Goal: Task Accomplishment & Management: Use online tool/utility

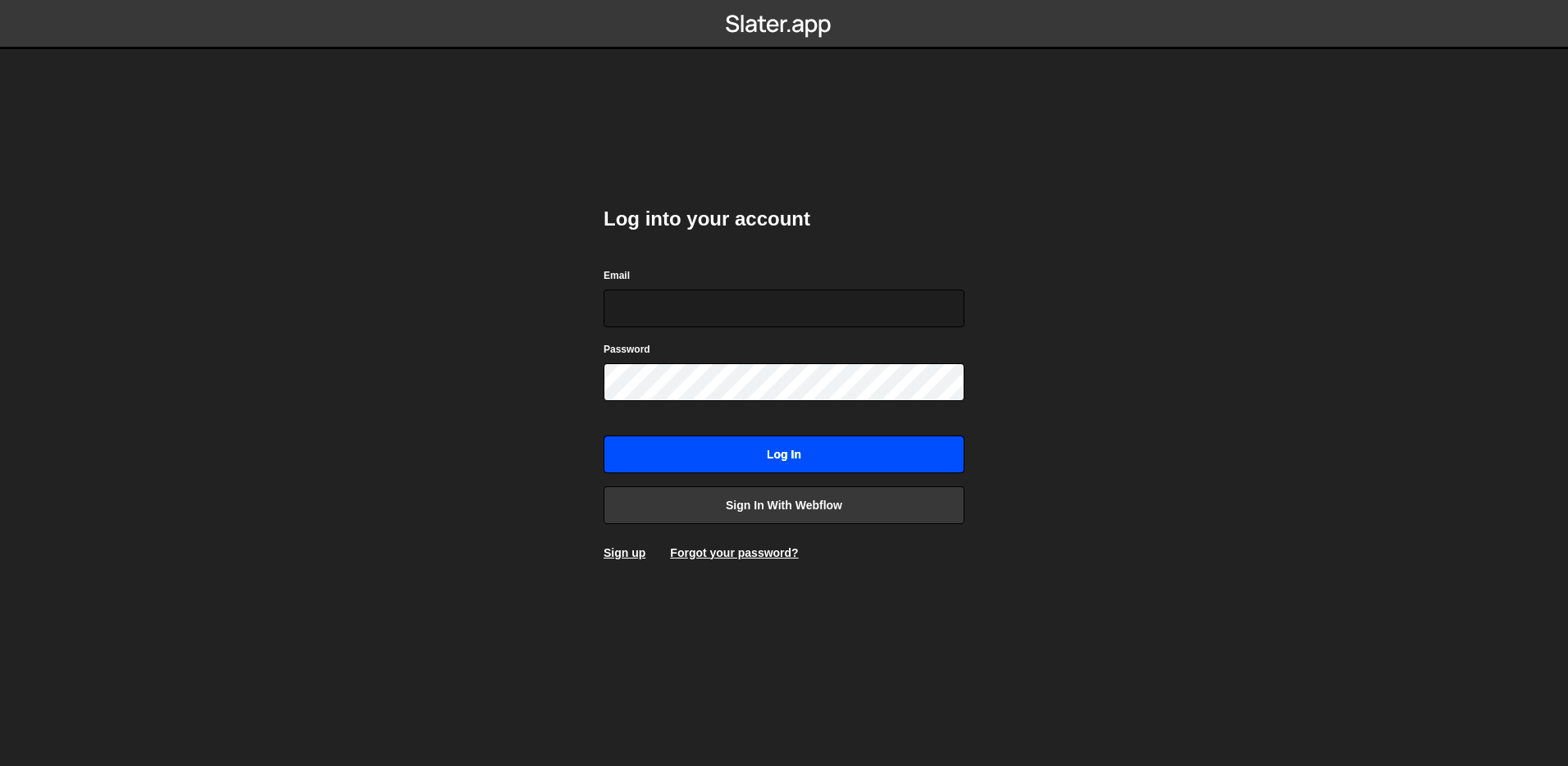
type input "[EMAIL_ADDRESS][DOMAIN_NAME]"
click at [799, 449] on input "Log in" at bounding box center [784, 454] width 361 height 38
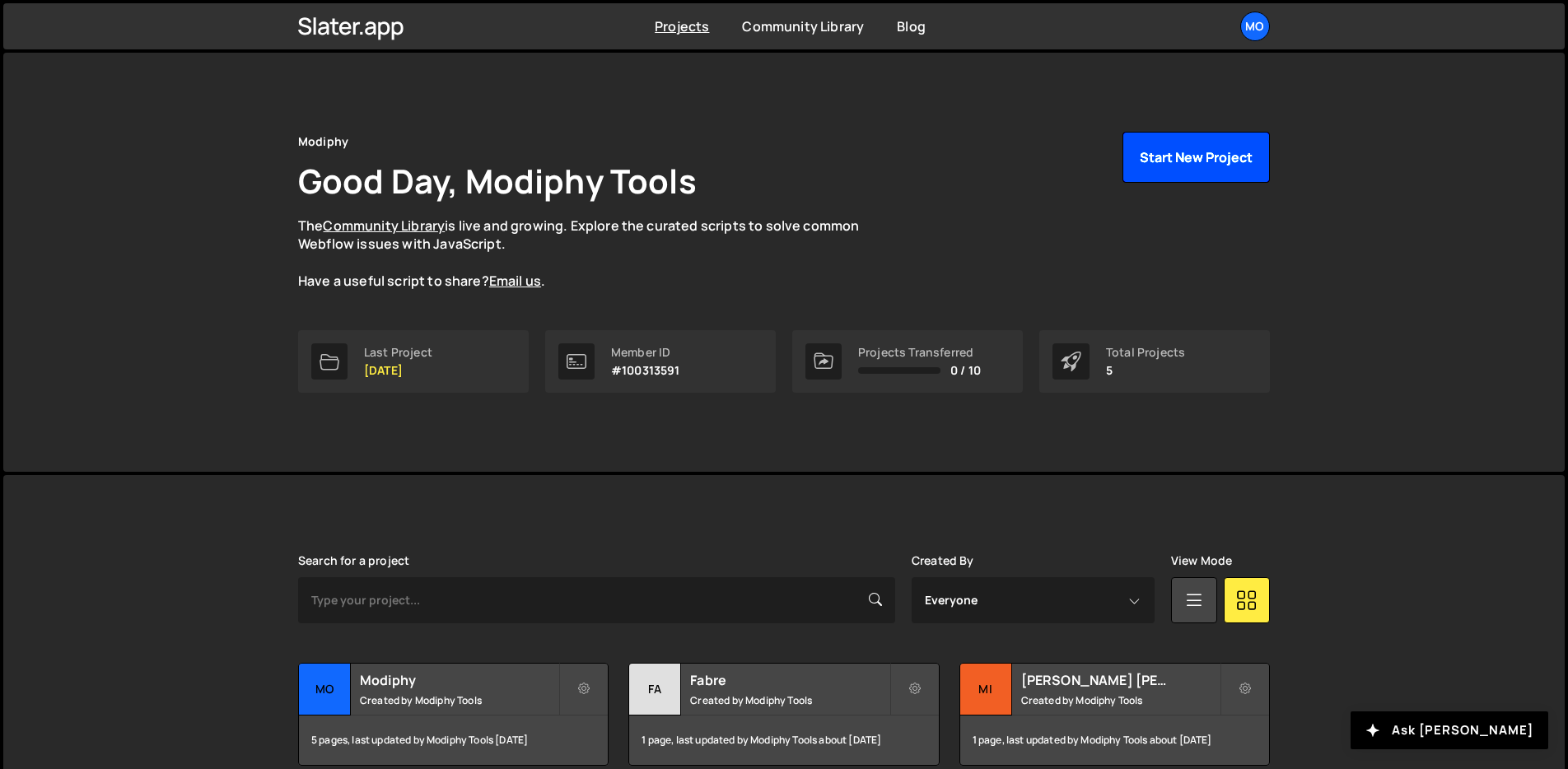
click at [1225, 163] on button "Start New Project" at bounding box center [1196, 157] width 148 height 51
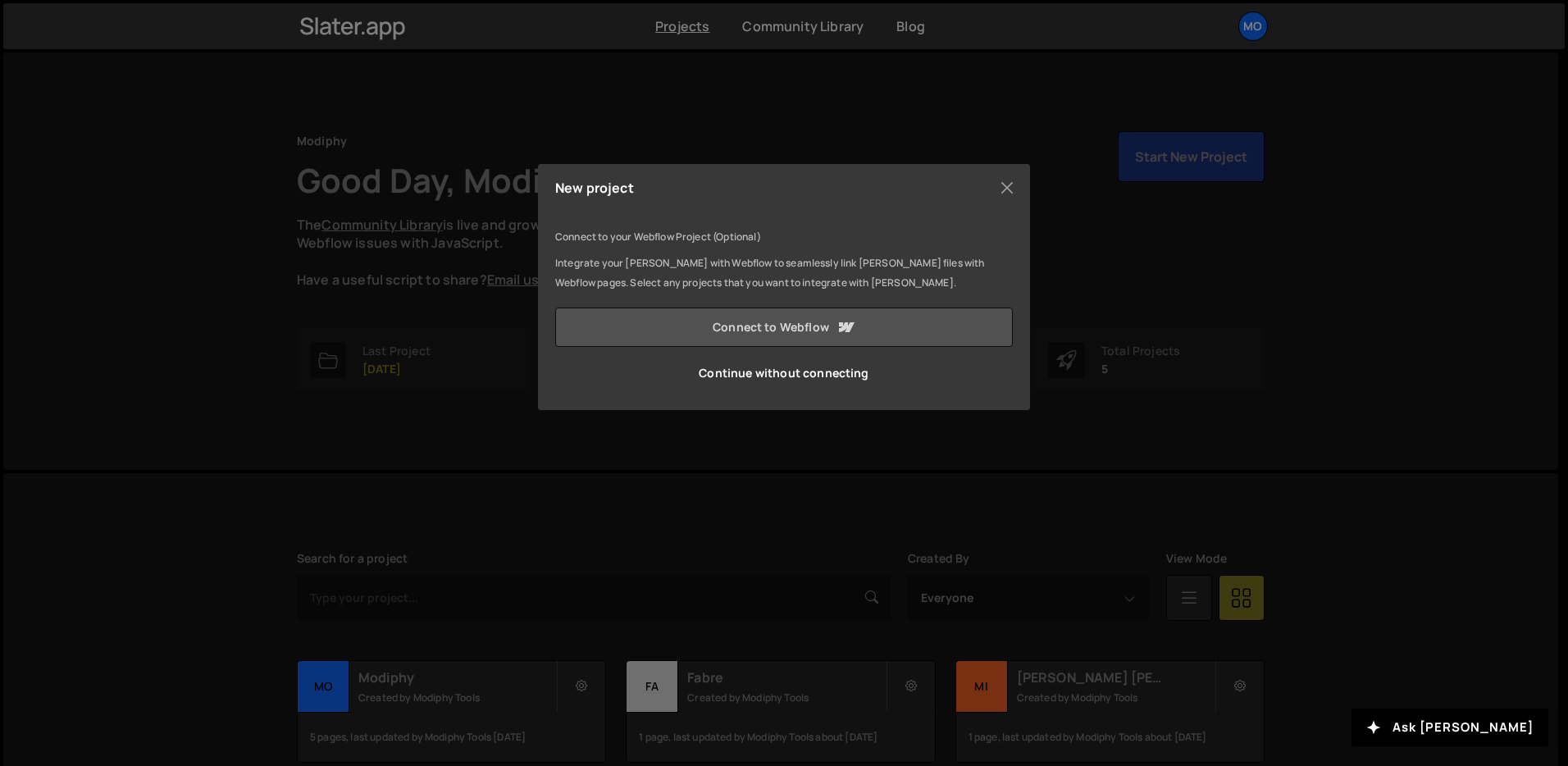
click at [763, 315] on link "Connect to Webflow" at bounding box center [784, 327] width 457 height 39
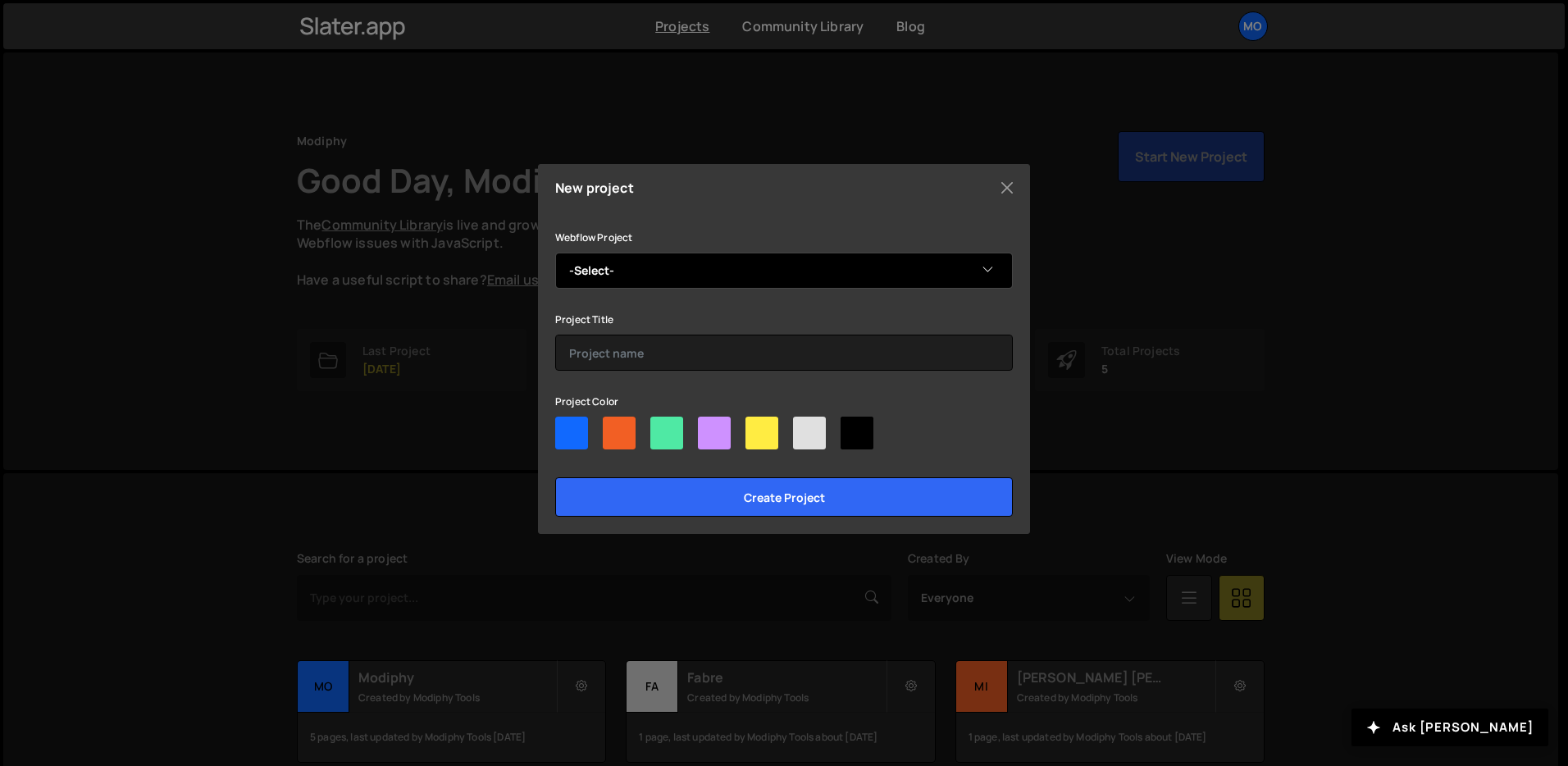
click at [622, 268] on select "-Select- Eagle Drydock & Marine Services" at bounding box center [784, 271] width 457 height 36
select select "6890f7e593eb3cf3e6246c6f"
click at [556, 253] on select "-Select- Eagle Drydock & Marine Services" at bounding box center [784, 271] width 457 height 36
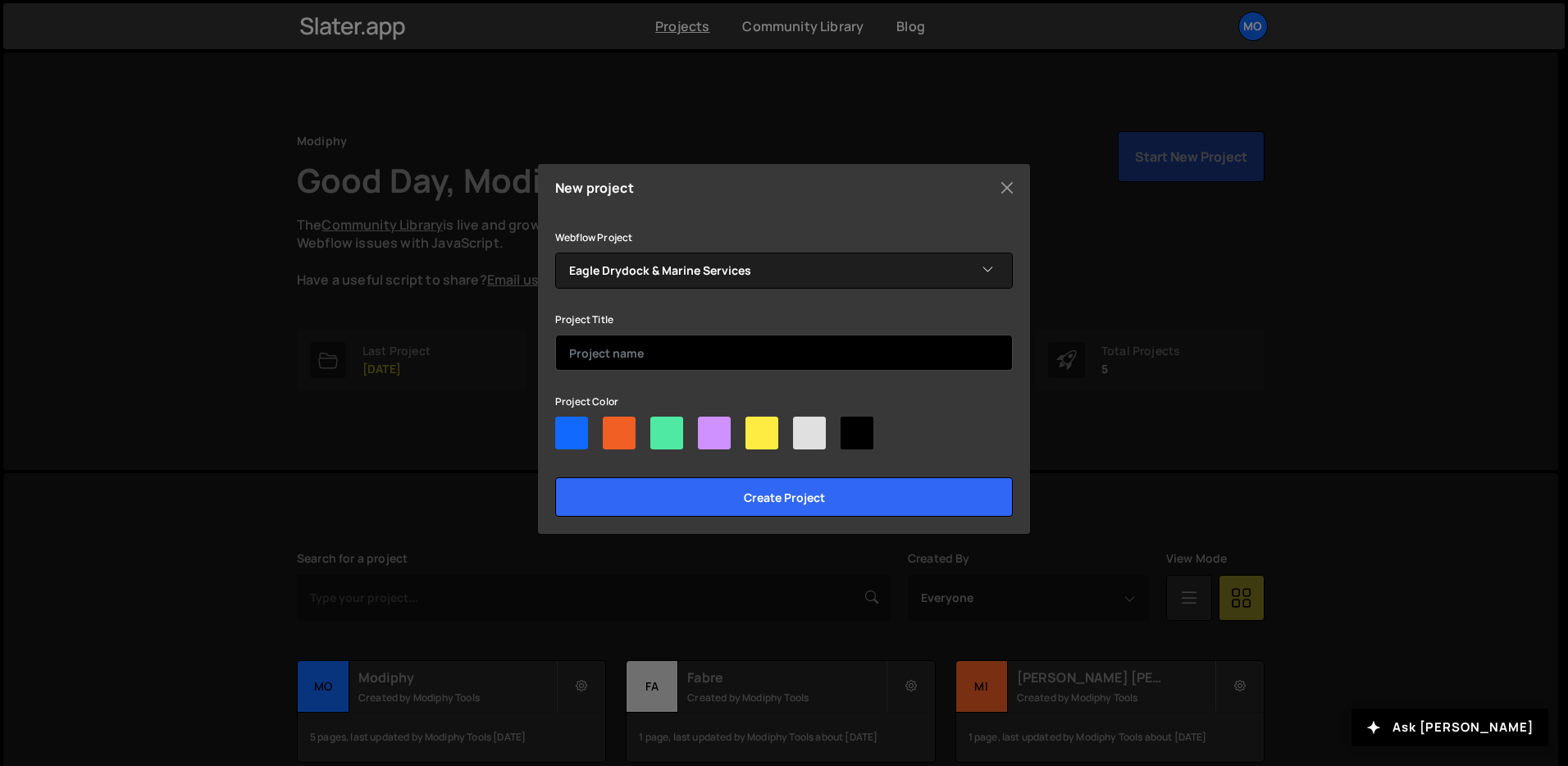
click at [631, 356] on input "text" at bounding box center [784, 352] width 457 height 36
type input "Eagle Drydock & Marine"
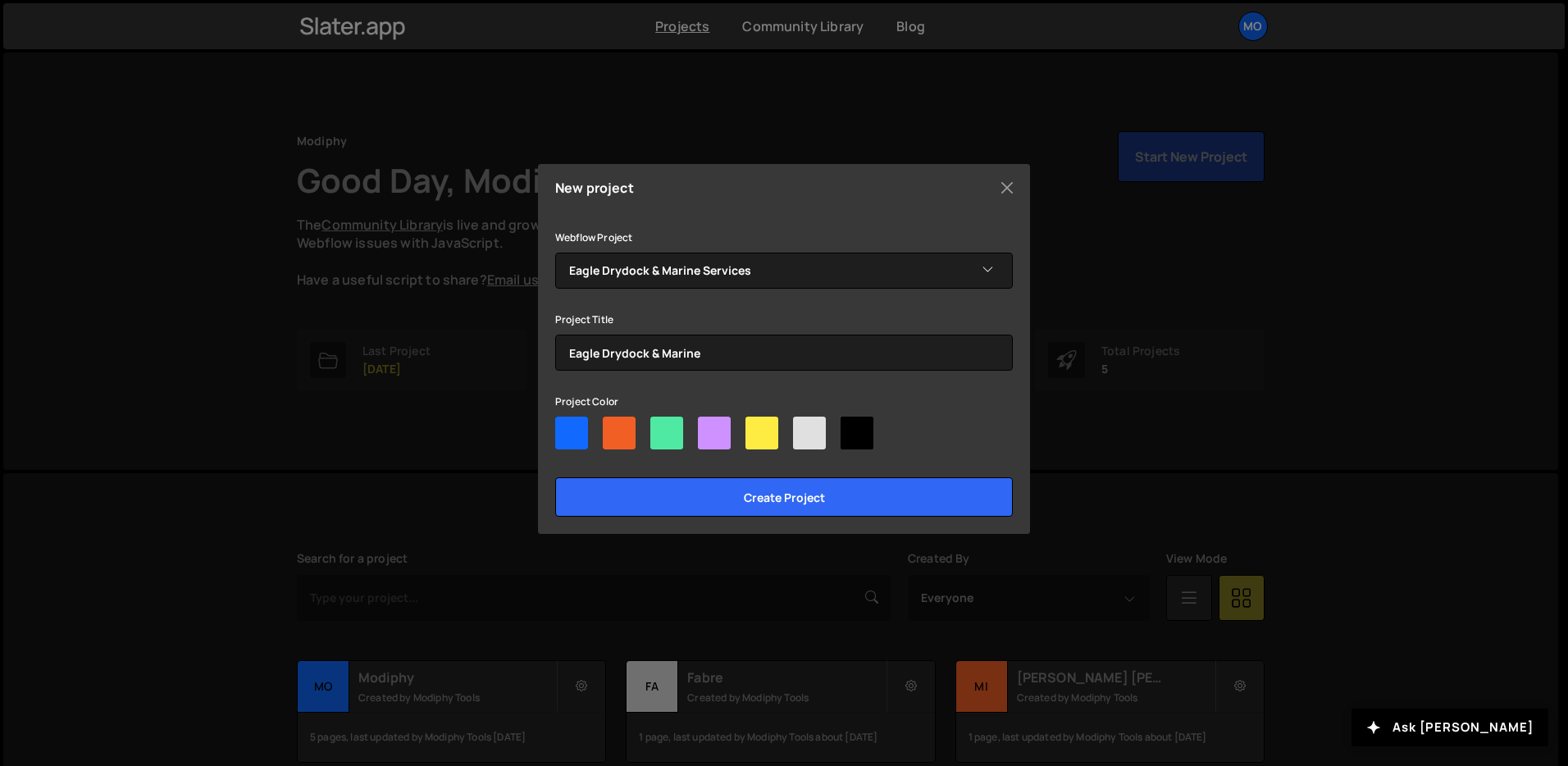
click at [576, 435] on div at bounding box center [572, 433] width 32 height 32
click at [566, 427] on input"] "radio" at bounding box center [561, 421] width 10 height 10
radio input"] "true"
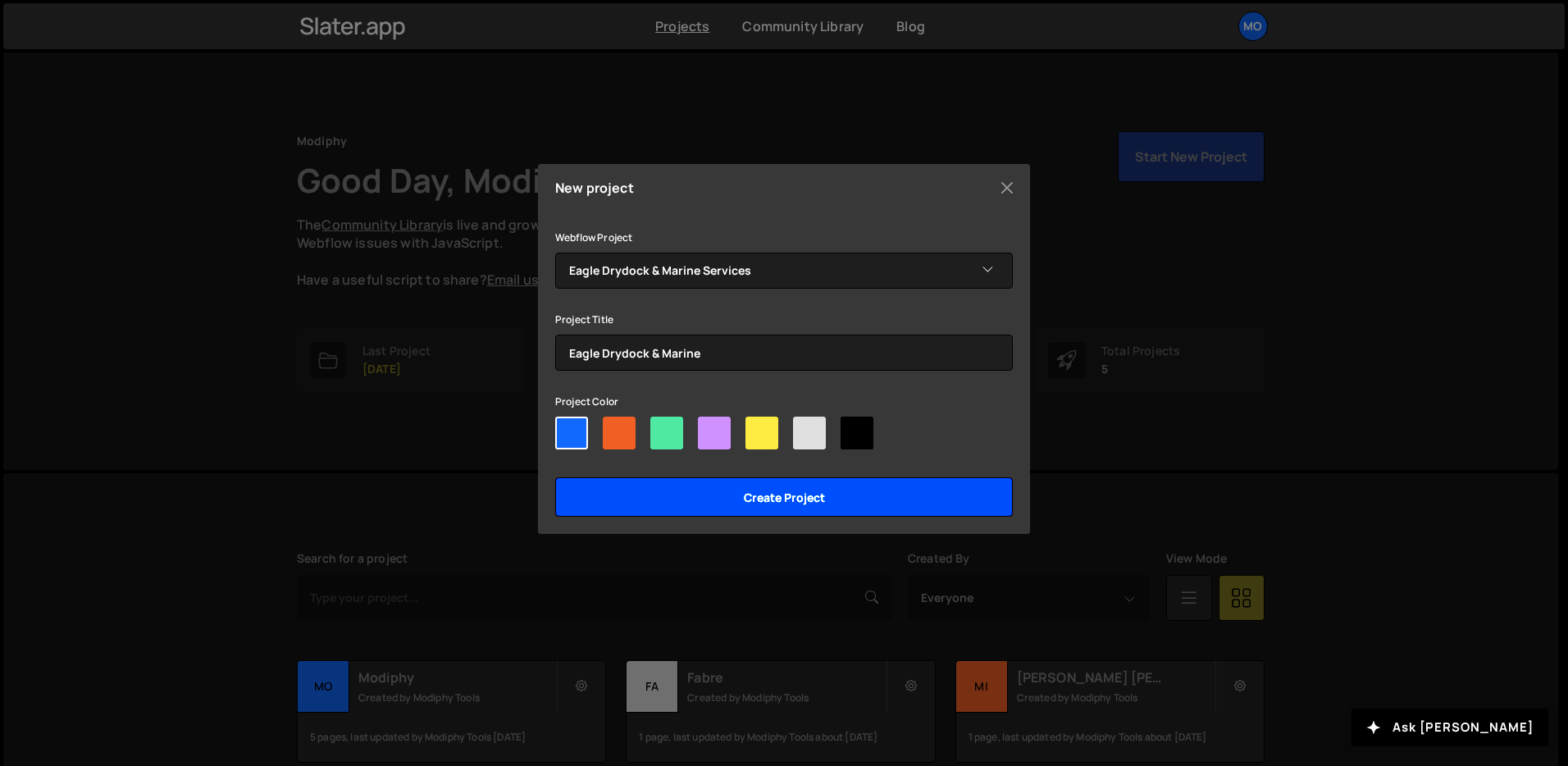
click at [687, 480] on input "Create project" at bounding box center [784, 497] width 457 height 39
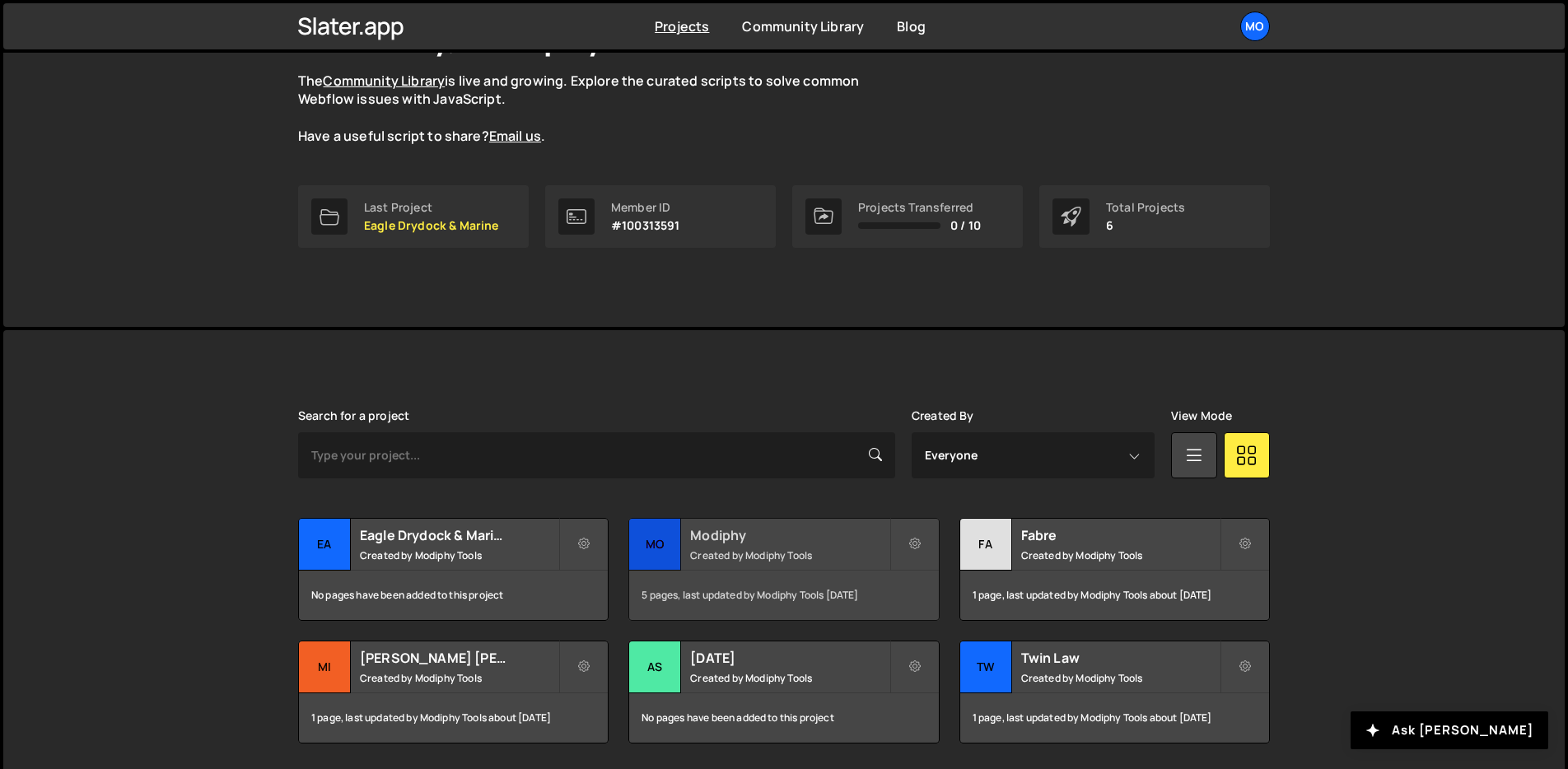
scroll to position [165, 0]
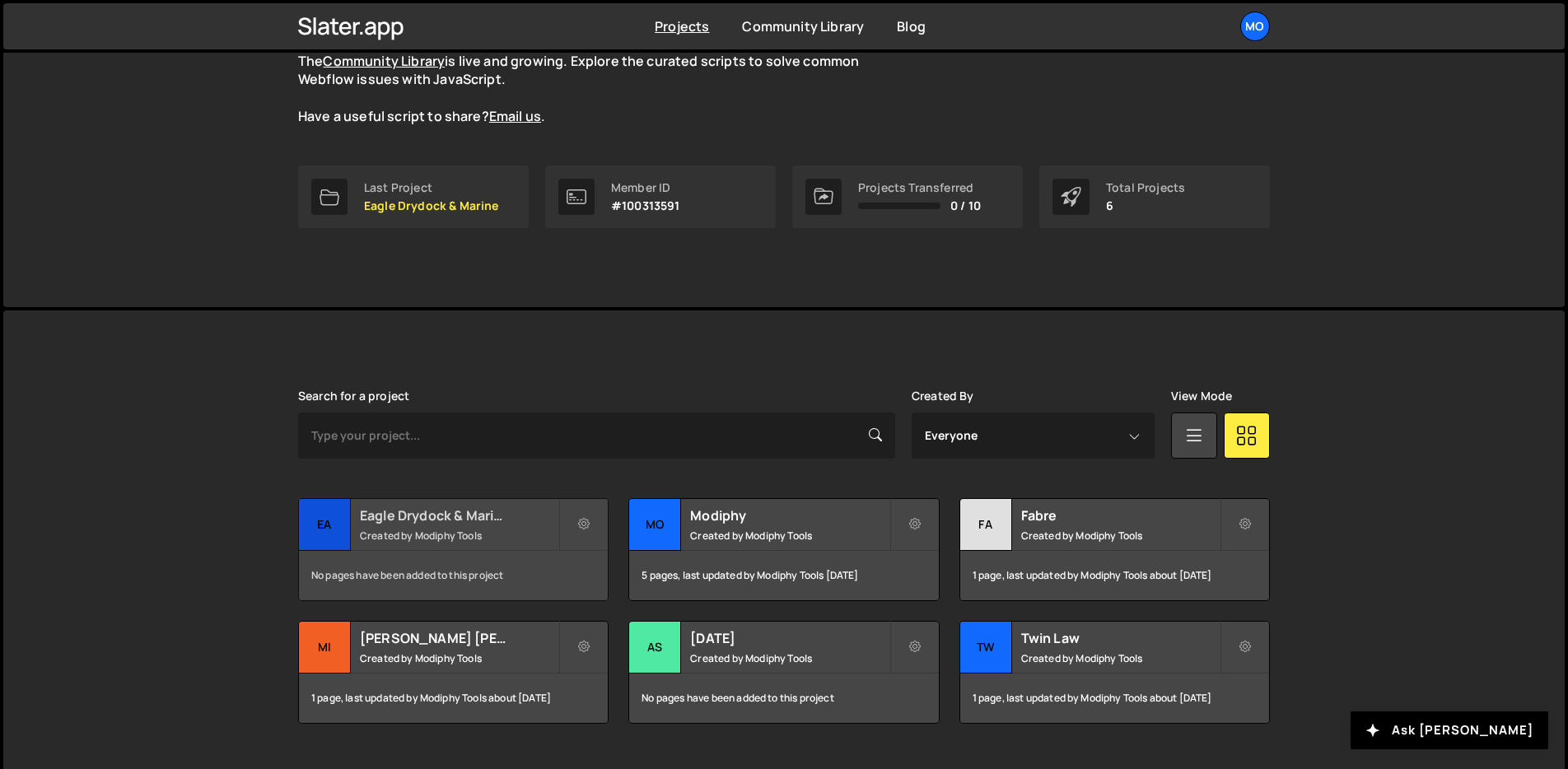
click at [435, 556] on div "No pages have been added to this project" at bounding box center [453, 576] width 309 height 50
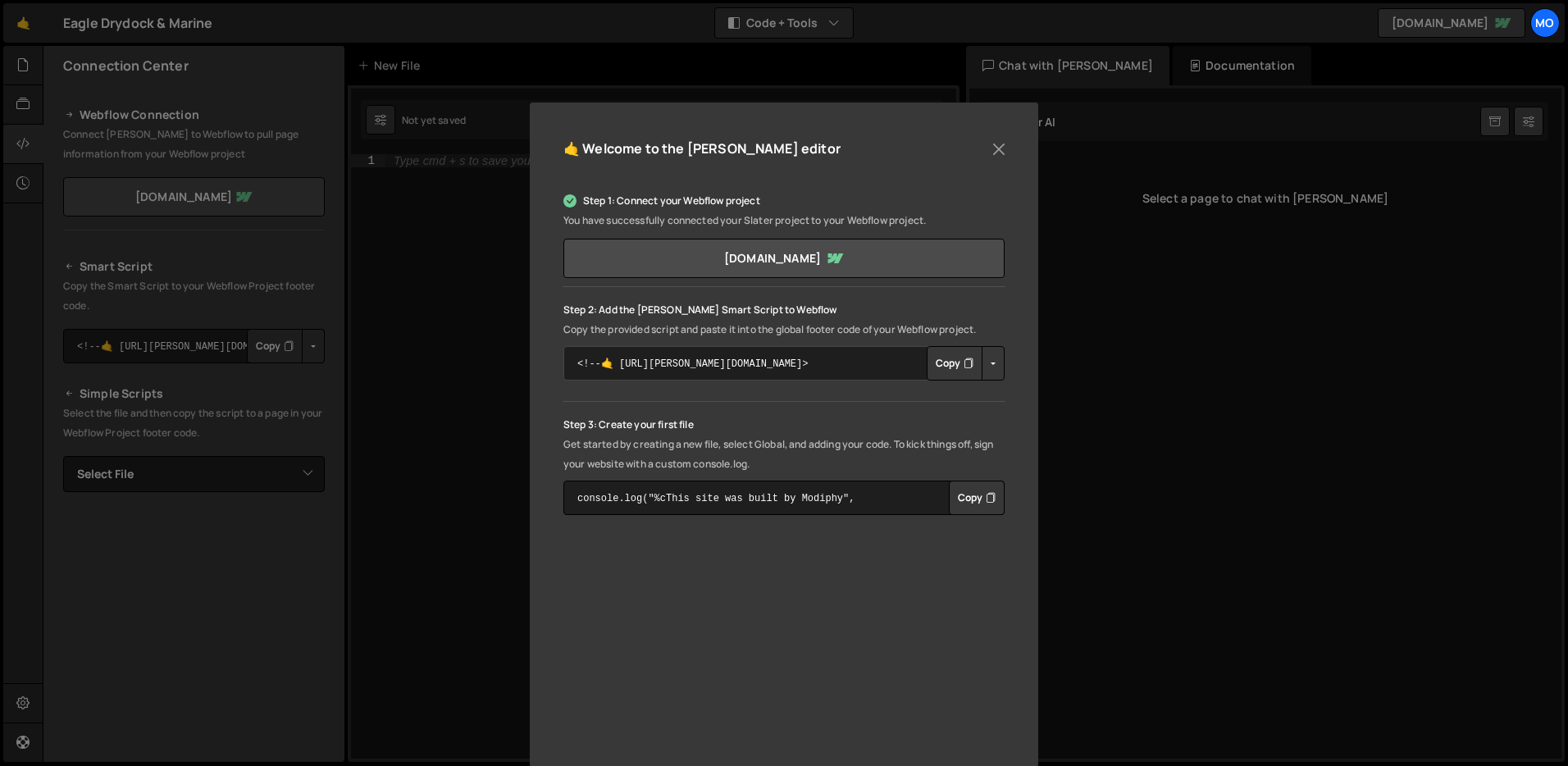
scroll to position [100, 0]
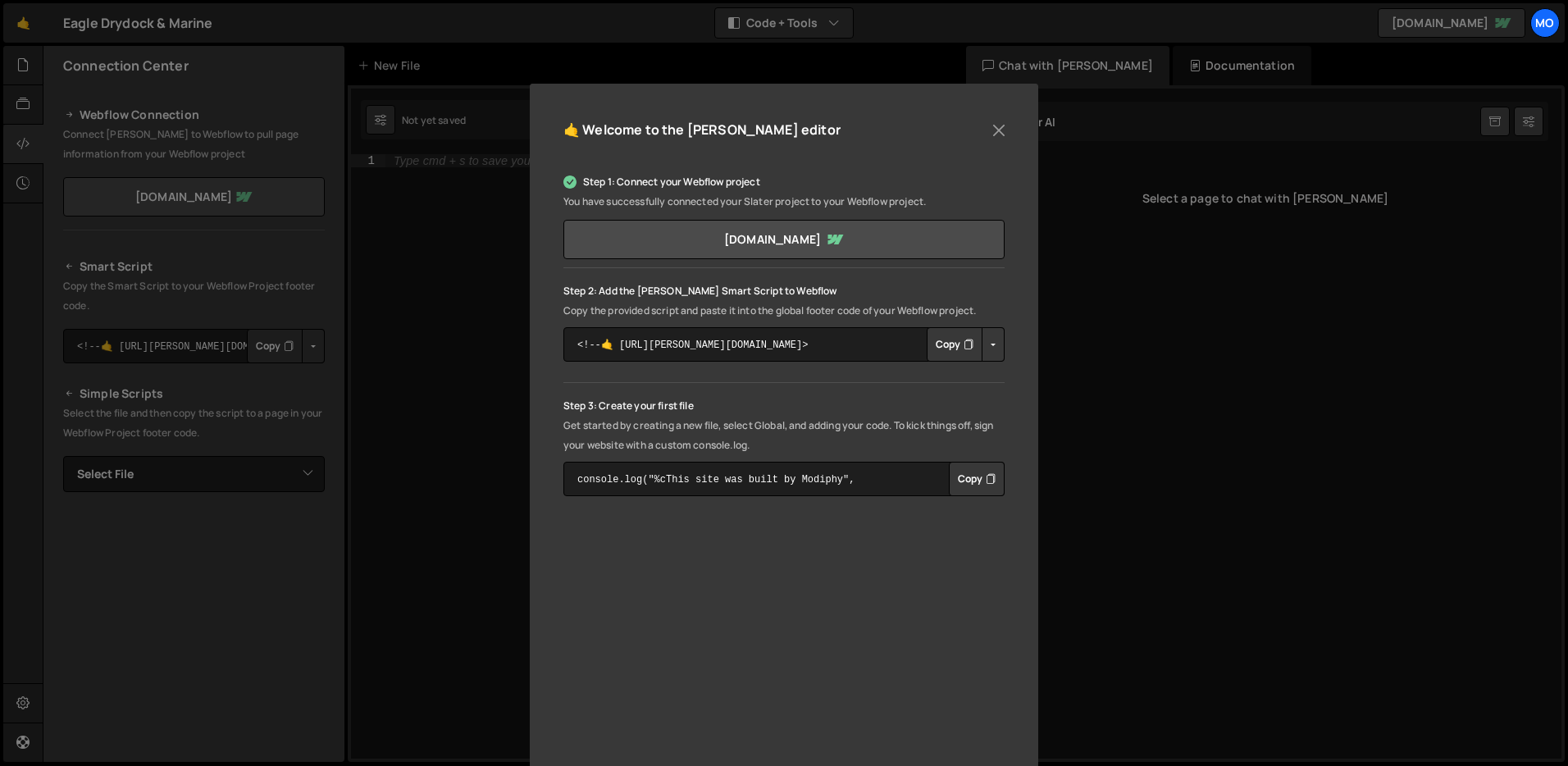
click at [956, 345] on button "Copy" at bounding box center [954, 345] width 56 height 34
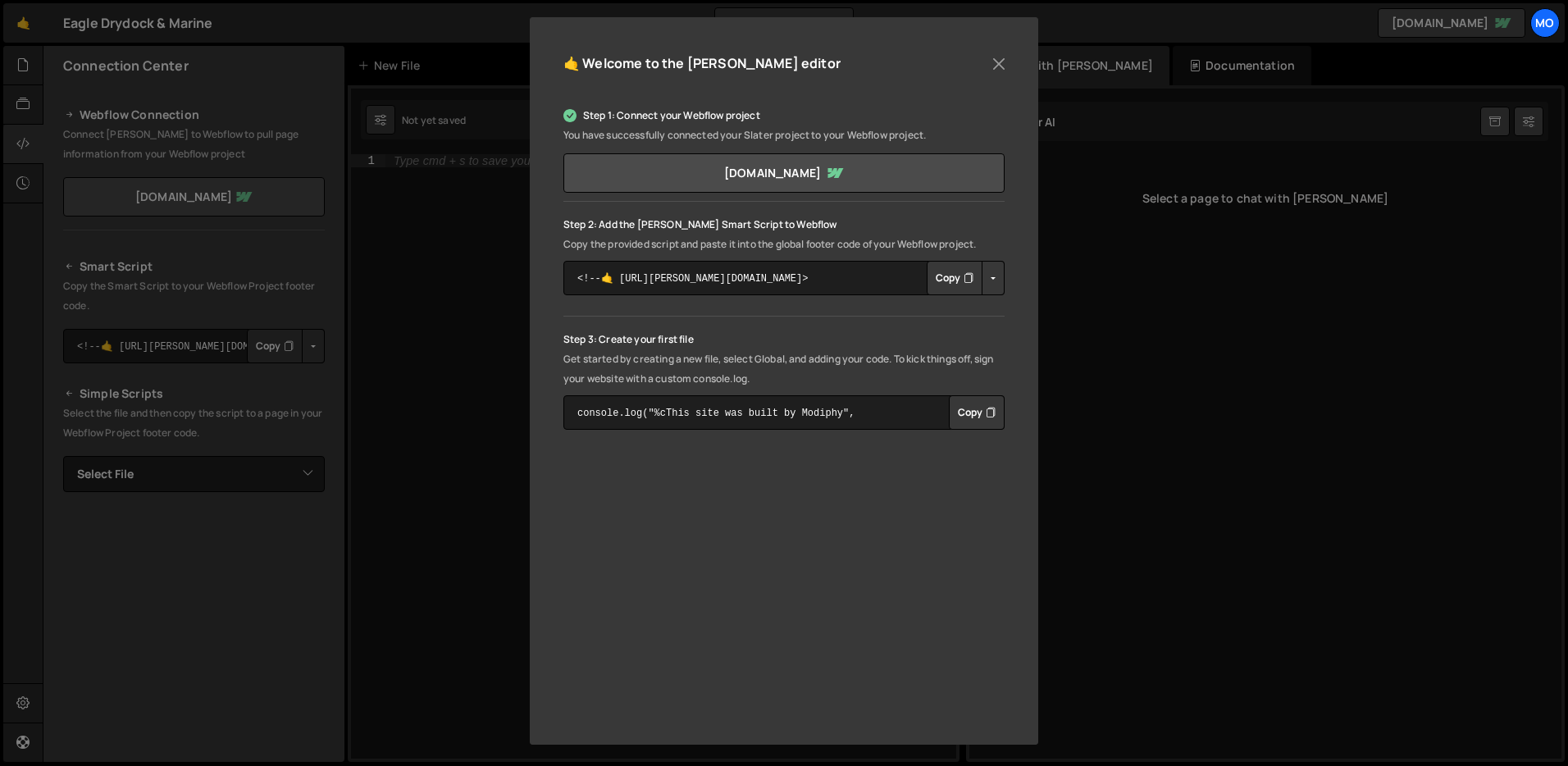
scroll to position [168, 0]
click at [996, 61] on button "Close" at bounding box center [999, 62] width 25 height 25
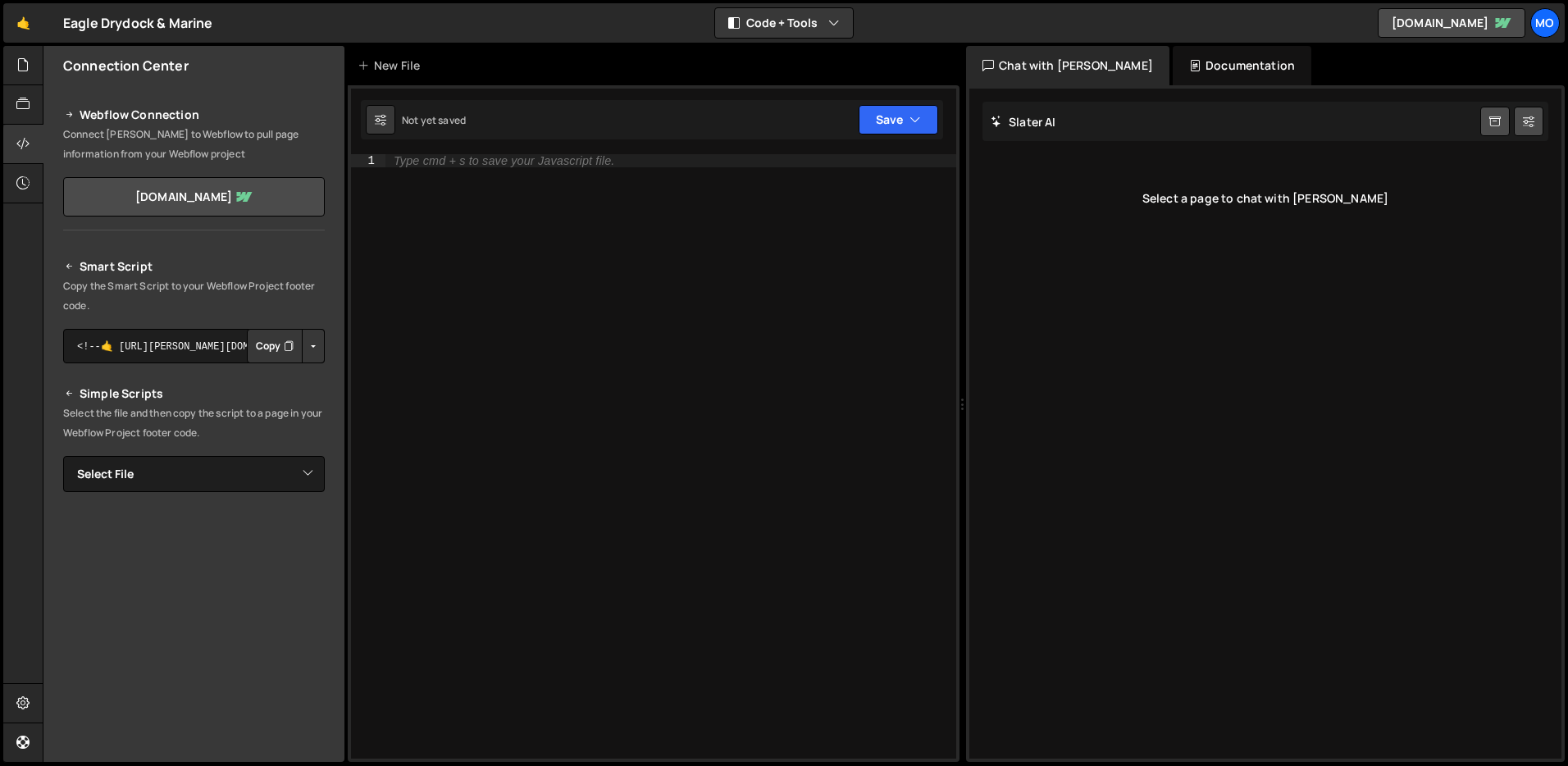
click at [750, 319] on div "Type cmd + s to save your Javascript file." at bounding box center [671, 469] width 571 height 631
paste textarea "}"
type textarea "}"
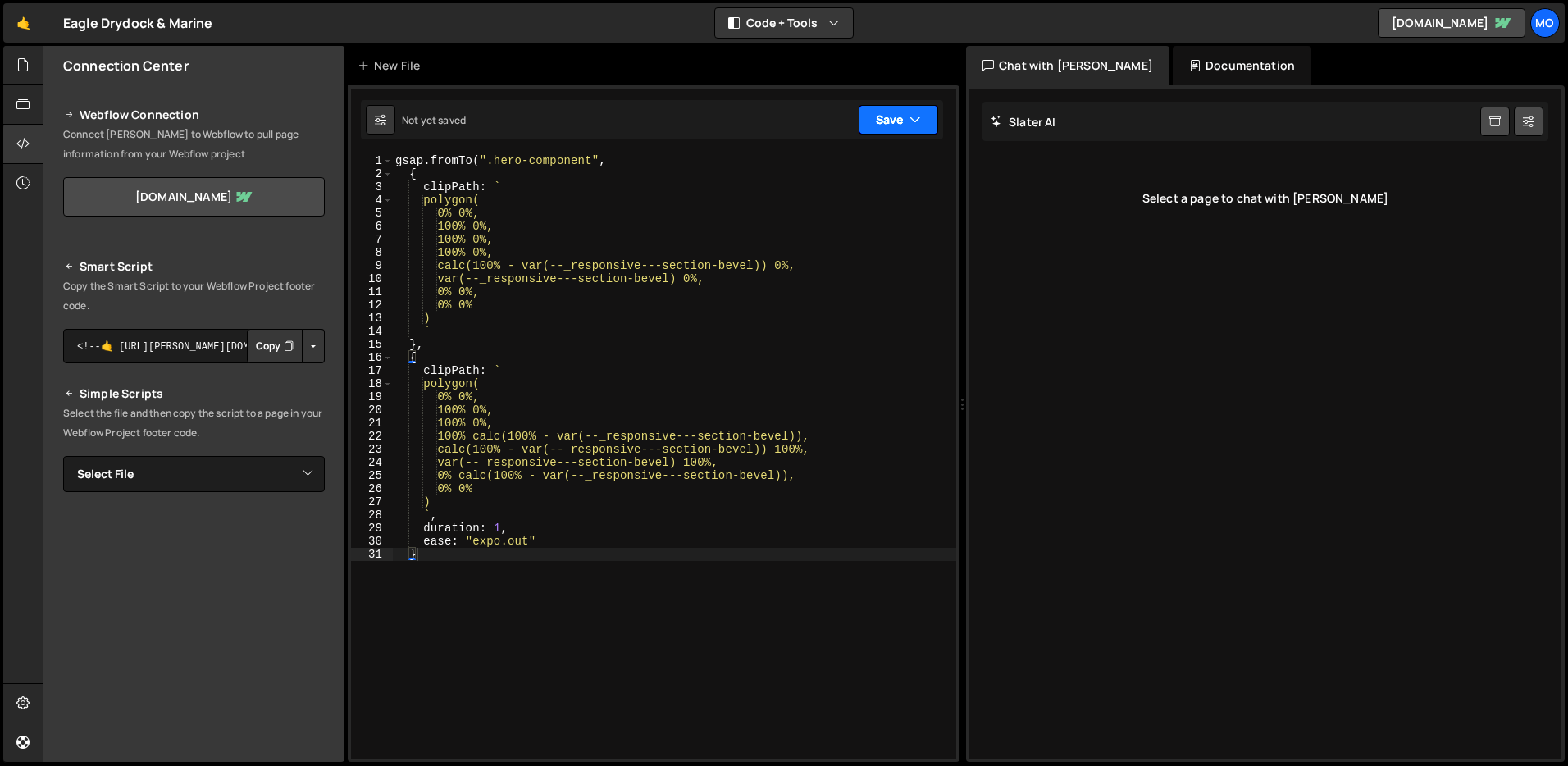
click at [911, 123] on icon "button" at bounding box center [915, 119] width 11 height 16
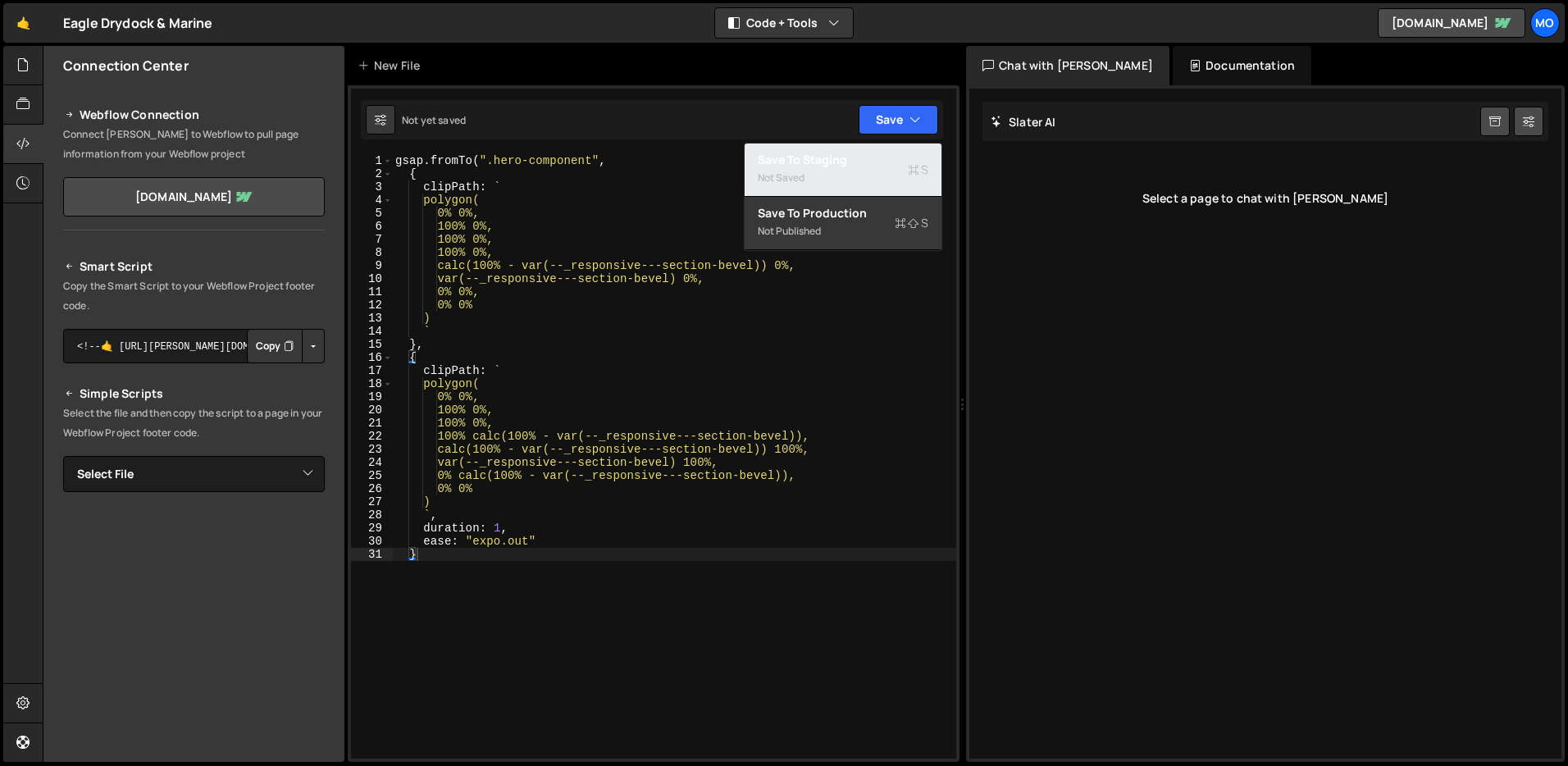
click at [876, 157] on div "Save to Staging S" at bounding box center [844, 159] width 171 height 16
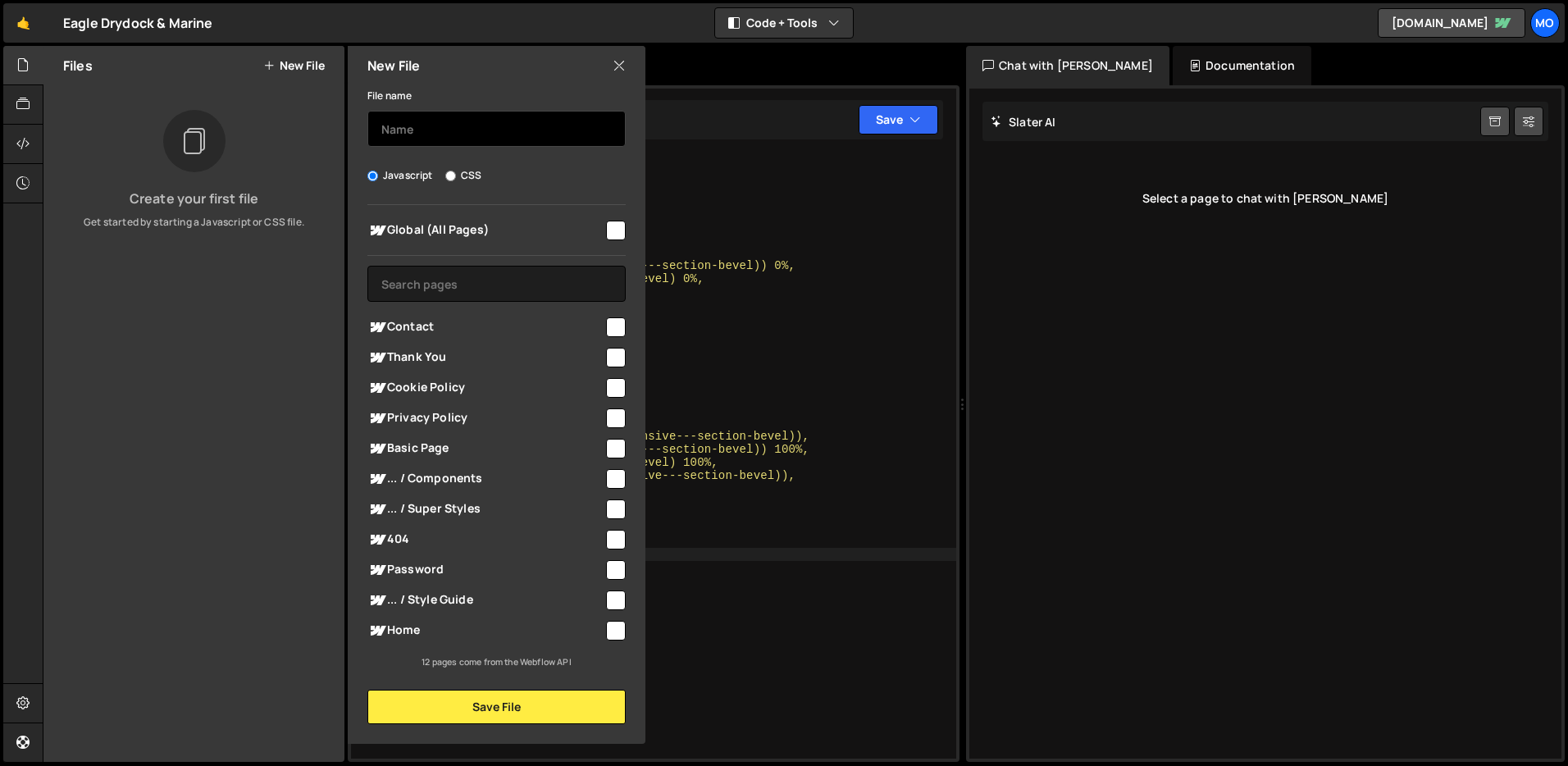
click at [504, 136] on input "text" at bounding box center [497, 129] width 258 height 36
type input "Hero Load"
click at [613, 634] on input "checkbox" at bounding box center [616, 630] width 20 height 20
checkbox input "true"
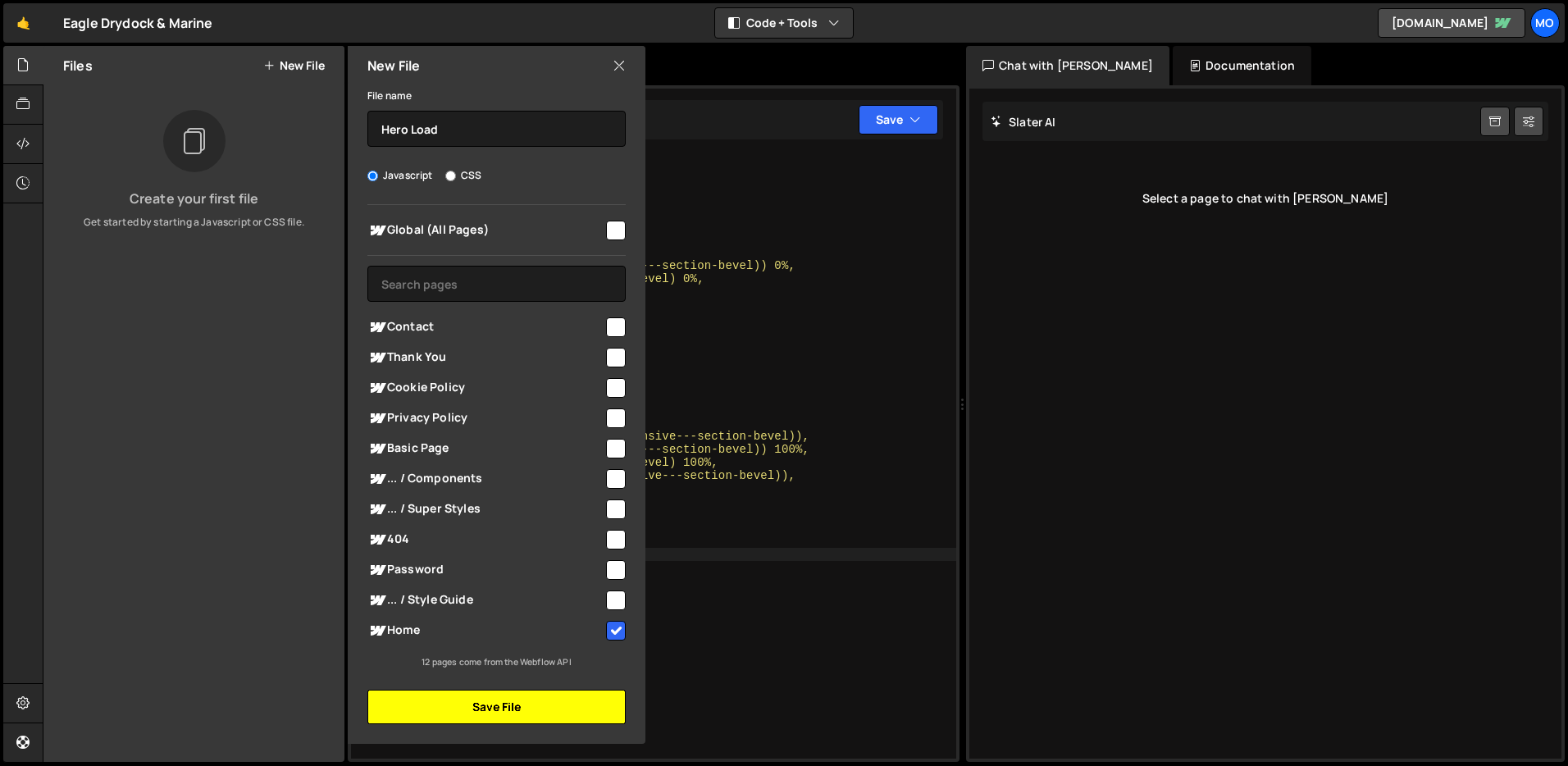
click at [536, 709] on button "Save File" at bounding box center [497, 707] width 258 height 34
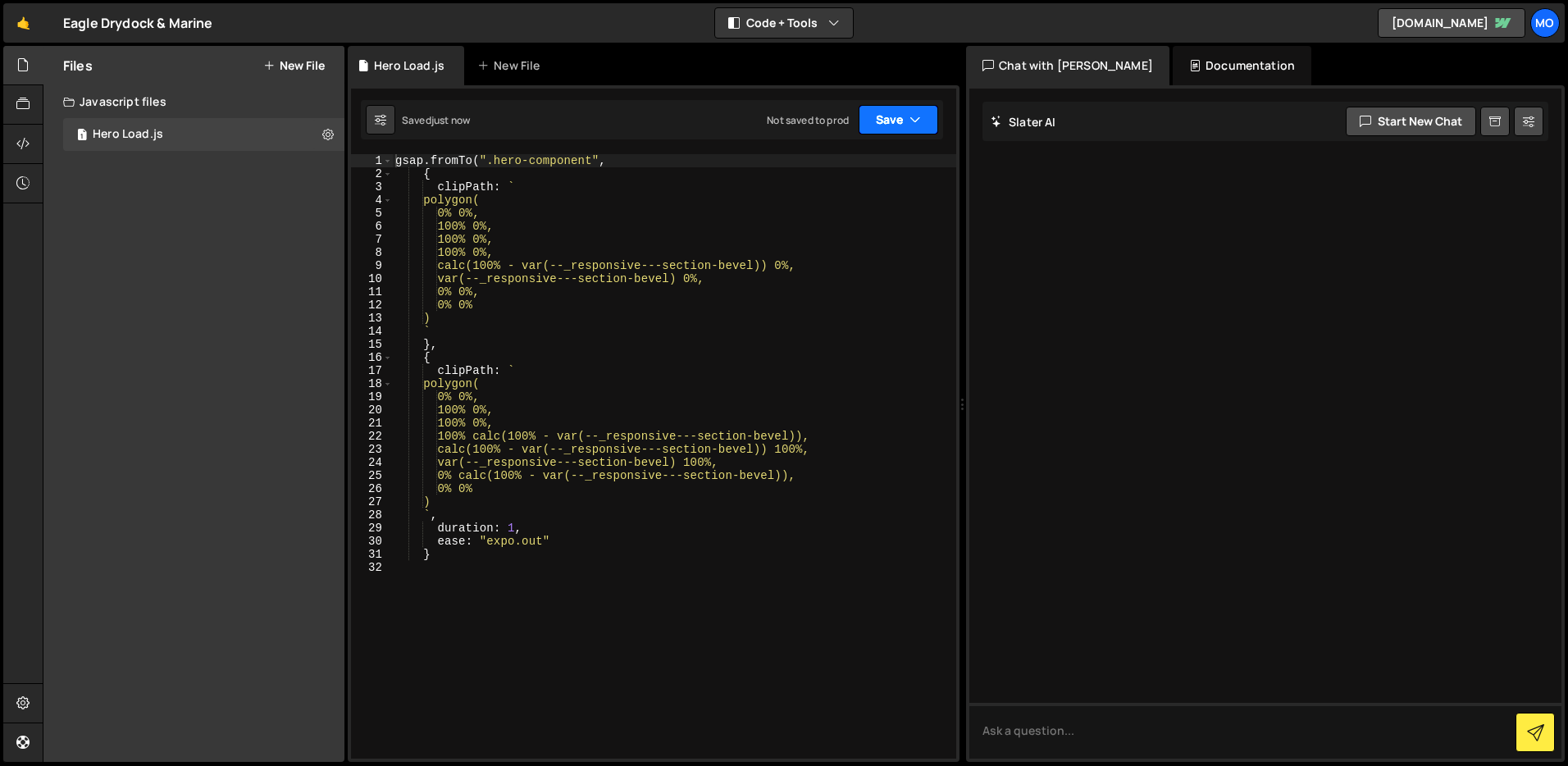
click at [905, 121] on button "Save" at bounding box center [899, 120] width 80 height 30
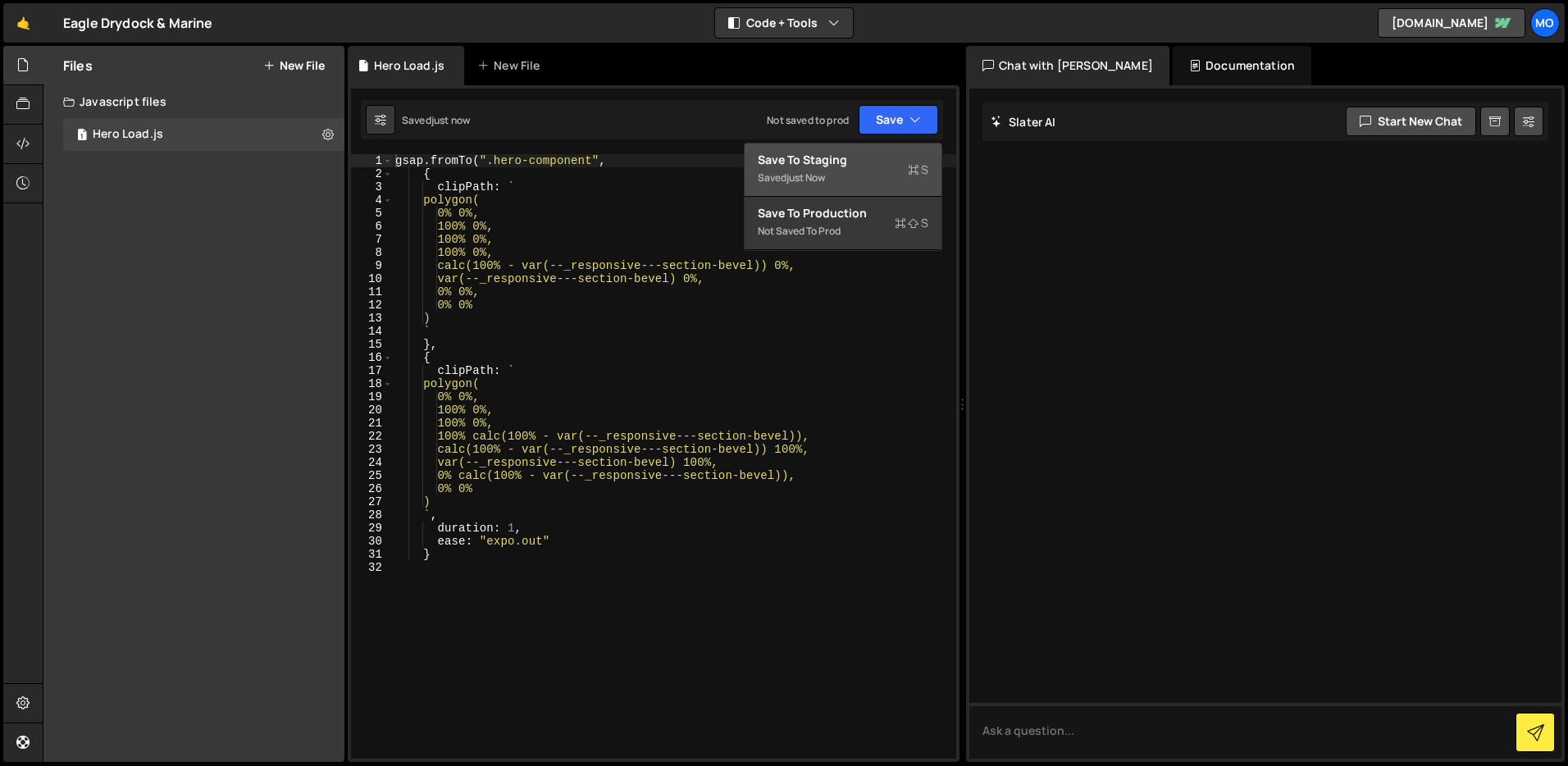
click at [887, 174] on div "Saved just now" at bounding box center [844, 178] width 171 height 20
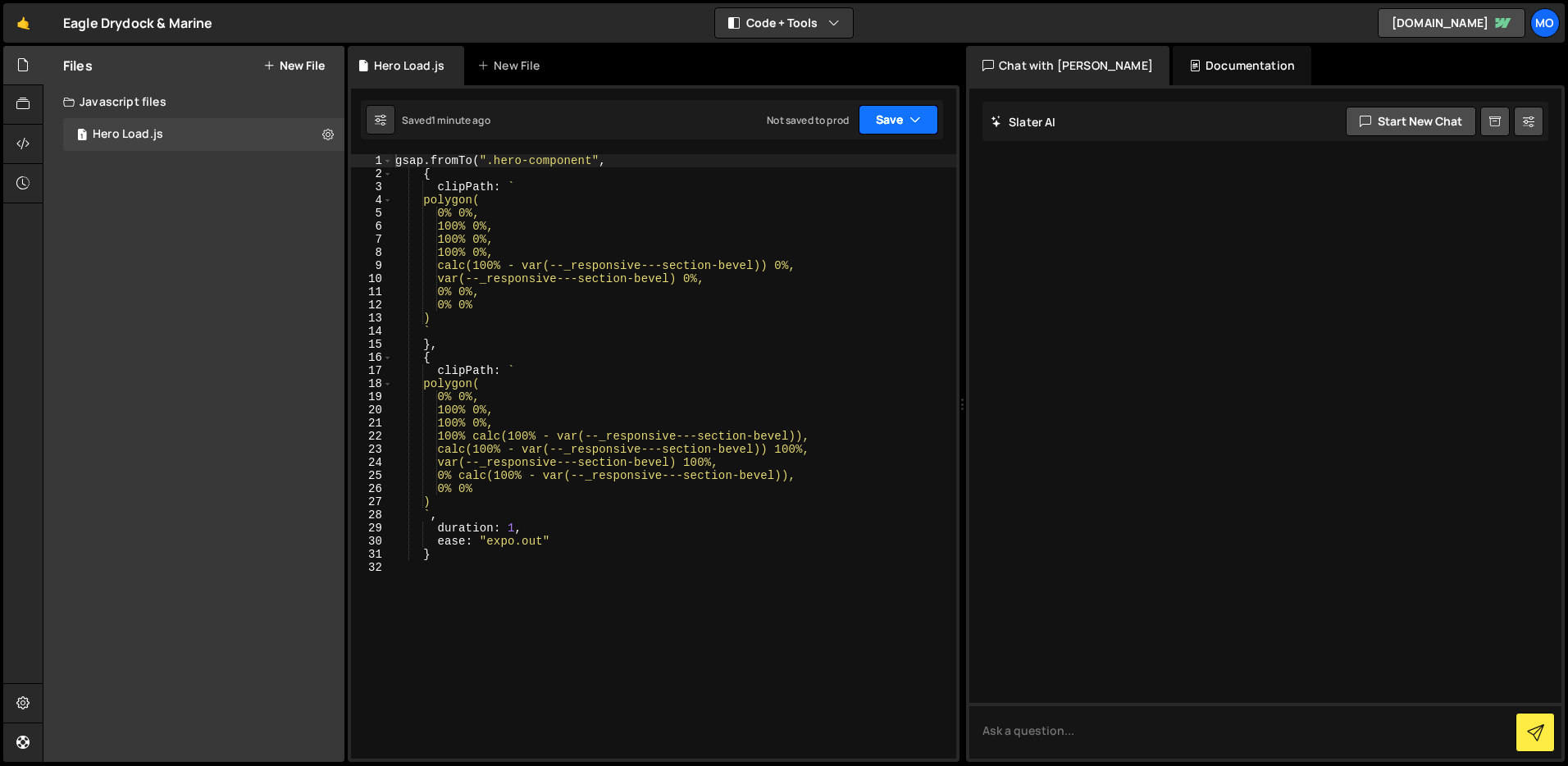
click at [914, 115] on icon "button" at bounding box center [915, 119] width 11 height 16
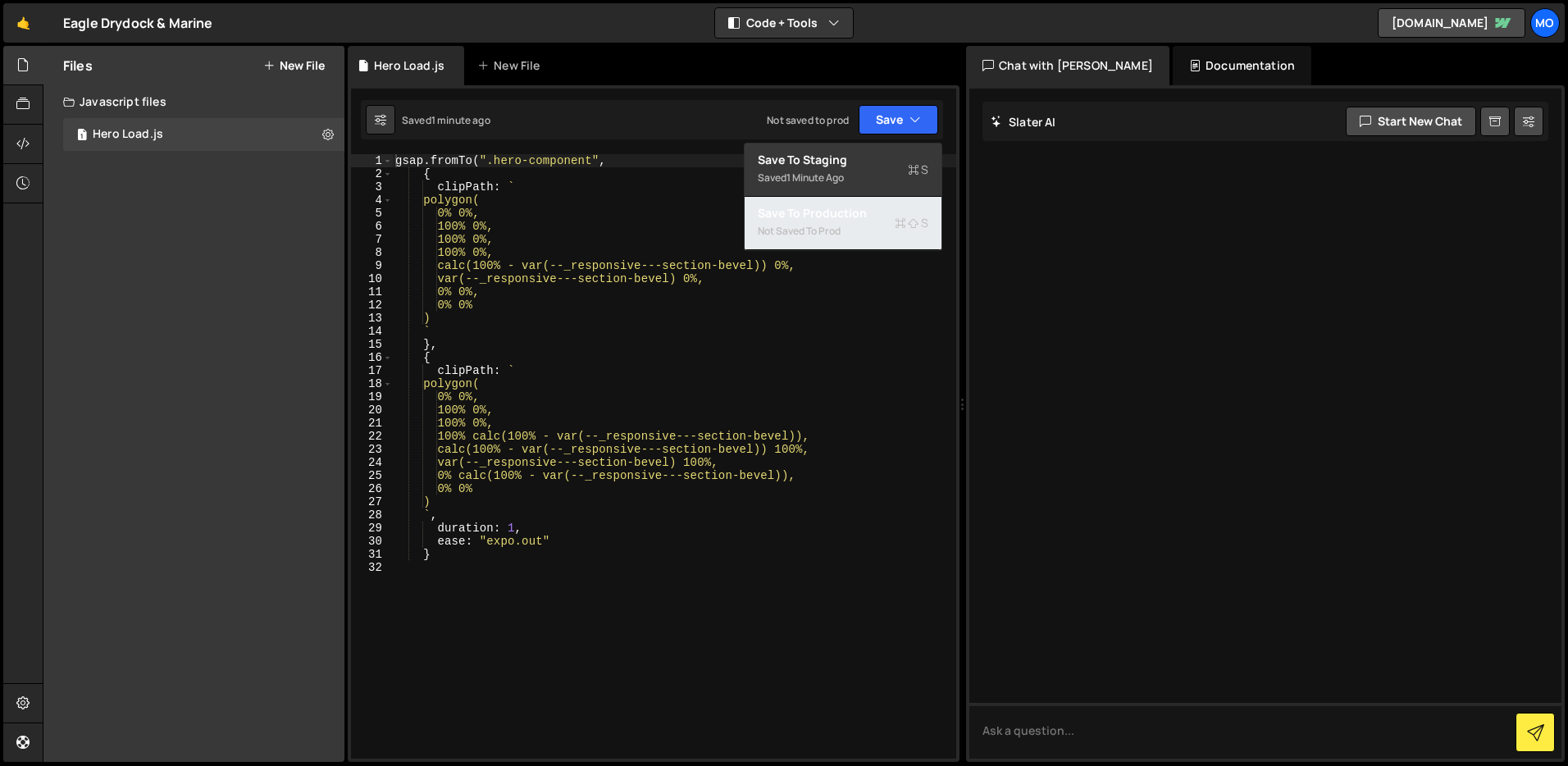
click at [880, 221] on div "Not saved to prod" at bounding box center [844, 231] width 171 height 20
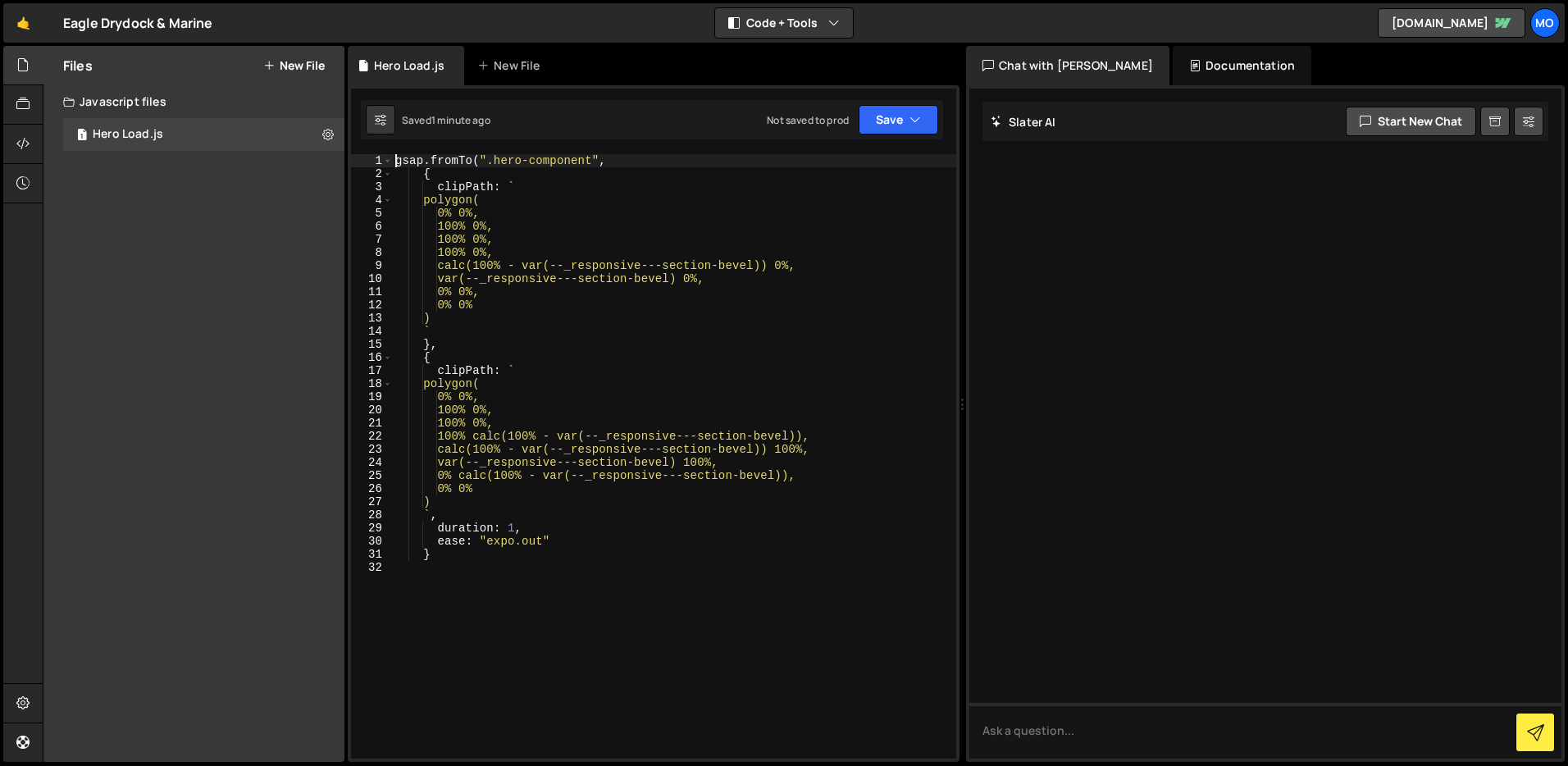
click at [394, 163] on div "gsap . fromTo ( ".hero-component" , { clipPath : ` polygon( 0% 0%, 100% 0%, 100…" at bounding box center [675, 469] width 564 height 631
click at [475, 559] on div "gsap . fromTo ( ".hero-component" , { clipPath : ` polygon( 0% 0%, 100% 0%, 100…" at bounding box center [675, 469] width 564 height 631
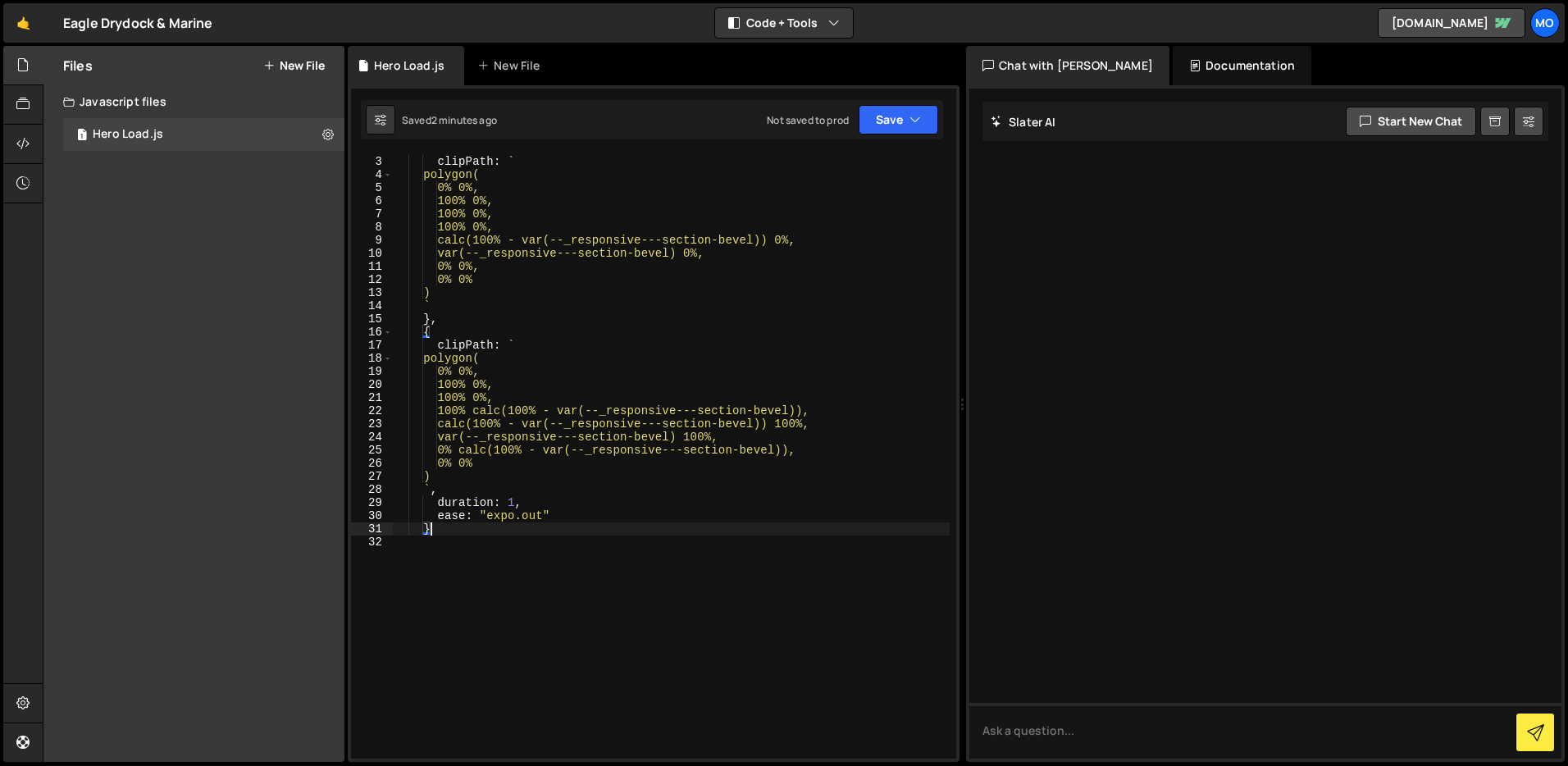
scroll to position [0, 0]
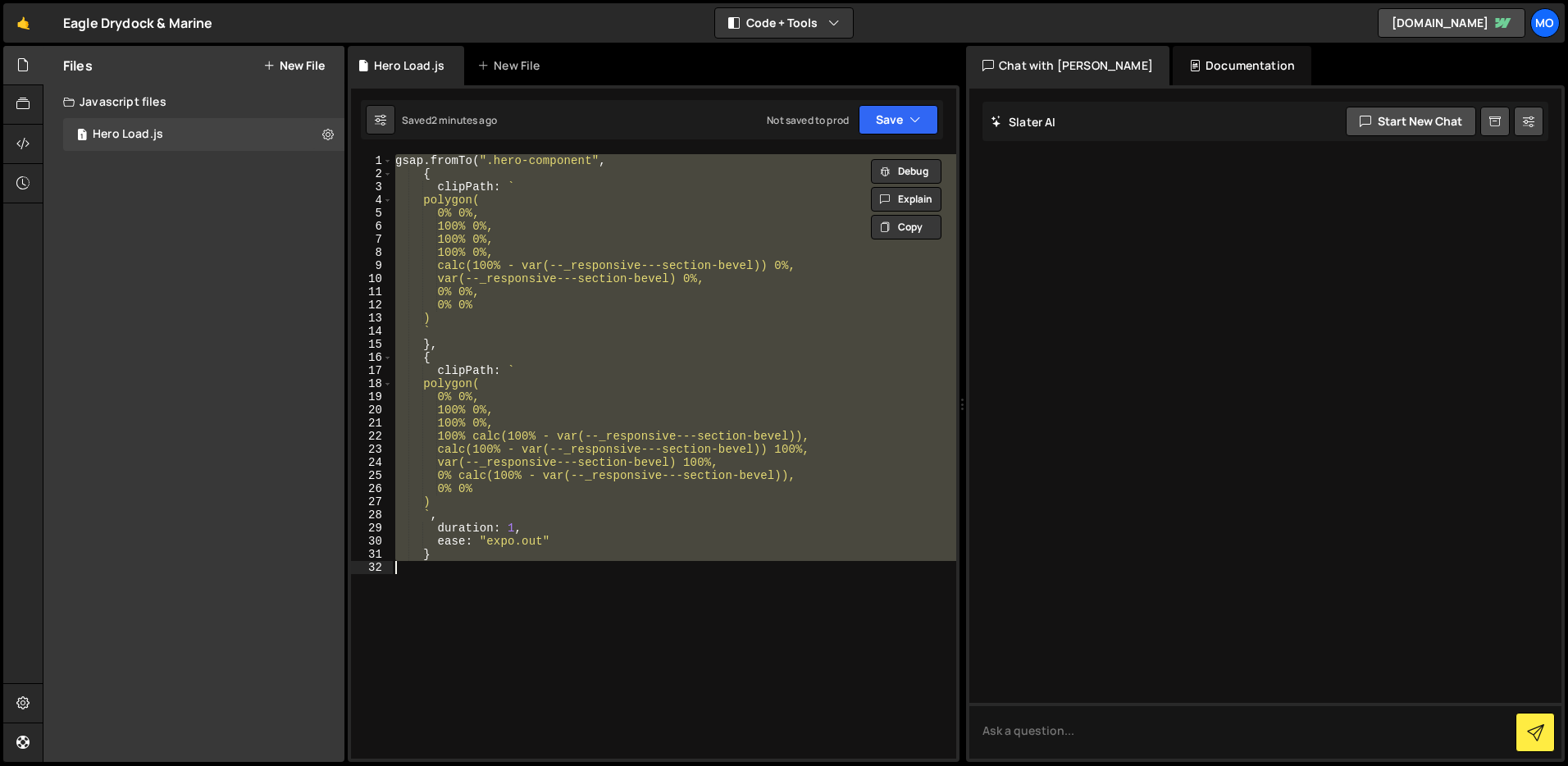
paste textarea ");"
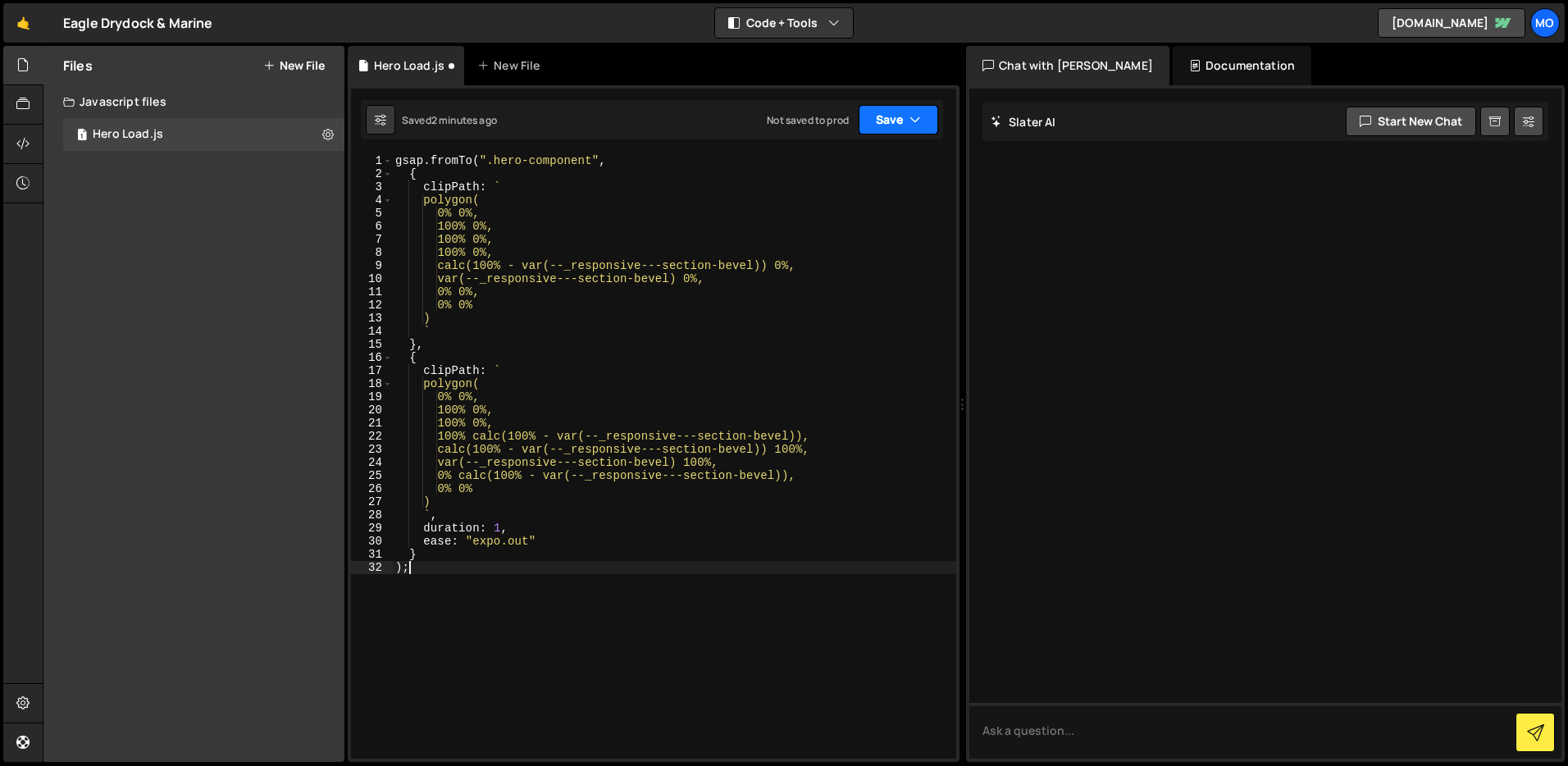
drag, startPoint x: 897, startPoint y: 123, endPoint x: 902, endPoint y: 162, distance: 39.3
click at [897, 123] on button "Save" at bounding box center [899, 120] width 80 height 30
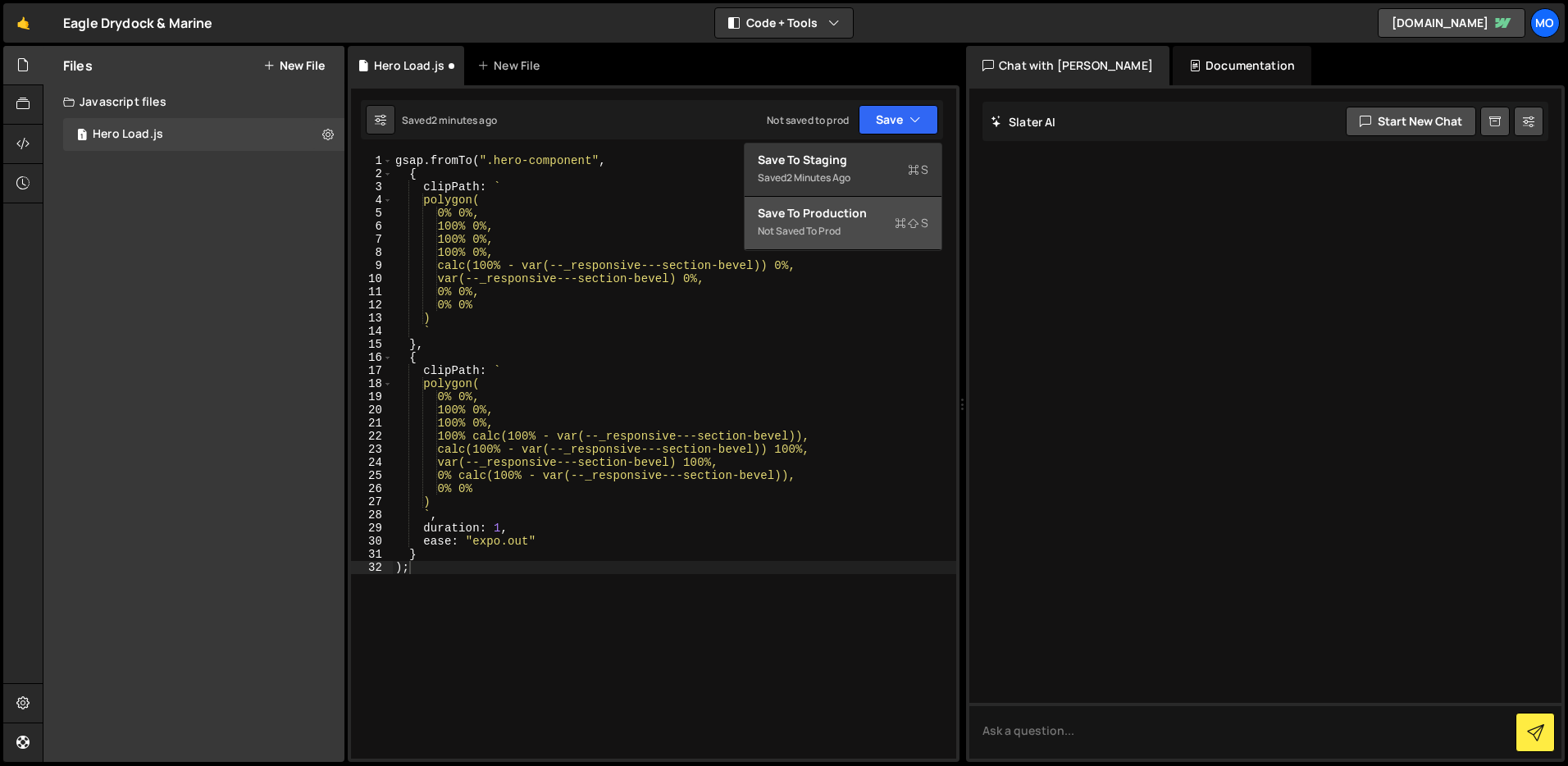
click at [902, 218] on icon at bounding box center [900, 222] width 11 height 16
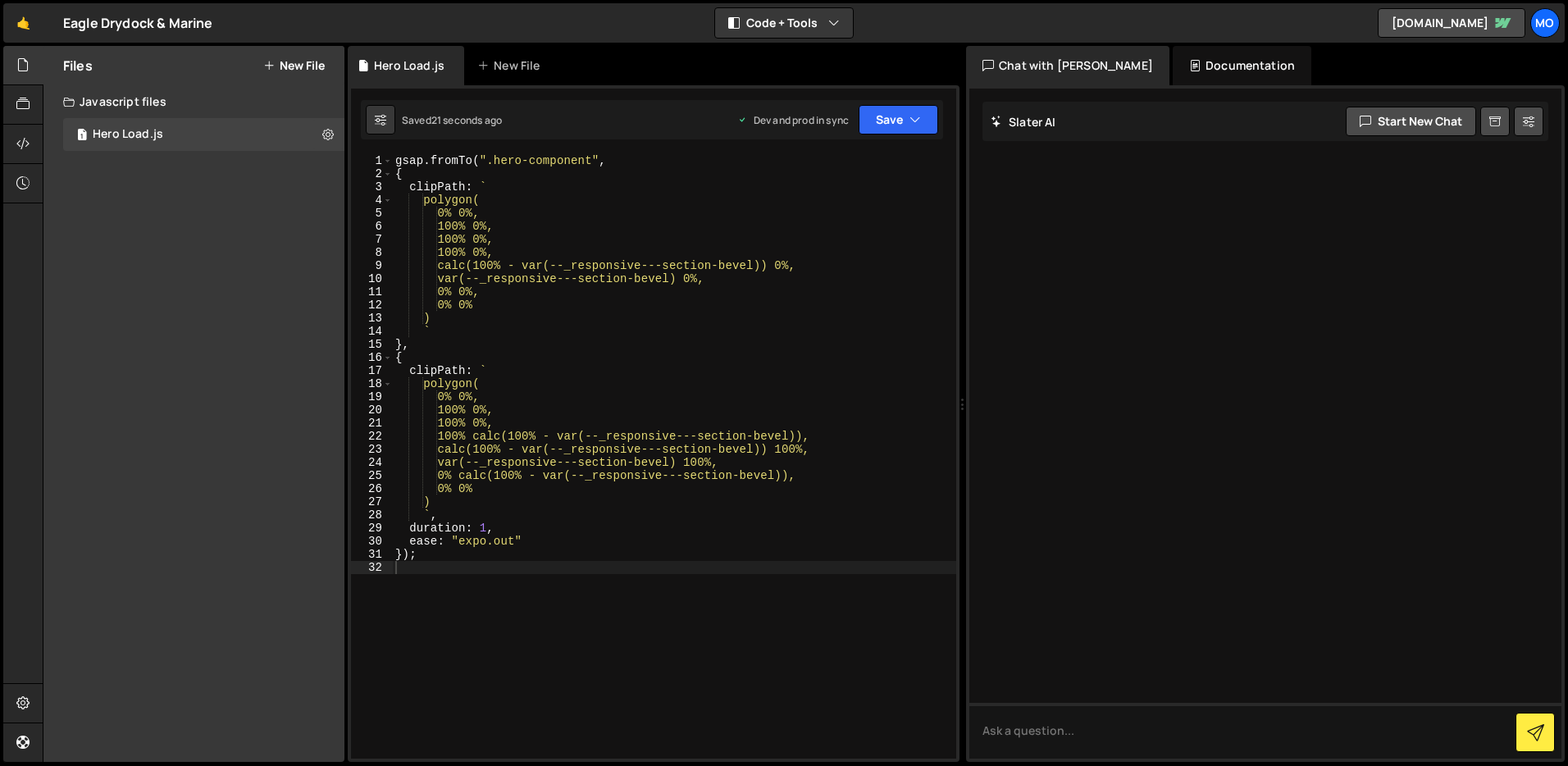
click at [485, 524] on div "gsap . fromTo ( ".hero-component" , { clipPath : ` polygon( 0% 0%, 100% 0%, 100…" at bounding box center [675, 469] width 564 height 631
click at [549, 492] on div "gsap . fromTo ( ".hero-component" , { clipPath : ` polygon( 0% 0%, 100% 0%, 100…" at bounding box center [675, 469] width 564 height 631
type textarea "0% 0%"
click at [894, 127] on button "Save" at bounding box center [899, 120] width 80 height 30
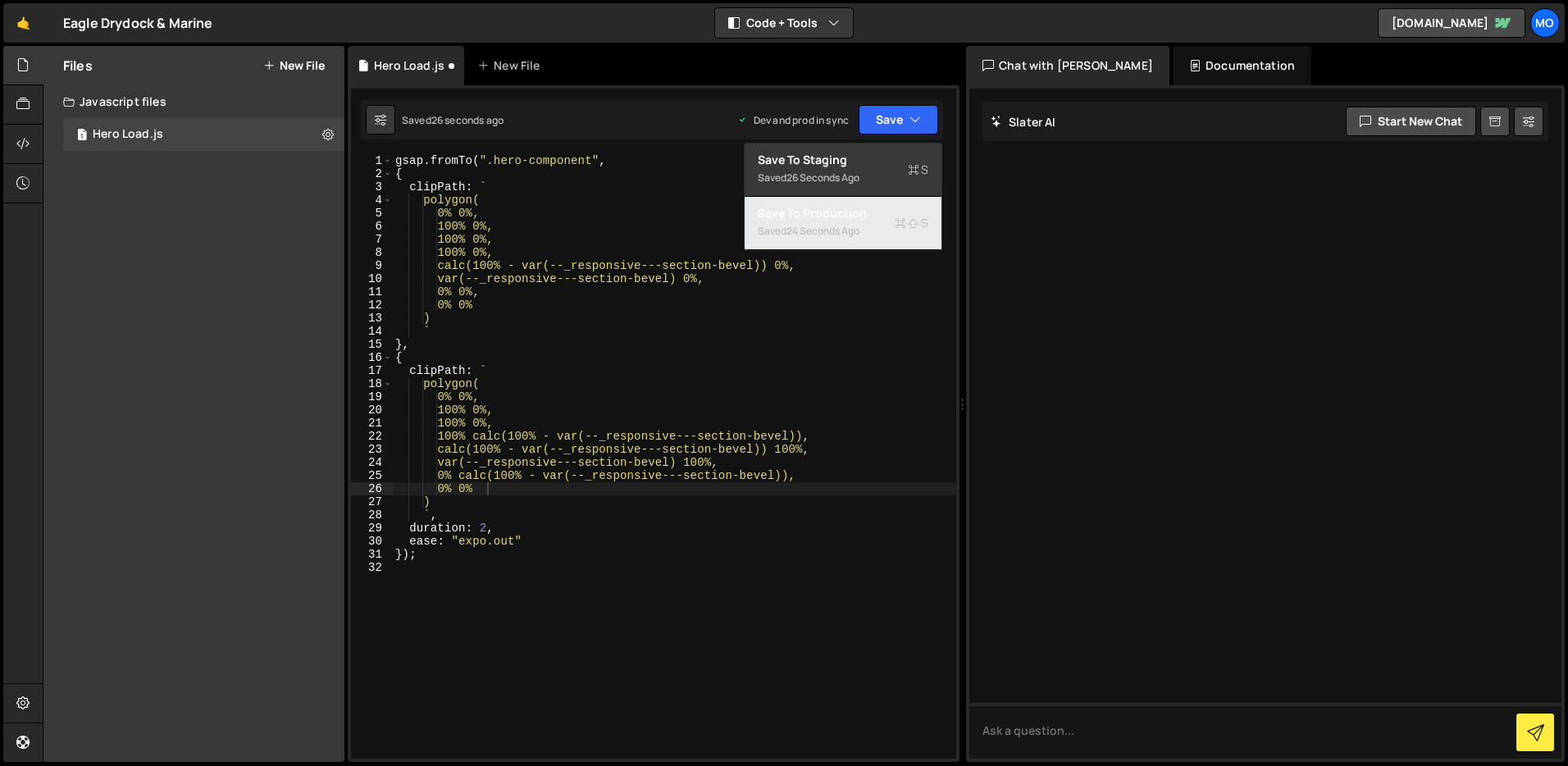
drag, startPoint x: 871, startPoint y: 216, endPoint x: 886, endPoint y: 209, distance: 16.6
click at [871, 216] on div "Save to Production S" at bounding box center [844, 213] width 171 height 16
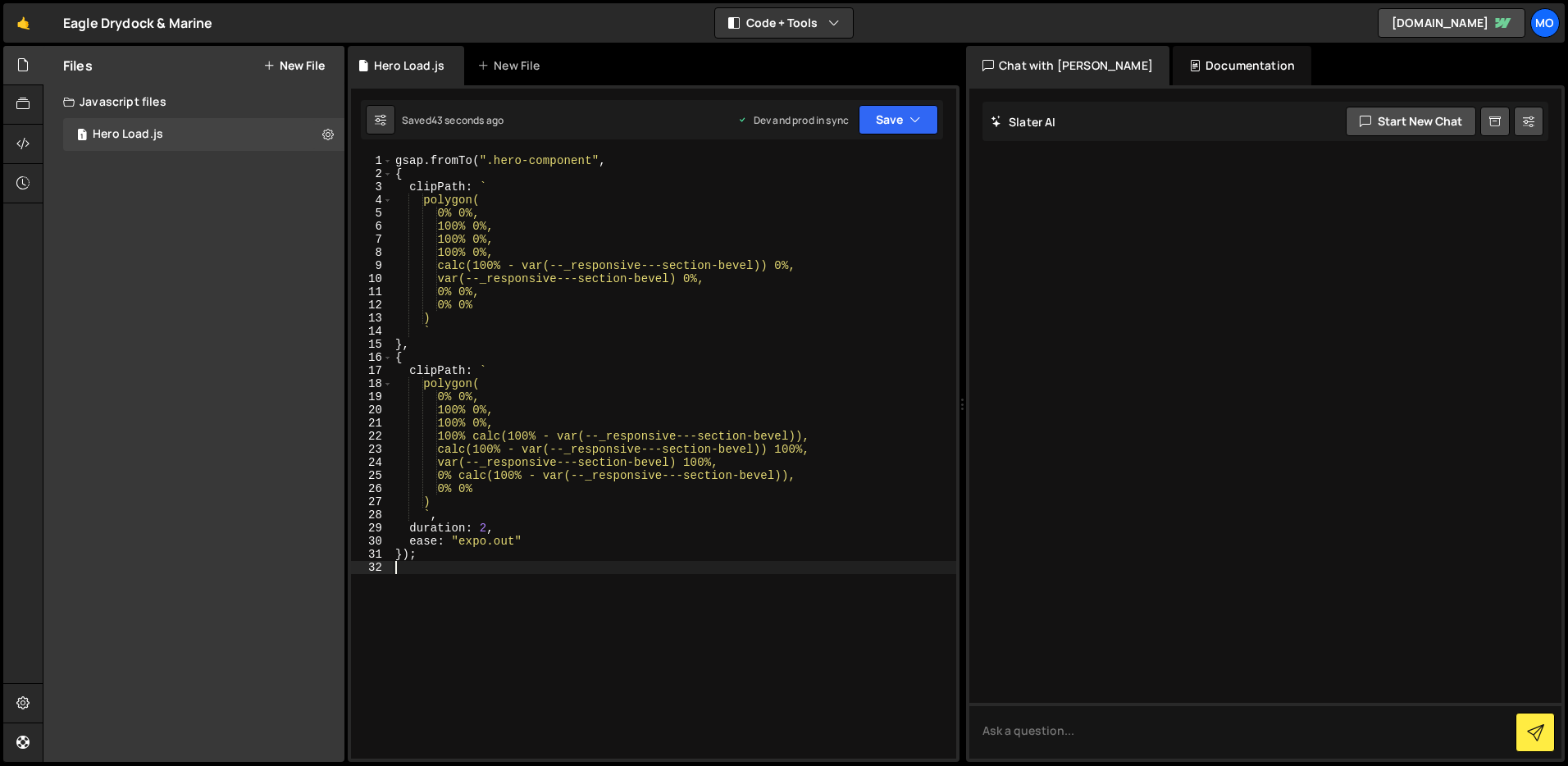
click at [675, 630] on div "gsap . fromTo ( ".hero-component" , { clipPath : ` polygon( 0% 0%, 100% 0%, 100…" at bounding box center [675, 469] width 564 height 631
click at [435, 169] on div "gsap . fromTo ( ".hero-component" , { clipPath : ` polygon( 0% 0%, 100% 0%, 100…" at bounding box center [675, 469] width 564 height 631
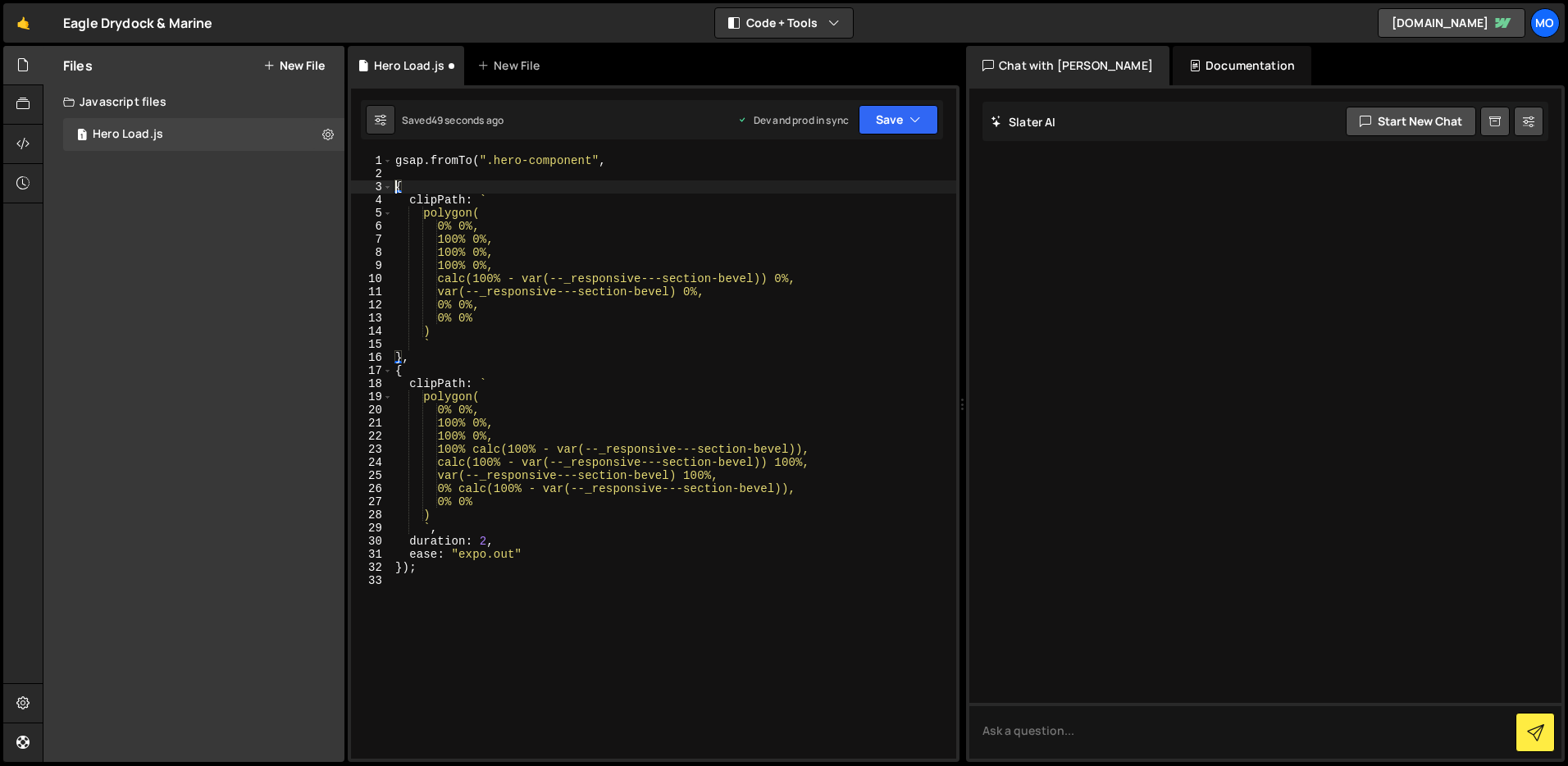
type textarea "{"
type textarea "gsap.fromTo(".hero-component","
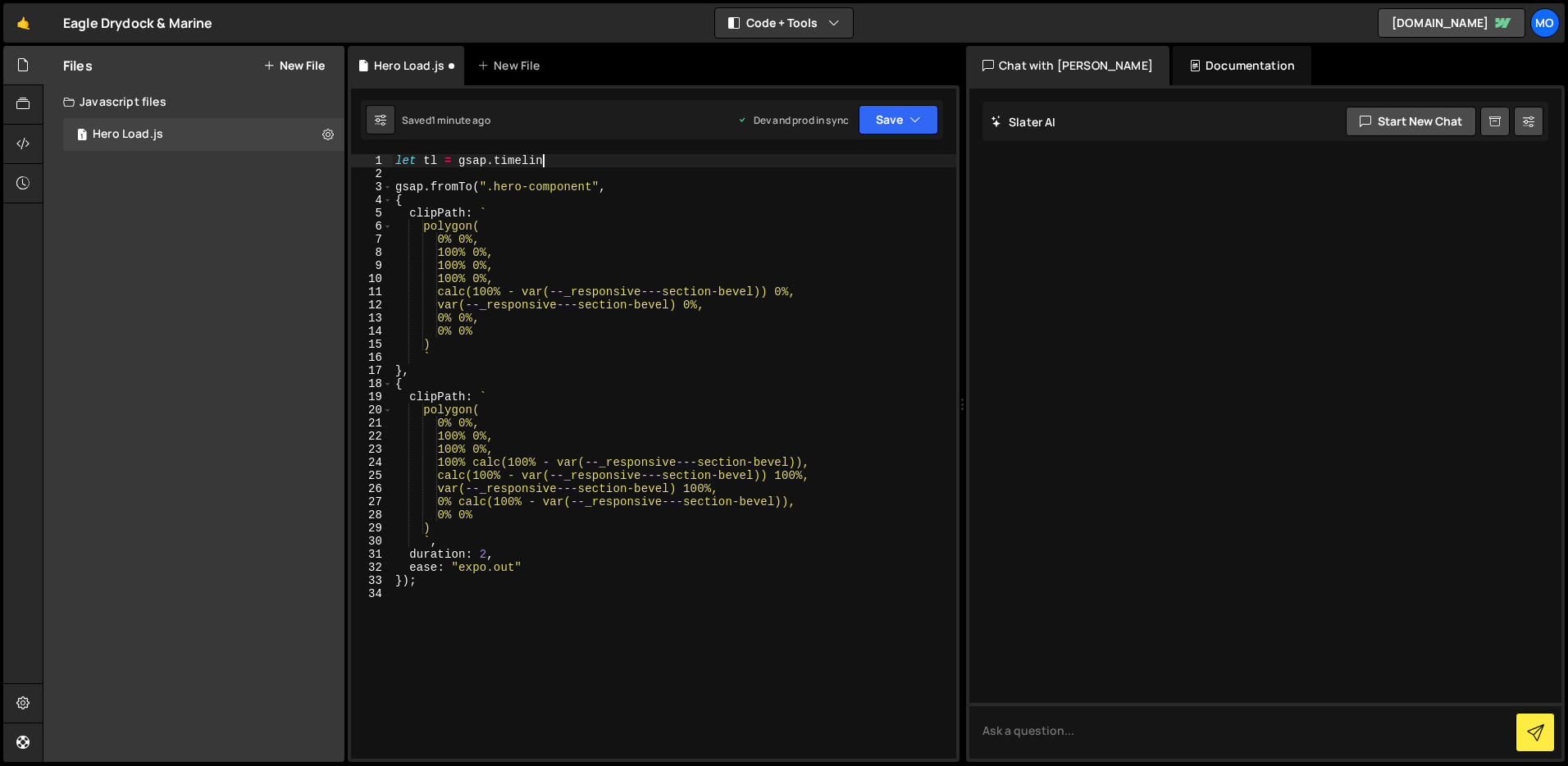
scroll to position [0, 10]
type textarea "let tl = gsap.timeline{}"
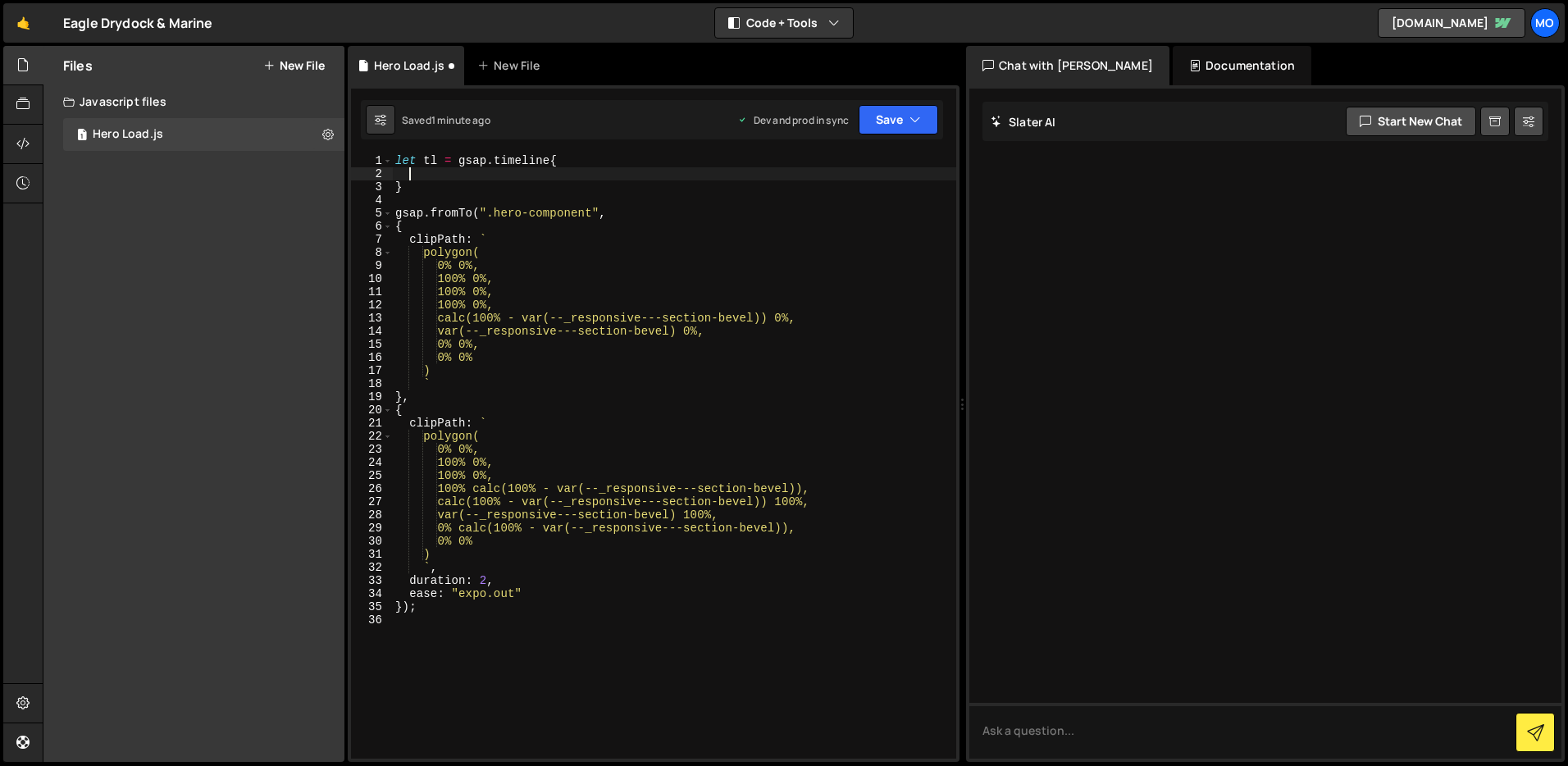
type textarea "}"
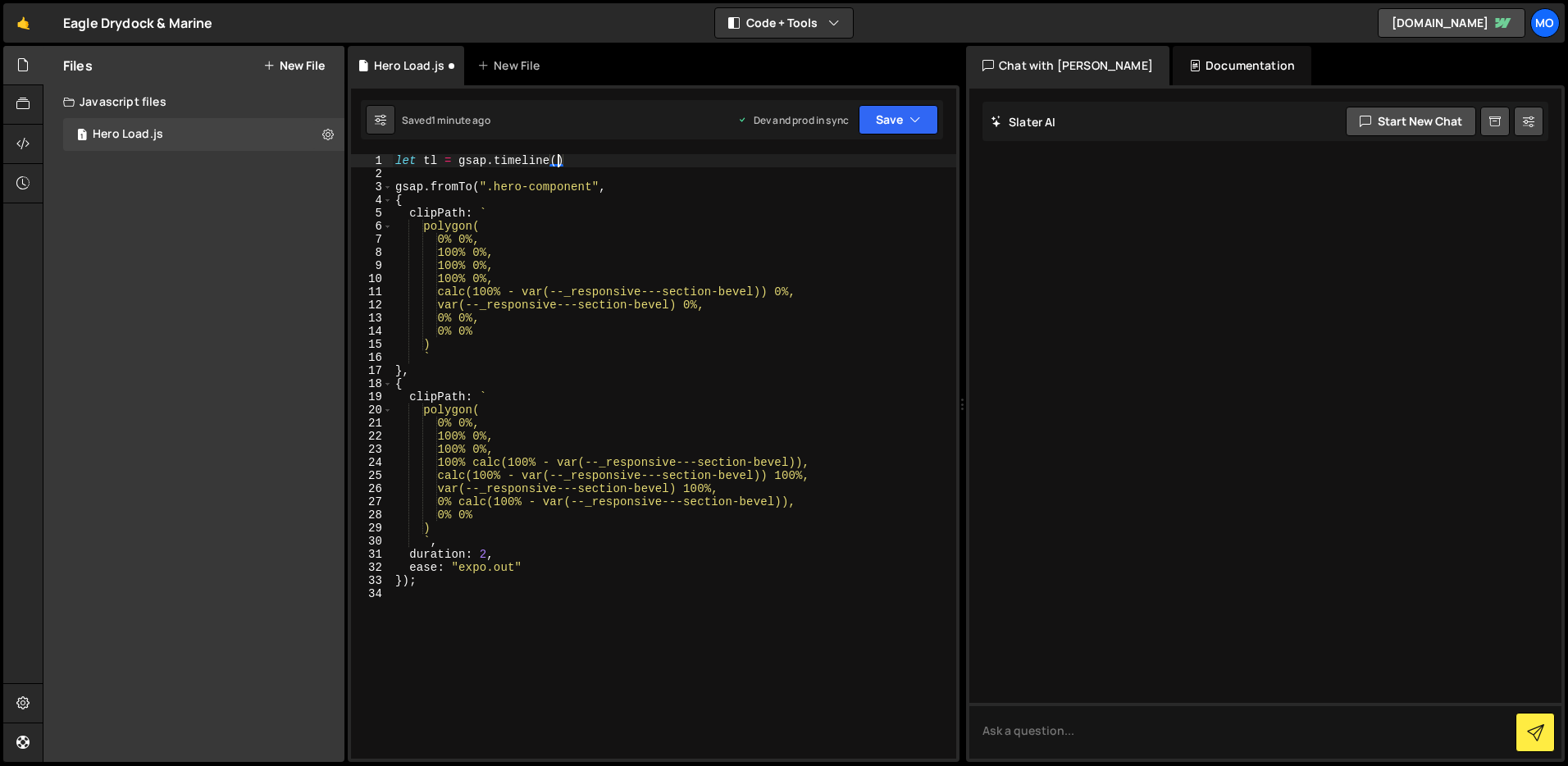
type textarea ")"
click at [416, 163] on div "let tl = gsap . timeline ( ) ; gsap . fromTo ( ".hero-component" , { clipPath :…" at bounding box center [675, 469] width 564 height 631
type textarea "const tl = gsap.timeline();"
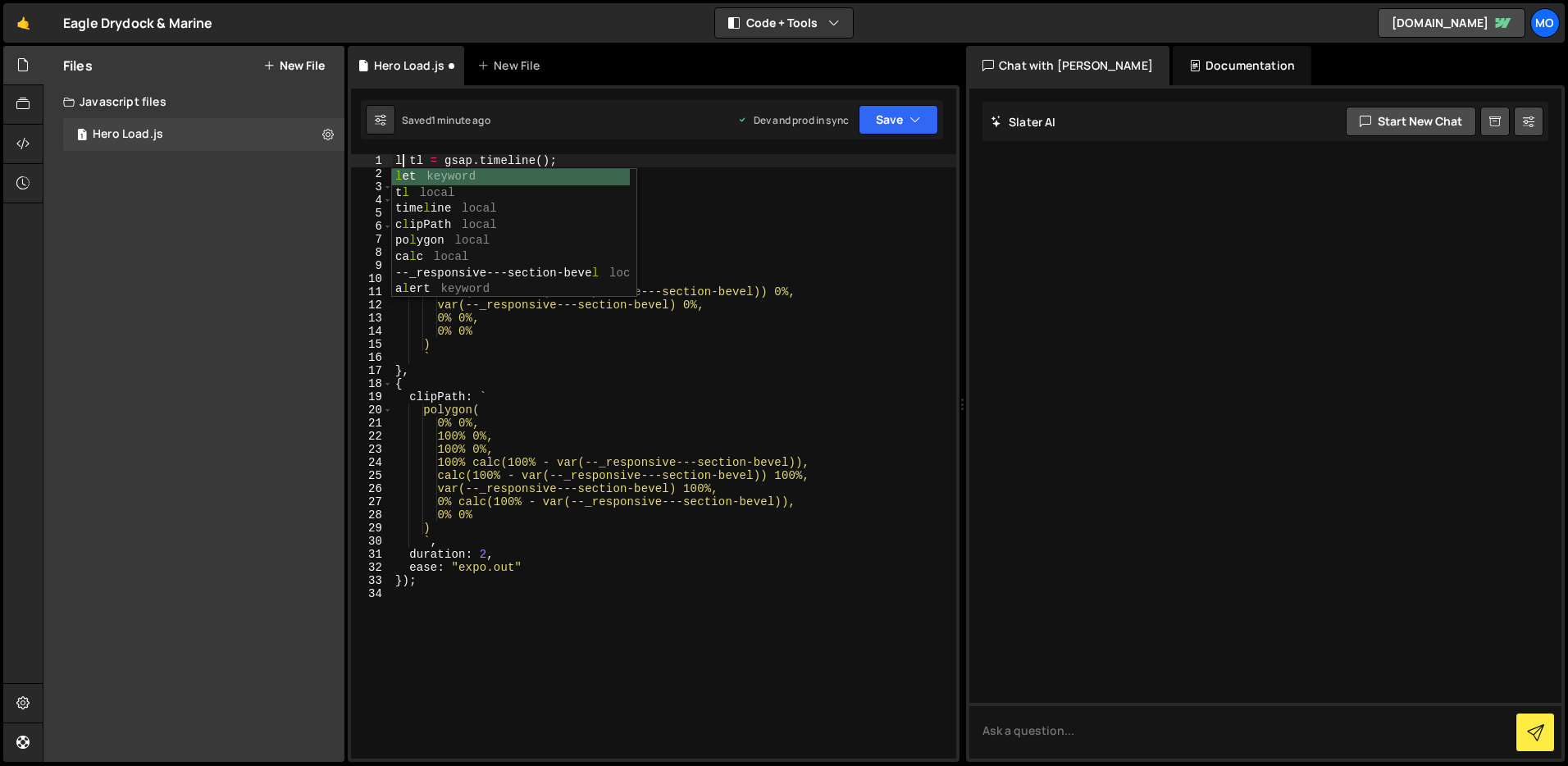
scroll to position [0, 1]
type textarea "let tl = gsap.timeline();"
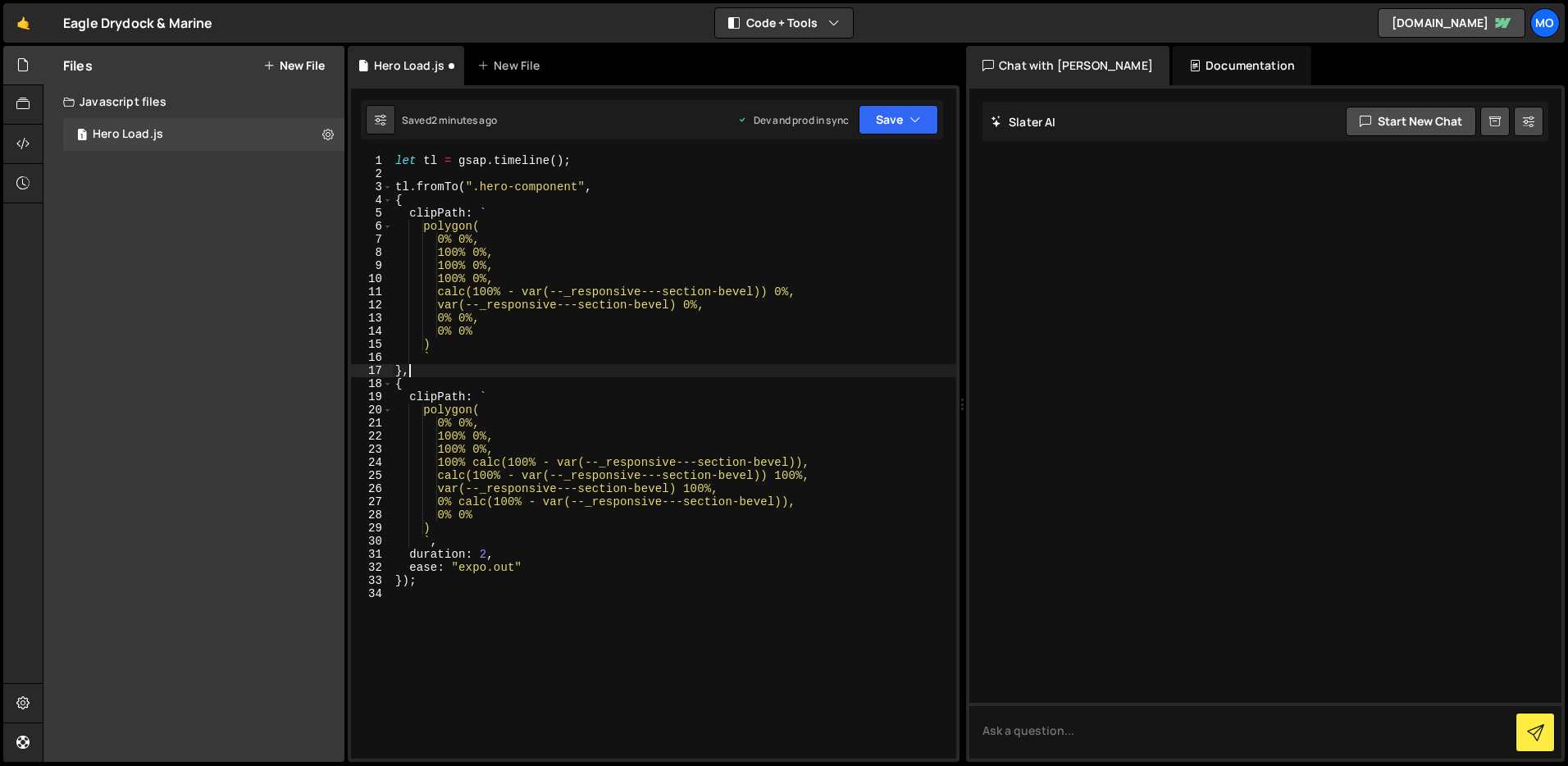
click at [466, 369] on div "let tl = gsap . timeline ( ) ; tl . fromTo ( ".hero-component" , { clipPath : `…" at bounding box center [675, 469] width 564 height 631
type textarea "},"
click at [445, 168] on div "let tl = gsap . timeline ( ) ; tl . fromTo ( ".hero-component" , { clipPath : `…" at bounding box center [675, 469] width 564 height 631
click at [455, 604] on div "let tl = gsap . timeline ( ) ; tl . fromTo ( ".hero-component" , { clipPath : `…" at bounding box center [675, 469] width 564 height 631
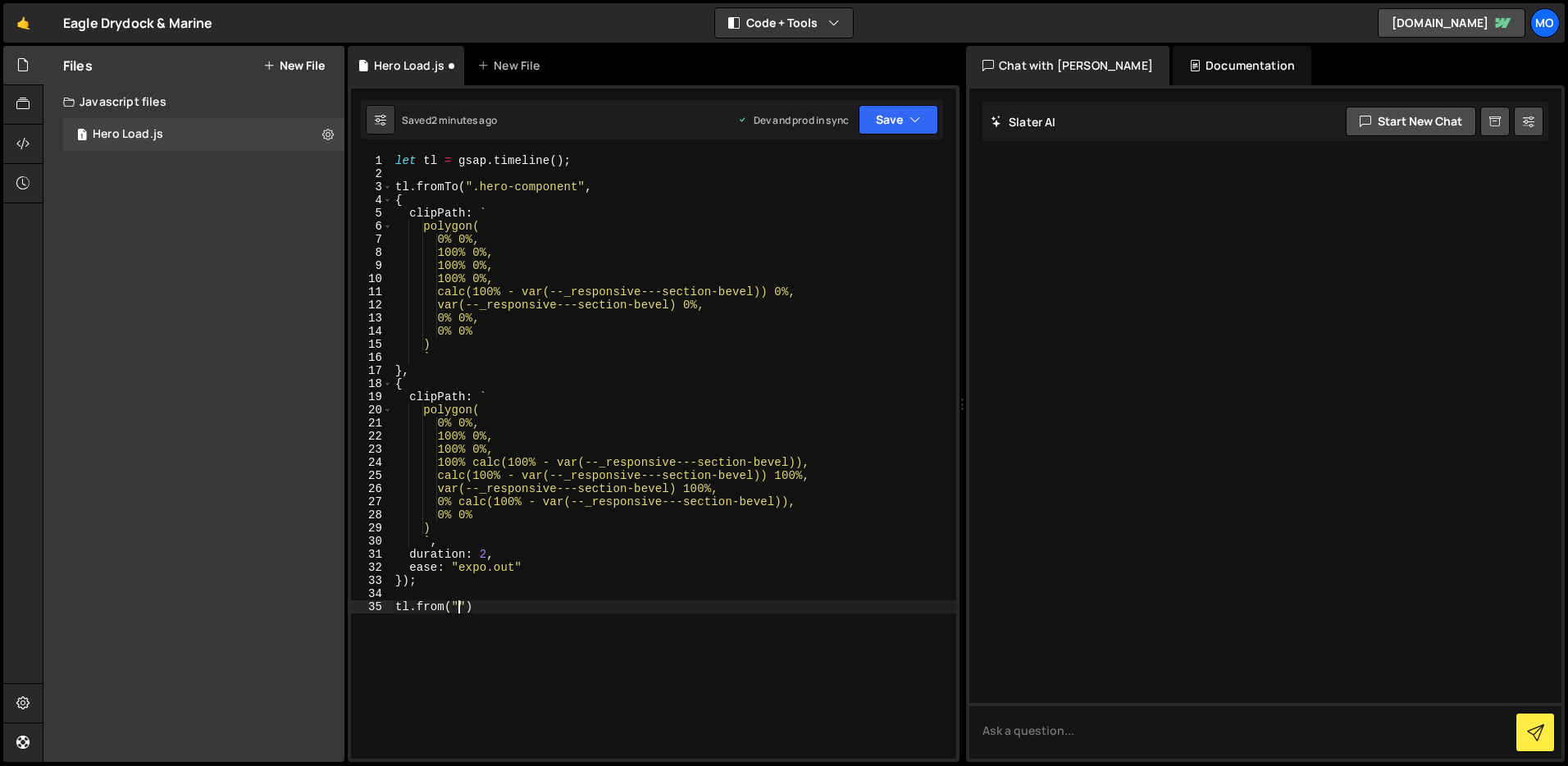
scroll to position [0, 5]
paste textarea "hero-component_content"
type textarea ")"
type textarea "{}"
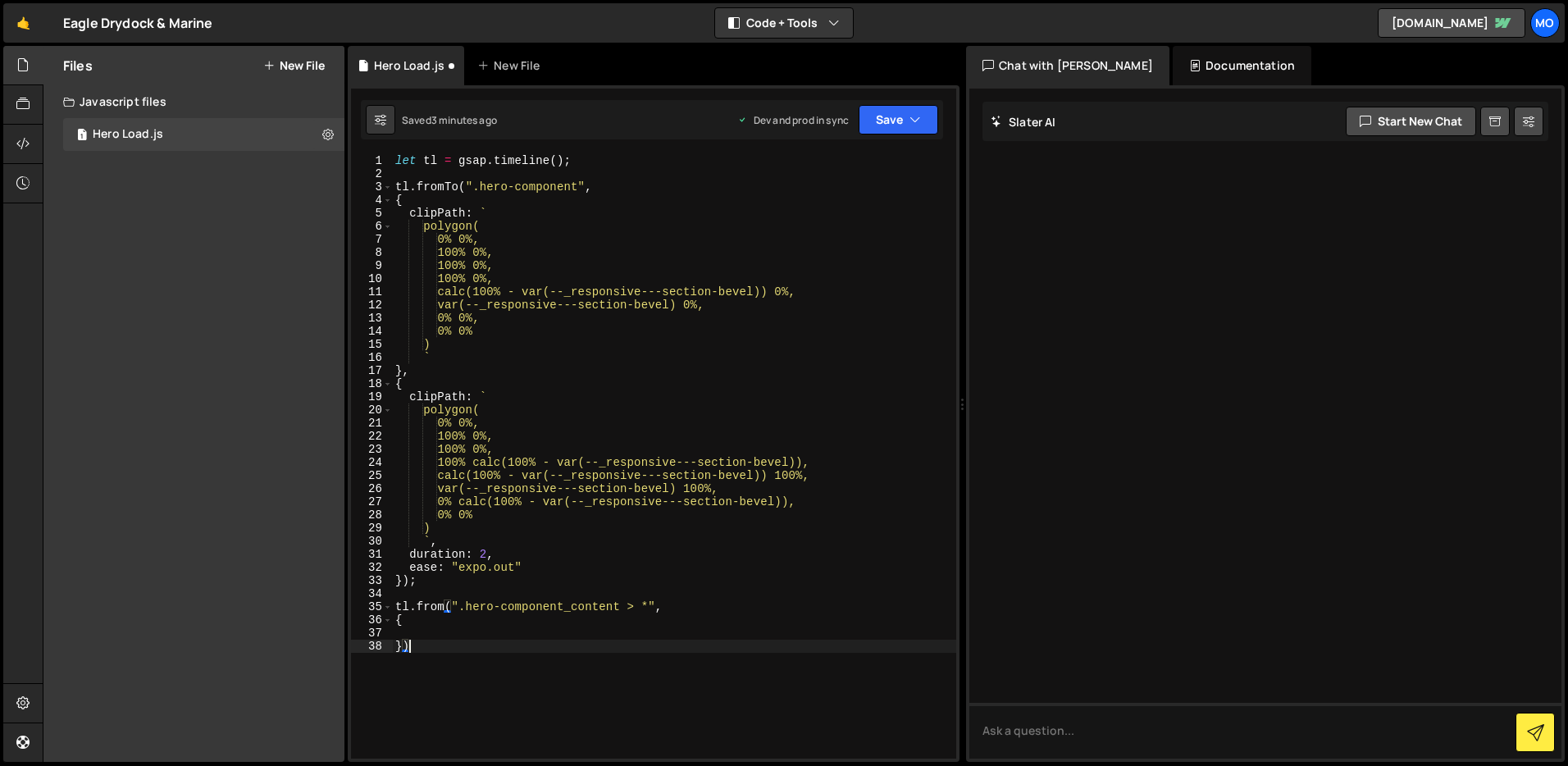
type textarea "});"
type textarea "}"
type textarea "opacity: 0,"
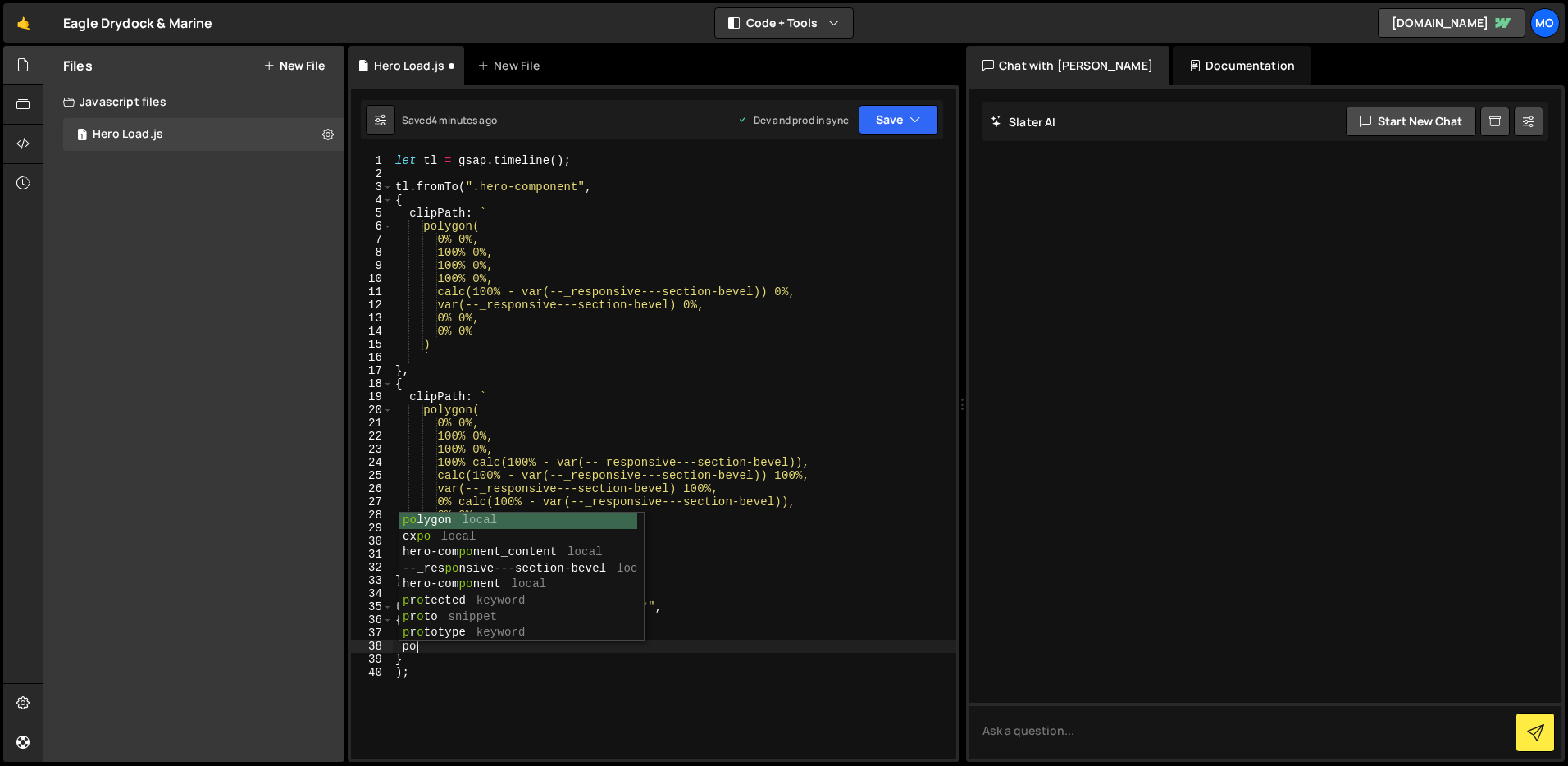
scroll to position [0, 1]
type textarea "p"
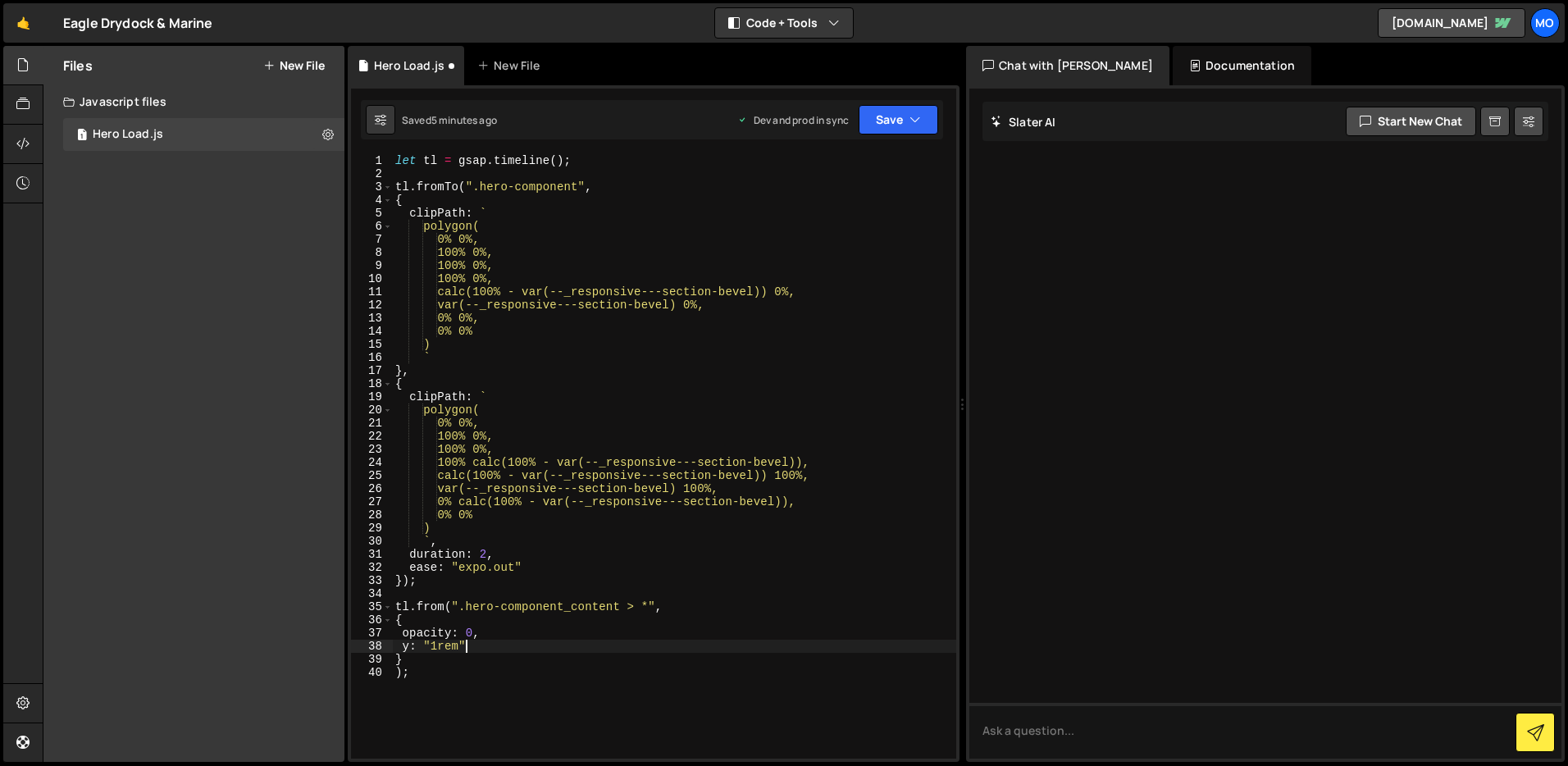
type textarea "y: "1rem","
type textarea "stagger: 0.1"
click at [915, 132] on button "Save" at bounding box center [899, 120] width 80 height 30
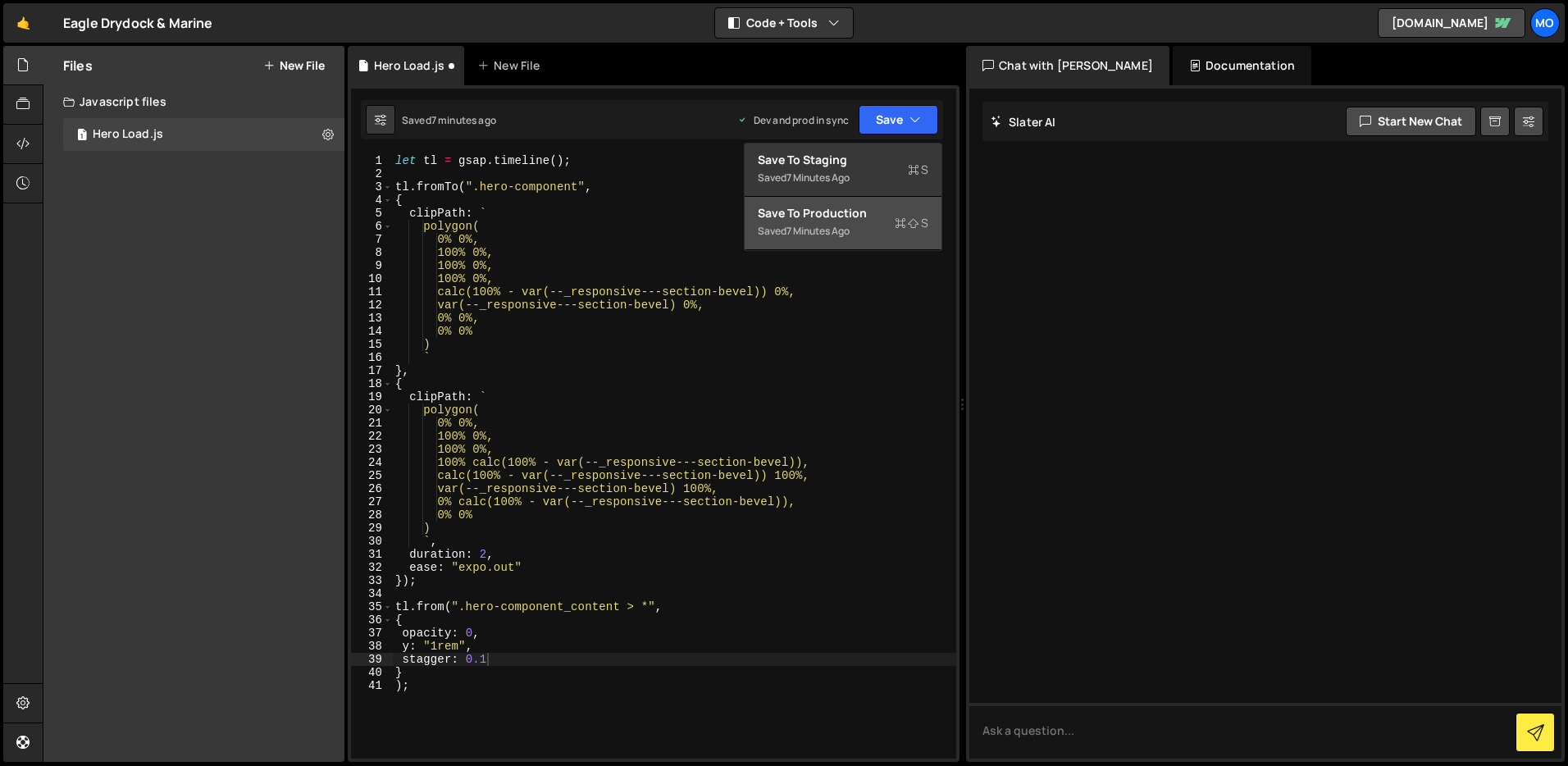
click at [885, 221] on div "Saved 7 minutes ago" at bounding box center [844, 231] width 171 height 20
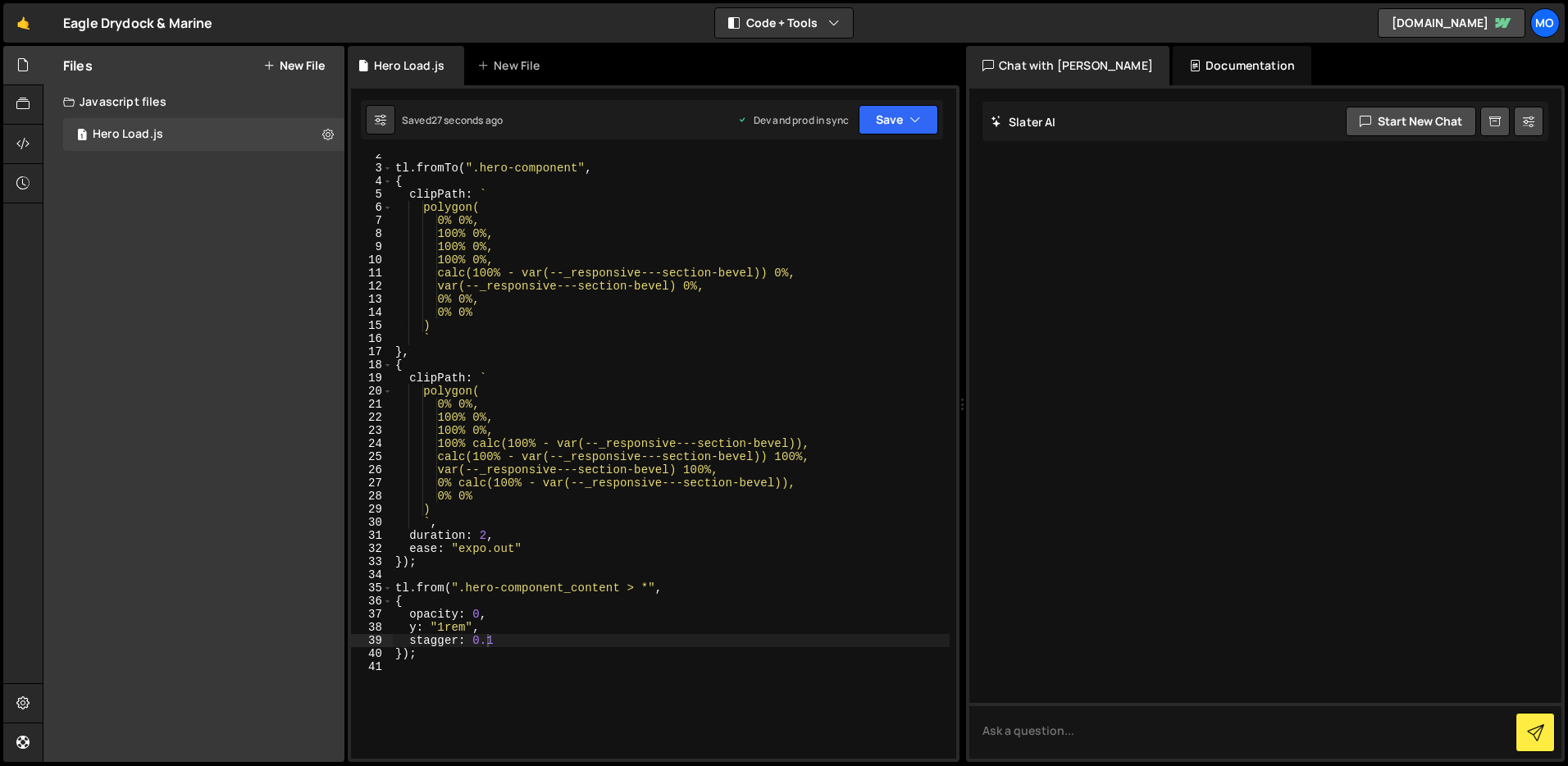
scroll to position [0, 0]
click at [551, 663] on div "tl . fromTo ( ".hero-component" , { clipPath : ` polygon( 0% 0%, 100% 0%, 100% …" at bounding box center [671, 464] width 557 height 631
click at [402, 657] on div "tl . fromTo ( ".hero-component" , { clipPath : ` polygon( 0% 0%, 100% 0%, 100% …" at bounding box center [671, 464] width 557 height 631
type textarea "}, "-=0.5""
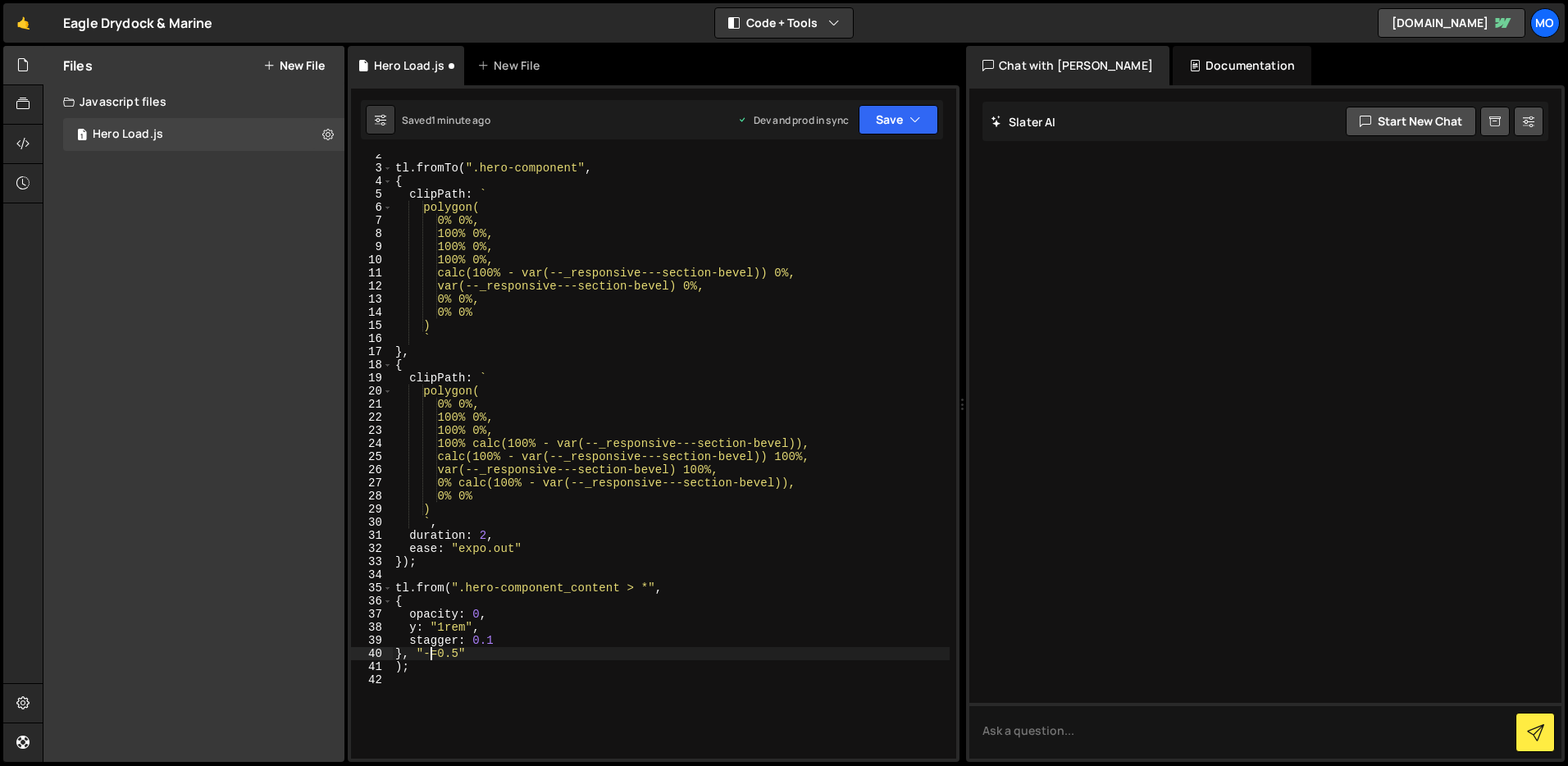
scroll to position [0, 4]
click at [504, 676] on div "tl . fromTo ( ".hero-component" , { clipPath : ` polygon( 0% 0%, 100% 0%, 100% …" at bounding box center [671, 464] width 557 height 631
click at [877, 117] on button "Save" at bounding box center [899, 120] width 80 height 30
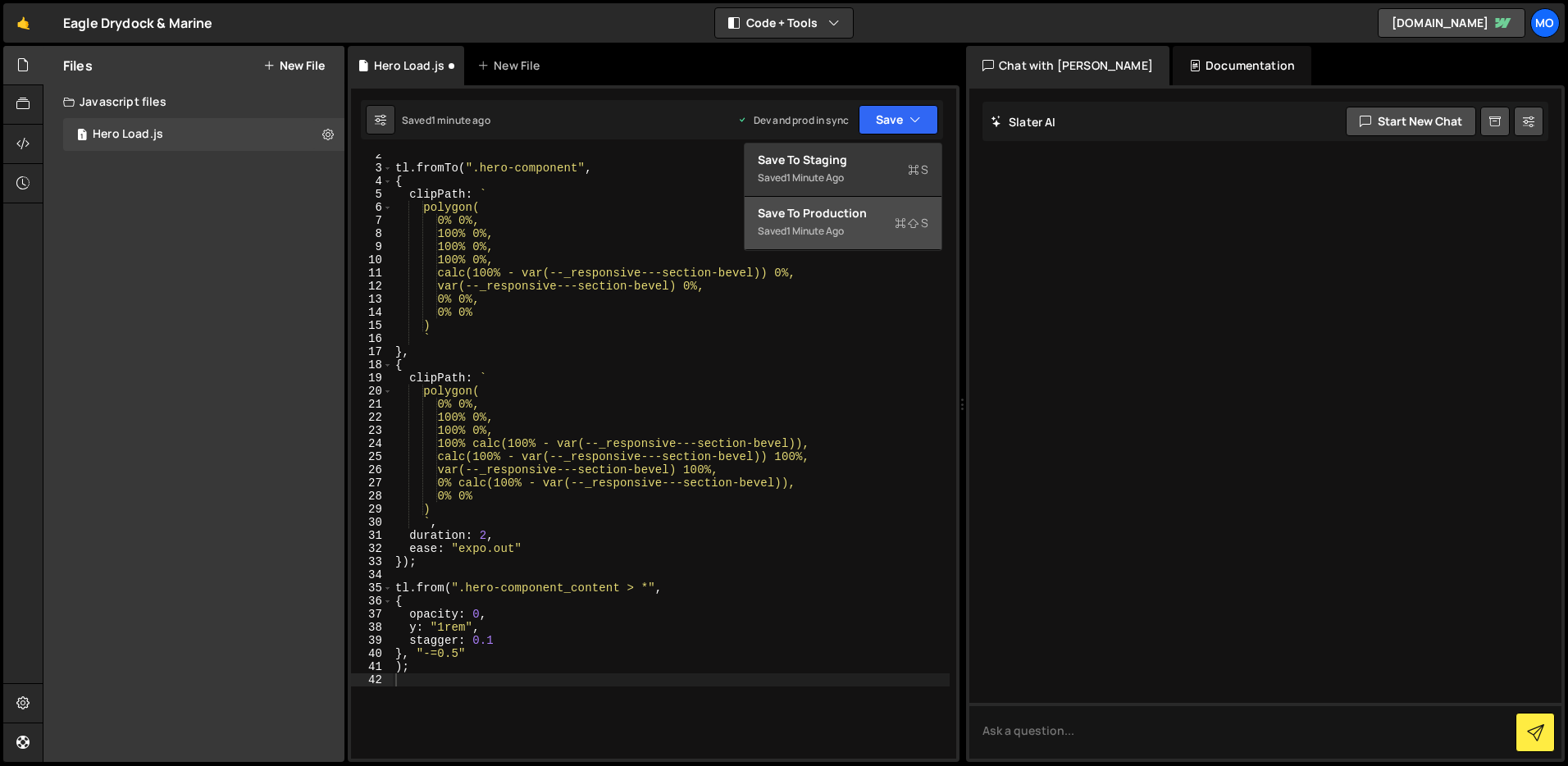
click at [875, 215] on div "Save to Production S" at bounding box center [844, 213] width 171 height 16
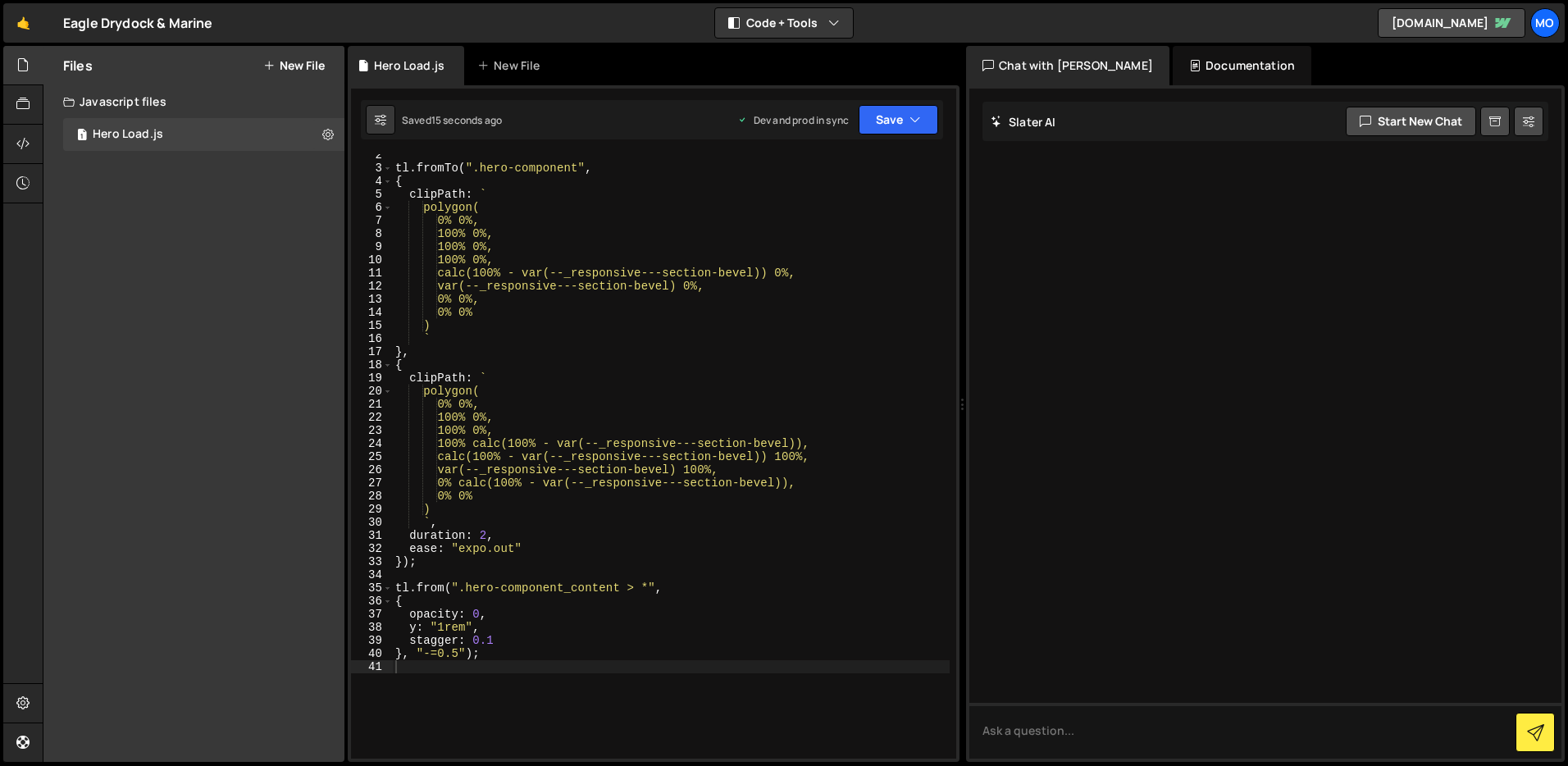
click at [433, 656] on div "tl . fromTo ( ".hero-component" , { clipPath : ` polygon( 0% 0%, 100% 0%, 100% …" at bounding box center [671, 464] width 557 height 631
click at [890, 105] on button "Save" at bounding box center [899, 120] width 80 height 30
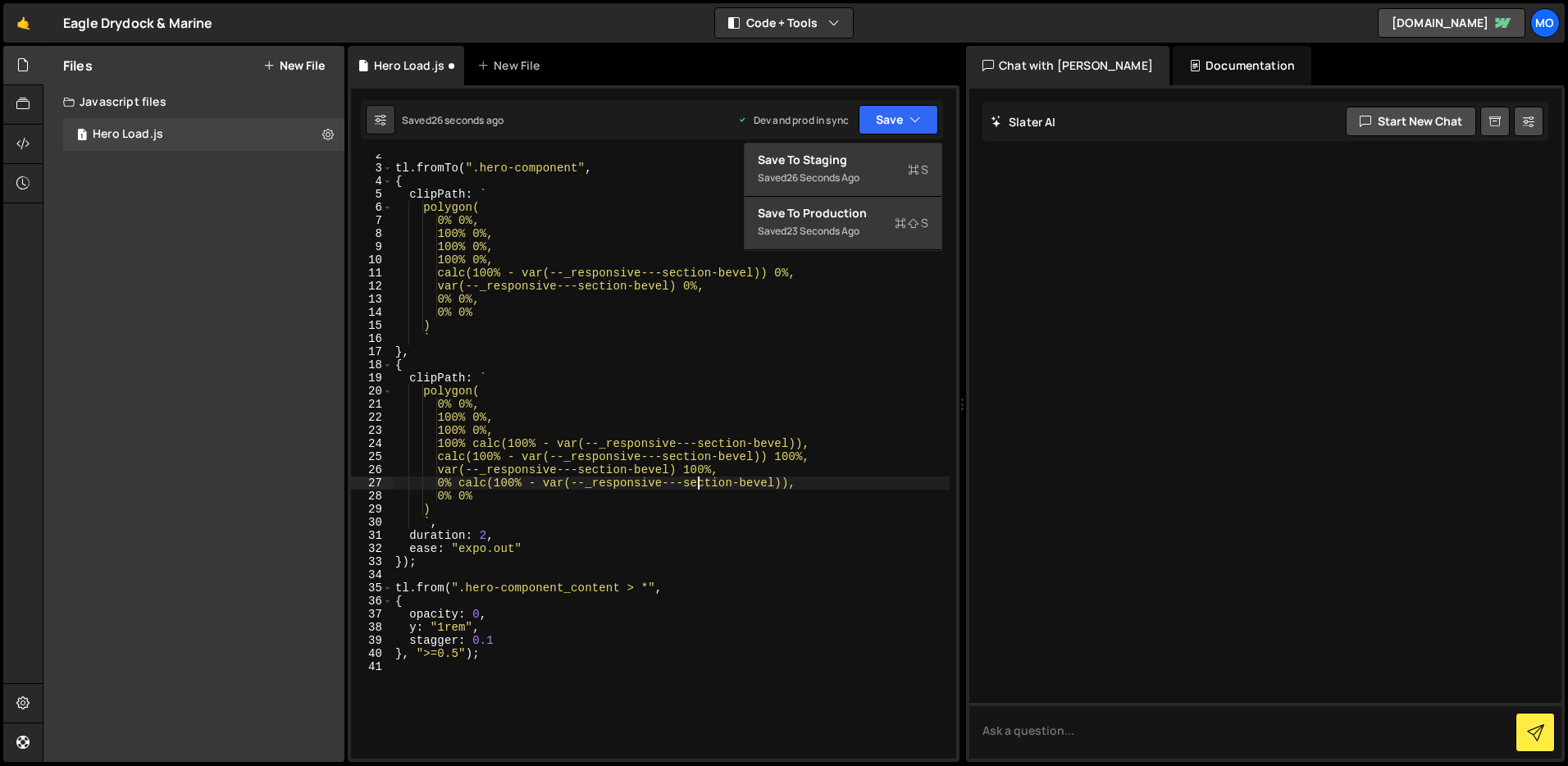
click at [699, 480] on div "tl . fromTo ( ".hero-component" , { clipPath : ` polygon( 0% 0%, 100% 0%, 100% …" at bounding box center [671, 464] width 557 height 631
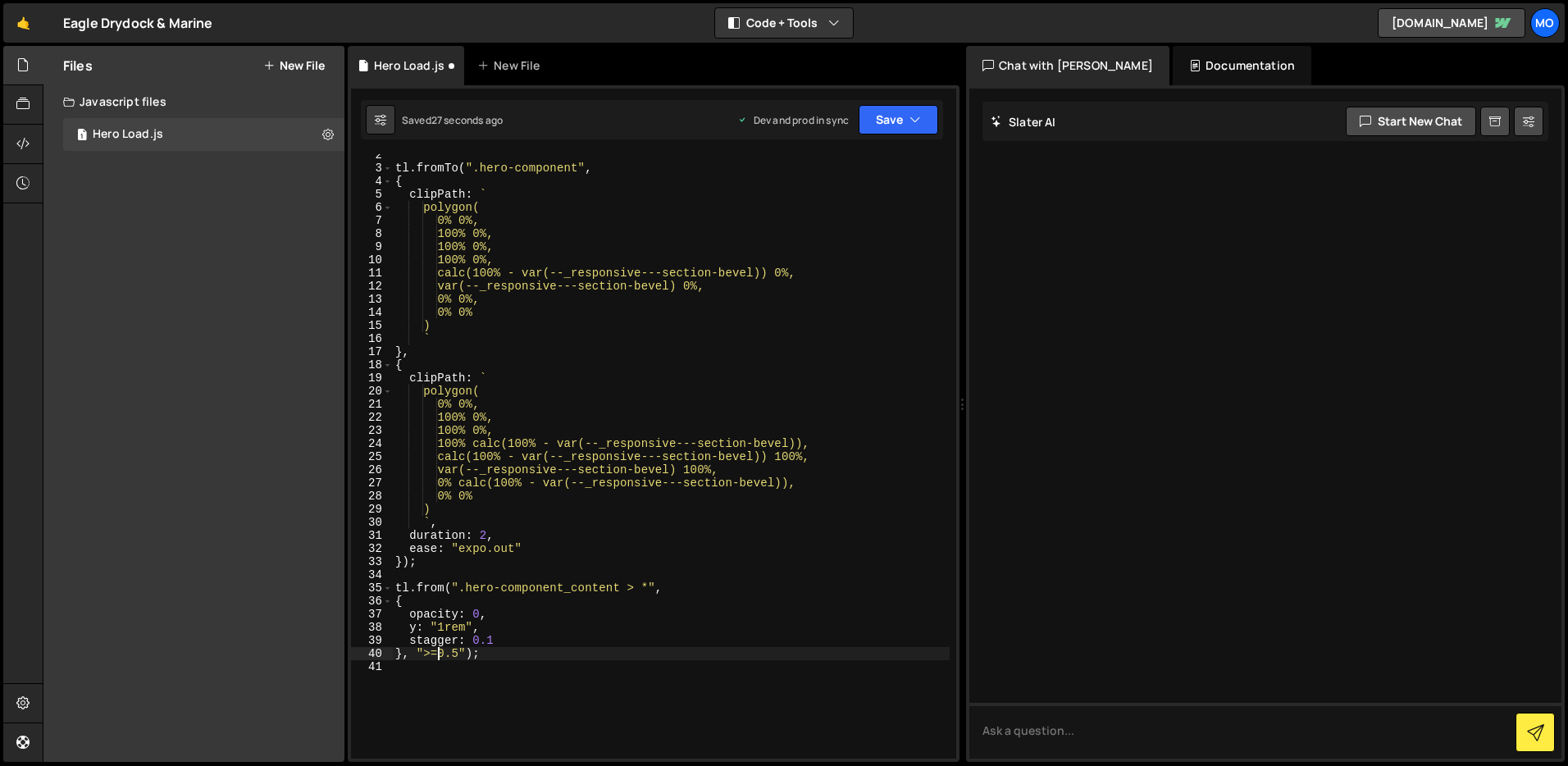
click at [436, 657] on div "tl . fromTo ( ".hero-component" , { clipPath : ` polygon( 0% 0%, 100% 0%, 100% …" at bounding box center [671, 464] width 557 height 631
type textarea "}, ">=-0.5");"
click at [533, 712] on div "tl . fromTo ( ".hero-component" , { clipPath : ` polygon( 0% 0%, 100% 0%, 100% …" at bounding box center [671, 464] width 557 height 631
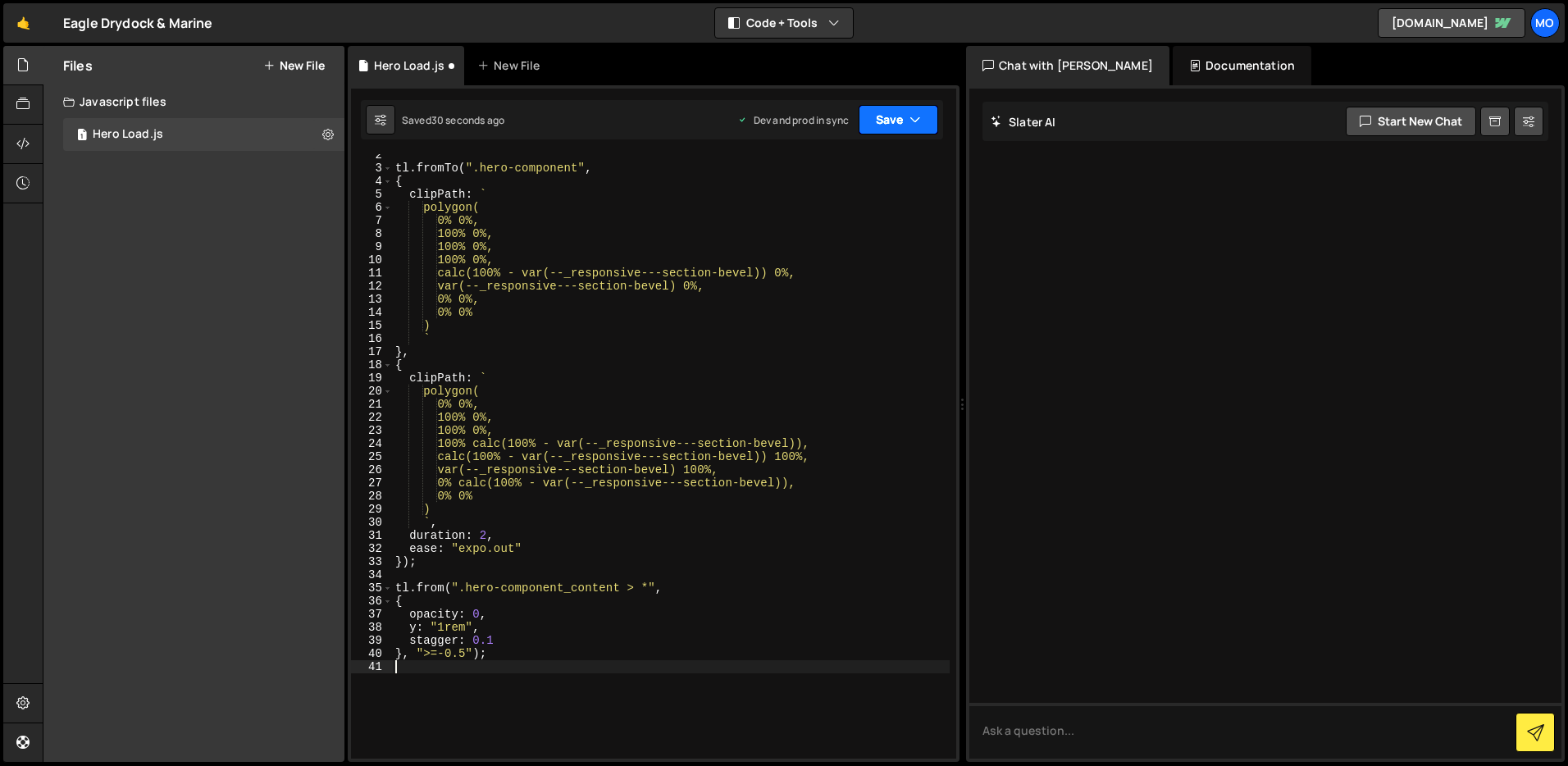
click at [895, 112] on button "Save" at bounding box center [899, 120] width 80 height 30
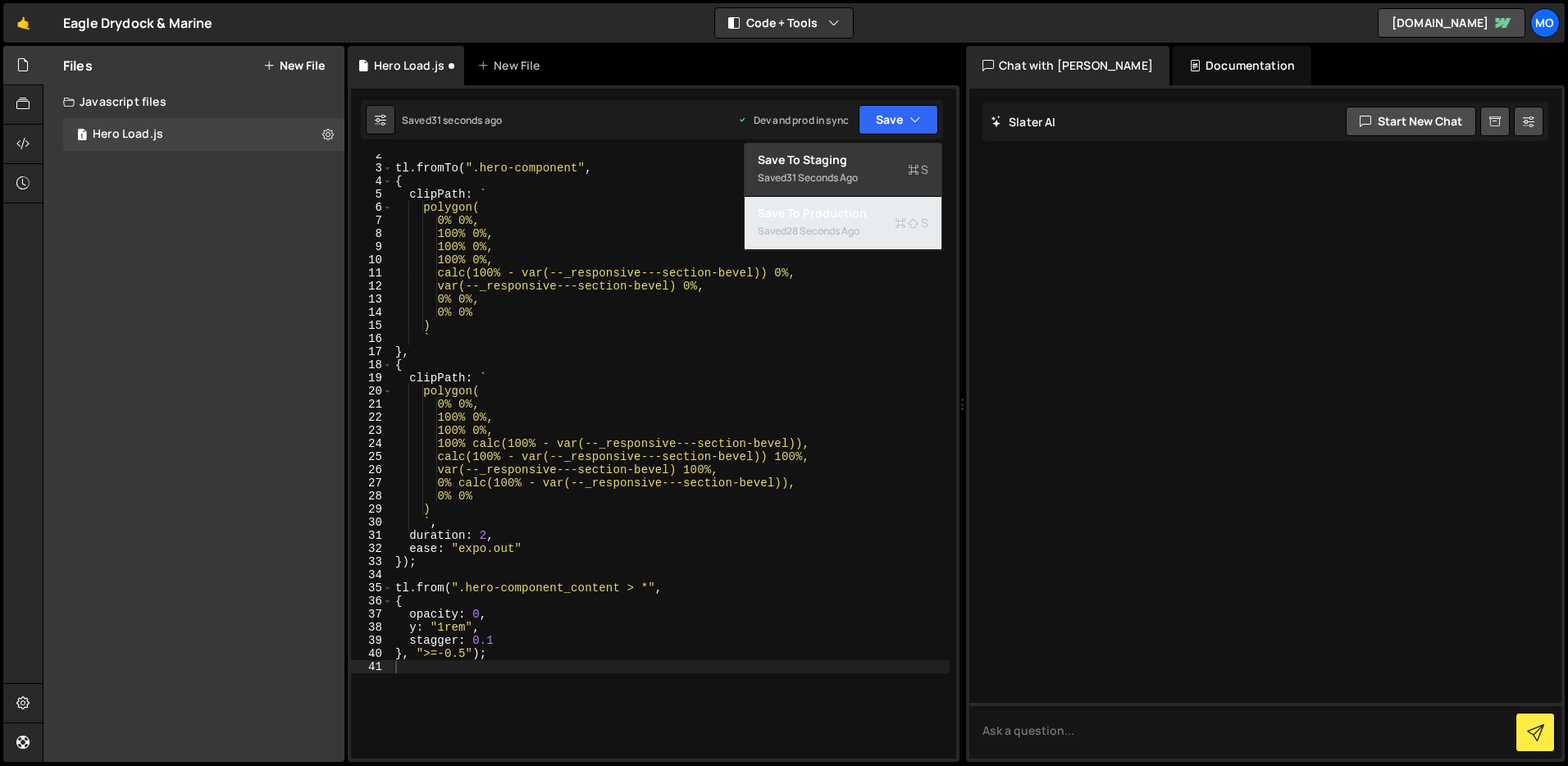
click at [860, 226] on div "28 seconds ago" at bounding box center [822, 231] width 73 height 14
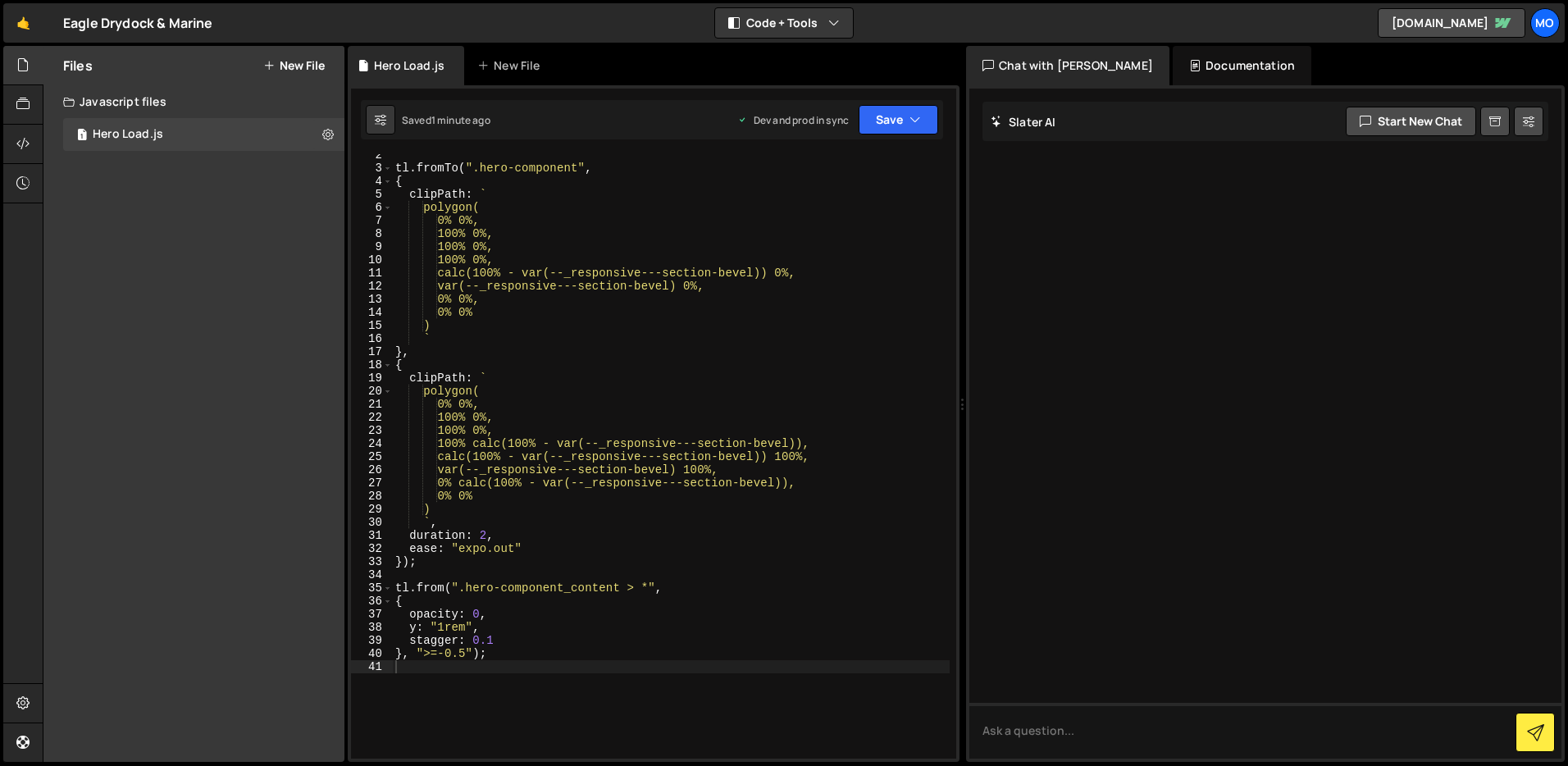
click at [436, 653] on div "tl . fromTo ( ".hero-component" , { clipPath : ` polygon( 0% 0%, 100% 0%, 100% …" at bounding box center [671, 464] width 557 height 631
click at [892, 127] on button "Save" at bounding box center [899, 120] width 80 height 30
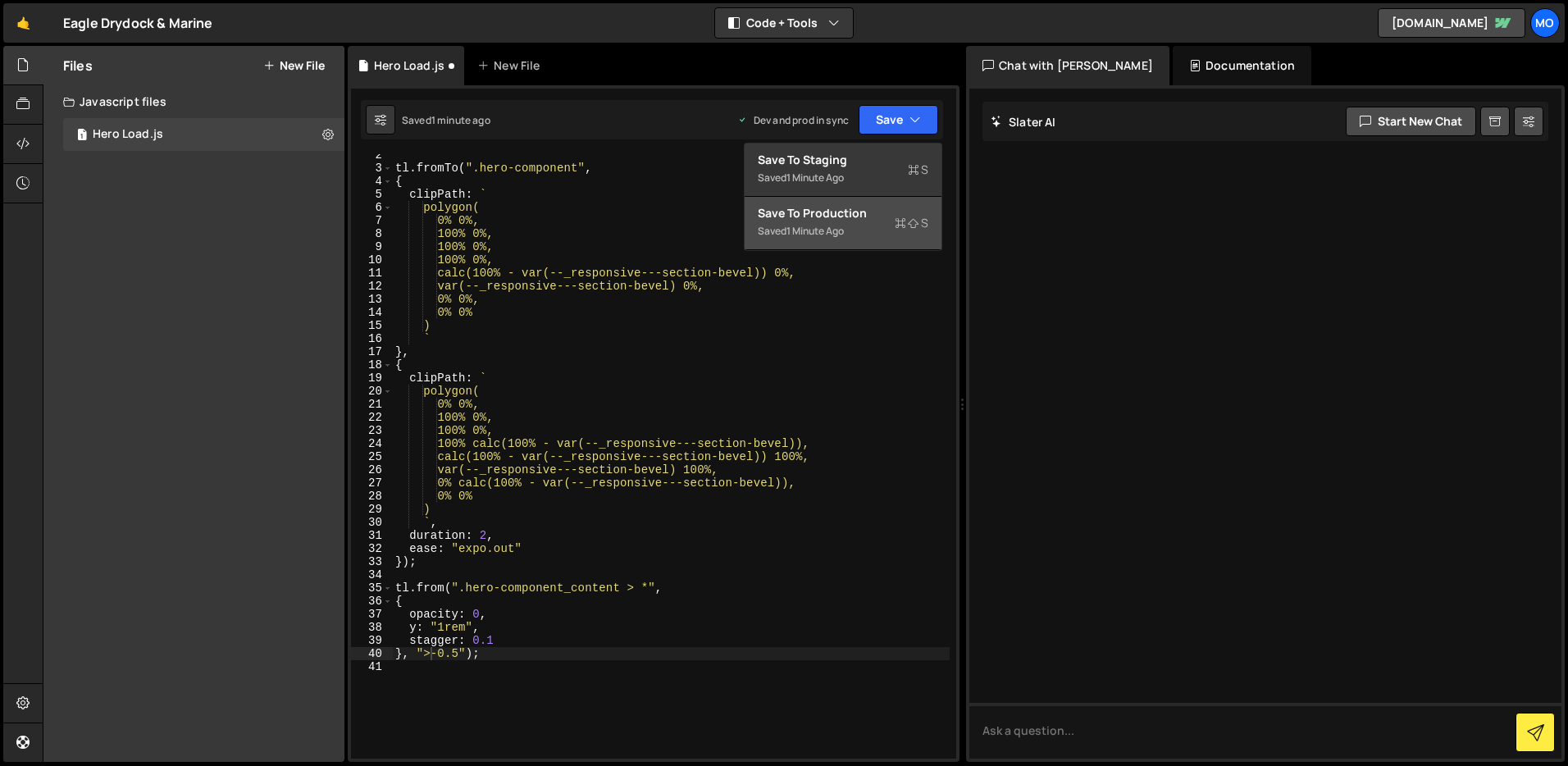
click at [879, 209] on div "Save to Production S" at bounding box center [844, 213] width 171 height 16
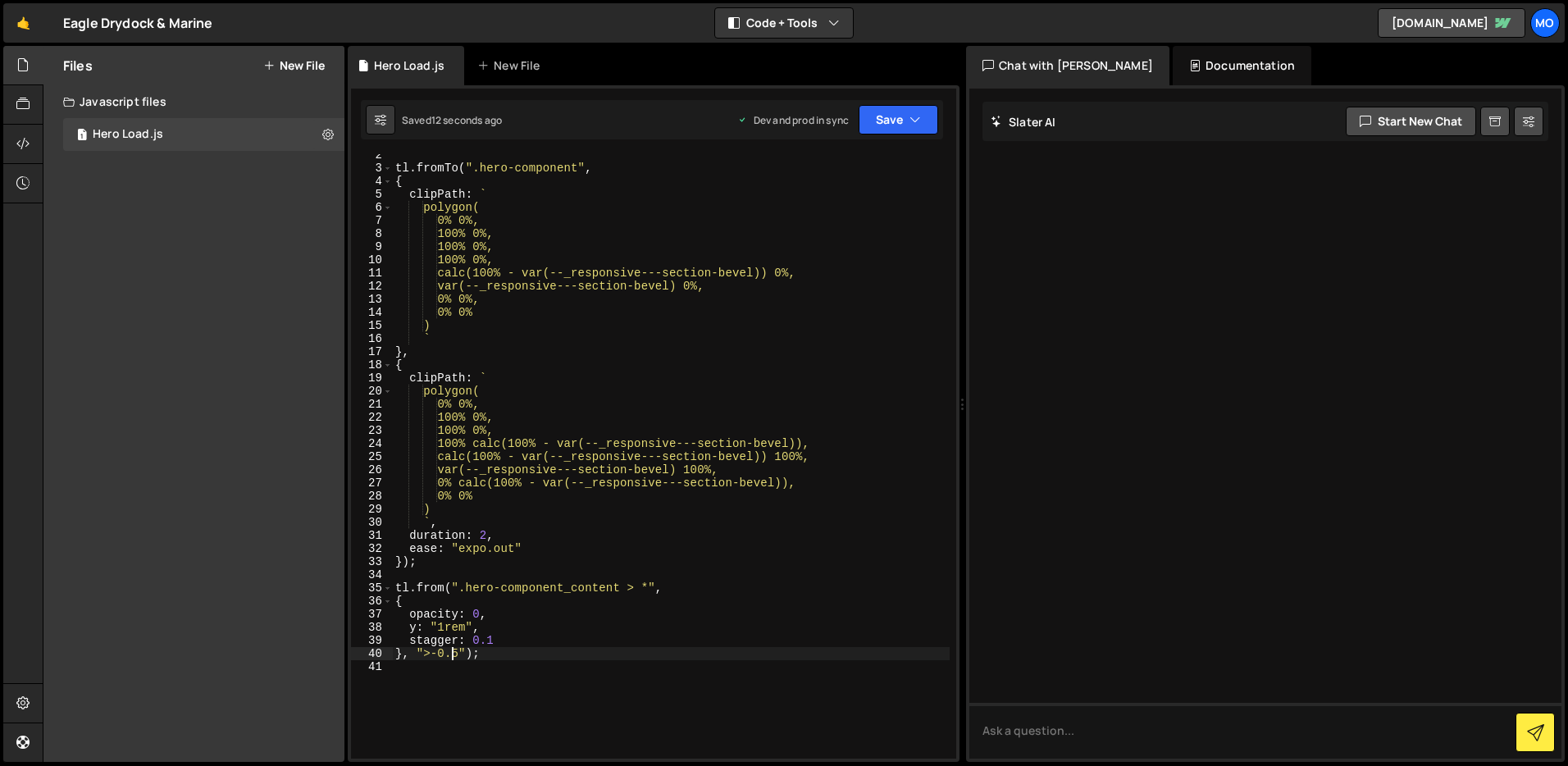
click at [454, 657] on div "tl . fromTo ( ".hero-component" , { clipPath : ` polygon( 0% 0%, 100% 0%, 100% …" at bounding box center [671, 464] width 557 height 631
click at [905, 122] on button "Save" at bounding box center [899, 120] width 80 height 30
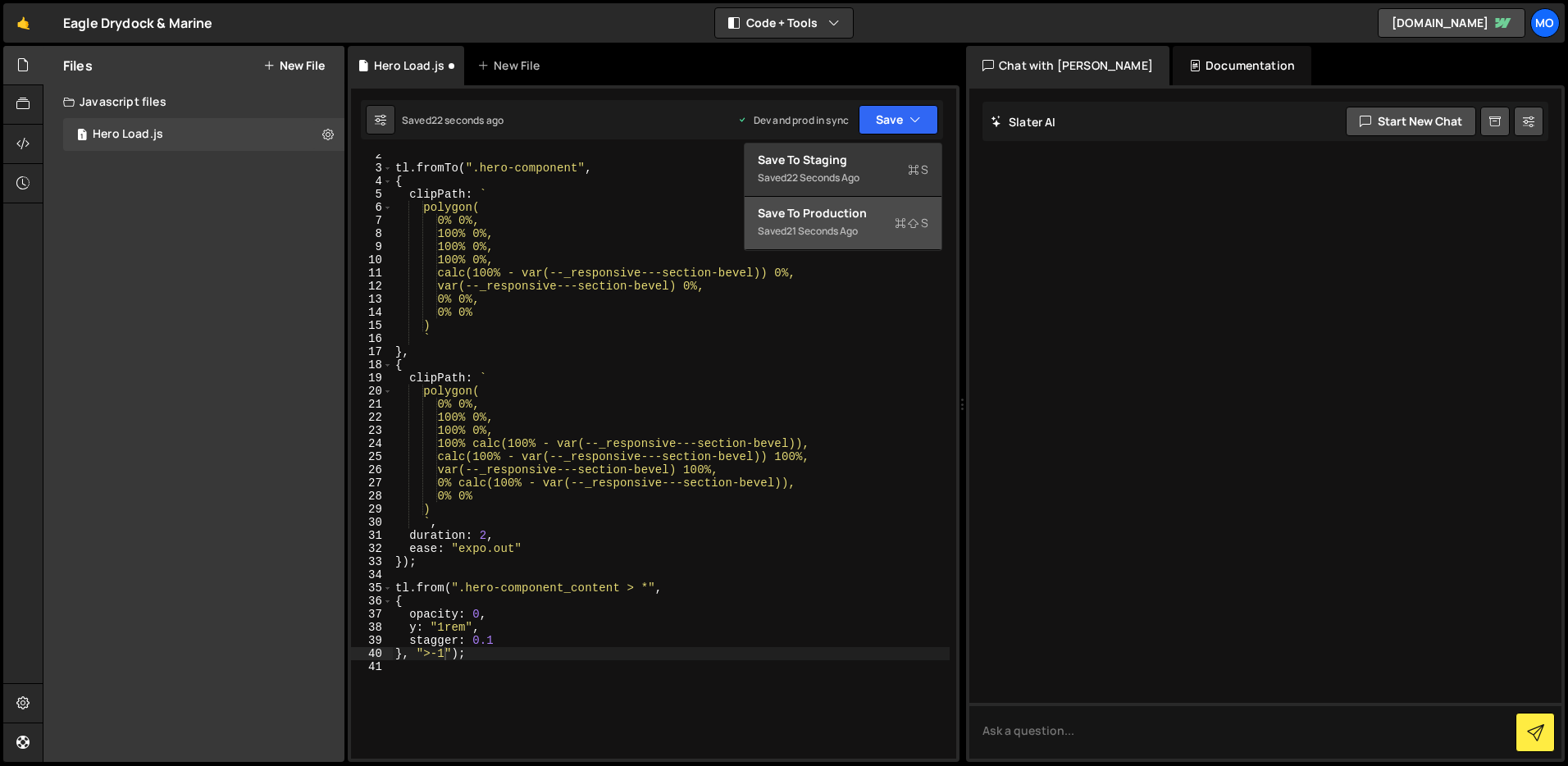
click at [880, 228] on div "Saved 21 seconds ago" at bounding box center [844, 231] width 171 height 20
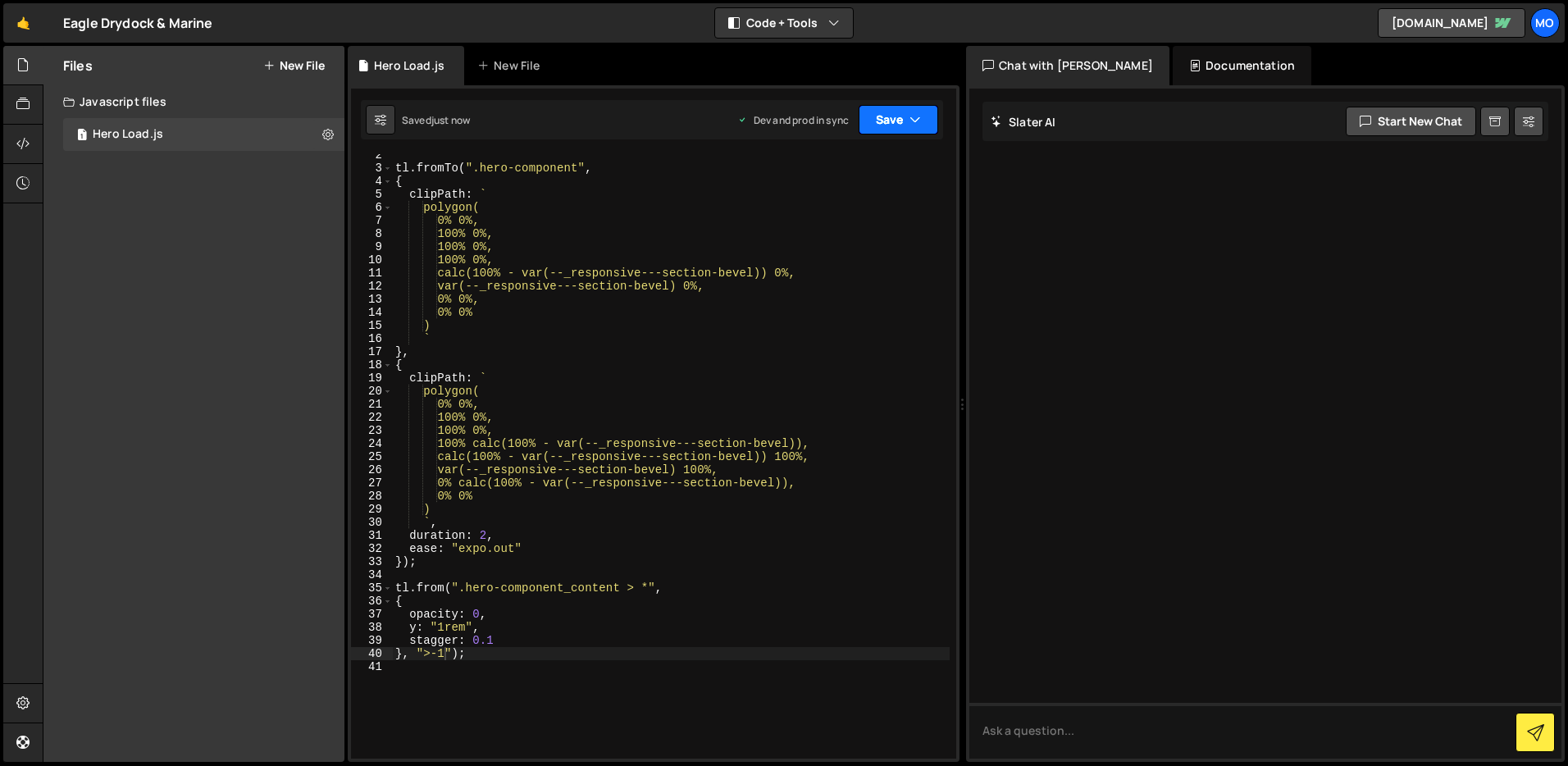
click at [901, 120] on button "Save" at bounding box center [899, 120] width 80 height 30
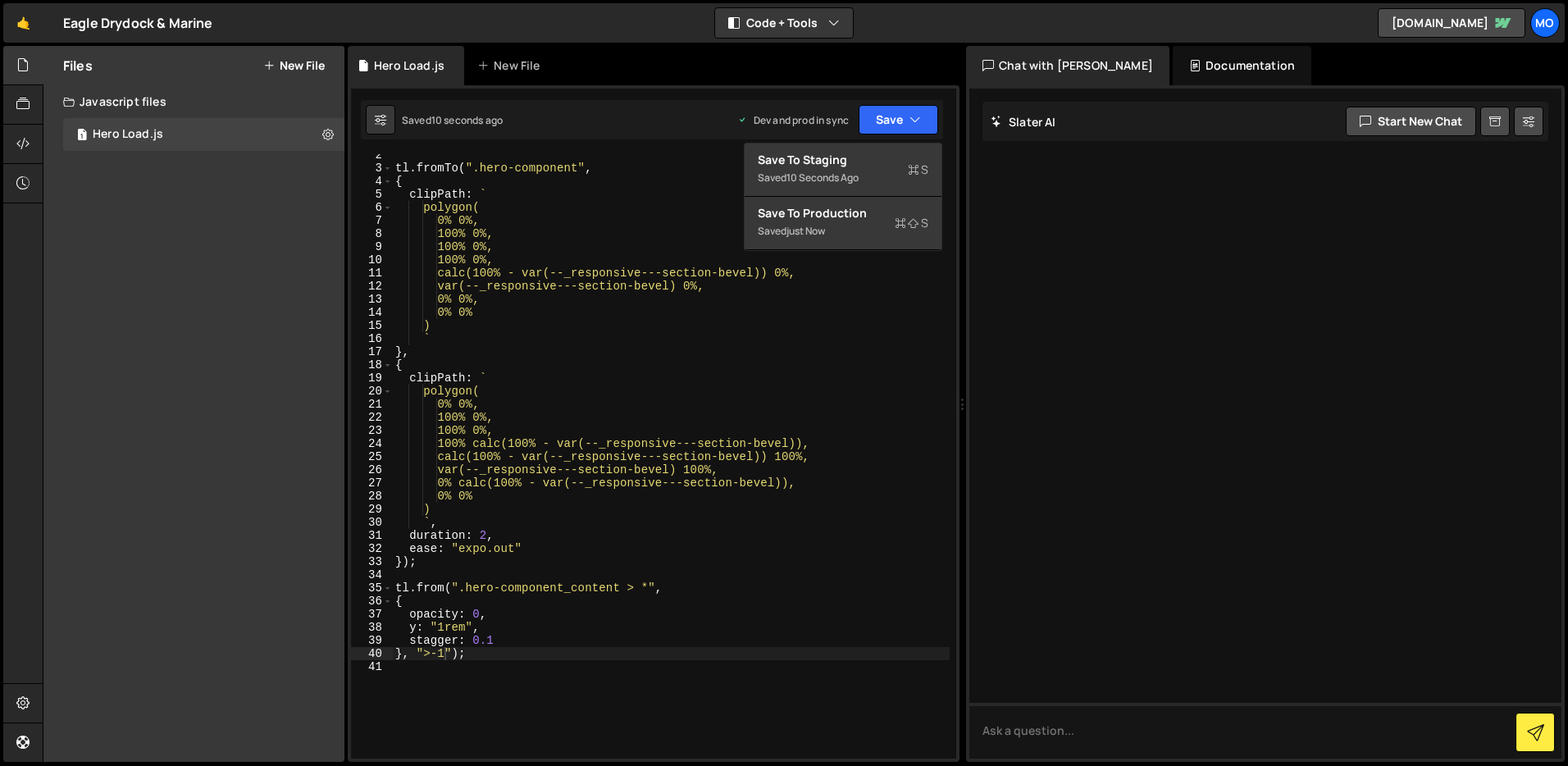
click at [680, 379] on div "tl . fromTo ( ".hero-component" , { clipPath : ` polygon( 0% 0%, 100% 0%, 100% …" at bounding box center [671, 464] width 557 height 631
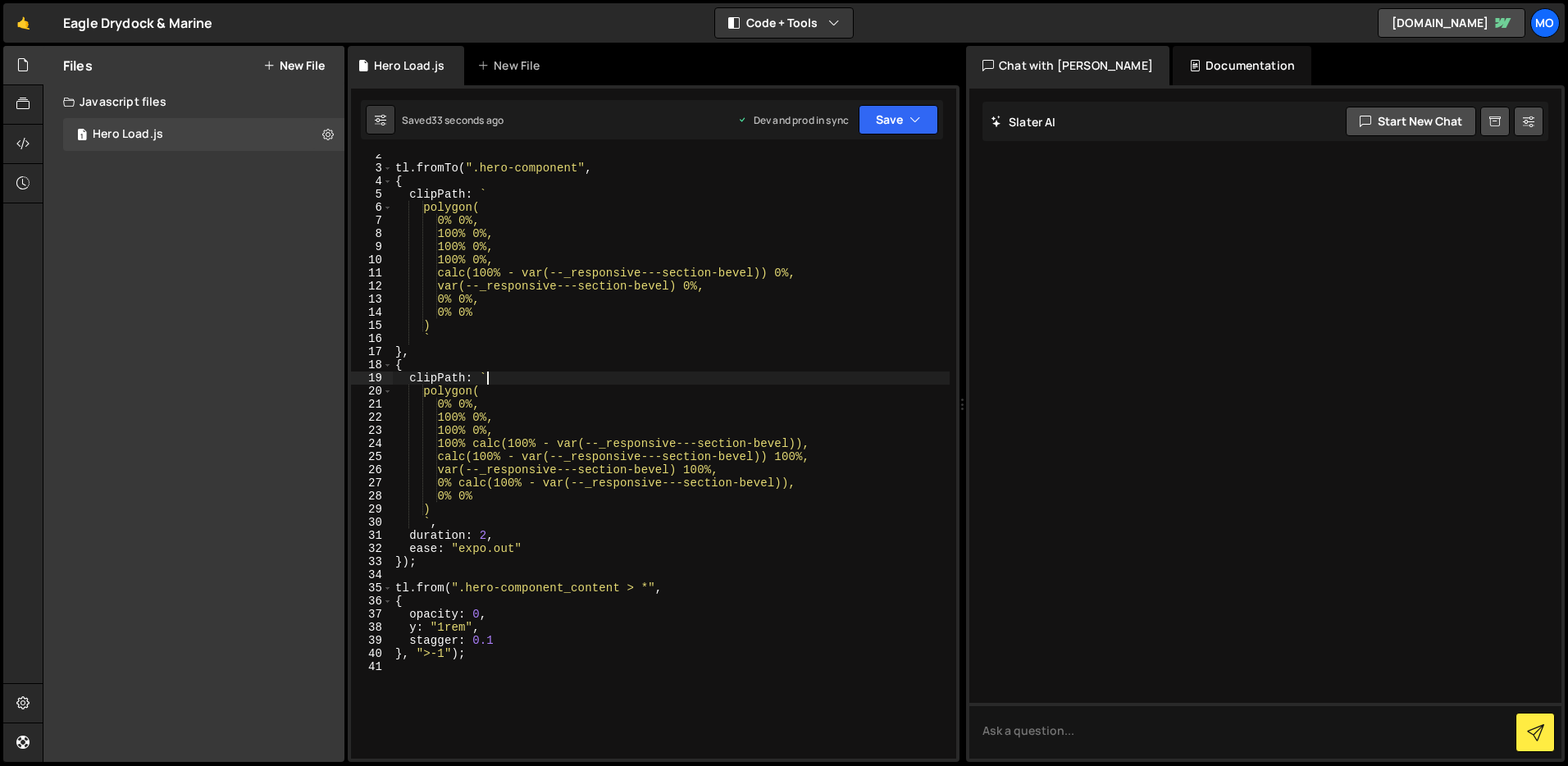
click at [499, 549] on div "tl . fromTo ( ".hero-component" , { clipPath : ` polygon( 0% 0%, 100% 0%, 100% …" at bounding box center [671, 464] width 557 height 631
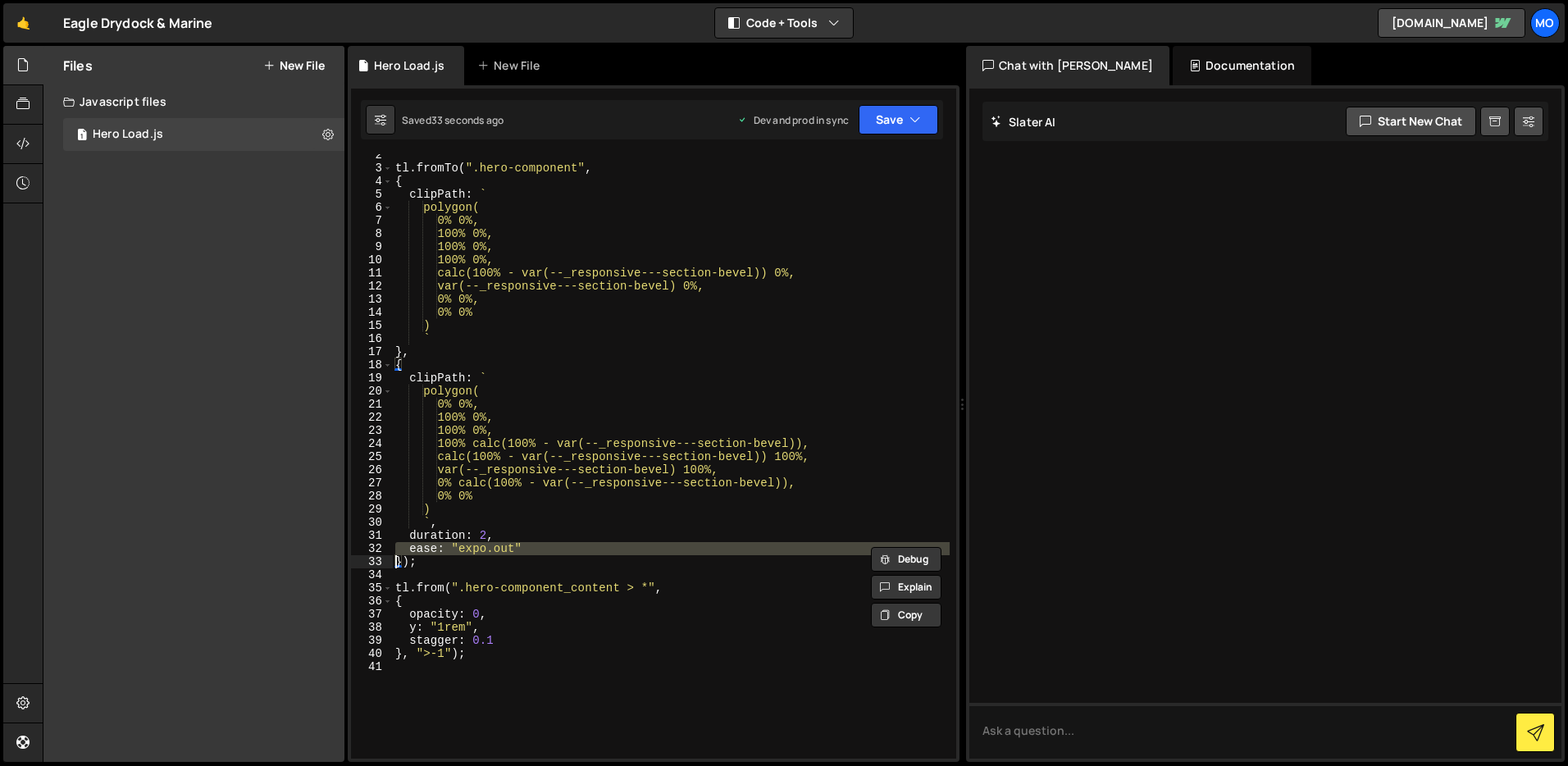
click at [499, 549] on div "tl . fromTo ( ".hero-component" , { clipPath : ` polygon( 0% 0%, 100% 0%, 100% …" at bounding box center [671, 464] width 557 height 631
click at [510, 639] on div "tl . fromTo ( ".hero-component" , { clipPath : ` polygon( 0% 0%, 100% 0%, 100% …" at bounding box center [671, 464] width 557 height 631
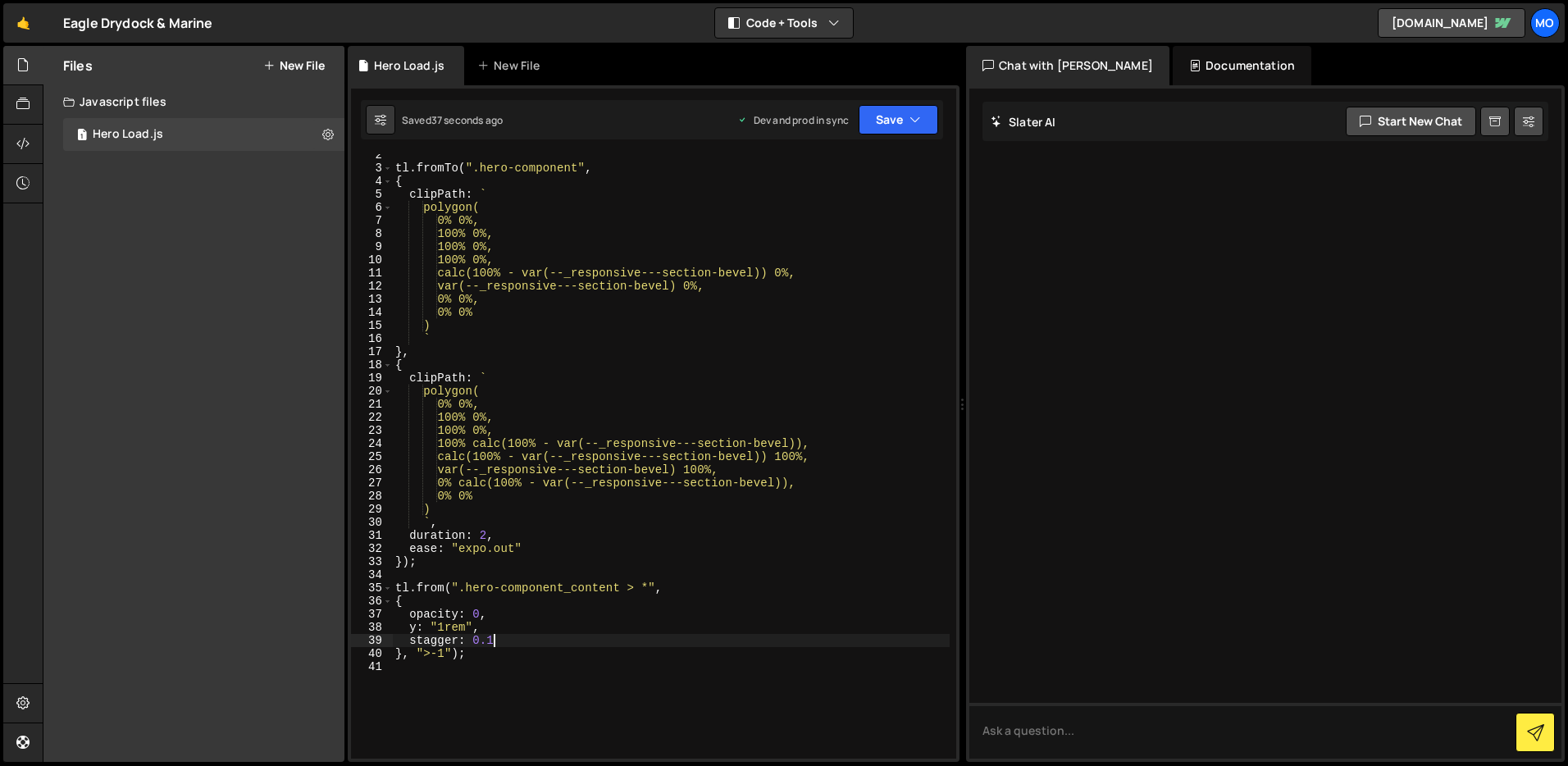
type textarea "stagger: 0.1,"
paste textarea
click at [887, 121] on button "Save" at bounding box center [899, 120] width 80 height 30
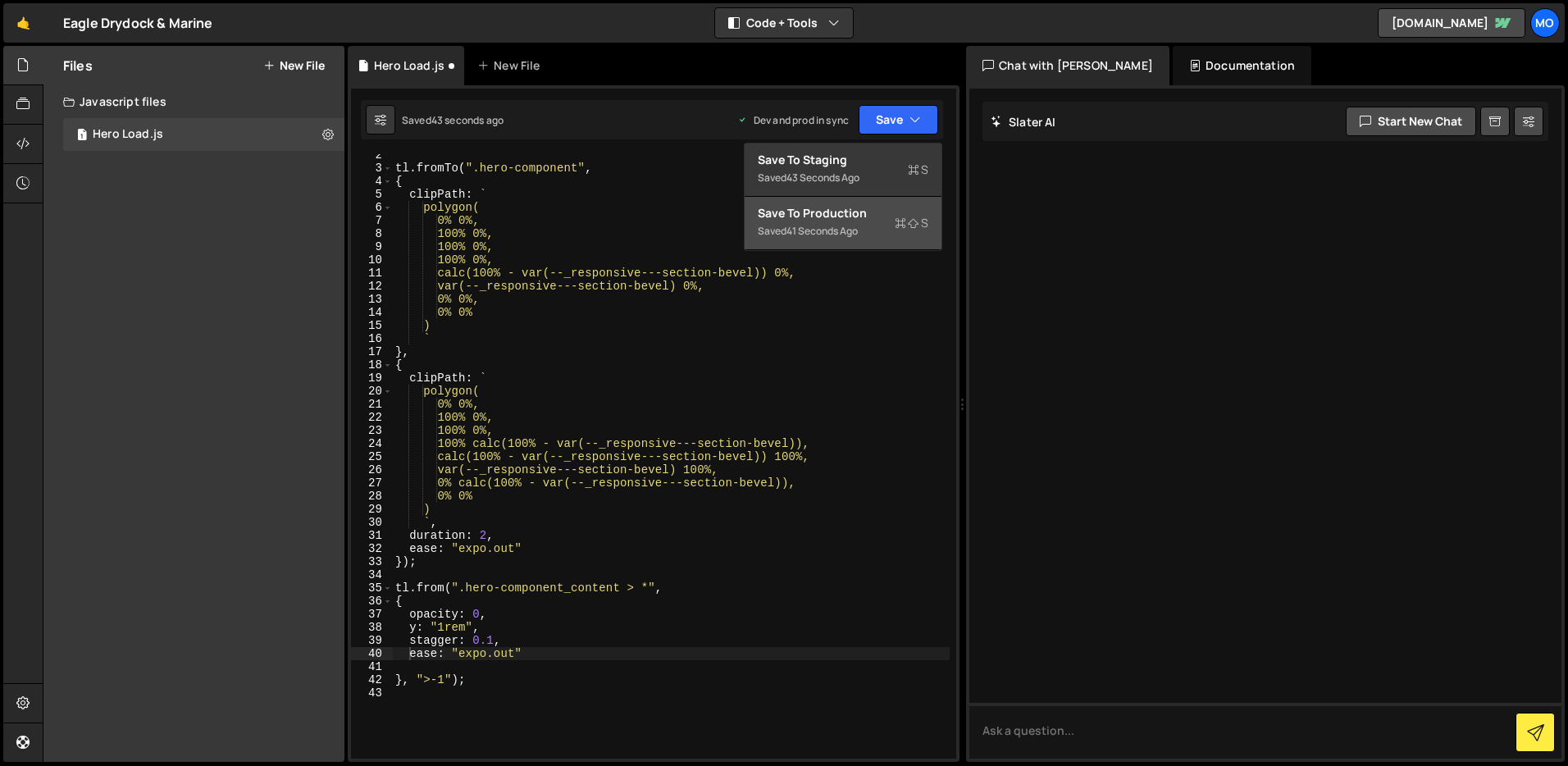
click at [877, 205] on div "Save to Production S" at bounding box center [844, 213] width 171 height 16
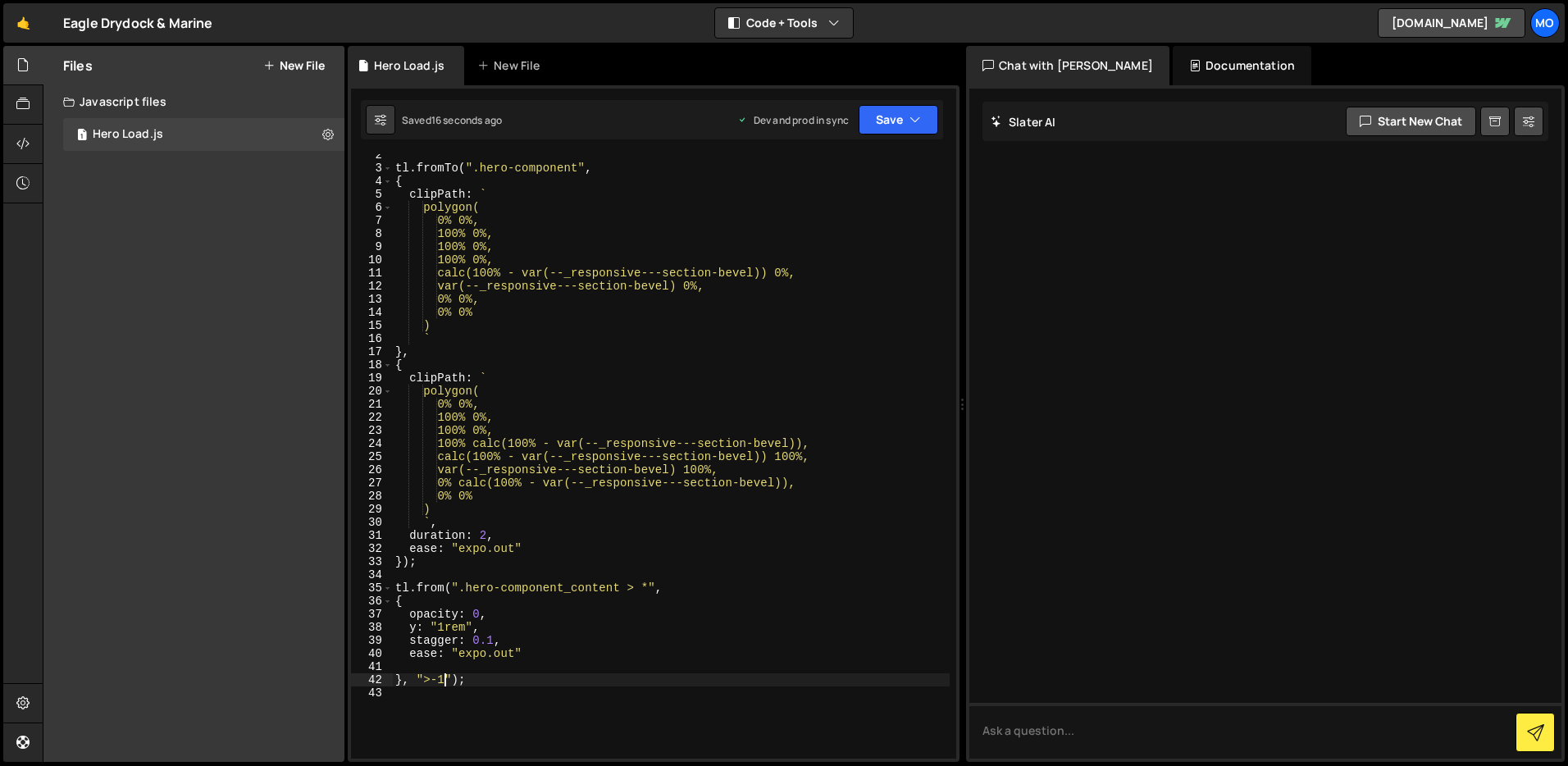
click at [445, 684] on div "tl . fromTo ( ".hero-component" , { clipPath : ` polygon( 0% 0%, 100% 0%, 100% …" at bounding box center [671, 464] width 557 height 631
click at [427, 682] on div "tl . fromTo ( ".hero-component" , { clipPath : ` polygon( 0% 0%, 100% 0%, 100% …" at bounding box center [671, 464] width 557 height 631
click at [499, 642] on div "tl . fromTo ( ".hero-component" , { clipPath : ` polygon( 0% 0%, 100% 0%, 100% …" at bounding box center [671, 464] width 557 height 631
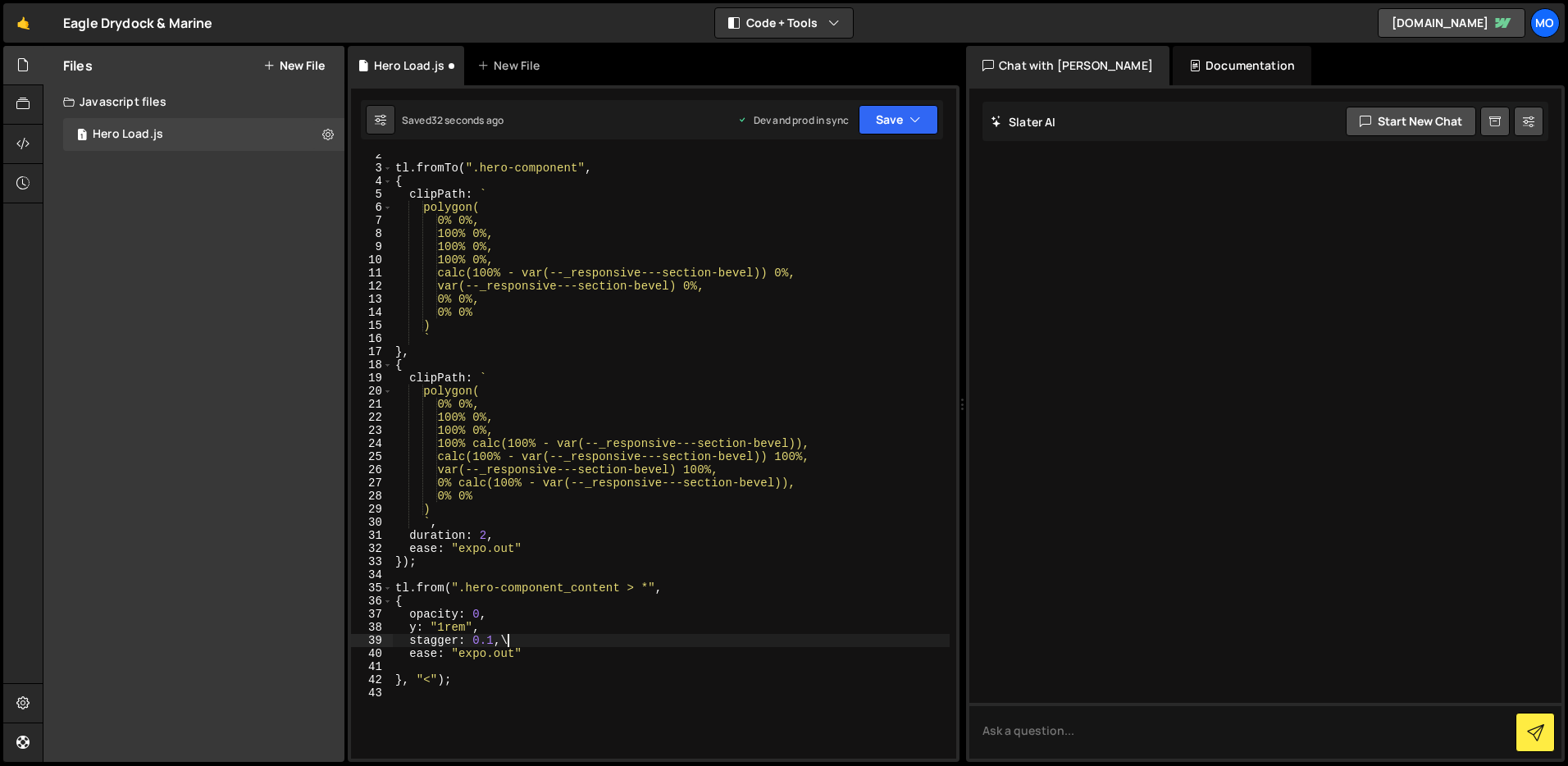
type textarea "stagger: 0.1,"
type textarea "duration"
click at [529, 689] on div "tl . fromTo ( ".hero-component" , { clipPath : ` polygon( 0% 0%, 100% 0%, 100% …" at bounding box center [671, 464] width 557 height 631
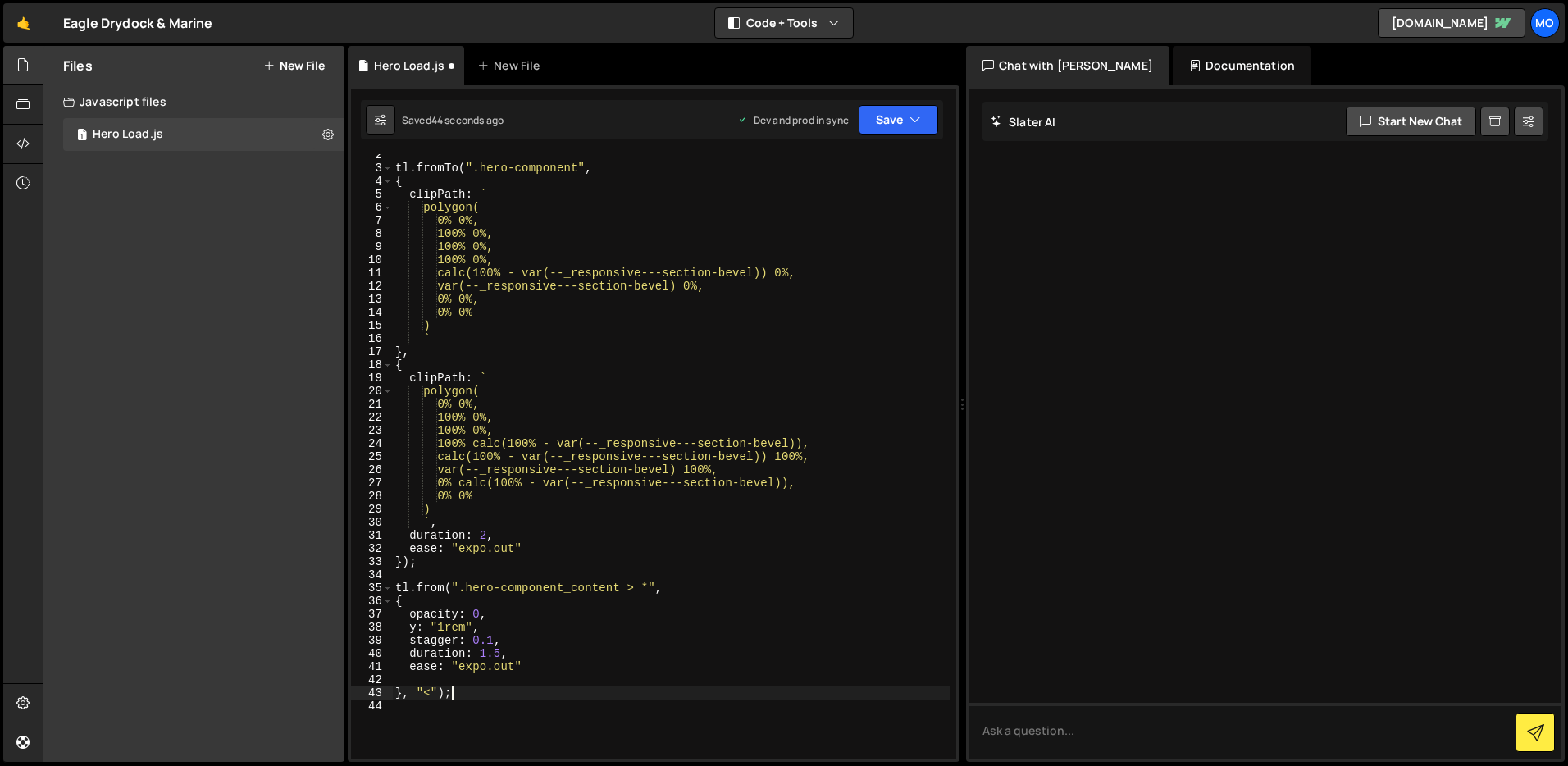
scroll to position [0, 3]
click at [439, 644] on div "tl . fromTo ( ".hero-component" , { clipPath : ` polygon( 0% 0%, 100% 0%, 100% …" at bounding box center [671, 464] width 557 height 631
click at [439, 657] on div "tl . fromTo ( ".hero-component" , { clipPath : ` polygon( 0% 0%, 100% 0%, 100% …" at bounding box center [671, 464] width 557 height 631
click at [911, 116] on icon "button" at bounding box center [915, 119] width 11 height 16
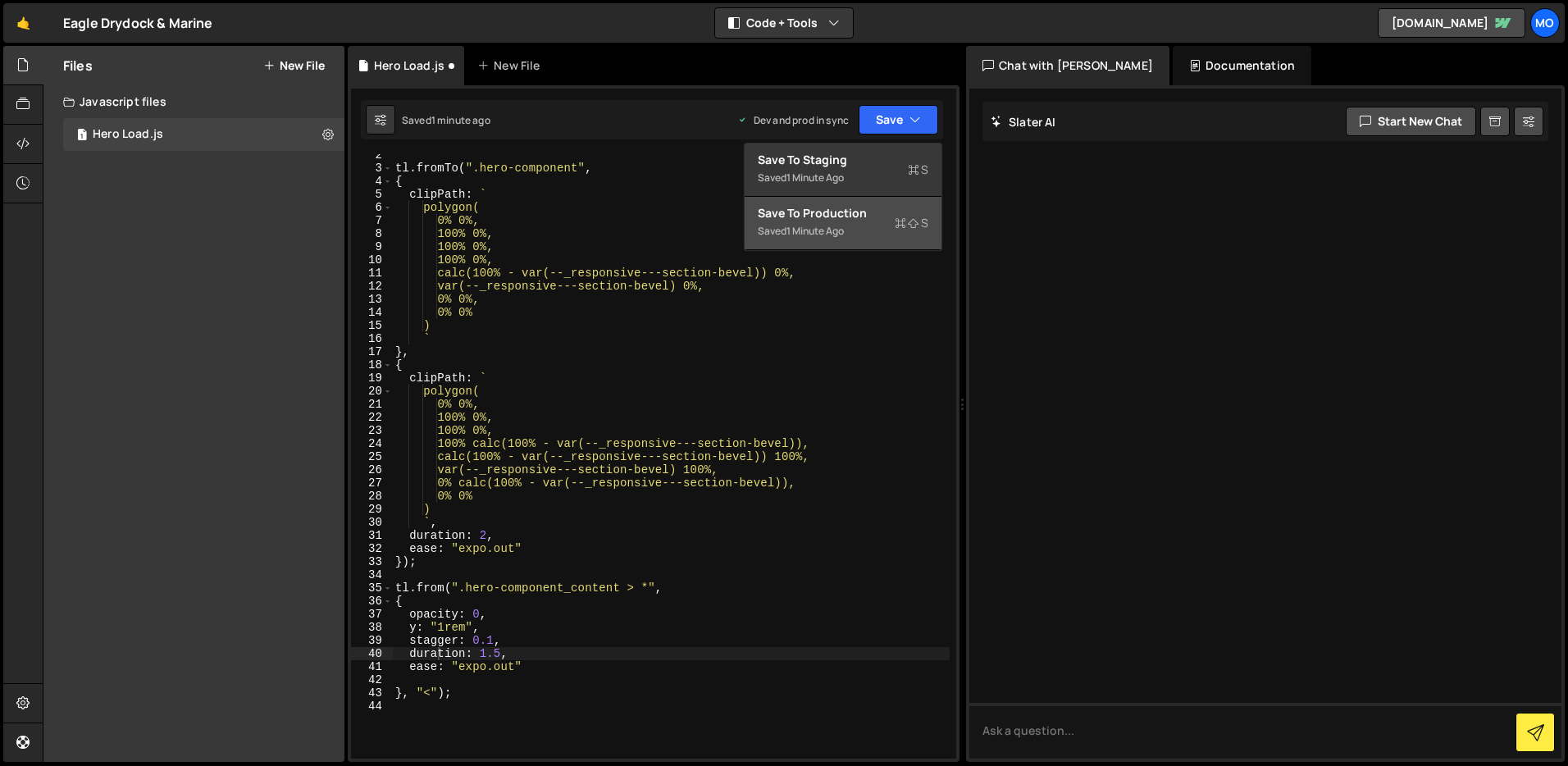
click at [880, 221] on div "Saved 1 minute ago" at bounding box center [844, 231] width 171 height 20
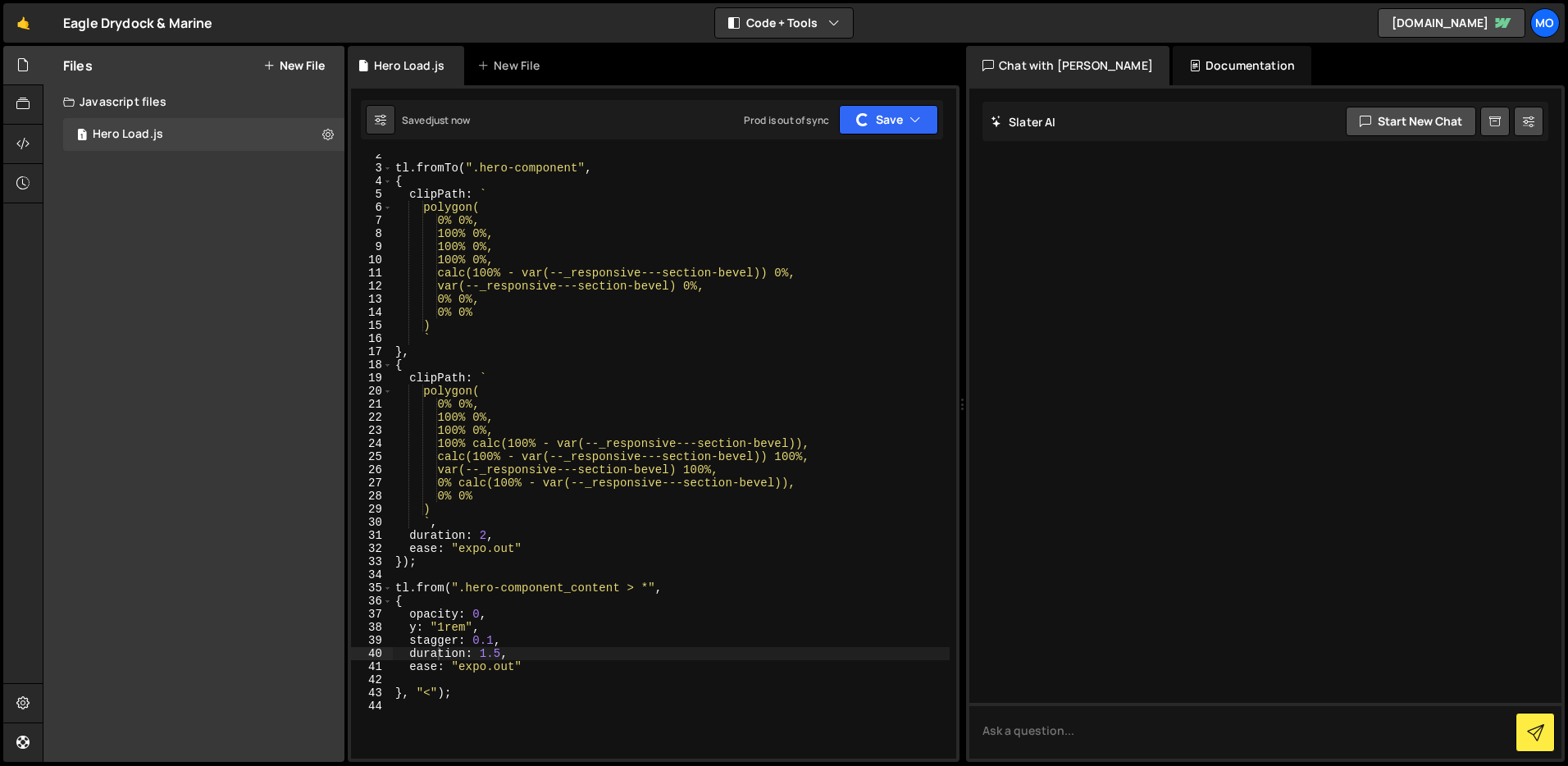
click at [867, 390] on div "tl . fromTo ( ".hero-component" , { clipPath : ` polygon( 0% 0%, 100% 0%, 100% …" at bounding box center [671, 464] width 557 height 631
click at [433, 693] on div "tl . fromTo ( ".hero-component" , { clipPath : ` polygon( 0% 0%, 100% 0%, 100% …" at bounding box center [671, 464] width 557 height 631
type textarea "}, "<+1");"
click at [681, 716] on div "tl . fromTo ( ".hero-component" , { clipPath : ` polygon( 0% 0%, 100% 0%, 100% …" at bounding box center [671, 464] width 557 height 631
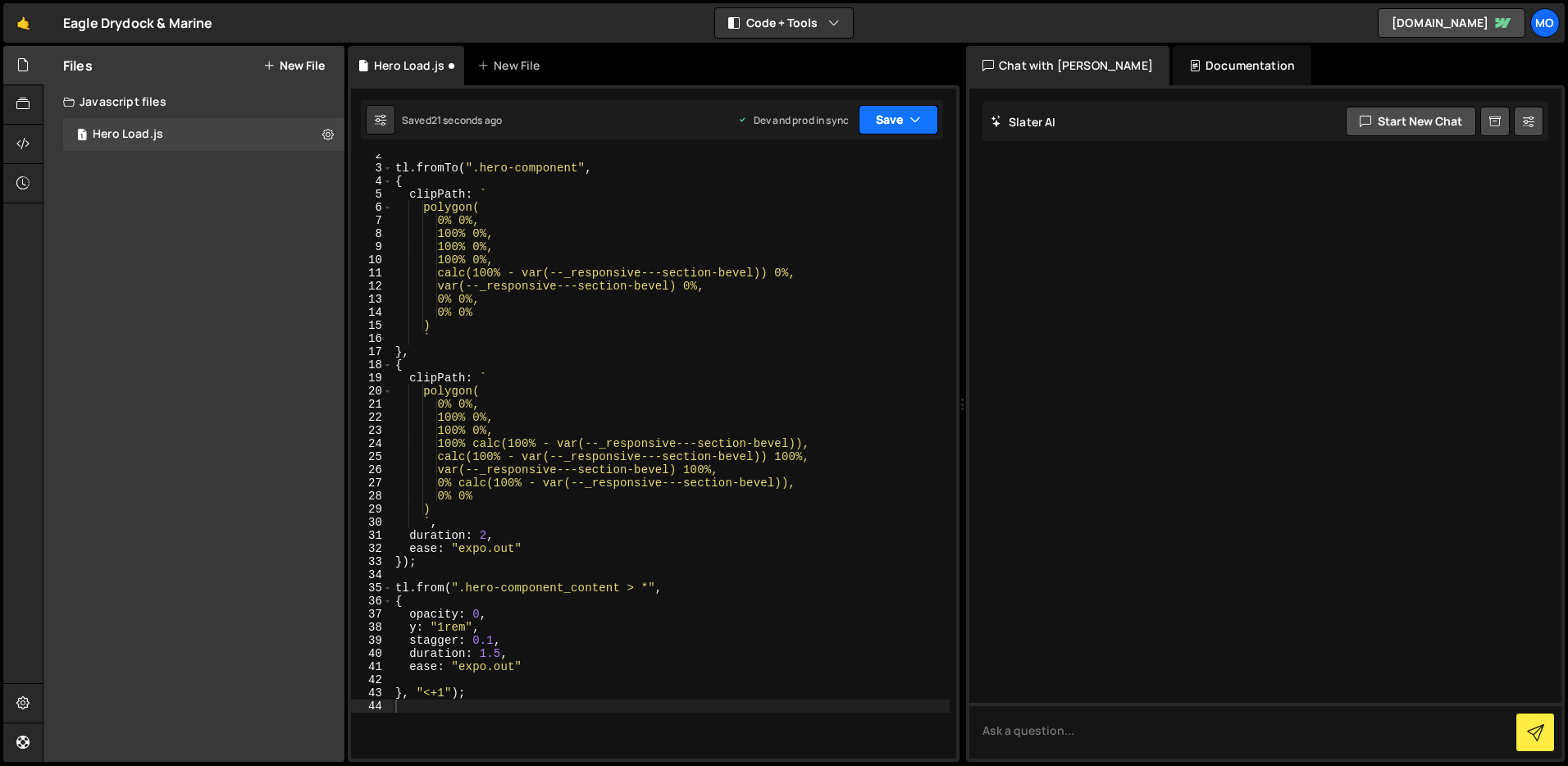
click at [896, 114] on button "Save" at bounding box center [899, 120] width 80 height 30
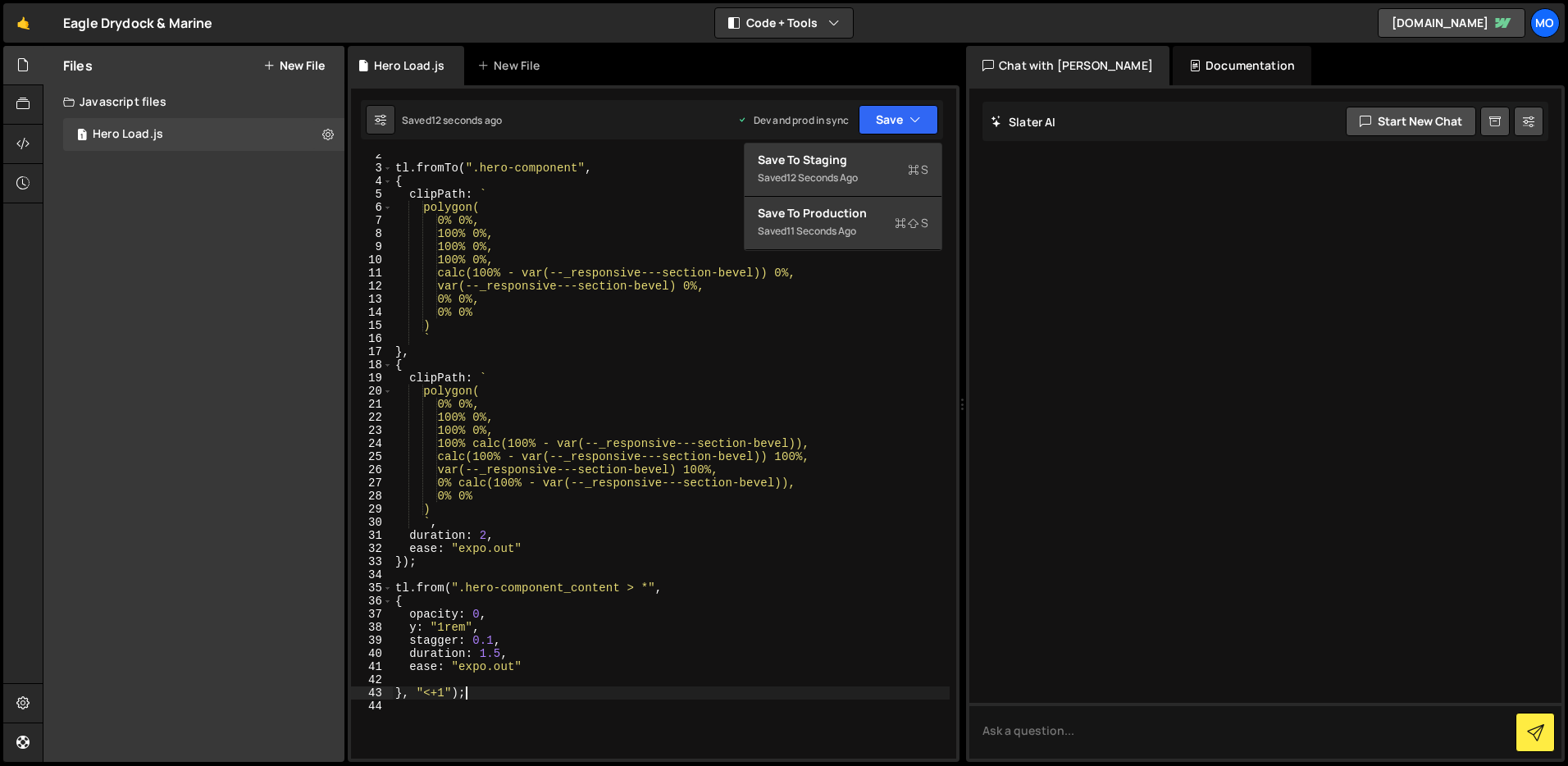
click at [479, 692] on div "tl . fromTo ( ".hero-component" , { clipPath : ` polygon( 0% 0%, 100% 0%, 100% …" at bounding box center [671, 464] width 557 height 631
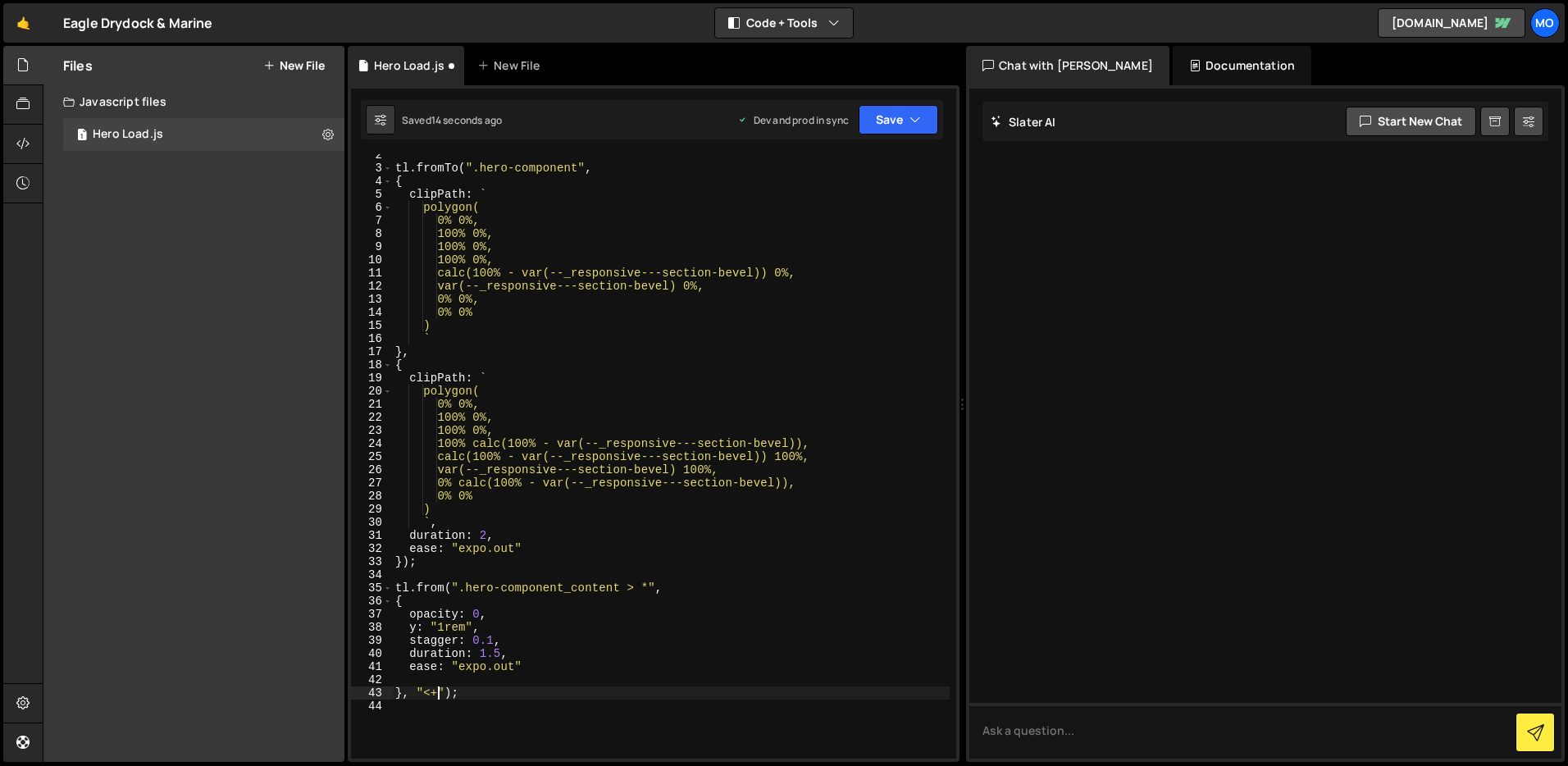
scroll to position [0, 3]
click at [492, 643] on div "tl . fromTo ( ".hero-component" , { clipPath : ` polygon( 0% 0%, 100% 0%, 100% …" at bounding box center [671, 464] width 557 height 631
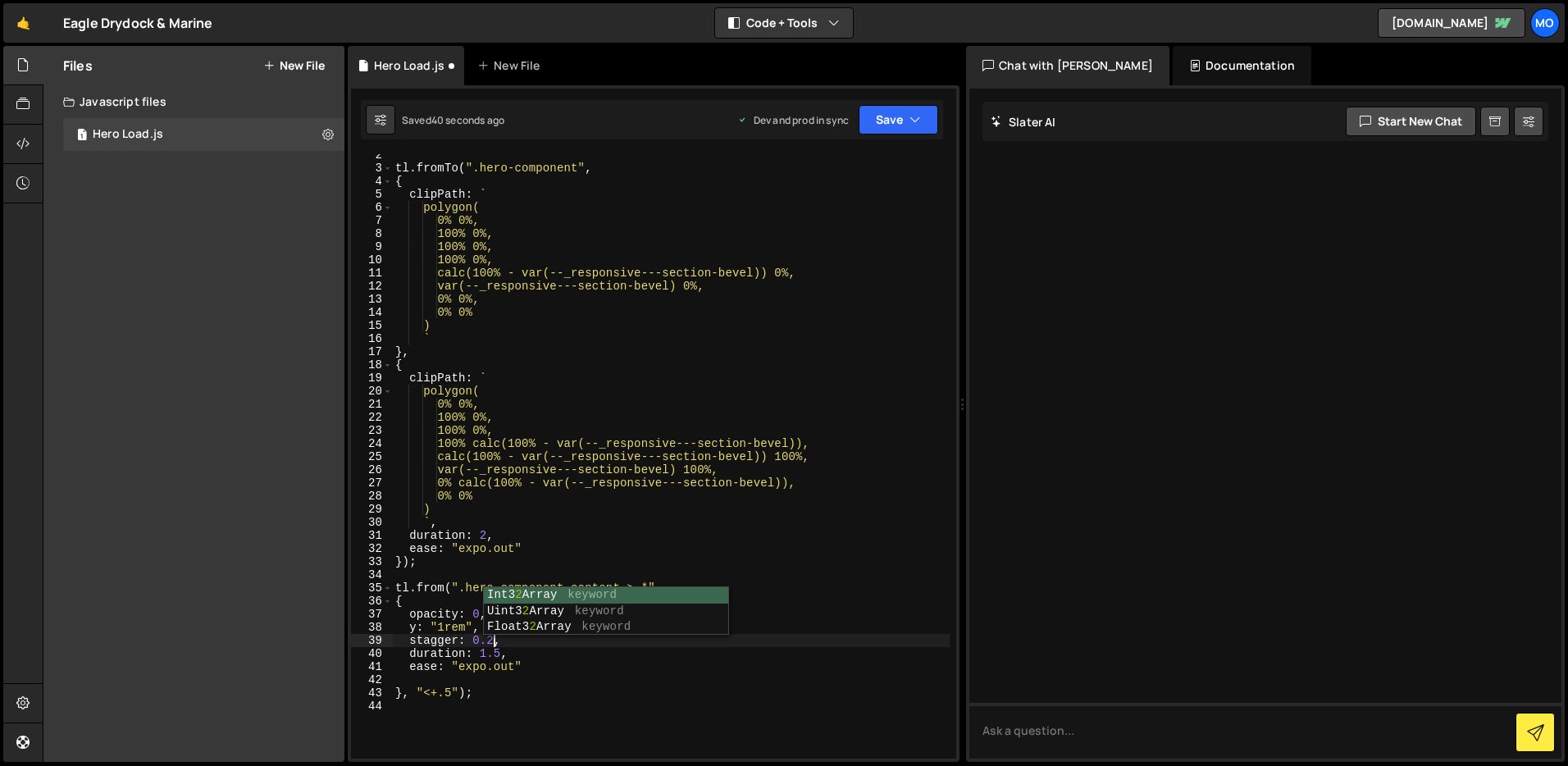
scroll to position [0, 7]
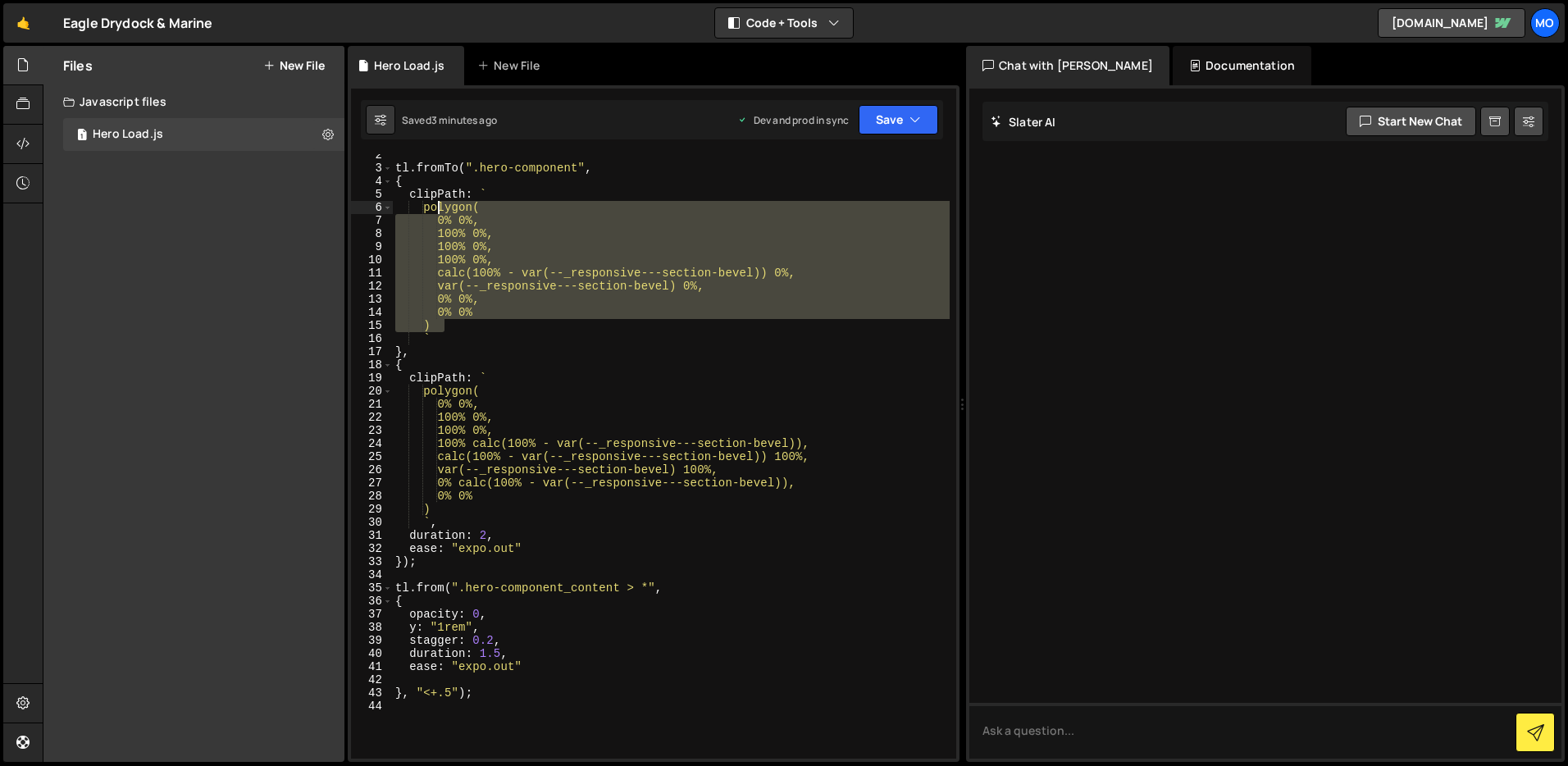
drag, startPoint x: 451, startPoint y: 328, endPoint x: 435, endPoint y: 211, distance: 118.1
click at [435, 211] on div "tl . fromTo ( ".hero-component" , { clipPath : ` polygon( 0% 0%, 100% 0%, 100% …" at bounding box center [671, 464] width 557 height 631
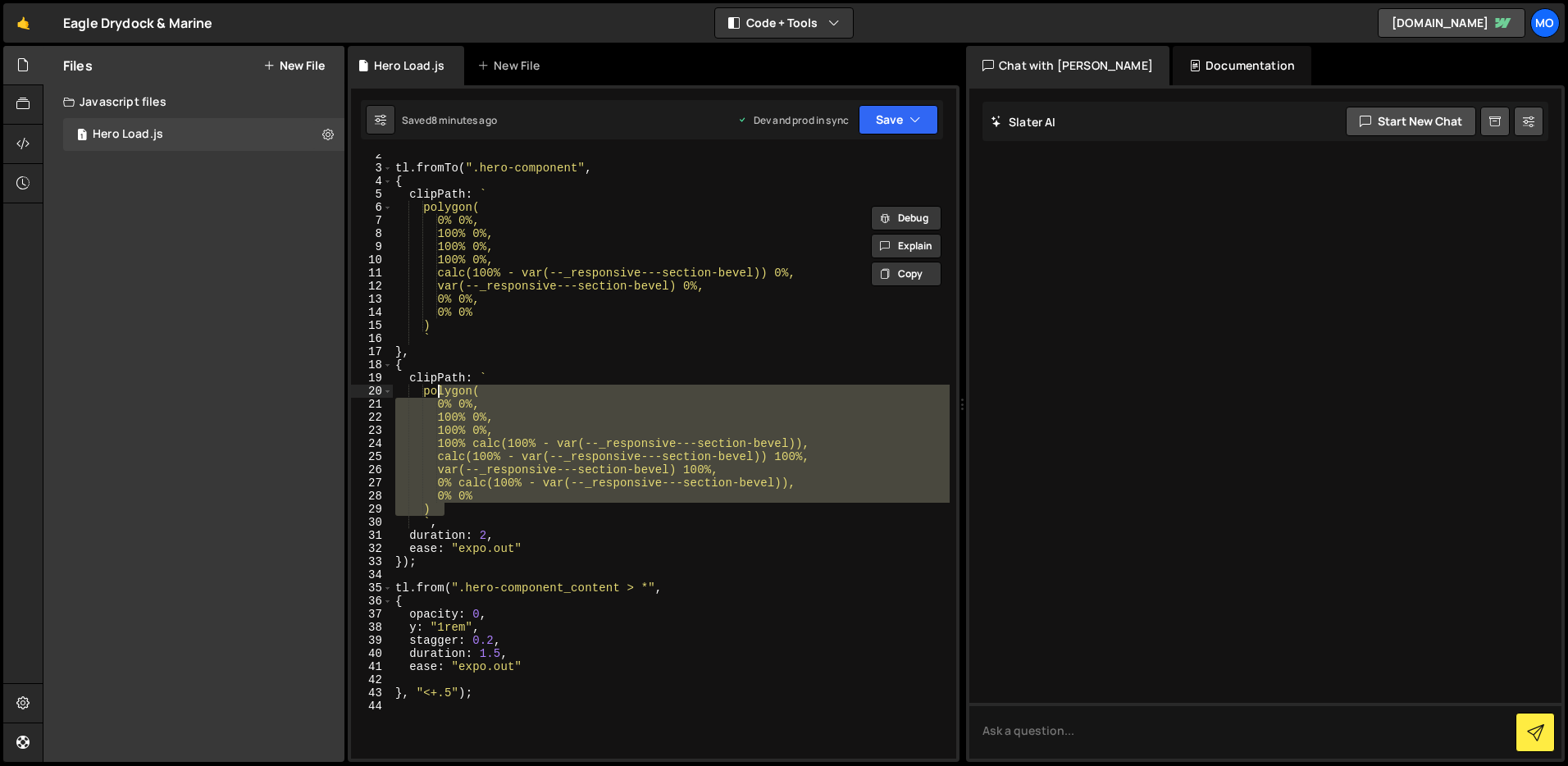
drag, startPoint x: 443, startPoint y: 503, endPoint x: 439, endPoint y: 389, distance: 114.1
click at [439, 389] on div "tl . fromTo ( ".hero-component" , { clipPath : ` polygon( 0% 0%, 100% 0%, 100% …" at bounding box center [671, 464] width 557 height 631
paste textarea ")"
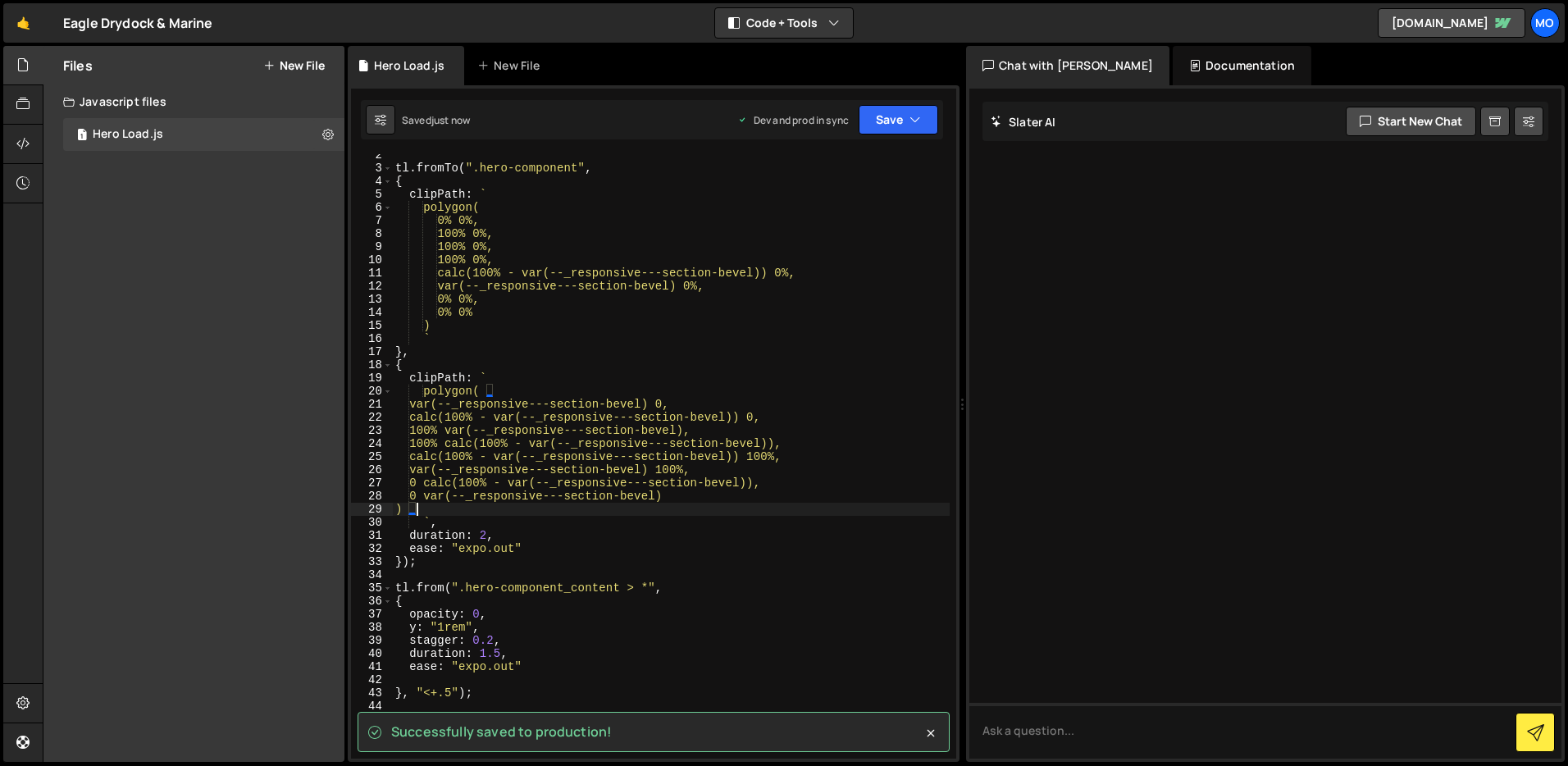
click at [586, 440] on div "tl . fromTo ( ".hero-component" , { clipPath : ` polygon( 0% 0%, 100% 0%, 100% …" at bounding box center [671, 464] width 557 height 631
click at [435, 392] on div "tl . fromTo ( ".hero-component" , { clipPath : ` polygon( 0% 0%, 100% 0%, 100% …" at bounding box center [671, 464] width 557 height 631
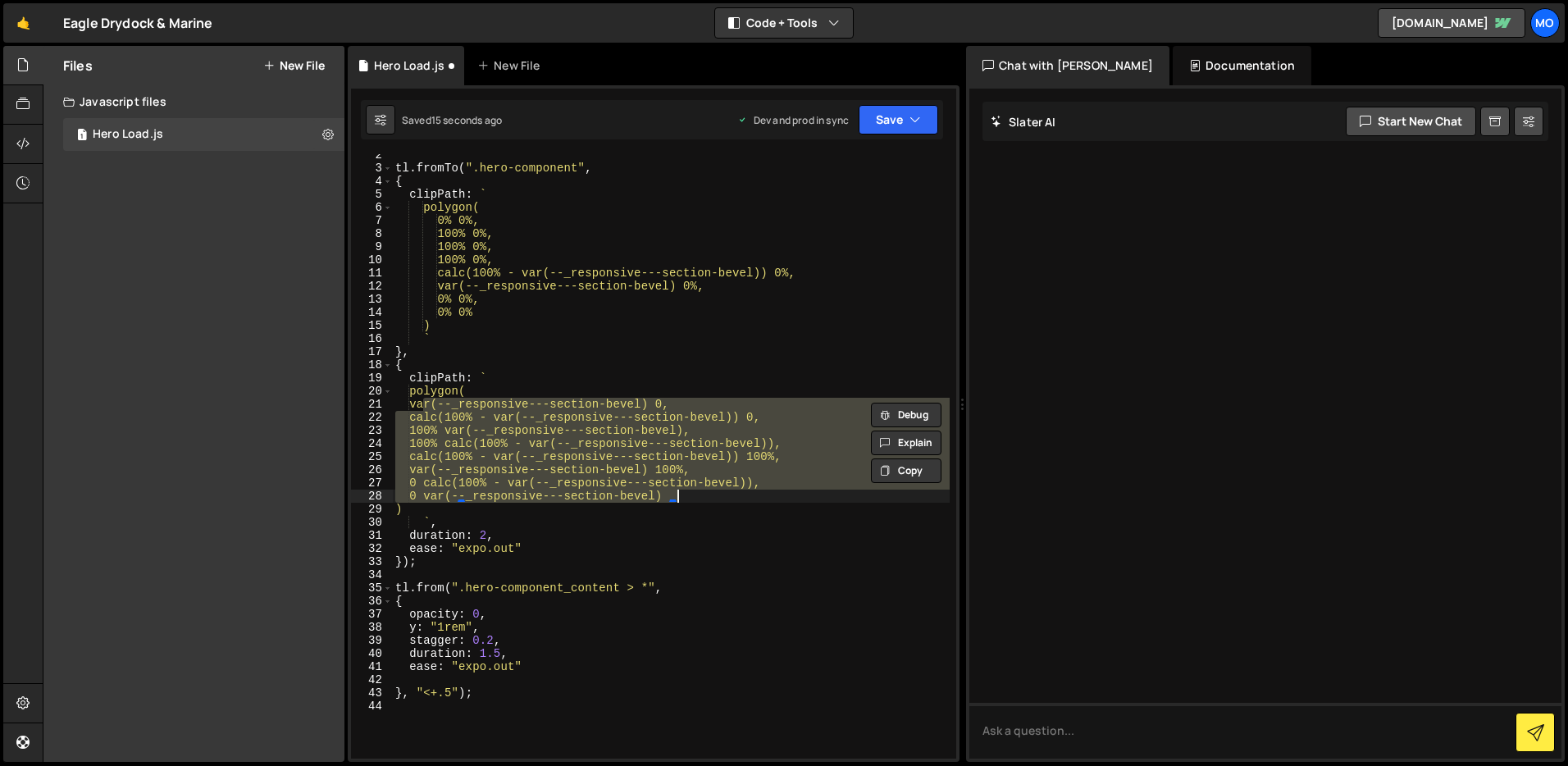
scroll to position [21, 0]
click at [472, 454] on div "tl . fromTo ( ".hero-component" , { clipPath : ` polygon( 0% 0%, 100% 0%, 100% …" at bounding box center [671, 456] width 557 height 604
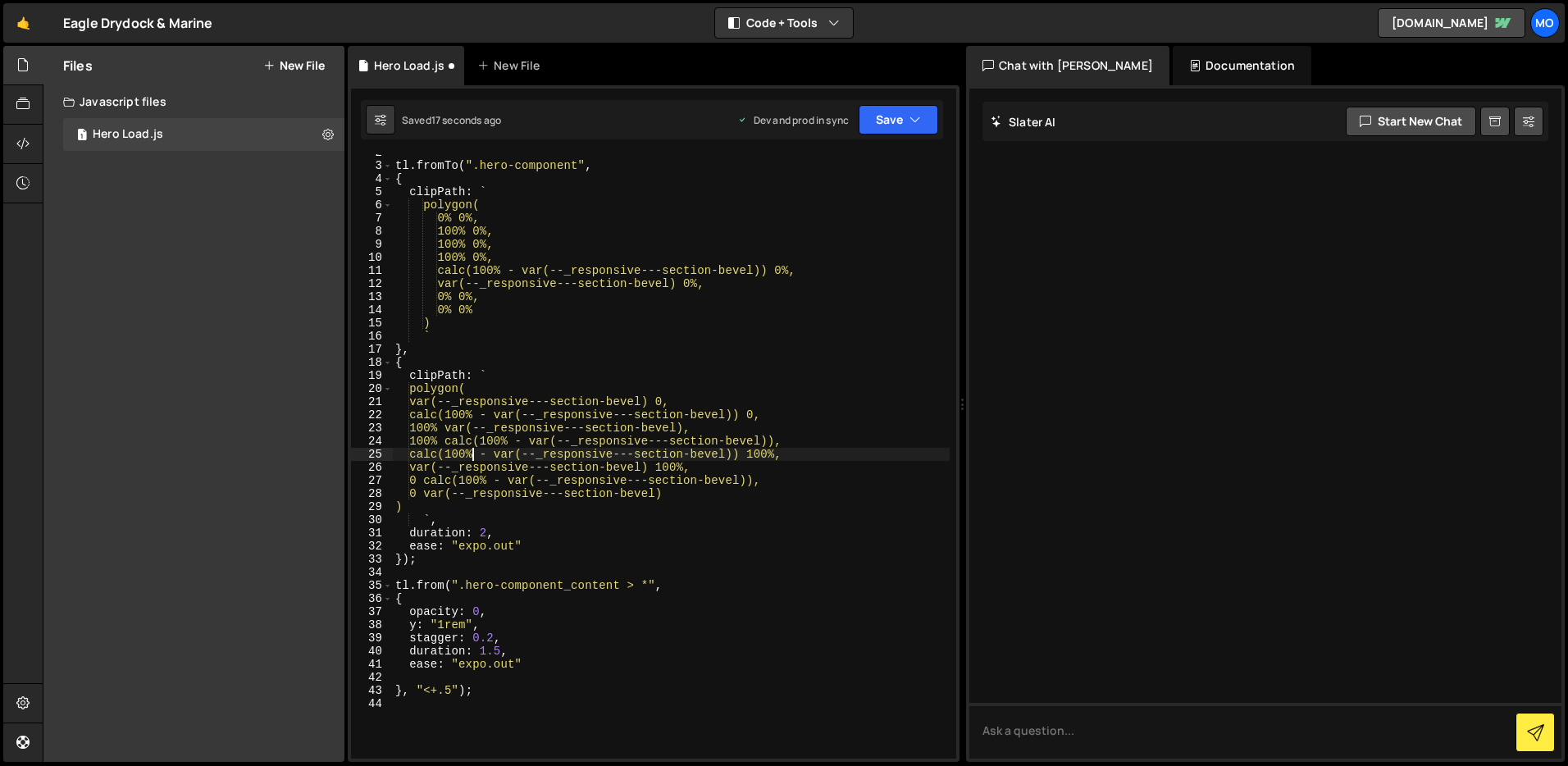
click at [677, 402] on div "tl . fromTo ( ".hero-component" , { clipPath : ` polygon( 0% 0%, 100% 0%, 100% …" at bounding box center [671, 462] width 557 height 631
click at [772, 415] on div "tl . fromTo ( ".hero-component" , { clipPath : ` polygon( 0% 0%, 100% 0%, 100% …" at bounding box center [671, 462] width 557 height 631
paste textarea "%"
click at [428, 478] on div "tl . fromTo ( ".hero-component" , { clipPath : ` polygon( 0% 0%, 100% 0%, 100% …" at bounding box center [671, 462] width 557 height 631
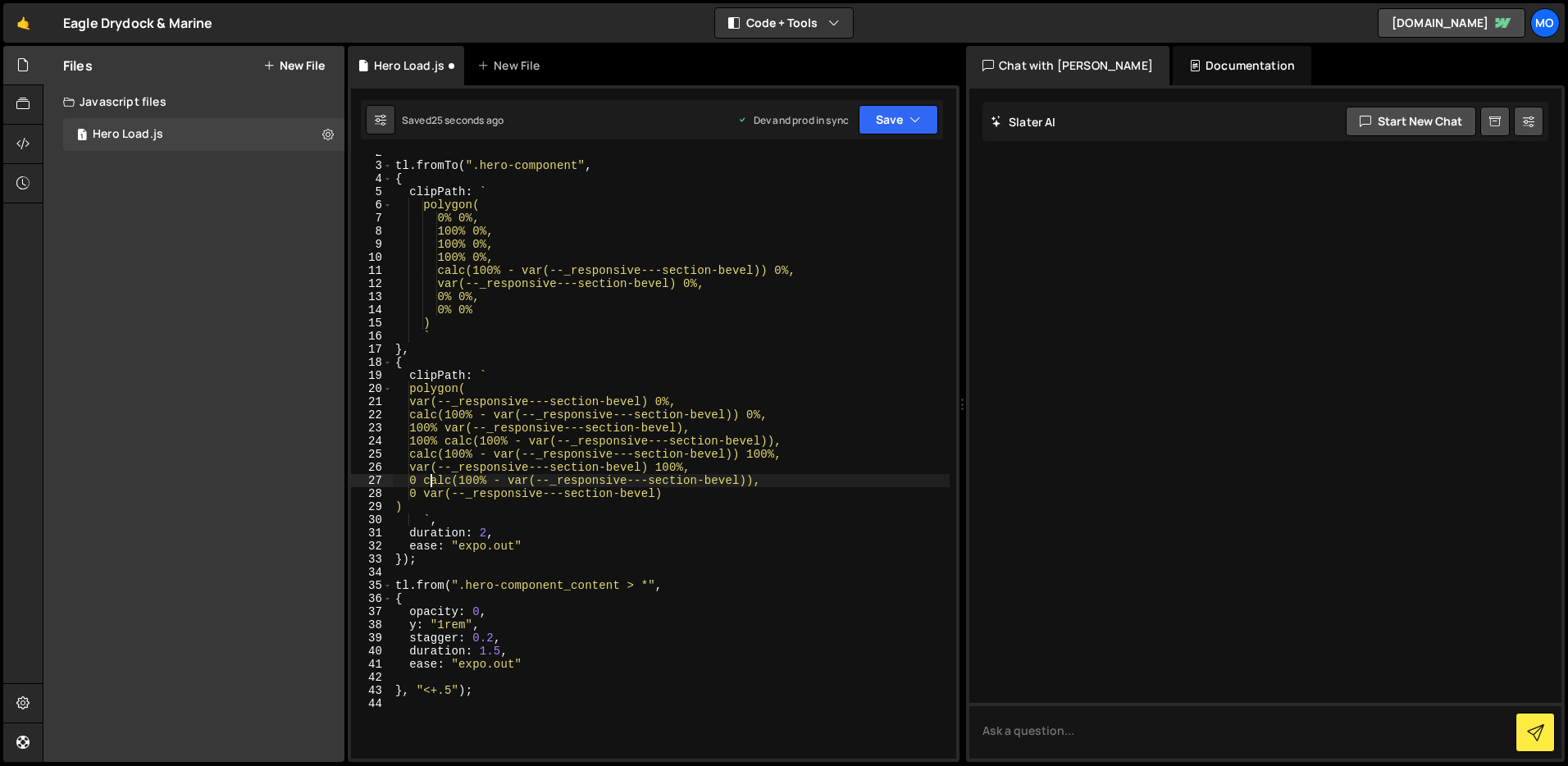
paste textarea "%"
click at [431, 492] on div "tl . fromTo ( ".hero-component" , { clipPath : ` polygon( 0% 0%, 100% 0%, 100% …" at bounding box center [671, 462] width 557 height 631
paste textarea "%"
click at [461, 151] on div "} 1 2 3 4 5 6 7 8 9 10 11 12 13 14 15 16 17 18 19 20 21 22 23 24 25 26 27 28 29…" at bounding box center [654, 424] width 612 height 677
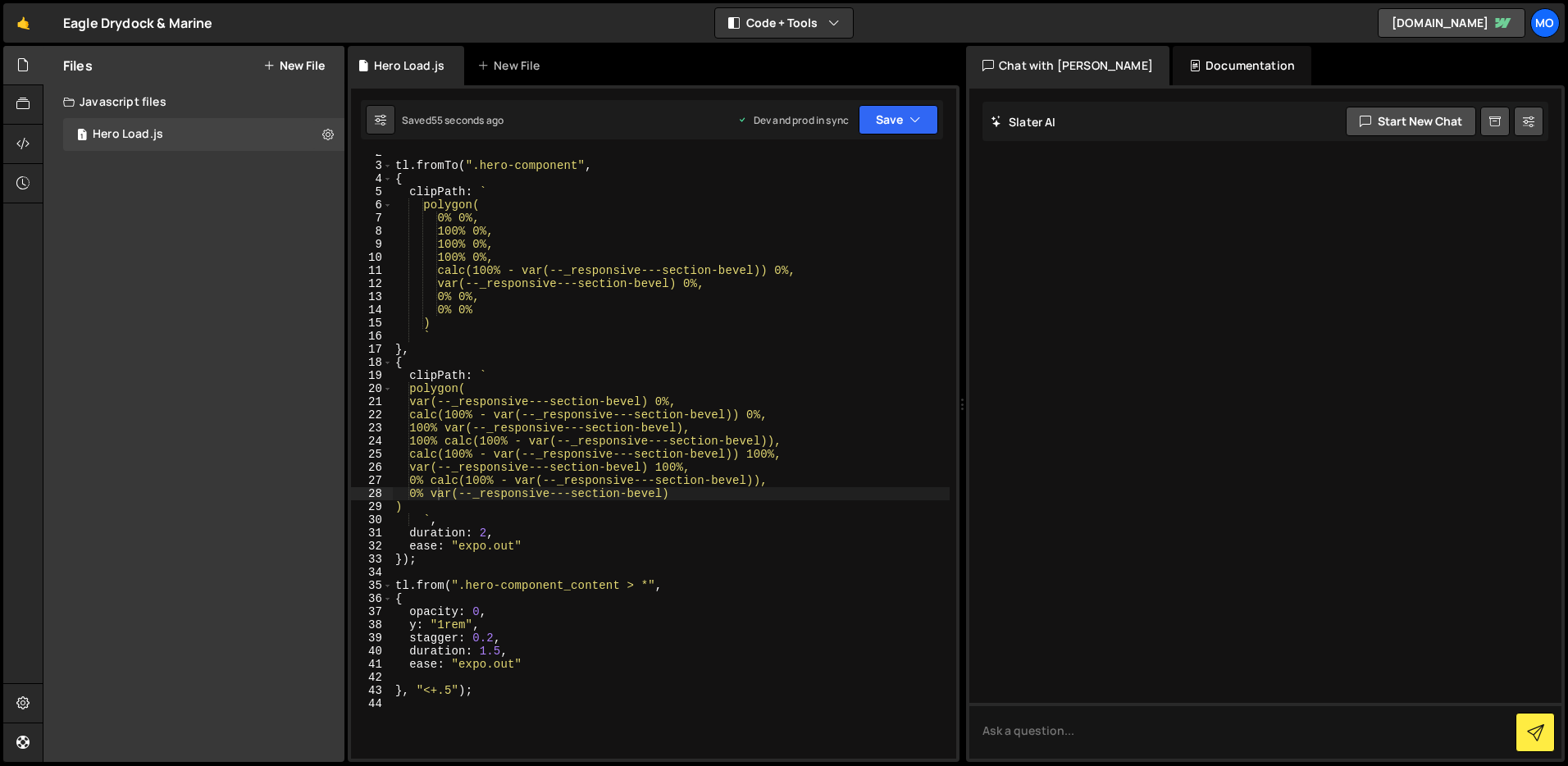
type textarea "tl.fromTo(".hero-component","
click at [395, 167] on div "tl . fromTo ( ".hero-component" , { clipPath : ` polygon( 0% 0%, 100% 0%, 100% …" at bounding box center [671, 462] width 557 height 631
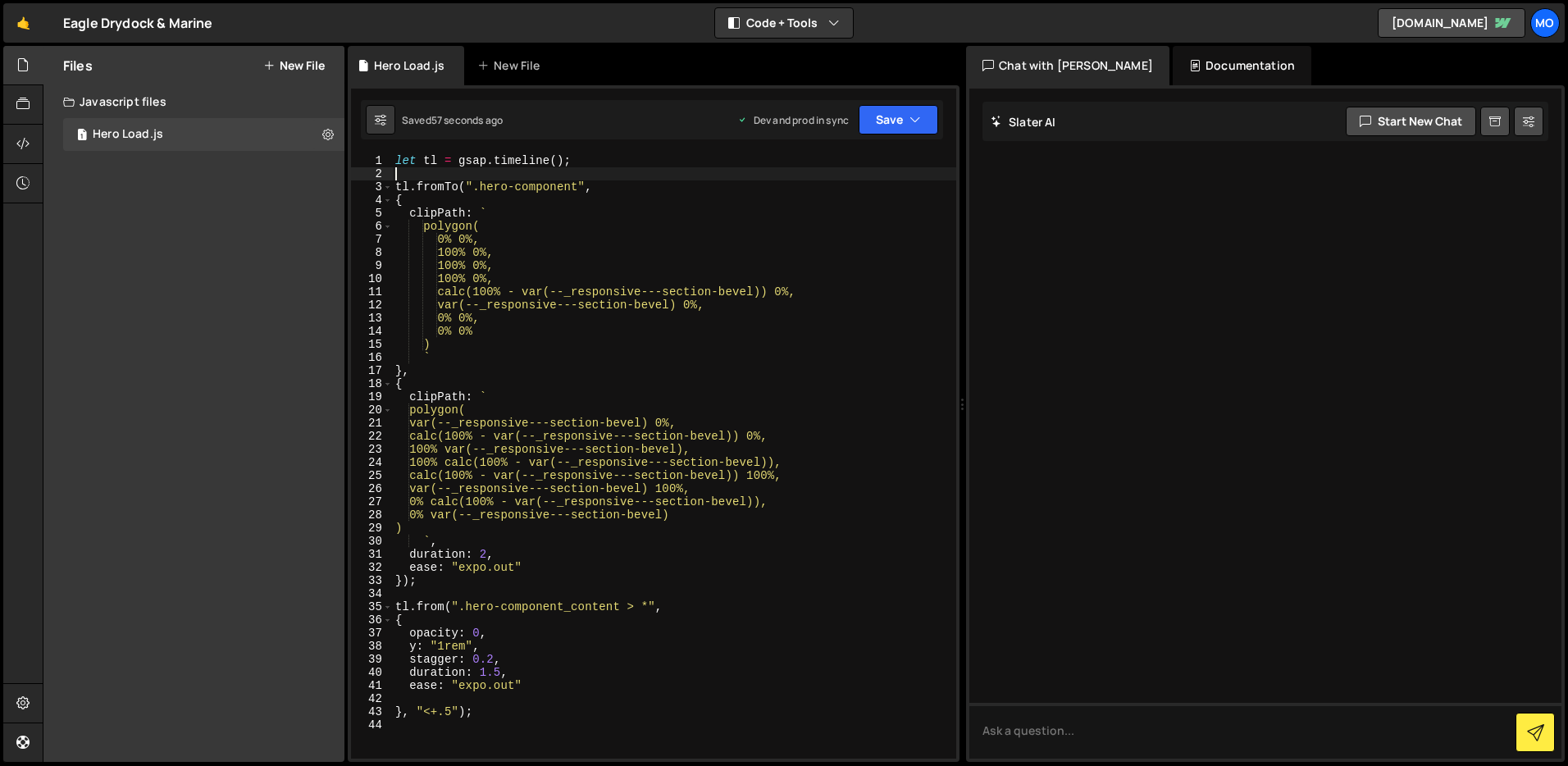
scroll to position [0, 0]
click at [1193, 389] on div at bounding box center [1265, 424] width 592 height 670
click at [1069, 739] on textarea at bounding box center [1265, 730] width 592 height 56
type textarea "create a gsap tween for a timeline that triggers a [PERSON_NAME] animation"
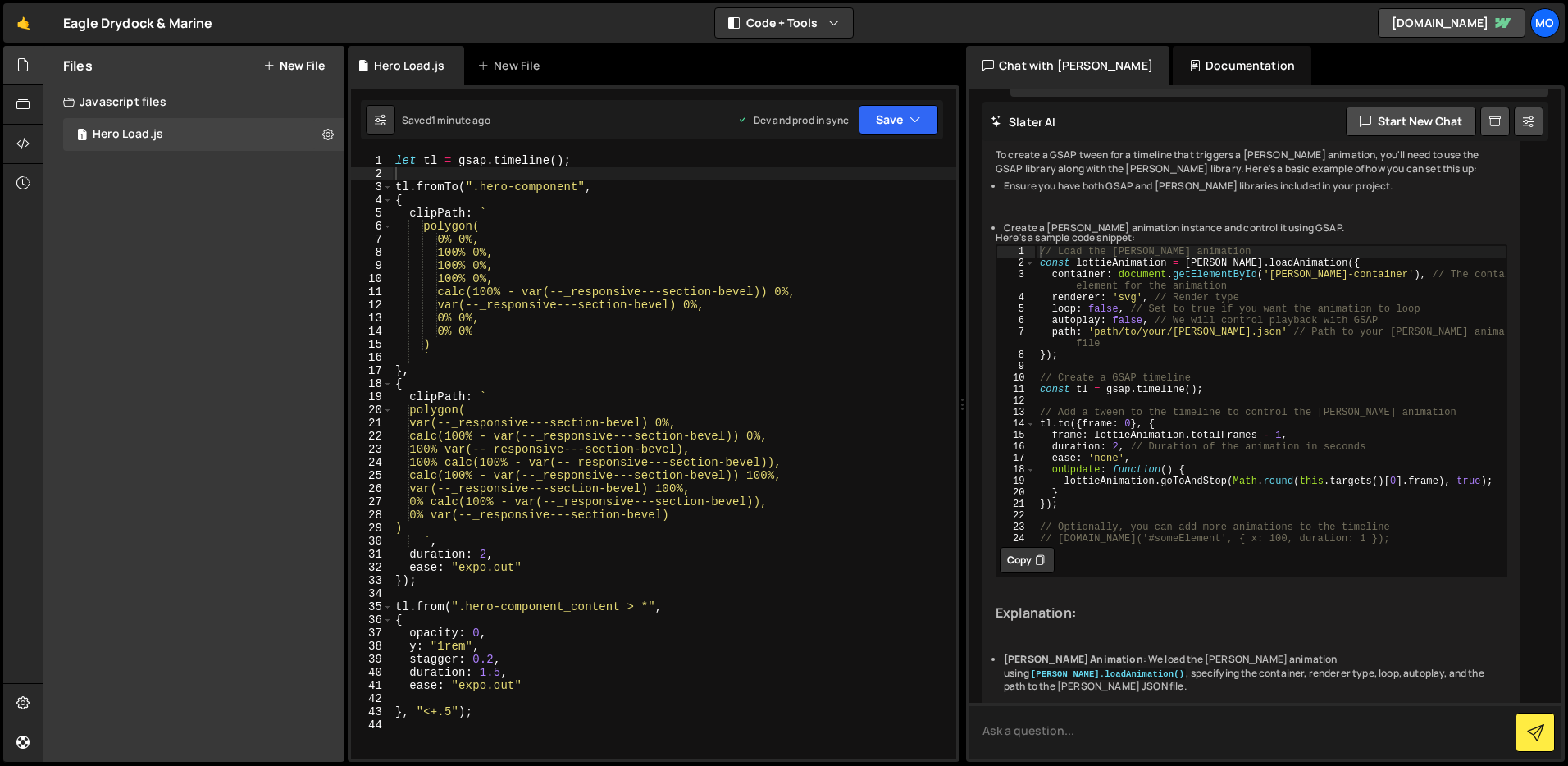
scroll to position [111, 0]
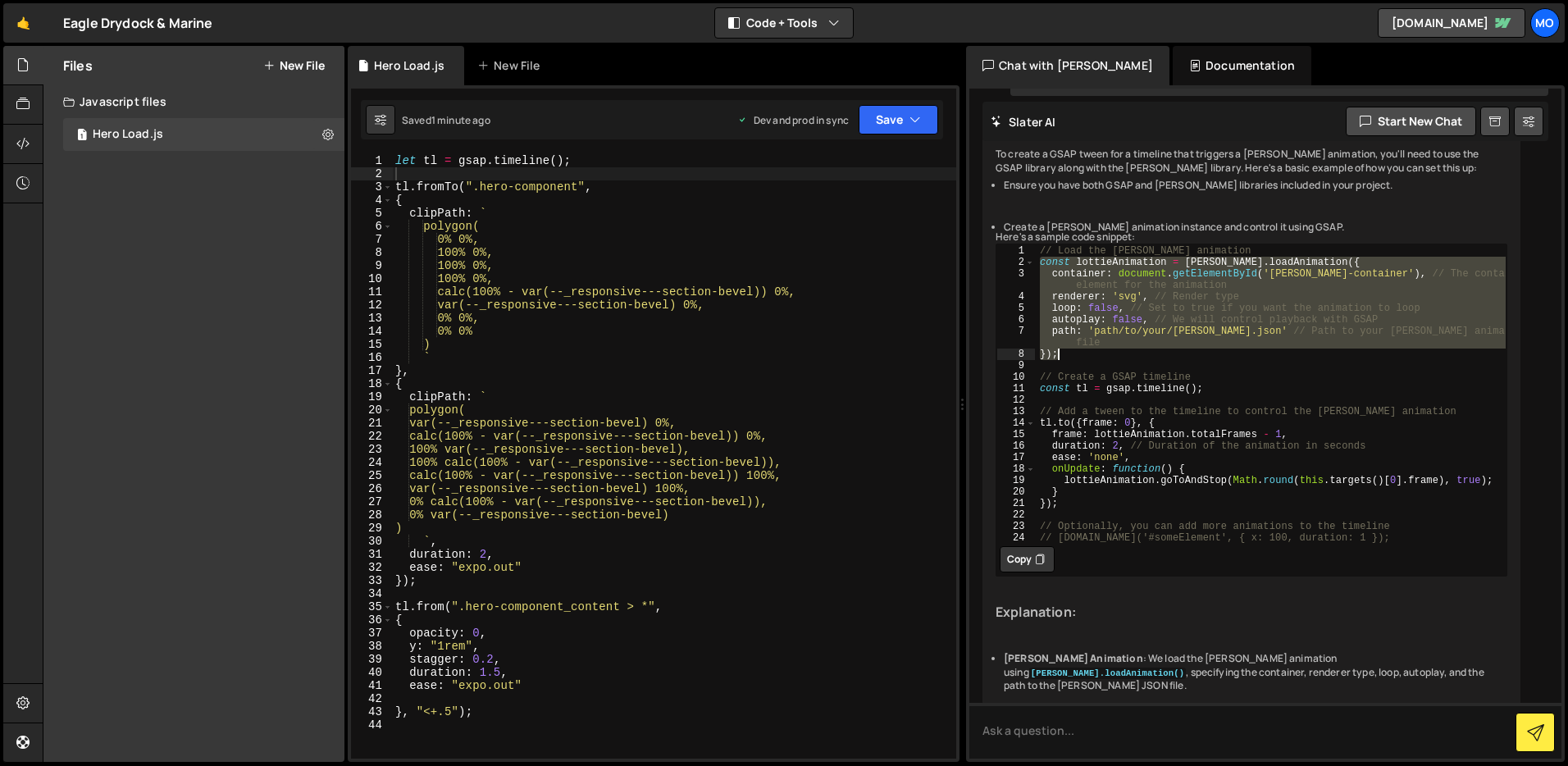
drag, startPoint x: 1040, startPoint y: 316, endPoint x: 1060, endPoint y: 412, distance: 98.1
click at [1059, 412] on div "// Load the Lottie animation const lottieAnimation = lottie . loadAnimation ({ …" at bounding box center [1271, 405] width 471 height 321
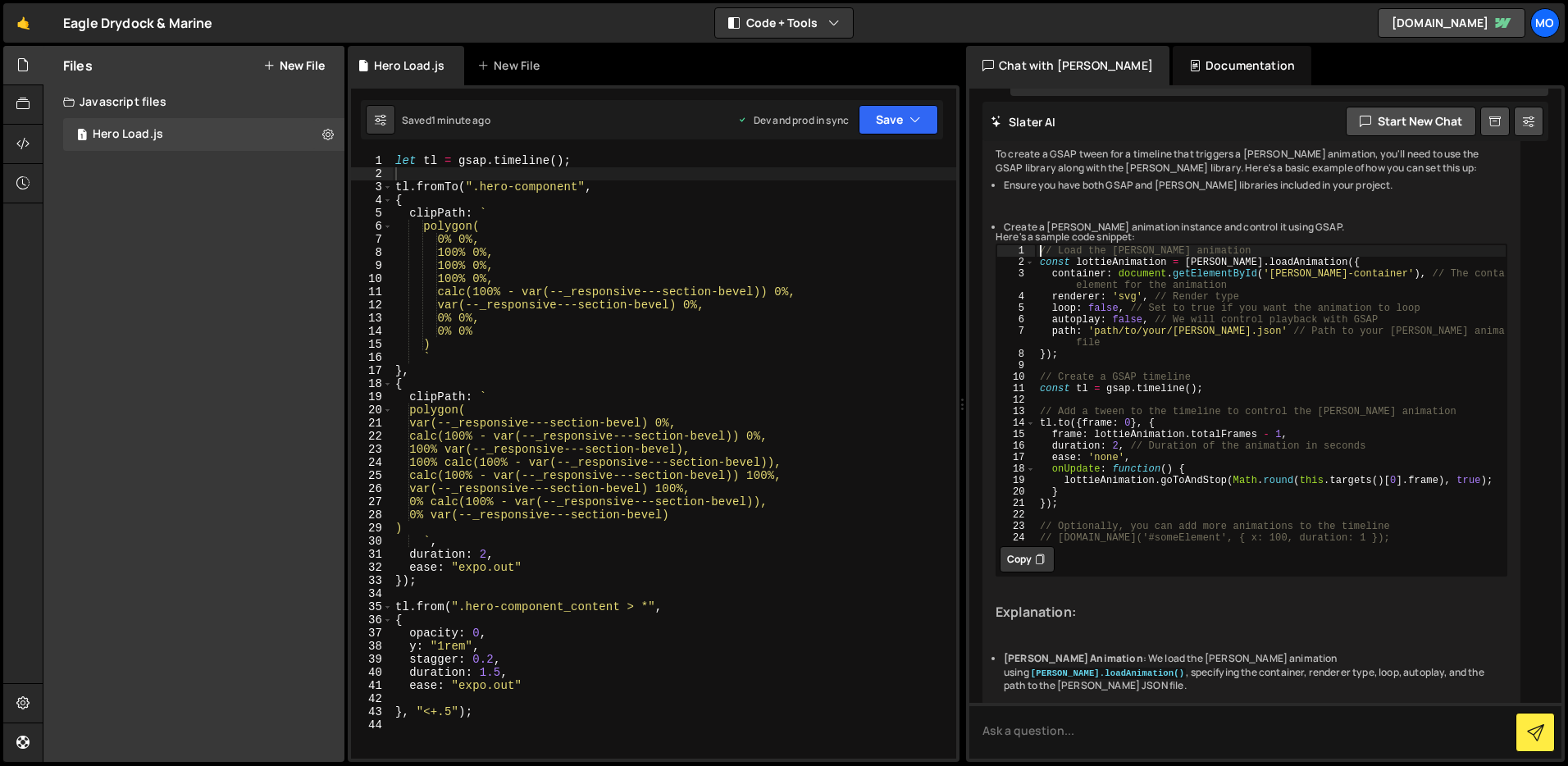
click at [1047, 298] on div "// Load the Lottie animation const lottieAnimation = lottie . loadAnimation ({ …" at bounding box center [1271, 393] width 471 height 298
click at [1039, 307] on div "// Load the Lottie animation const lottieAnimation = lottie . loadAnimation ({ …" at bounding box center [1271, 405] width 471 height 321
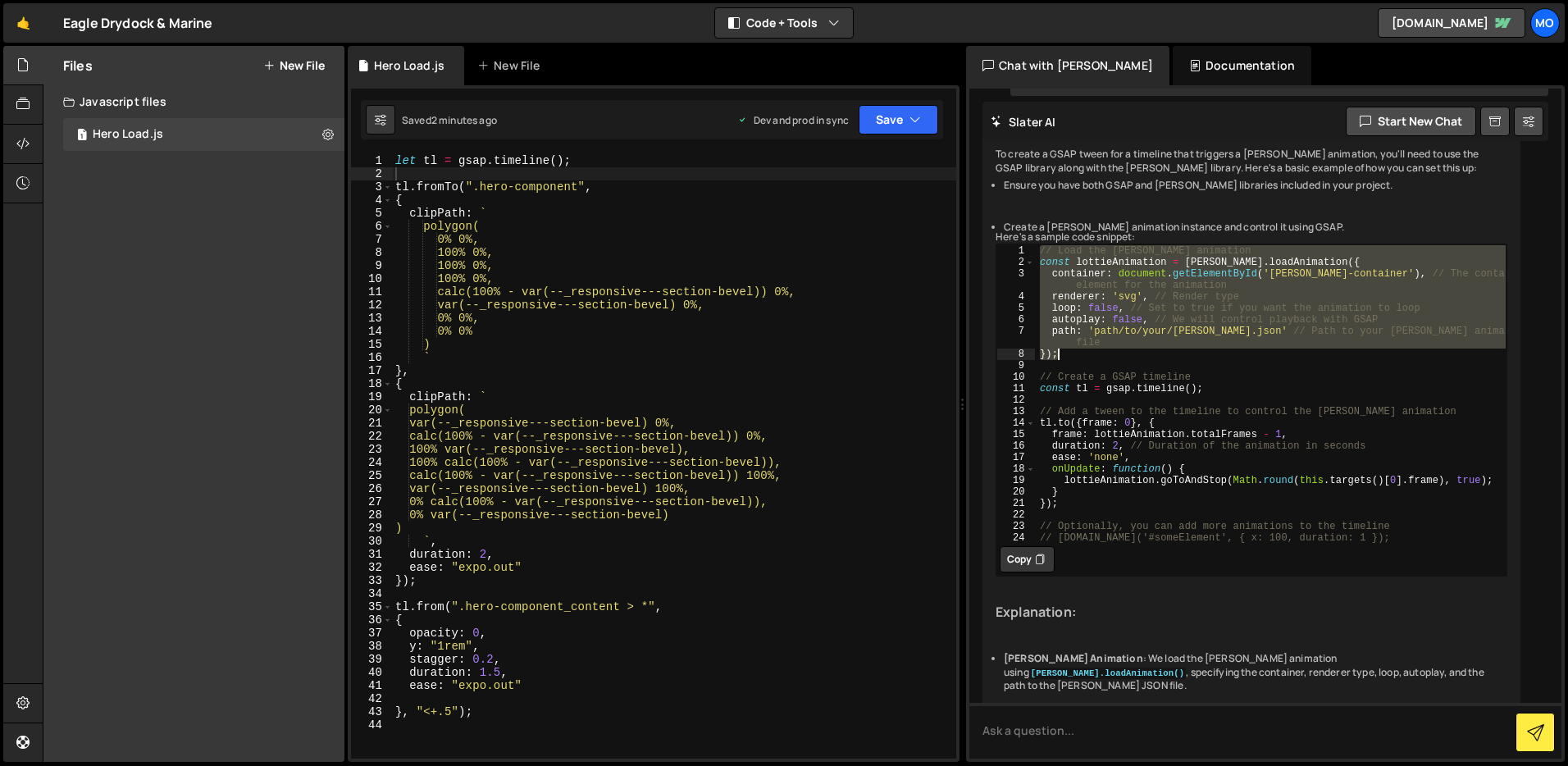
drag, startPoint x: 1043, startPoint y: 315, endPoint x: 1068, endPoint y: 414, distance: 102.1
click at [1068, 414] on div "// Load the Lottie animation const lottieAnimation = lottie . loadAnimation ({ …" at bounding box center [1271, 405] width 471 height 321
type textarea "path: 'path/to/your/lottie.json' // Path to your Lottie animation JSON file });"
click at [427, 150] on div "} 1 2 3 4 5 6 7 8 9 10 11 12 13 14 15 16 17 18 19 20 21 22 23 24 25 26 27 28 29…" at bounding box center [654, 424] width 612 height 677
click at [425, 162] on div "let tl = gsap . timeline ( ) ; tl . fromTo ( ".hero-component" , { clipPath : `…" at bounding box center [675, 469] width 564 height 631
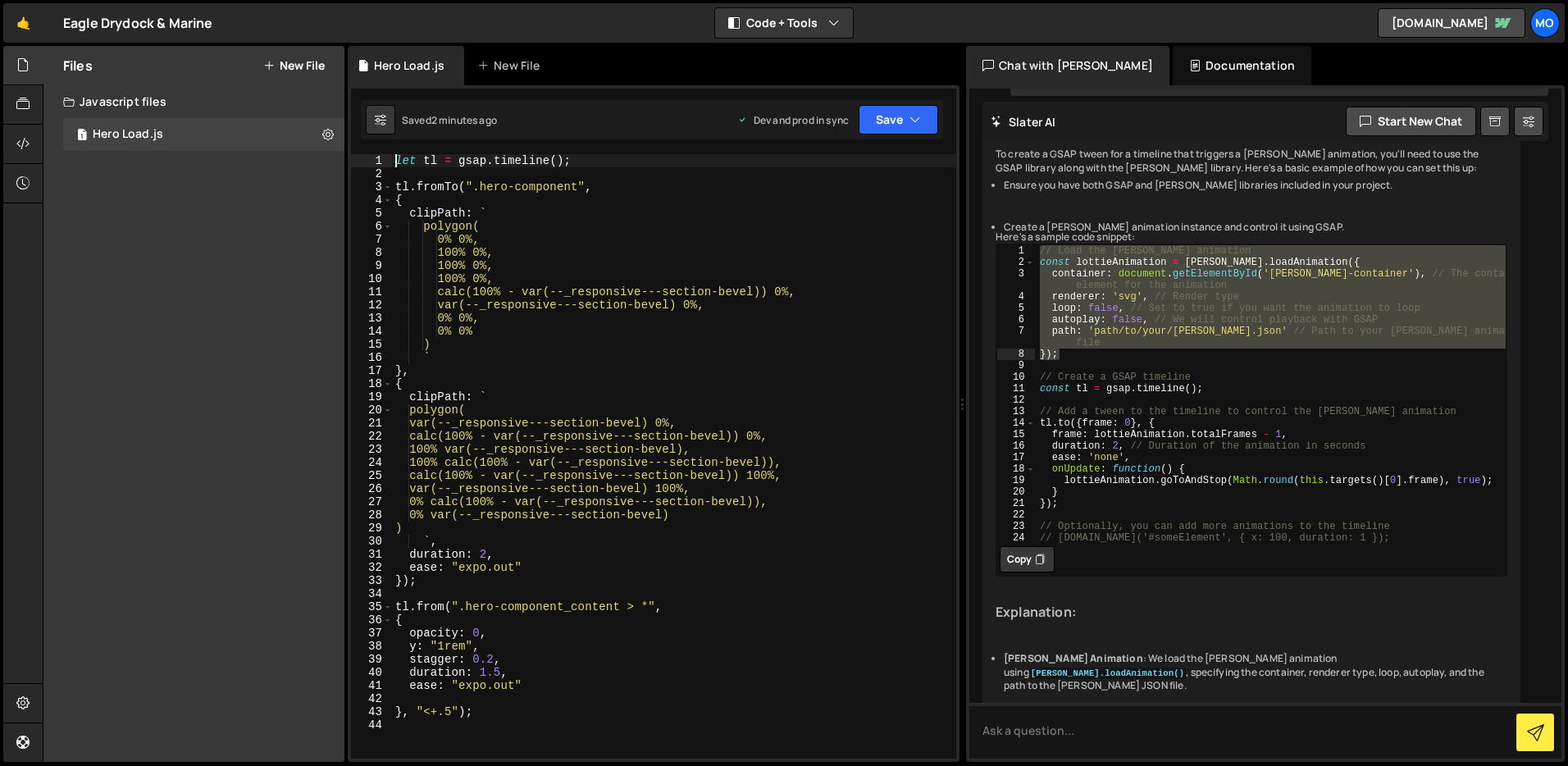
type textarea "let tl = gsap.timeline();"
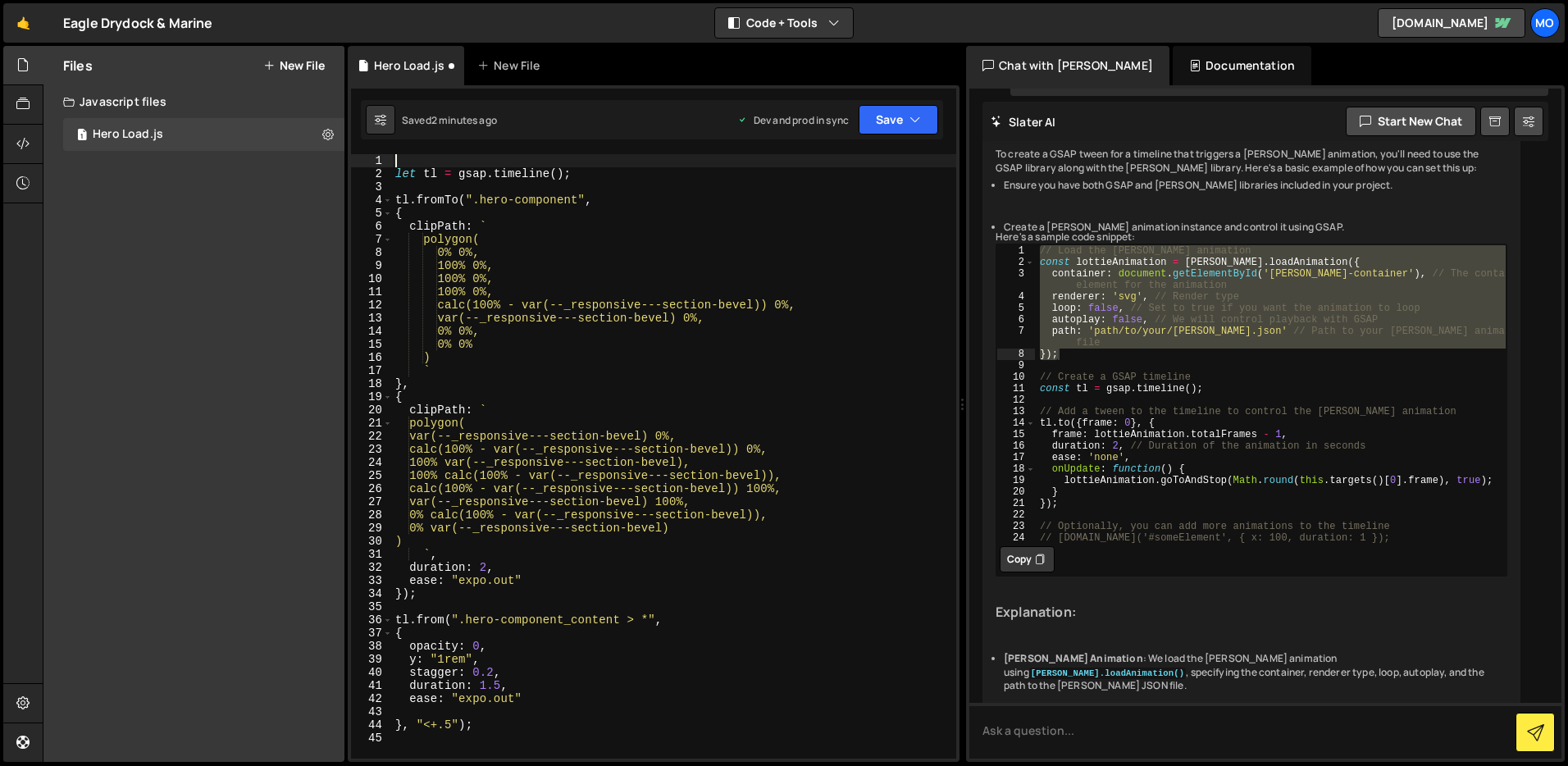
paste textarea "});"
type textarea "});"
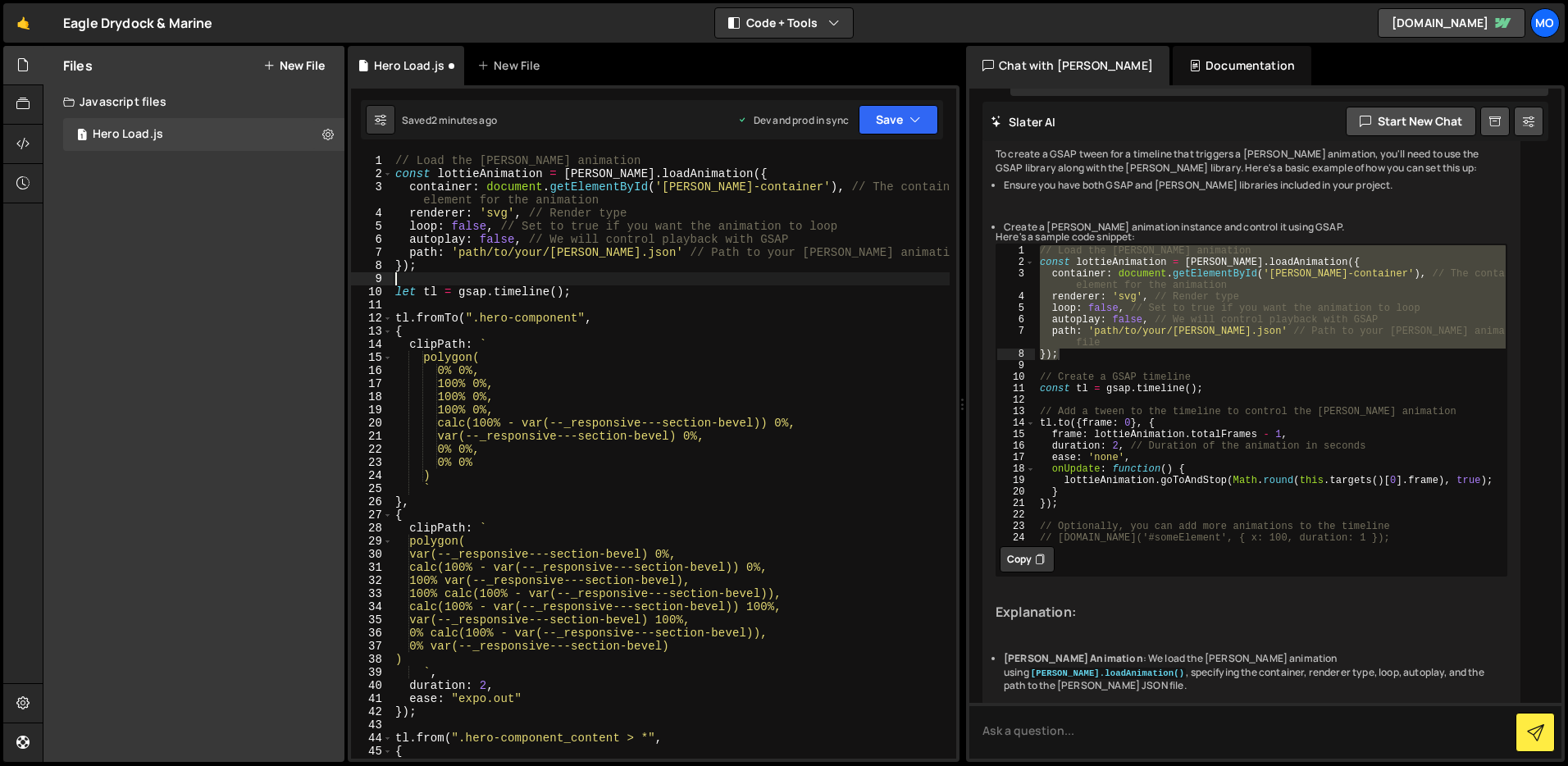
type textarea "// Create a GSAP timeline"
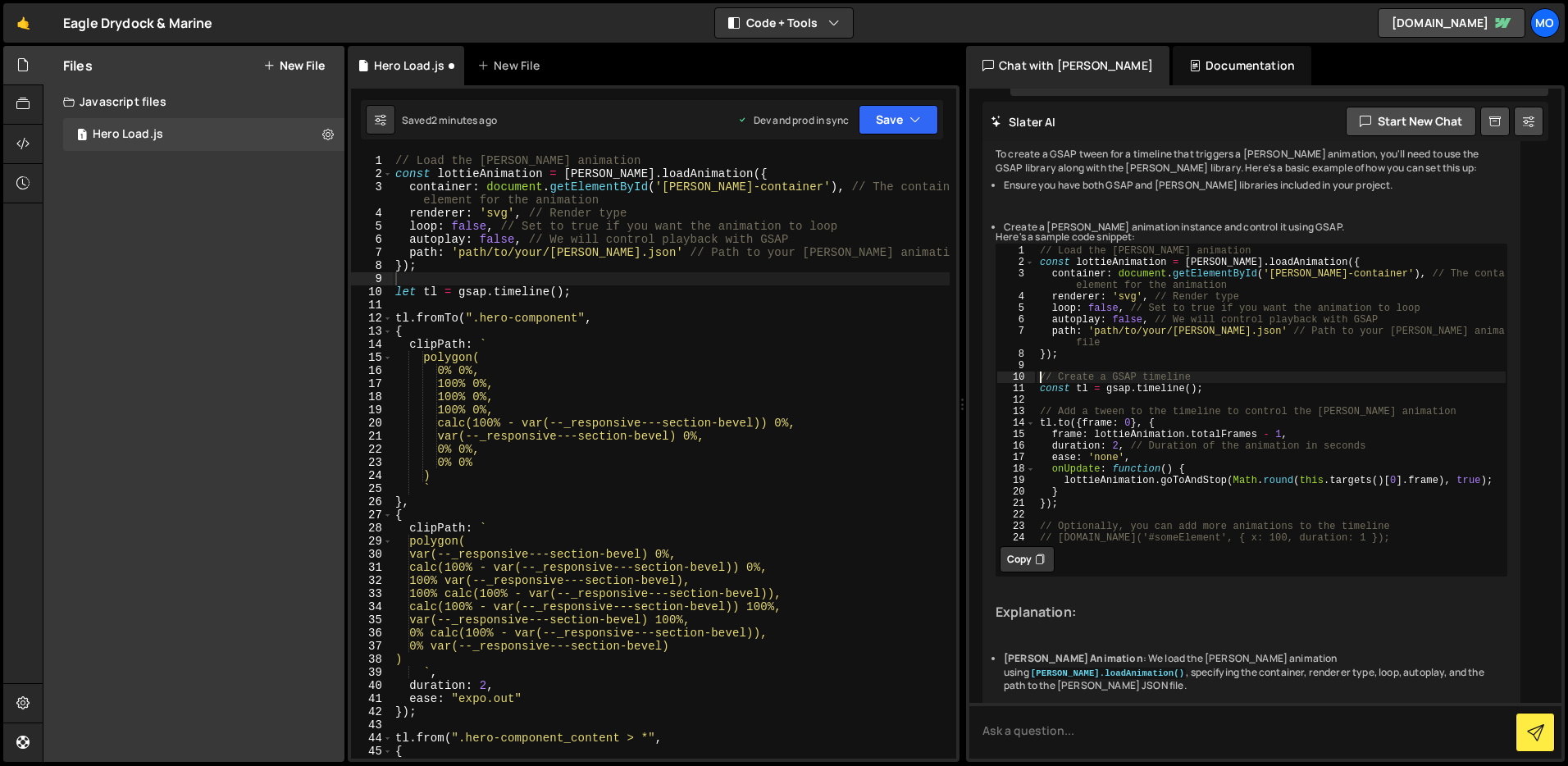
click at [1040, 432] on div "// Load the Lottie animation const lottieAnimation = lottie . loadAnimation ({ …" at bounding box center [1271, 405] width 471 height 321
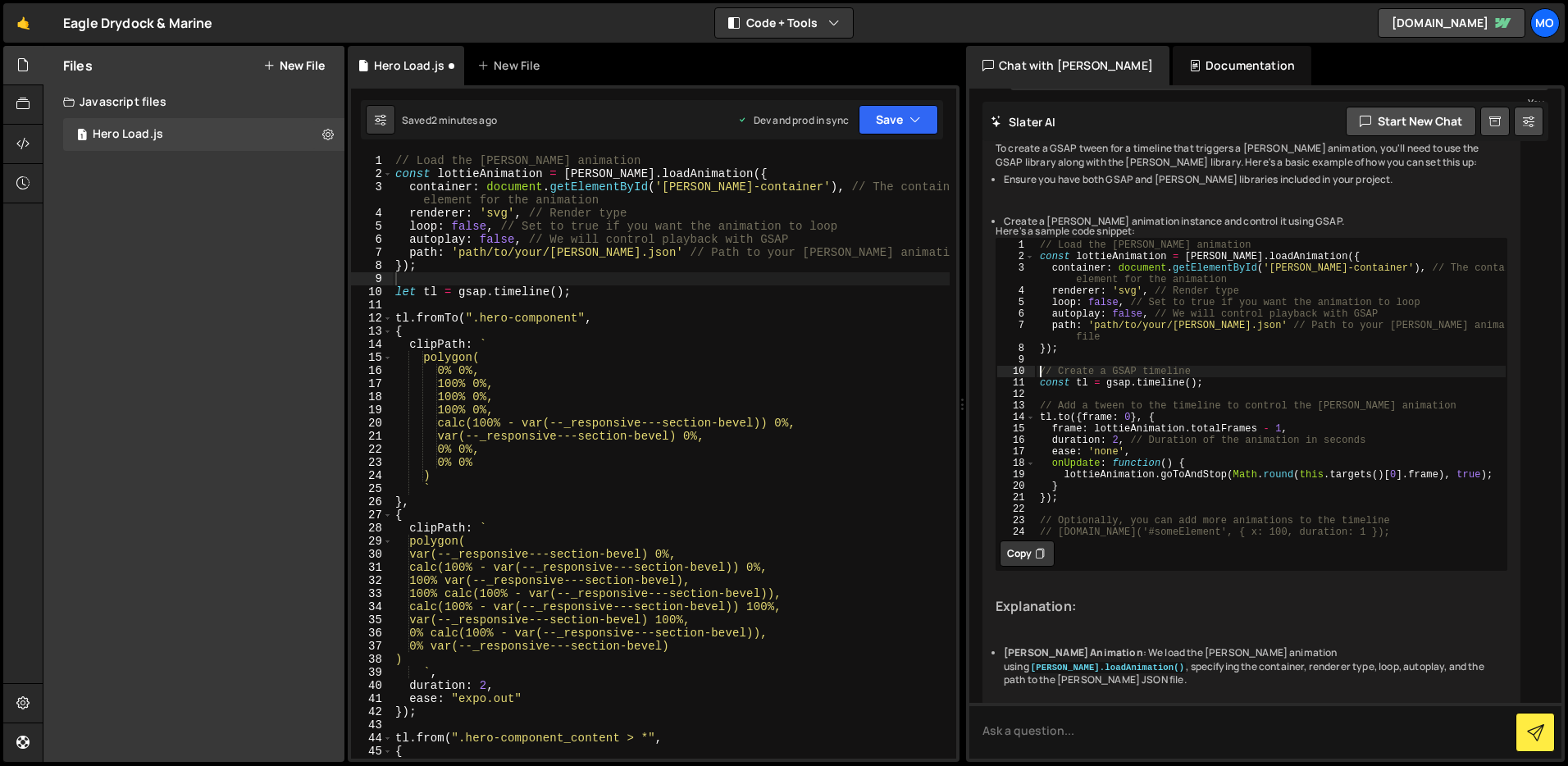
click at [404, 292] on div "// Load the Lottie animation const lottieAnimation = lottie . loadAnimation ({ …" at bounding box center [671, 469] width 557 height 631
click at [404, 292] on div "// Load the Lottie animation const lottieAnimation = lottie . loadAnimation ({ …" at bounding box center [671, 469] width 557 height 631
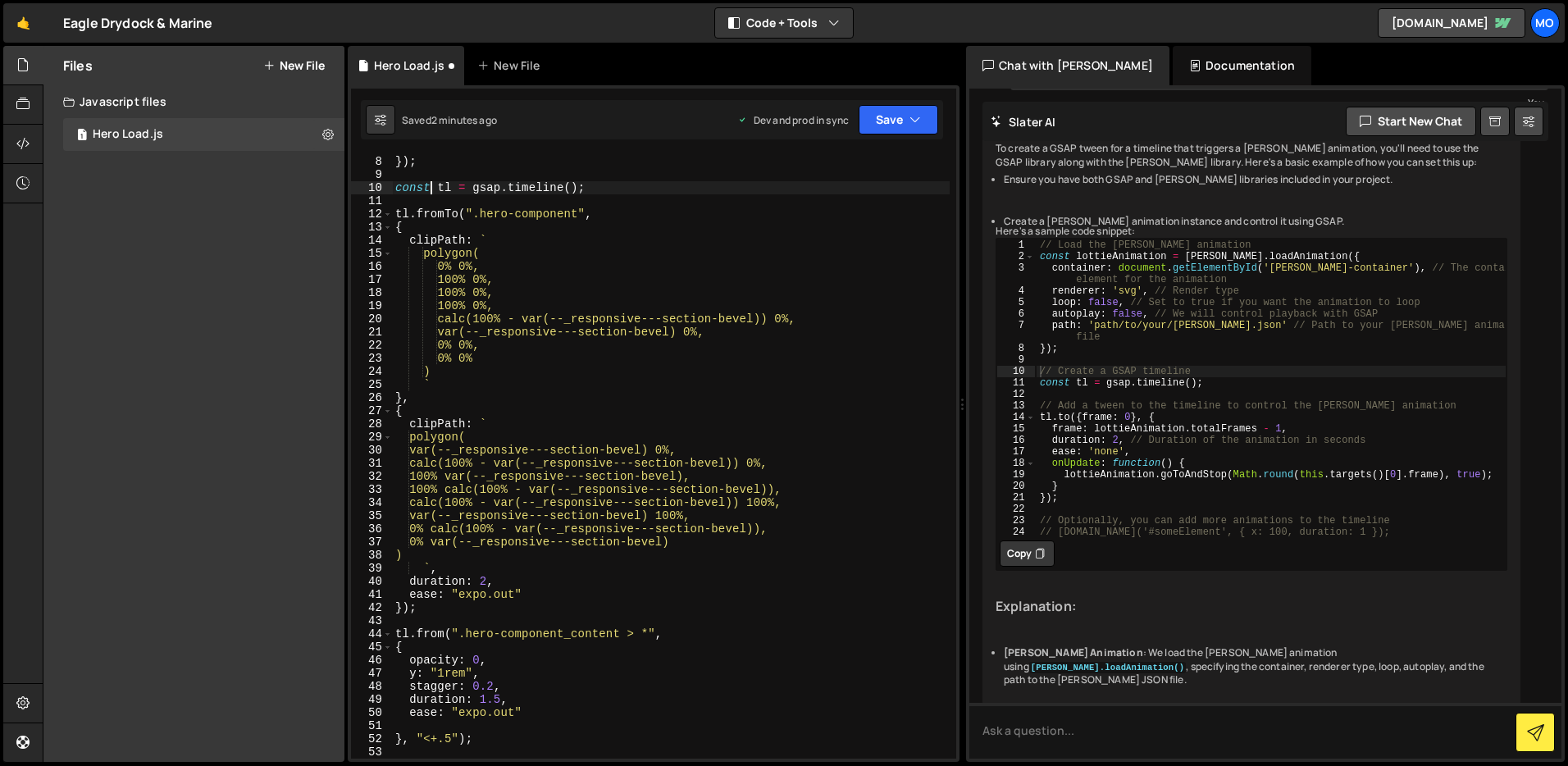
scroll to position [90, 0]
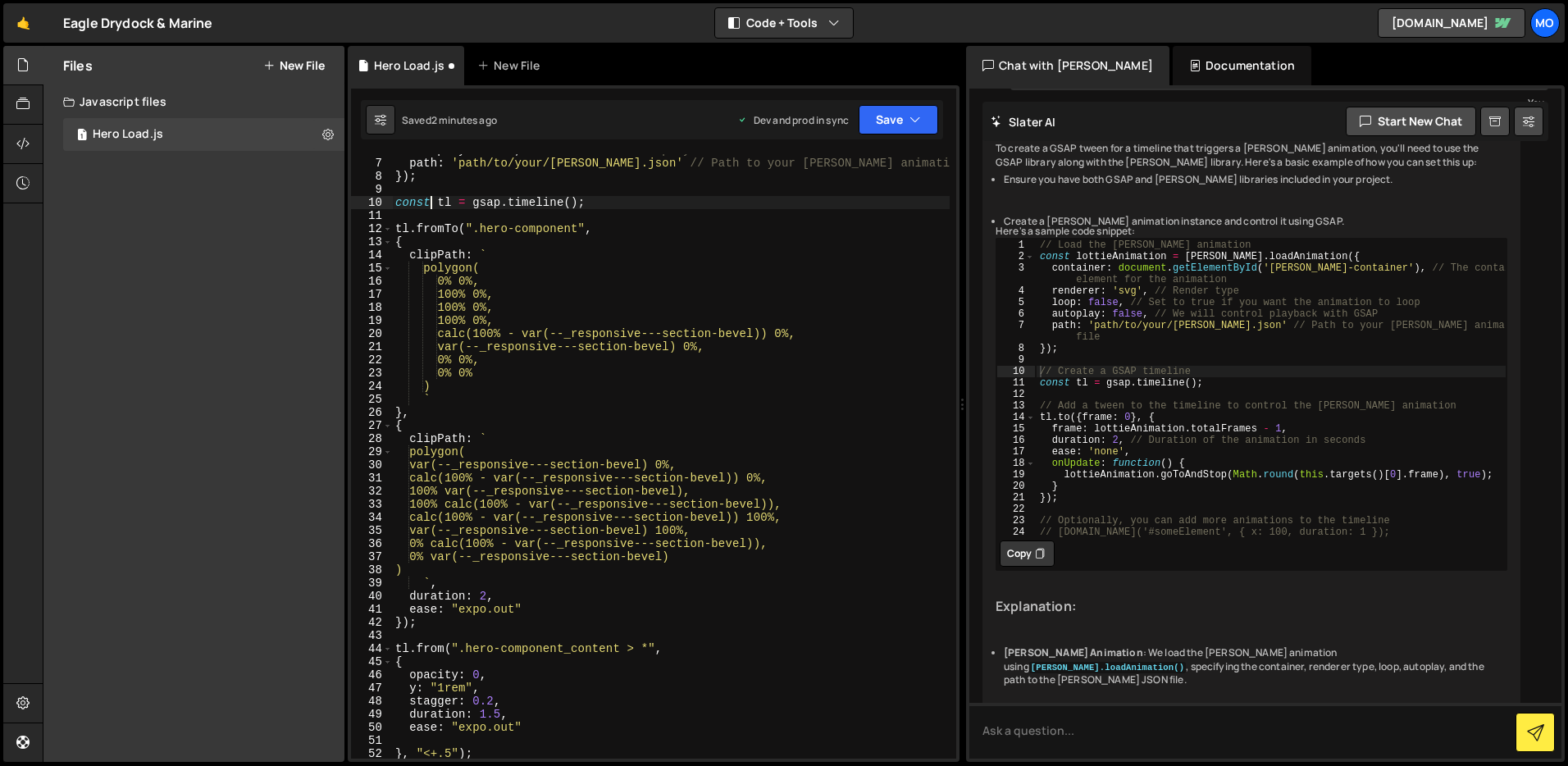
type textarea "const tl = gsap.timeline();"
drag, startPoint x: 1166, startPoint y: 481, endPoint x: 1101, endPoint y: 457, distance: 69.3
click at [1166, 480] on div "// Load the Lottie animation const lottieAnimation = lottie . loadAnimation ({ …" at bounding box center [1271, 399] width 471 height 321
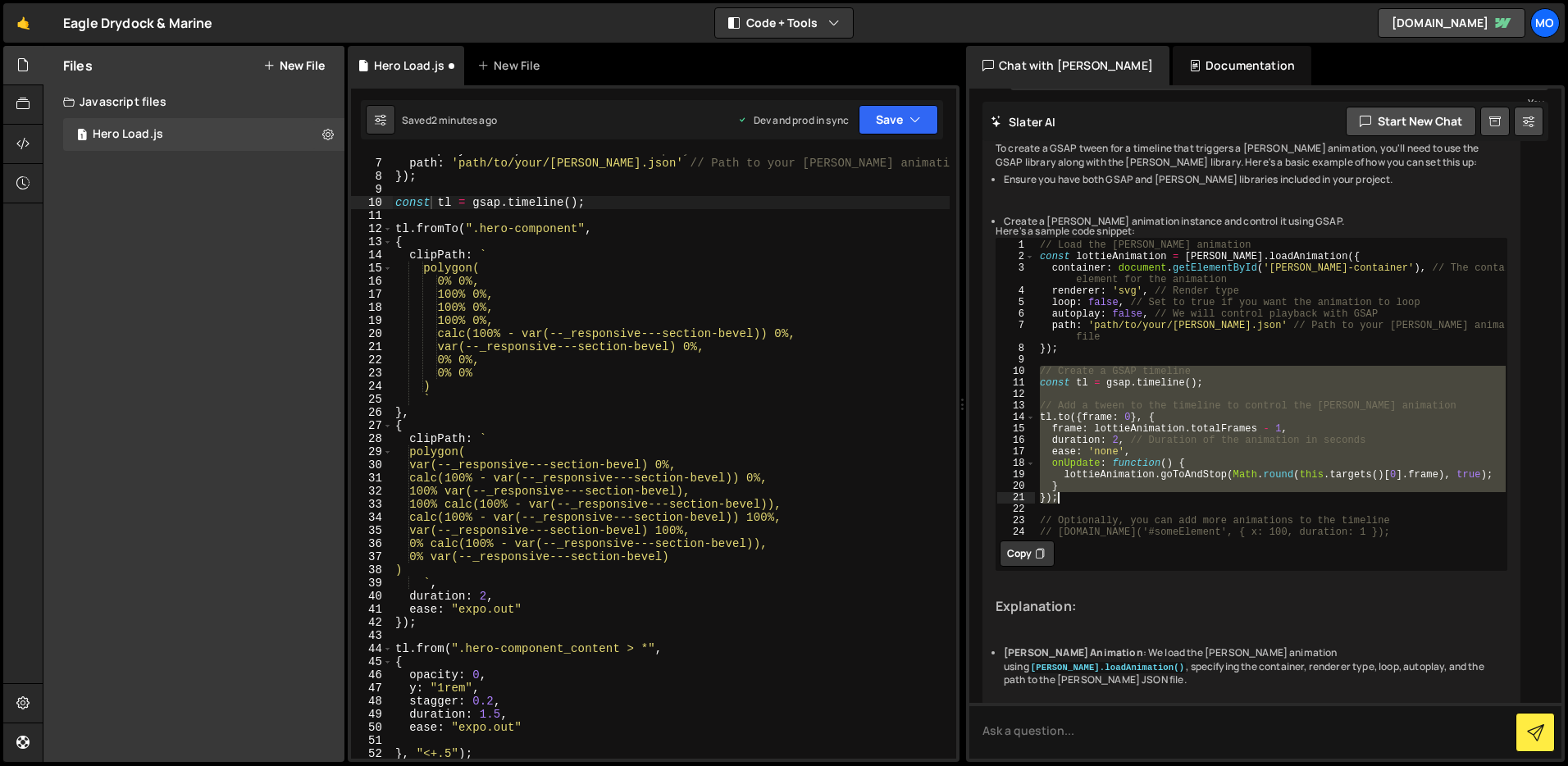
drag, startPoint x: 1041, startPoint y: 429, endPoint x: 1070, endPoint y: 552, distance: 126.4
click at [1070, 552] on div "// Load the Lottie animation const lottieAnimation = lottie . loadAnimation ({ …" at bounding box center [1271, 399] width 471 height 321
click at [1070, 537] on div "// Load the Lottie animation const lottieAnimation = lottie . loadAnimation ({ …" at bounding box center [1271, 387] width 471 height 298
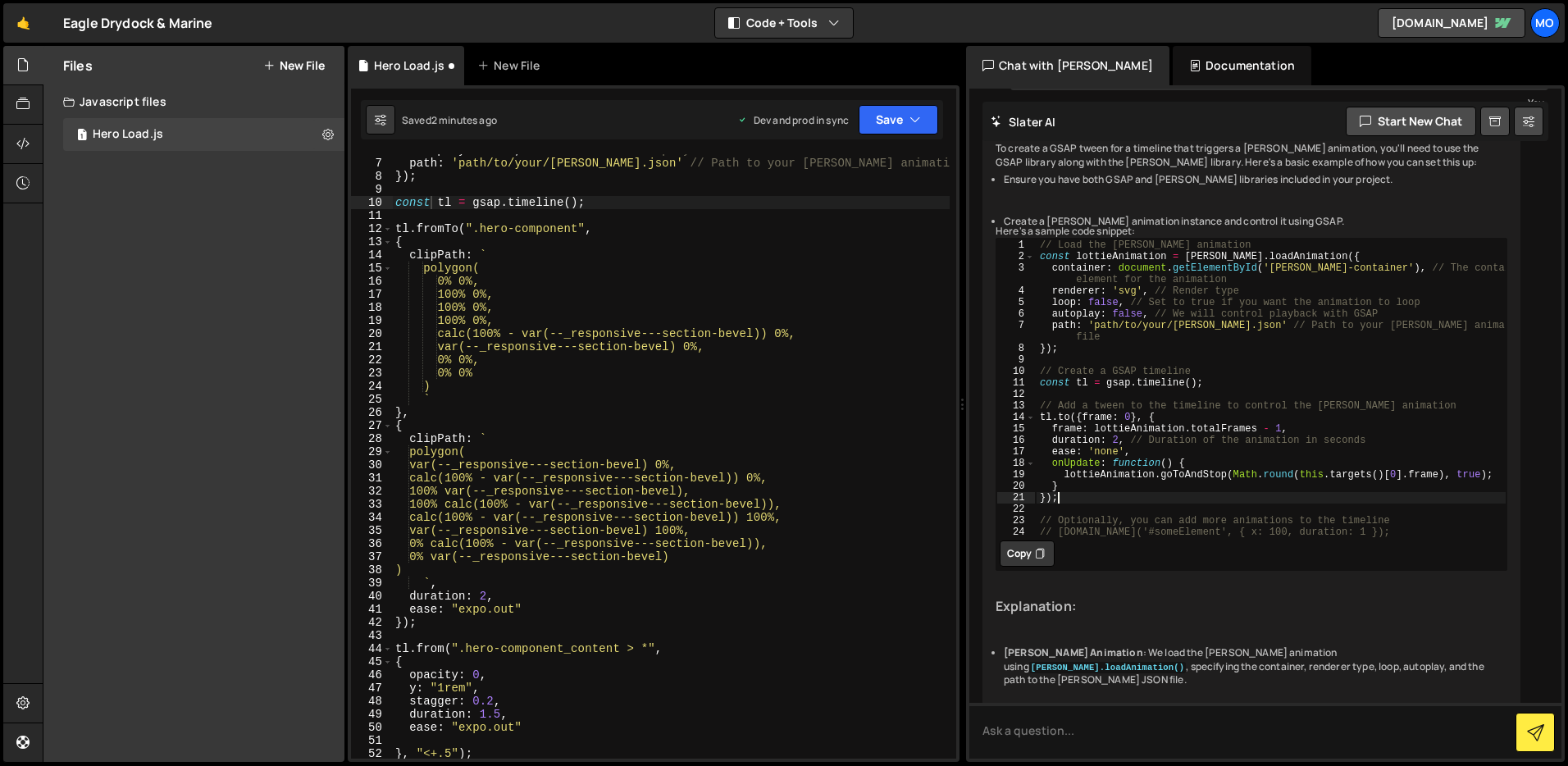
click at [1050, 462] on div "// Load the Lottie animation const lottieAnimation = lottie . loadAnimation ({ …" at bounding box center [1271, 399] width 471 height 321
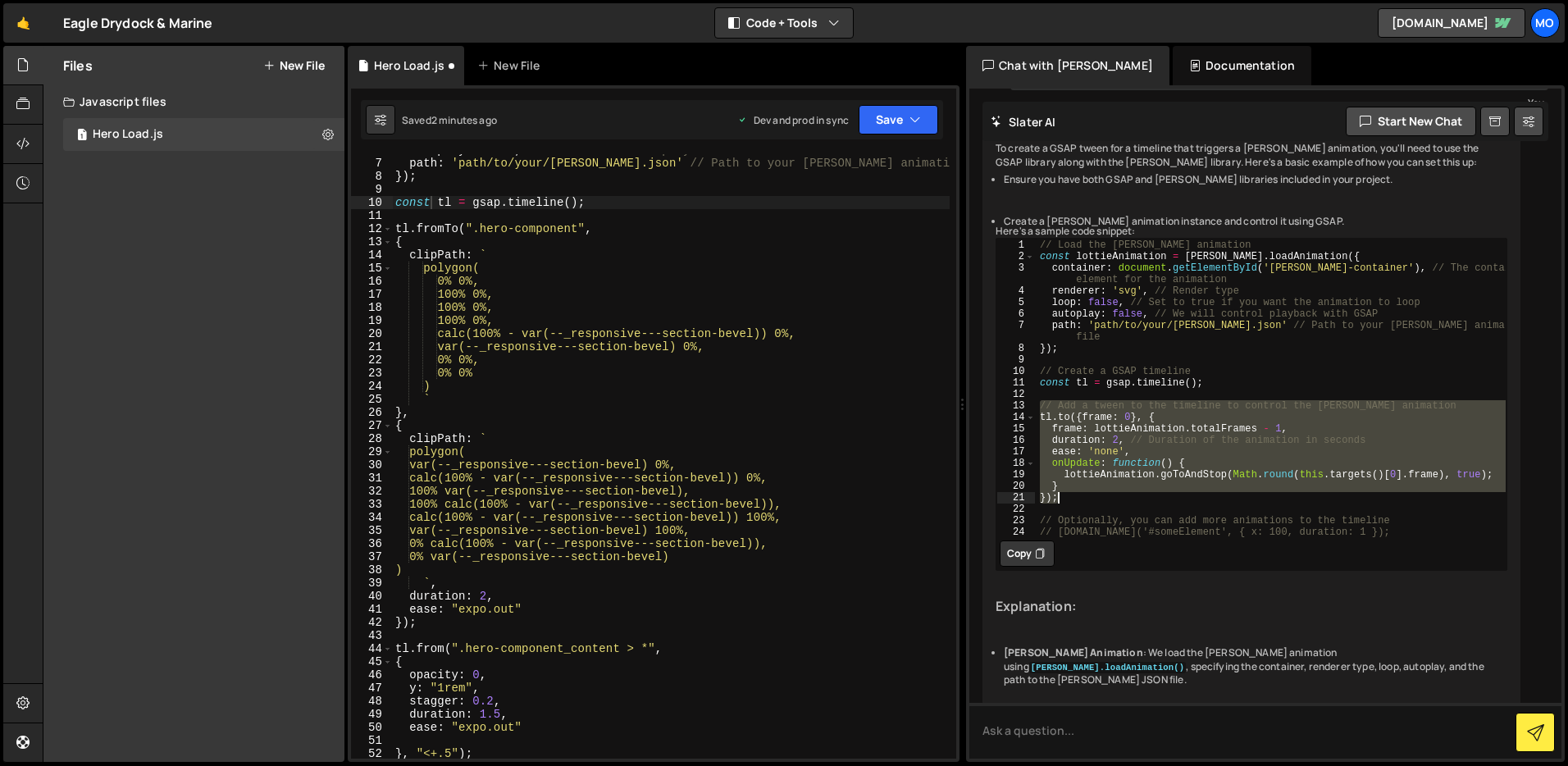
drag, startPoint x: 1040, startPoint y: 461, endPoint x: 1099, endPoint y: 557, distance: 112.7
click at [1099, 557] on div "// Load the Lottie animation const lottieAnimation = lottie . loadAnimation ({ …" at bounding box center [1271, 399] width 471 height 321
type textarea "} });"
click at [427, 215] on div "autoplay : false , // We will control playback with GSAP path : 'path/to/your/l…" at bounding box center [671, 459] width 557 height 631
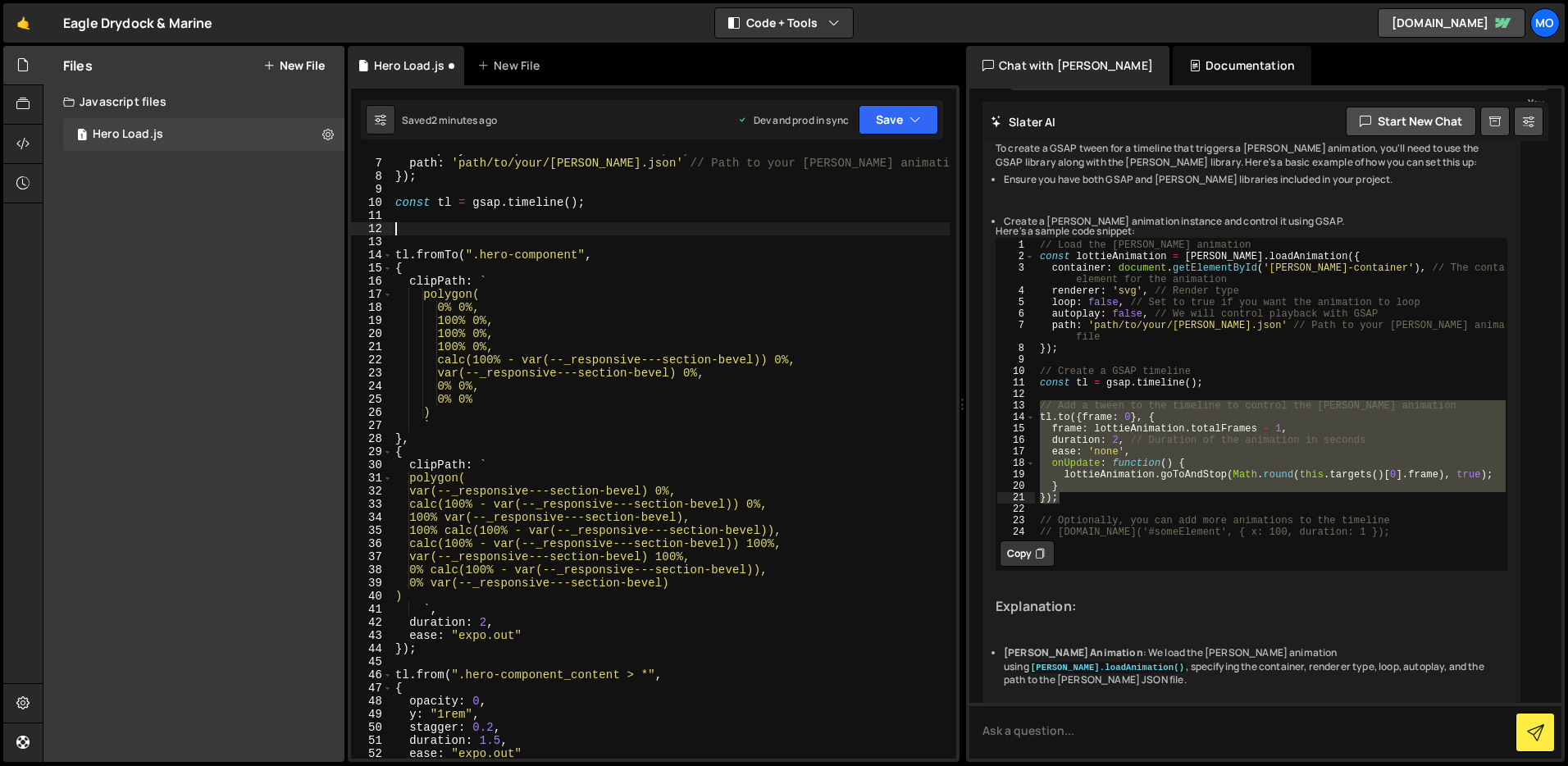
paste textarea "});"
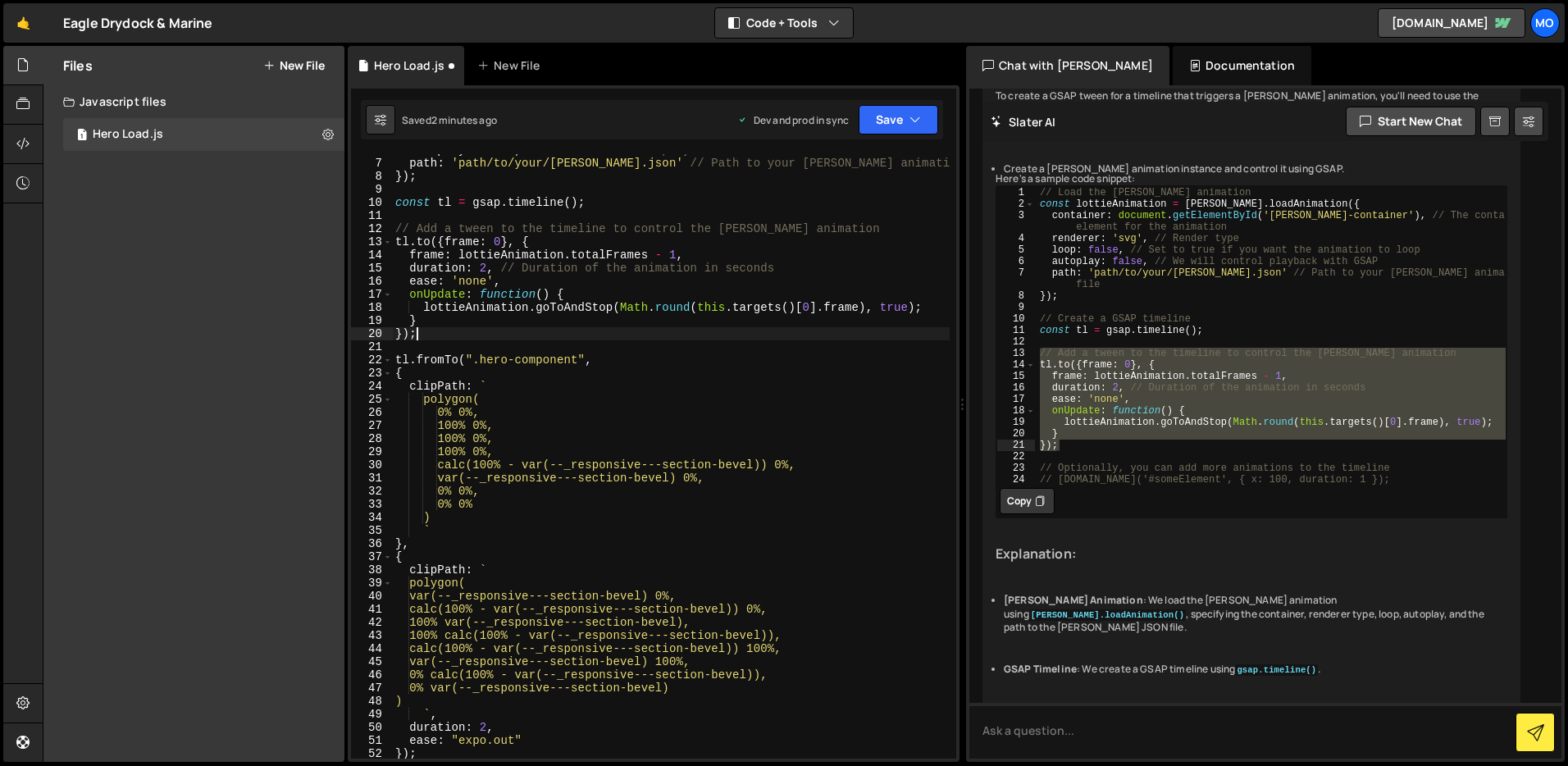
type textarea "});"
type textarea "// Optionally, you can add more animations to the timeline"
click at [1171, 508] on div "// Load the Lottie animation const lottieAnimation = lottie . loadAnimation ({ …" at bounding box center [1271, 347] width 471 height 321
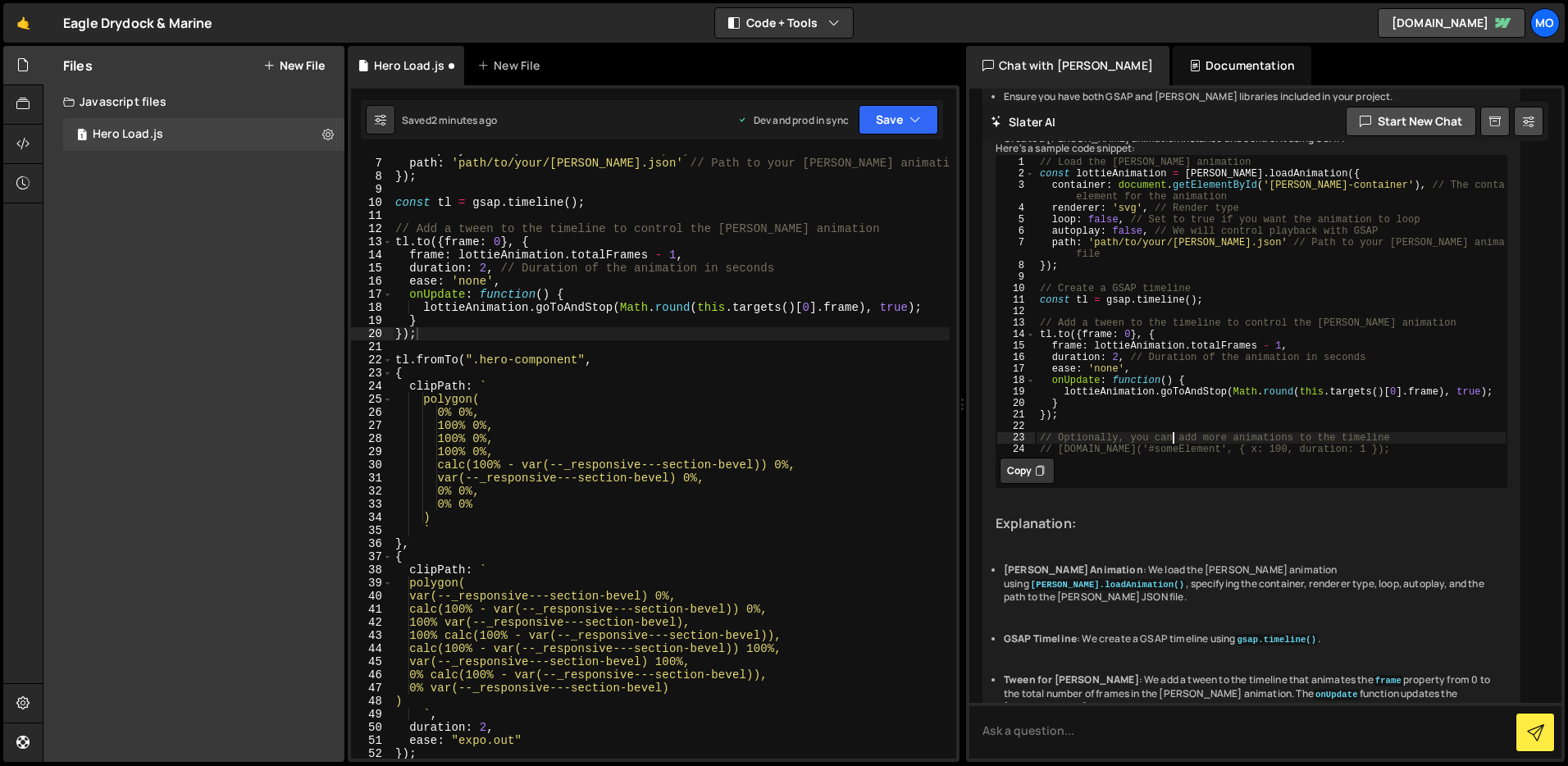
scroll to position [56, 0]
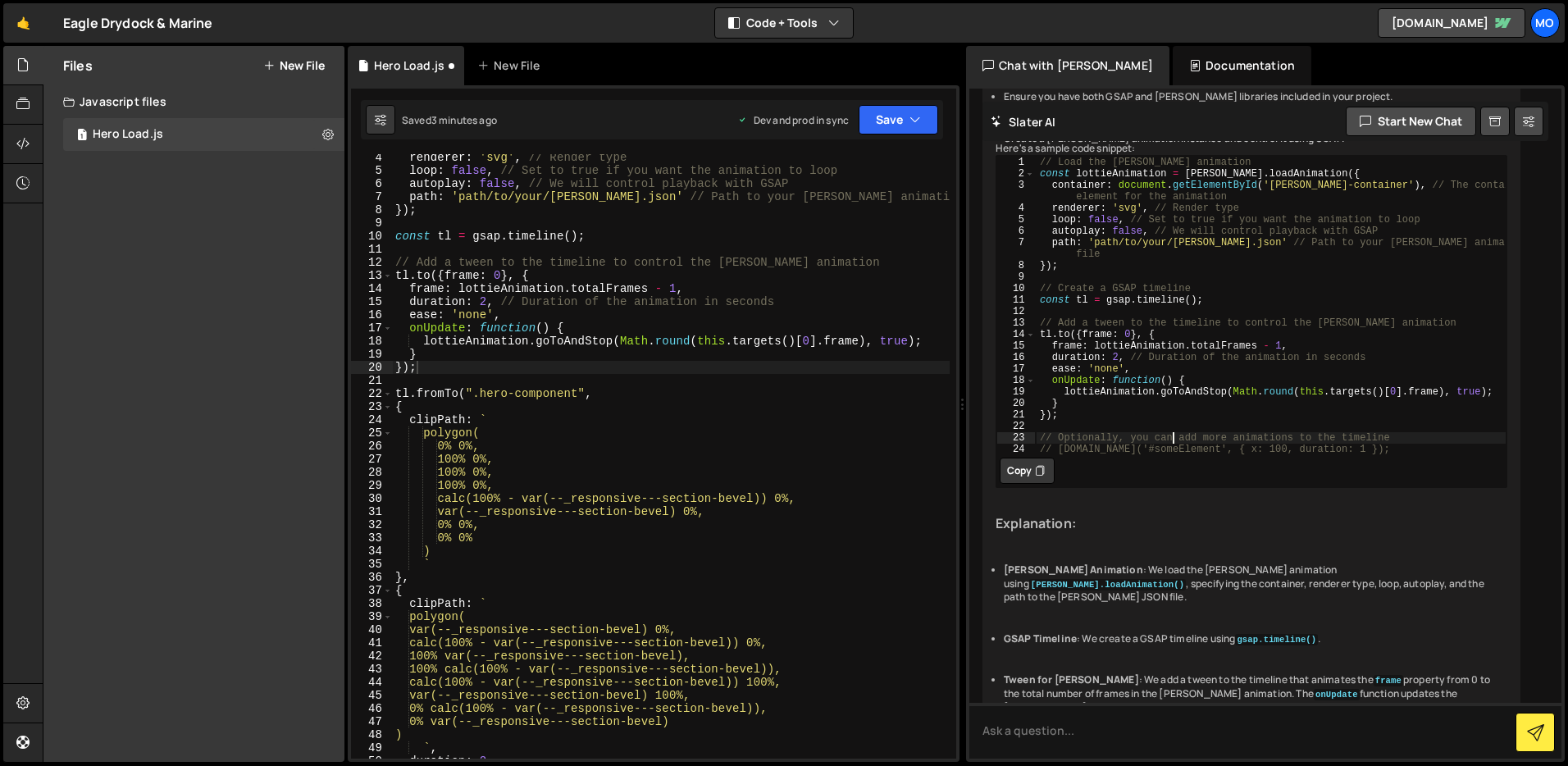
click at [478, 197] on div "renderer : 'svg' , // Render type loop : false , // Set to true if you want the…" at bounding box center [671, 467] width 557 height 631
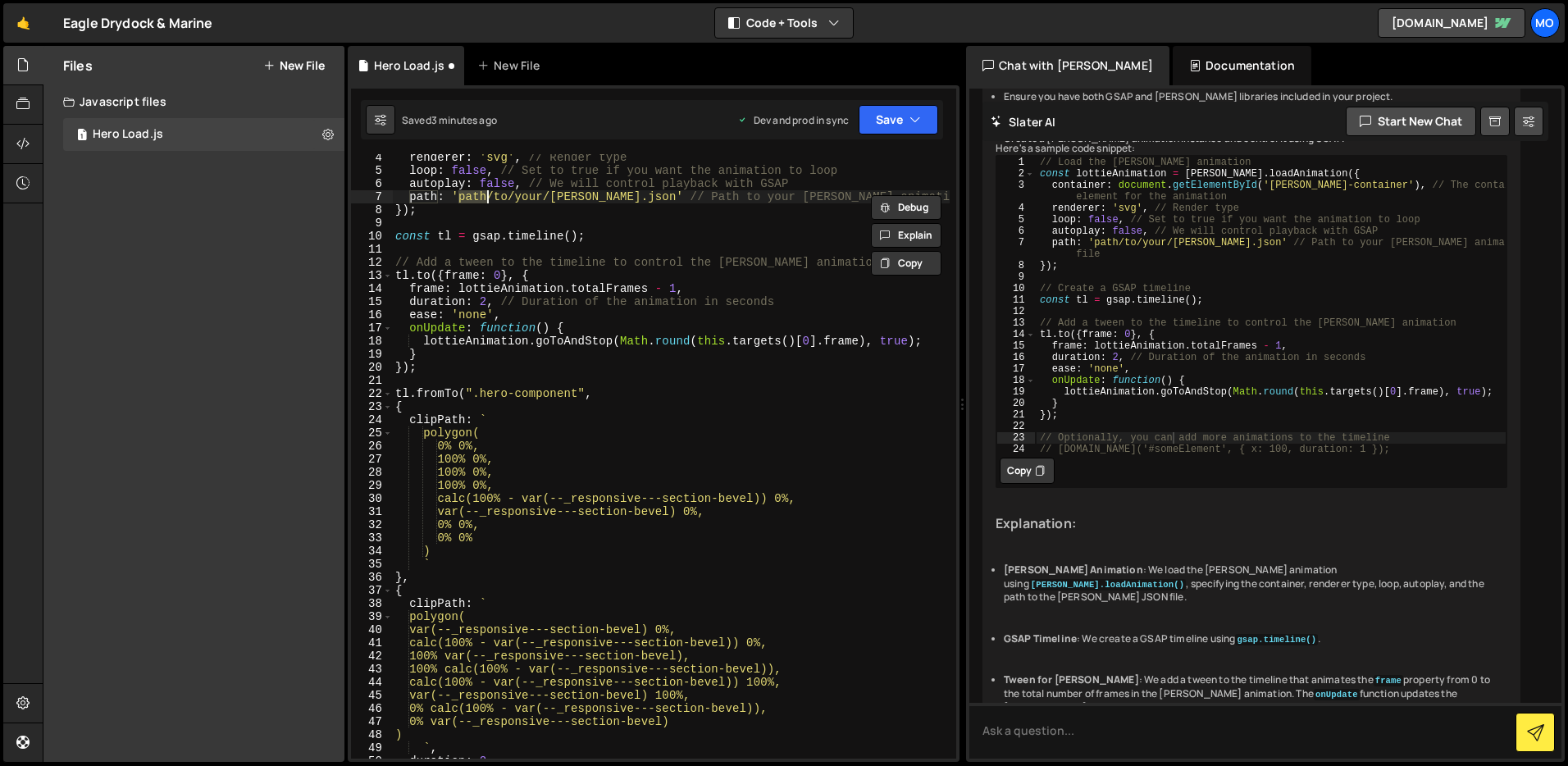
click at [627, 197] on div "renderer : 'svg' , // Render type loop : false , // Set to true if you want the…" at bounding box center [671, 467] width 557 height 631
paste textarea "https://cdn.prod.website-files.com/6890f7e593eb3cf3e6246c6f/689dc76b74169272a39…"
type textarea "path: 'https://cdn.prod.website-files.com/6890f7e593eb3cf3e6246c6f/689dc76b7416…"
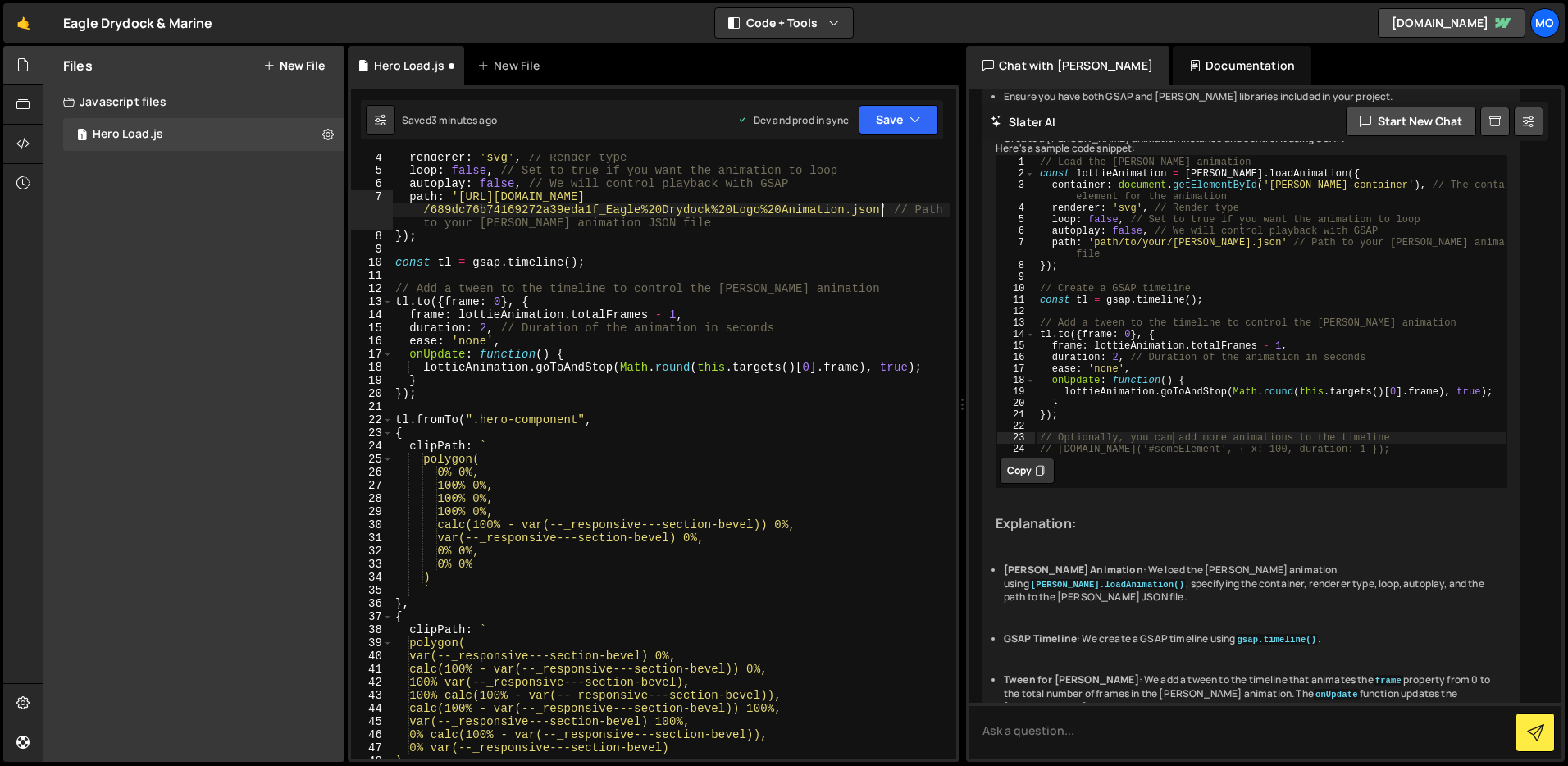
click at [615, 255] on div "renderer : 'svg' , // Render type loop : false , // Set to true if you want the…" at bounding box center [671, 467] width 557 height 631
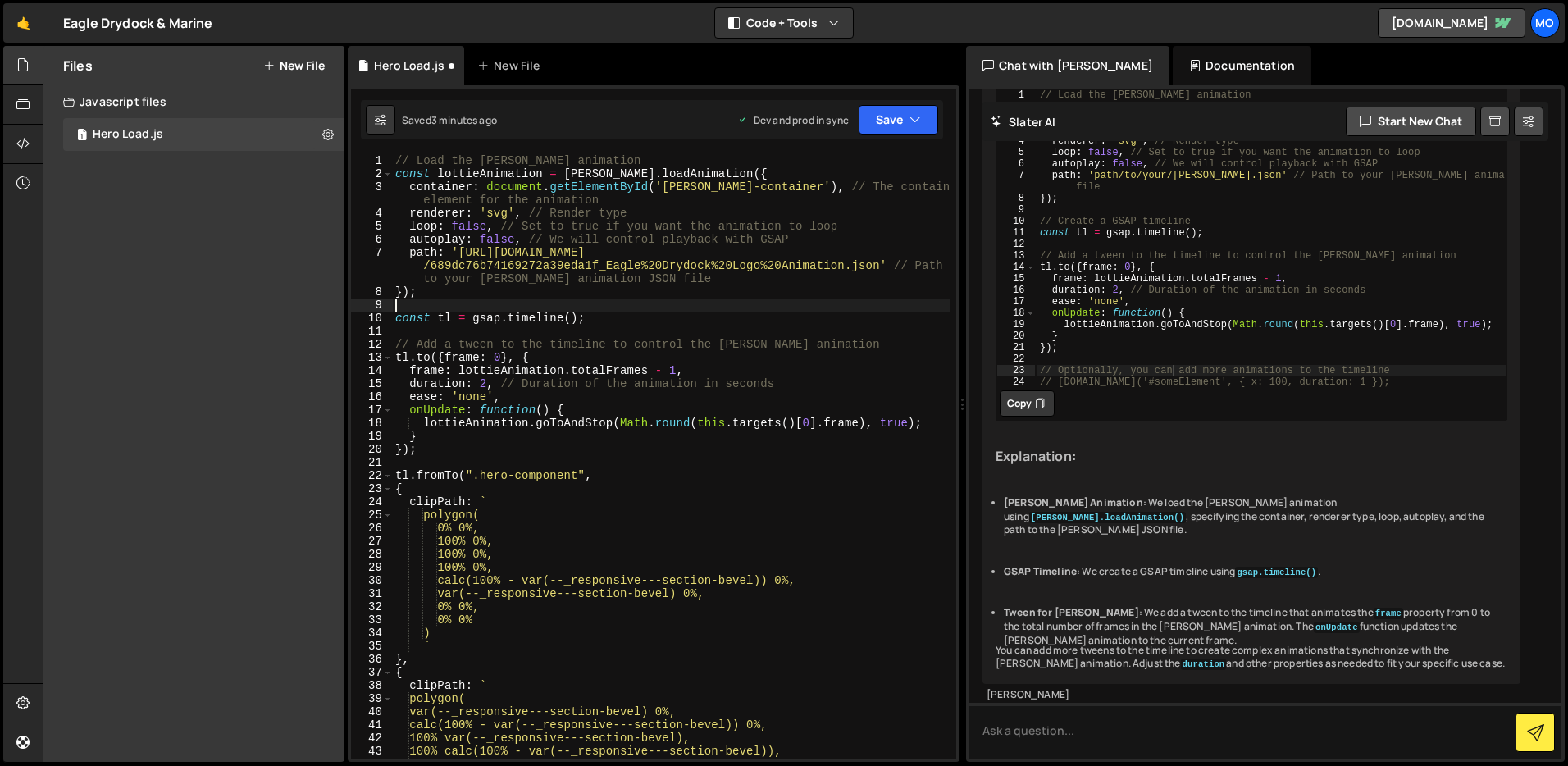
scroll to position [341, 0]
click at [1114, 554] on ul "Ensure you have both GSAP and Lottie libraries included in your project. Create…" at bounding box center [1252, 330] width 512 height 624
drag, startPoint x: 1040, startPoint y: 544, endPoint x: 1091, endPoint y: 542, distance: 51.0
click at [1091, 560] on li "GSAP Timeline : We create a GSAP timeline using gsap.timeline() ." at bounding box center [1255, 567] width 504 height 14
drag, startPoint x: 1108, startPoint y: 569, endPoint x: 1110, endPoint y: 586, distance: 17.1
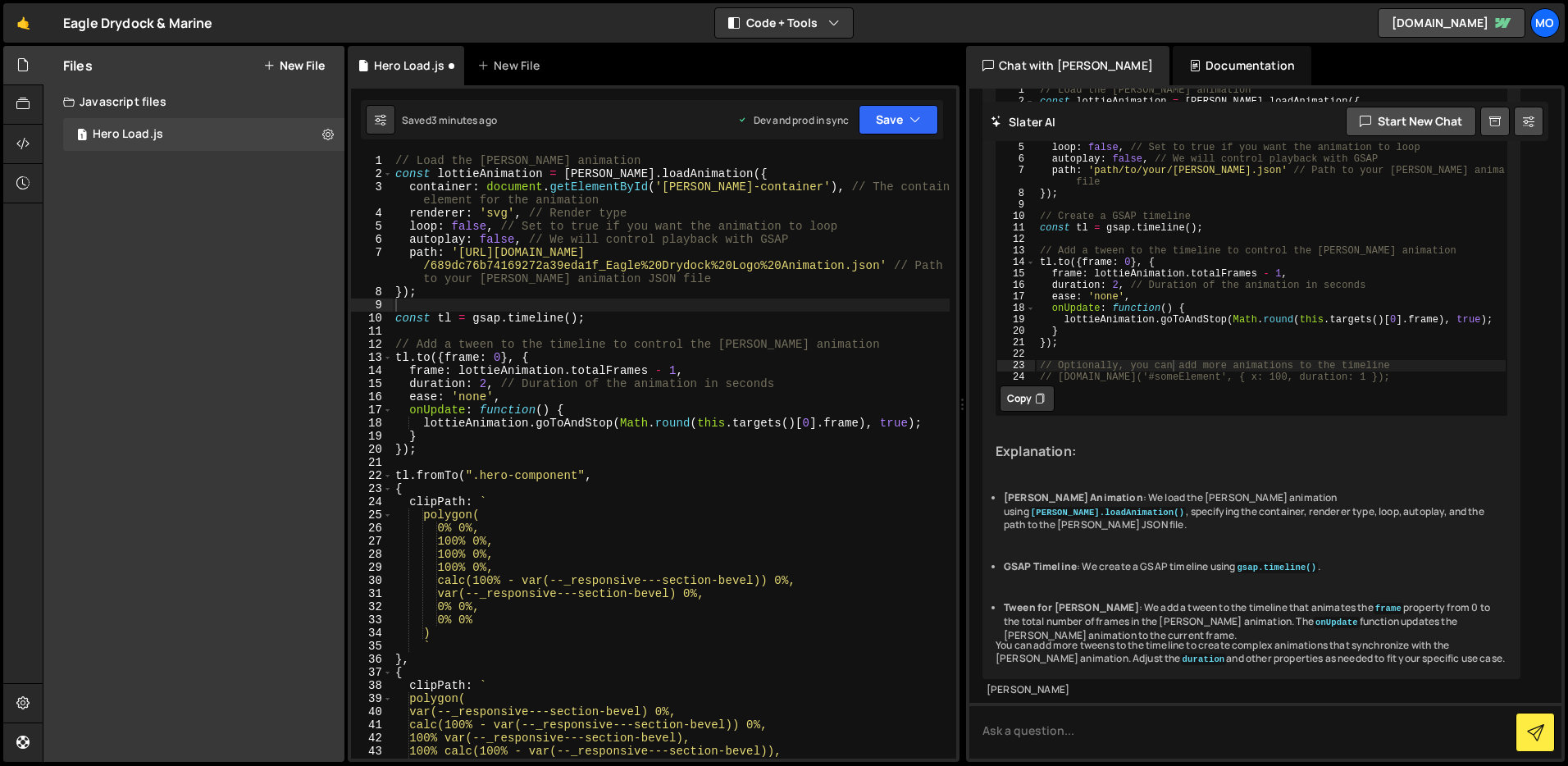
click at [1108, 570] on ul "Ensure you have both GSAP and Lottie libraries included in your project. Create…" at bounding box center [1252, 330] width 512 height 624
click at [1093, 723] on textarea at bounding box center [1265, 730] width 592 height 56
type textarea "How do we trigger a"
click at [516, 450] on div "// Load the Lottie animation const lottieAnimation = lottie . loadAnimation ({ …" at bounding box center [671, 469] width 557 height 631
type textarea "path: 'path/to/your/lottie.json' // Path to your Lottie animation JSON file"
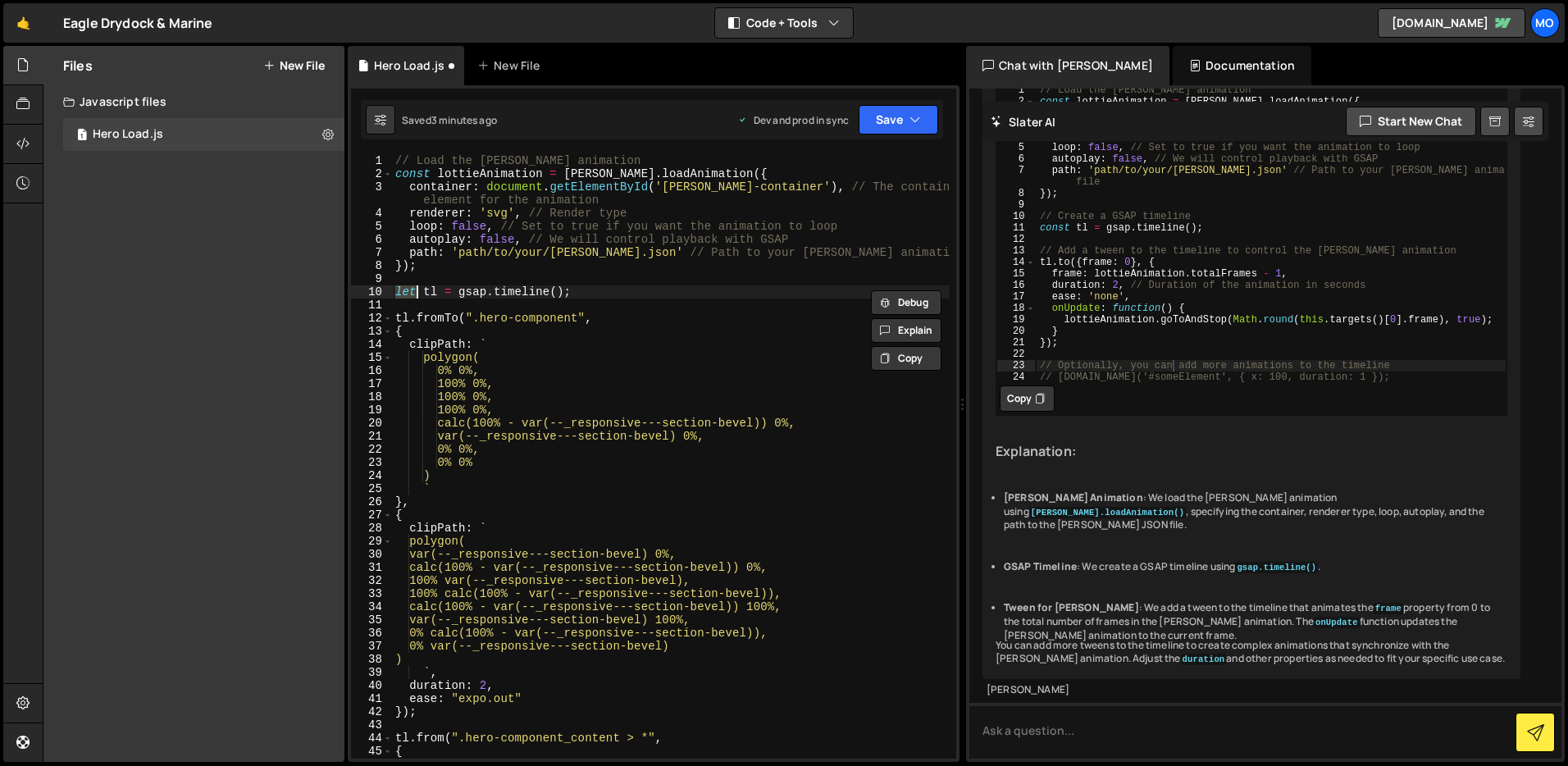
type textarea "});"
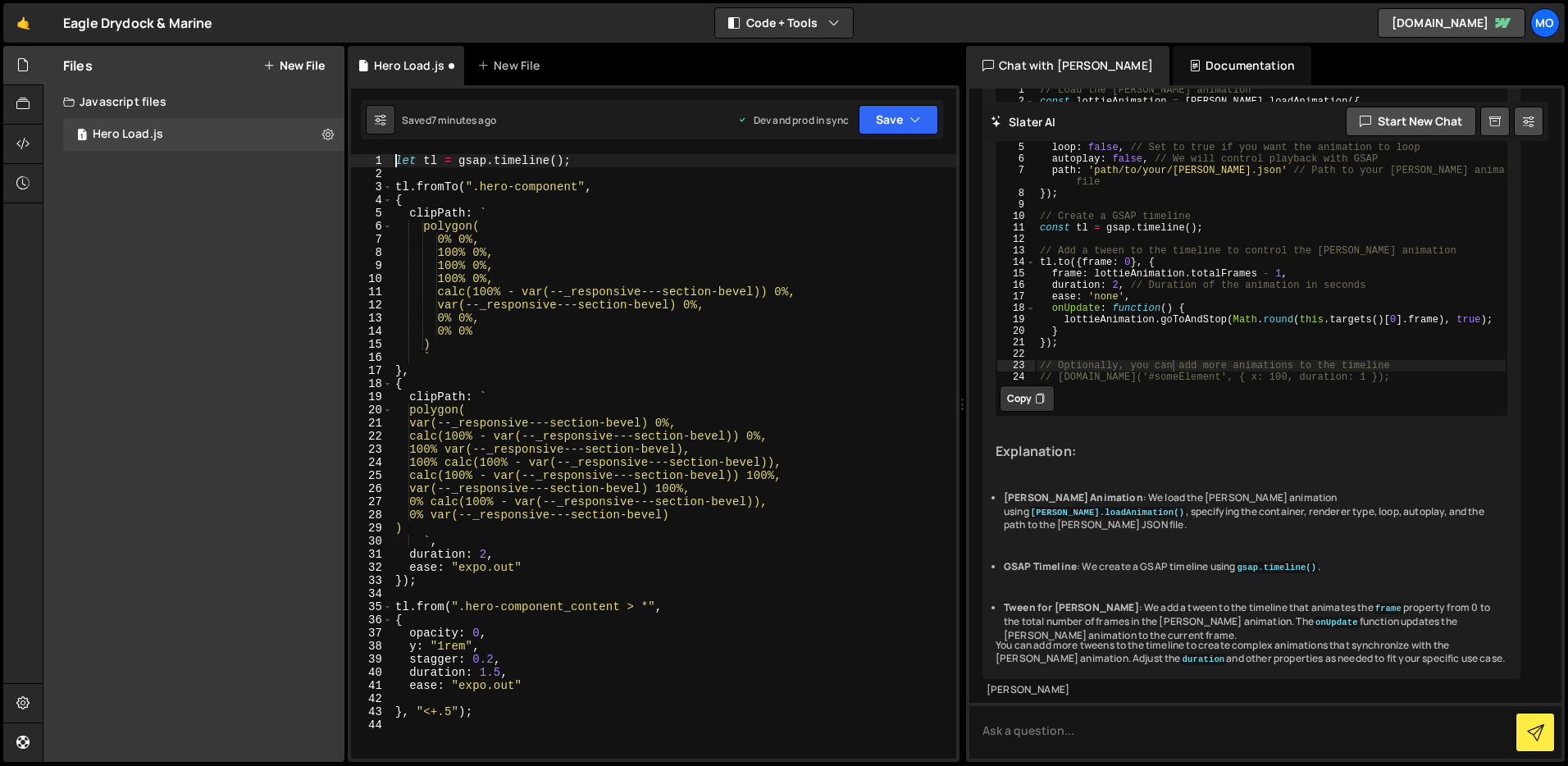
click at [541, 563] on div "let tl = gsap . timeline ( ) ; tl . fromTo ( ".hero-component" , { clipPath : `…" at bounding box center [675, 469] width 564 height 631
type textarea "ease: "expo.out","
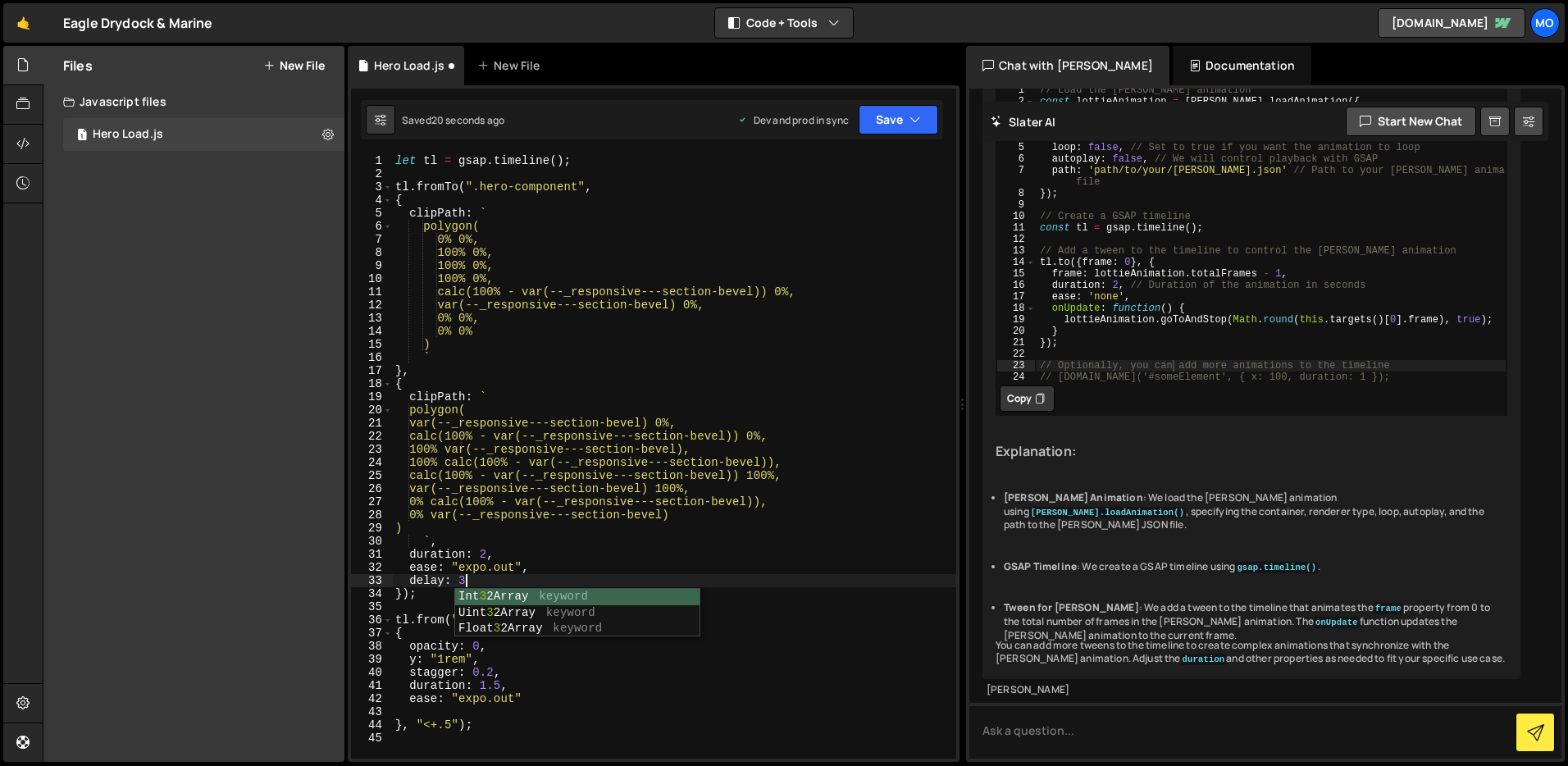
scroll to position [0, 4]
type textarea "delay: 3"
click at [893, 121] on button "Save" at bounding box center [899, 120] width 80 height 30
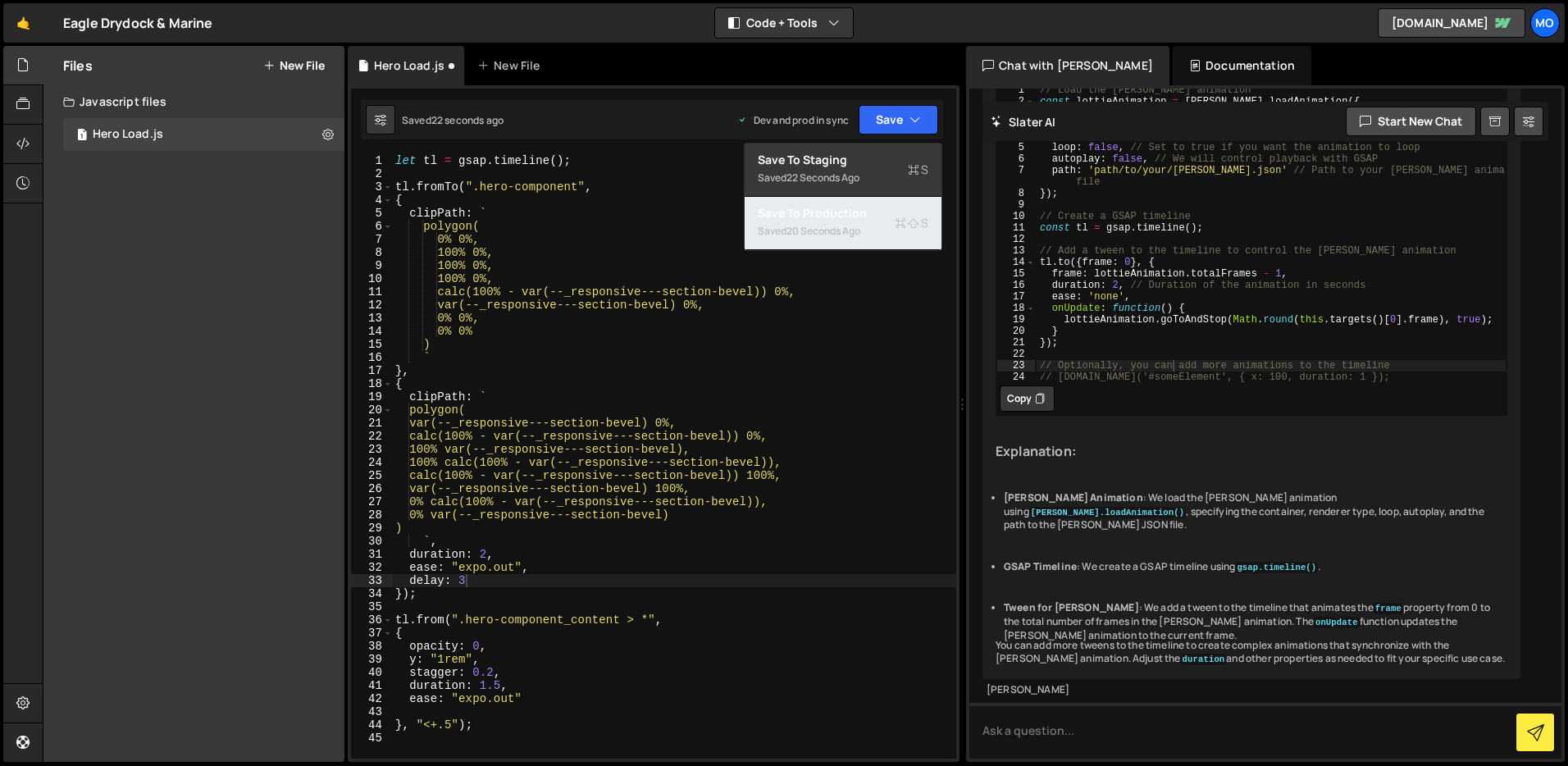
drag, startPoint x: 884, startPoint y: 220, endPoint x: 946, endPoint y: 142, distance: 99.6
click at [884, 220] on div "Save to Production S" at bounding box center [844, 213] width 171 height 16
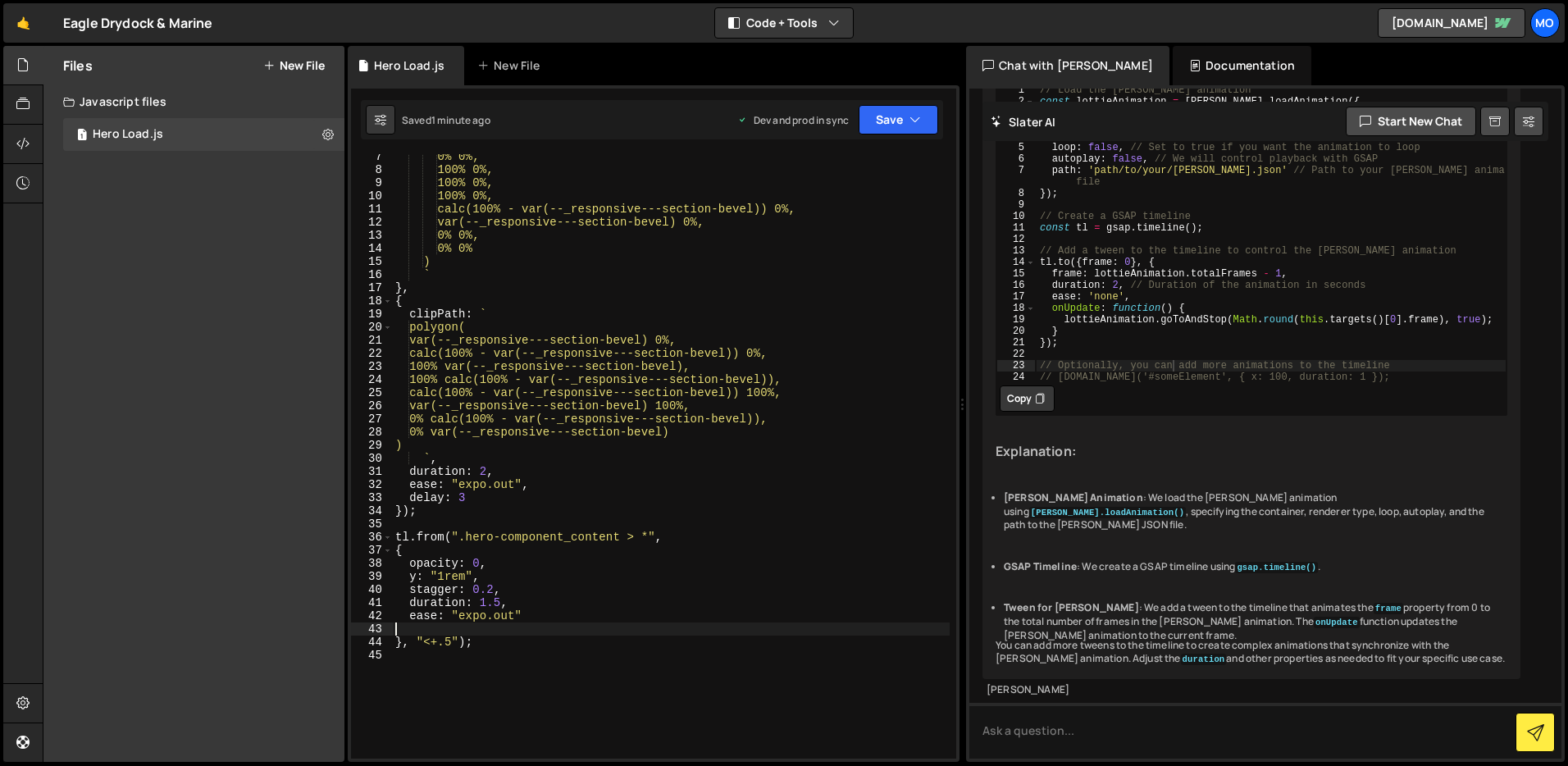
scroll to position [0, 0]
click at [529, 634] on div "0% 0%, 100% 0%, 100% 0%, 100% 0%, calc(100% - var(--_responsive---section-bevel…" at bounding box center [671, 466] width 557 height 631
type textarea "}, "<+.5");"
paste textarea "nav_component")"
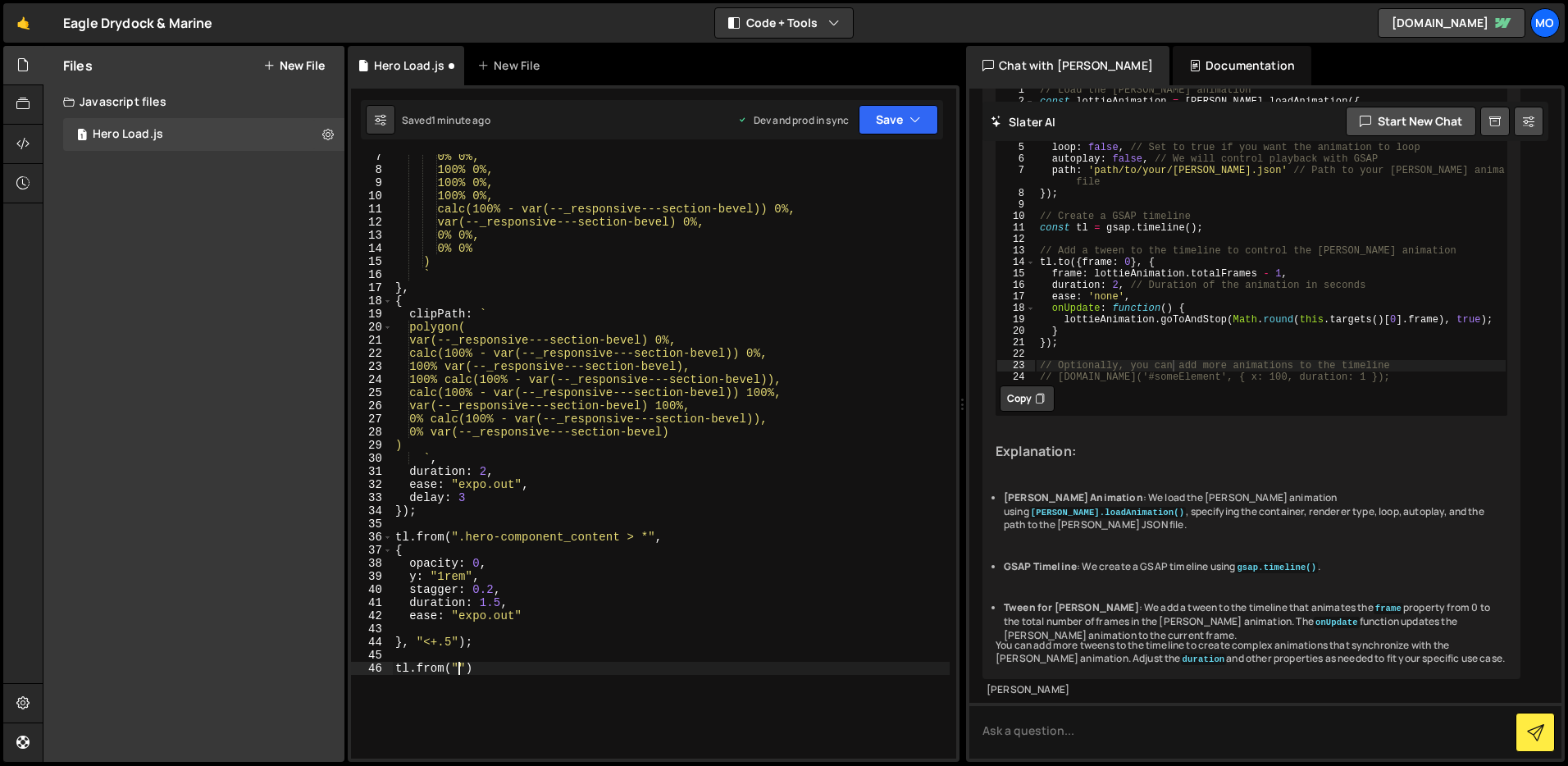
type textarea "tl.from(".nav_component")"
type textarea "{}"
click at [557, 666] on div "0% 0%, 100% 0%, 100% 0%, 100% 0%, calc(100% - var(--_responsive---section-bevel…" at bounding box center [671, 466] width 557 height 631
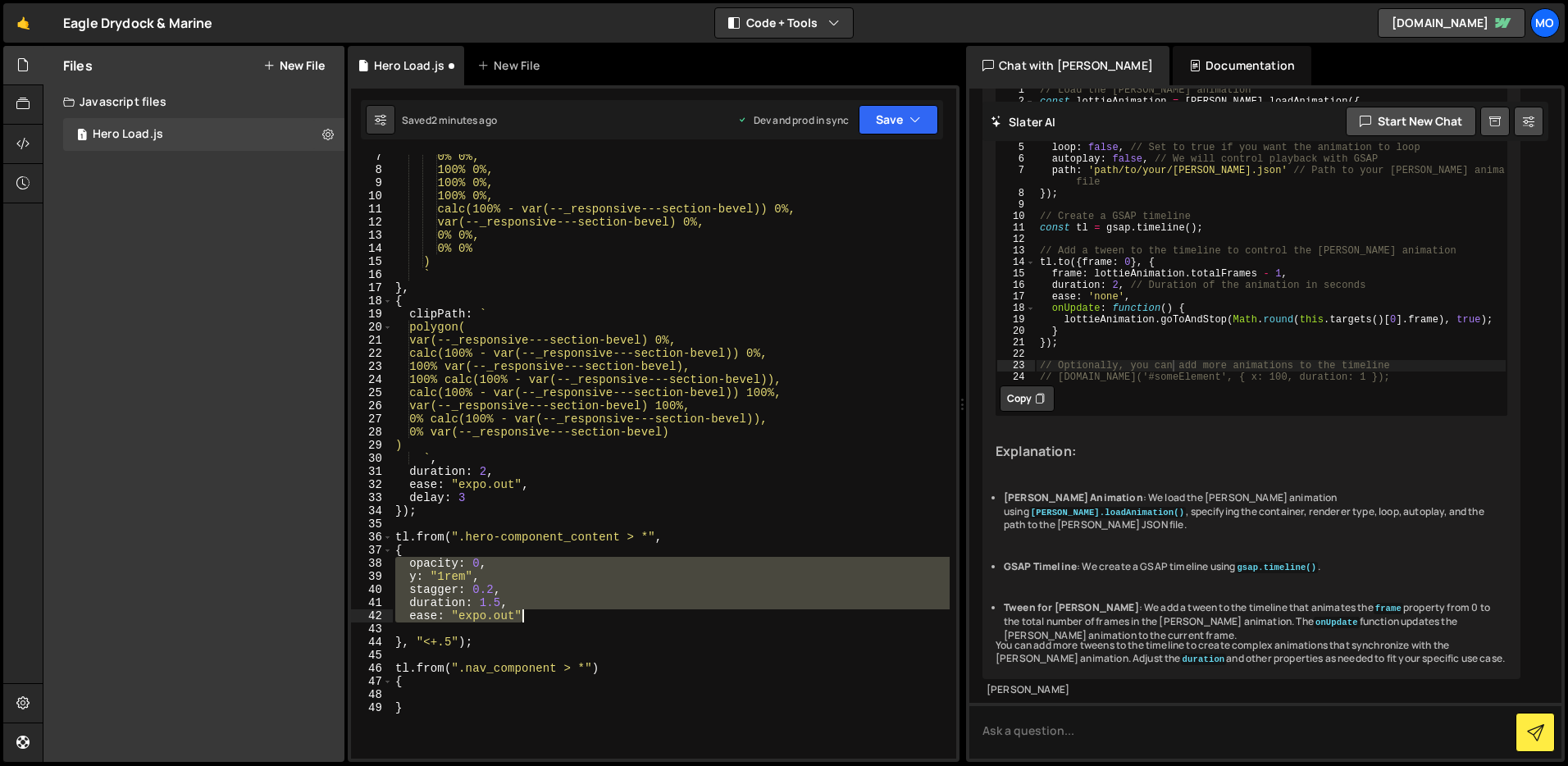
drag, startPoint x: 394, startPoint y: 563, endPoint x: 606, endPoint y: 614, distance: 218.0
click at [606, 614] on div "0% 0%, 100% 0%, 100% 0%, 100% 0%, calc(100% - var(--_responsive---section-bevel…" at bounding box center [671, 466] width 557 height 631
click at [630, 669] on div "0% 0%, 100% 0%, 100% 0%, 100% 0%, calc(100% - var(--_responsive---section-bevel…" at bounding box center [671, 466] width 557 height 631
type textarea "tl.from(".nav_component > *")"
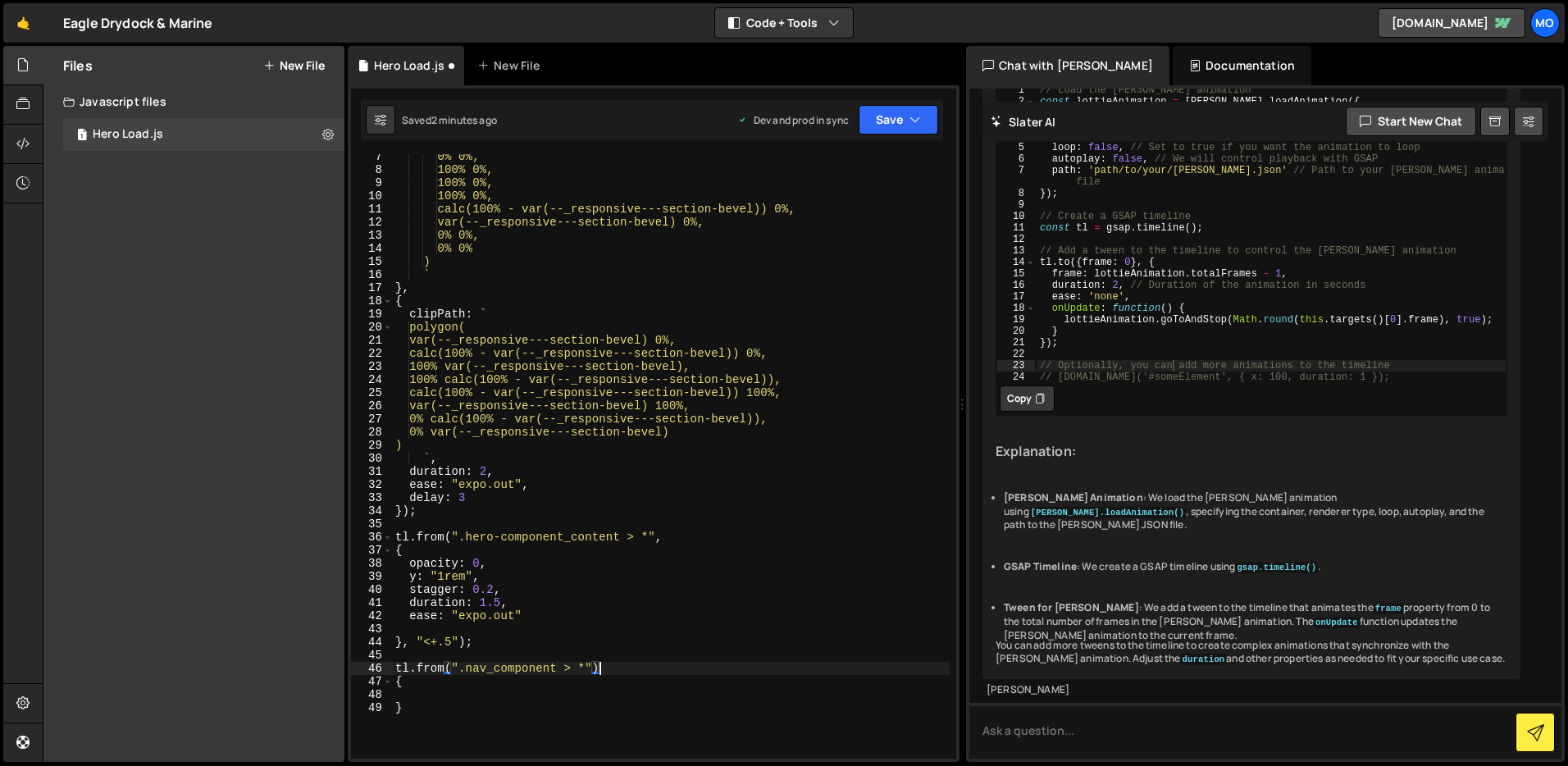
scroll to position [0, 0]
paste textarea "ease: "expo.out""
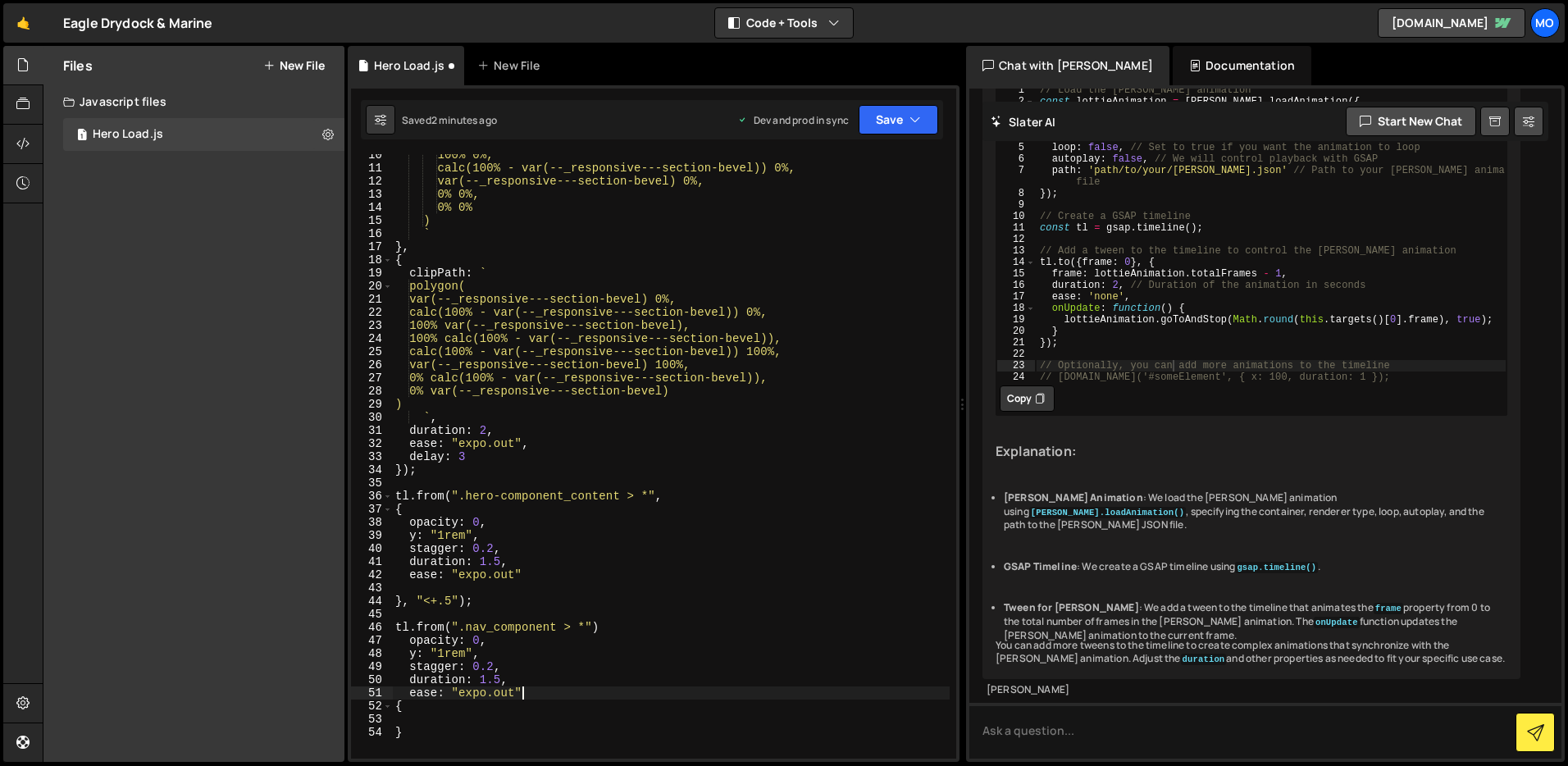
scroll to position [124, 0]
click at [484, 653] on div "100% 0%, calc(100% - var(--_responsive---section-bevel)) 0%, var(--_responsive-…" at bounding box center [671, 464] width 557 height 631
drag, startPoint x: 443, startPoint y: 645, endPoint x: 441, endPoint y: 655, distance: 10.2
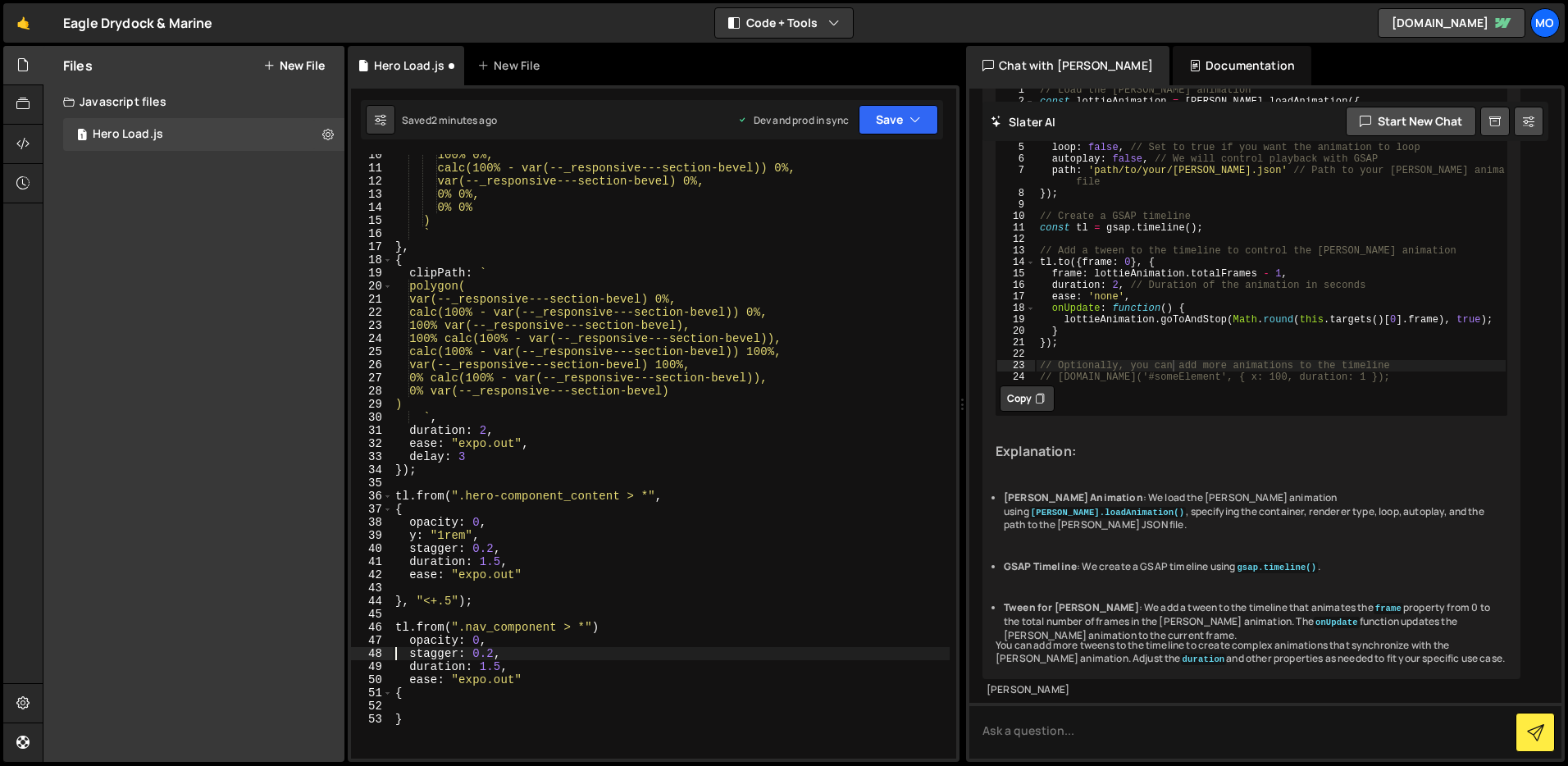
click at [443, 645] on div "100% 0%, calc(100% - var(--_responsive---section-bevel)) 0%, var(--_responsive-…" at bounding box center [671, 464] width 557 height 631
click at [440, 660] on div "100% 0%, calc(100% - var(--_responsive---section-bevel)) 0%, var(--_responsive-…" at bounding box center [671, 464] width 557 height 631
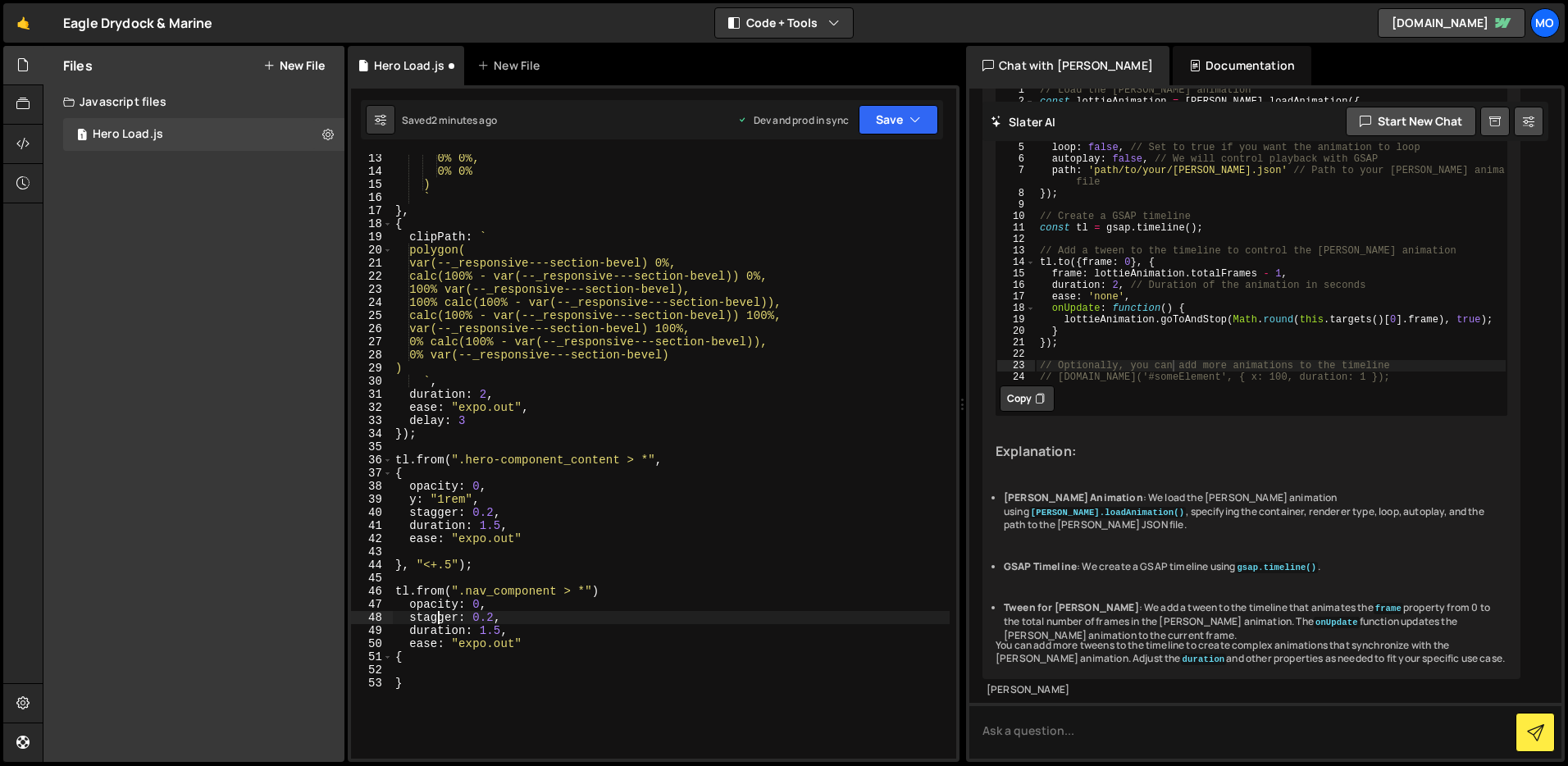
scroll to position [160, 0]
drag, startPoint x: 480, startPoint y: 565, endPoint x: 406, endPoint y: 563, distance: 74.0
click at [404, 563] on div "0% 0%, 0% 0% ) ` } , { clipPath : ` polygon( var(--_responsive---section-bevel)…" at bounding box center [671, 467] width 557 height 631
click at [417, 658] on div "0% 0%, 0% 0% ) ` } , { clipPath : ` polygon( var(--_responsive---section-bevel)…" at bounding box center [671, 467] width 557 height 631
type textarea "{"
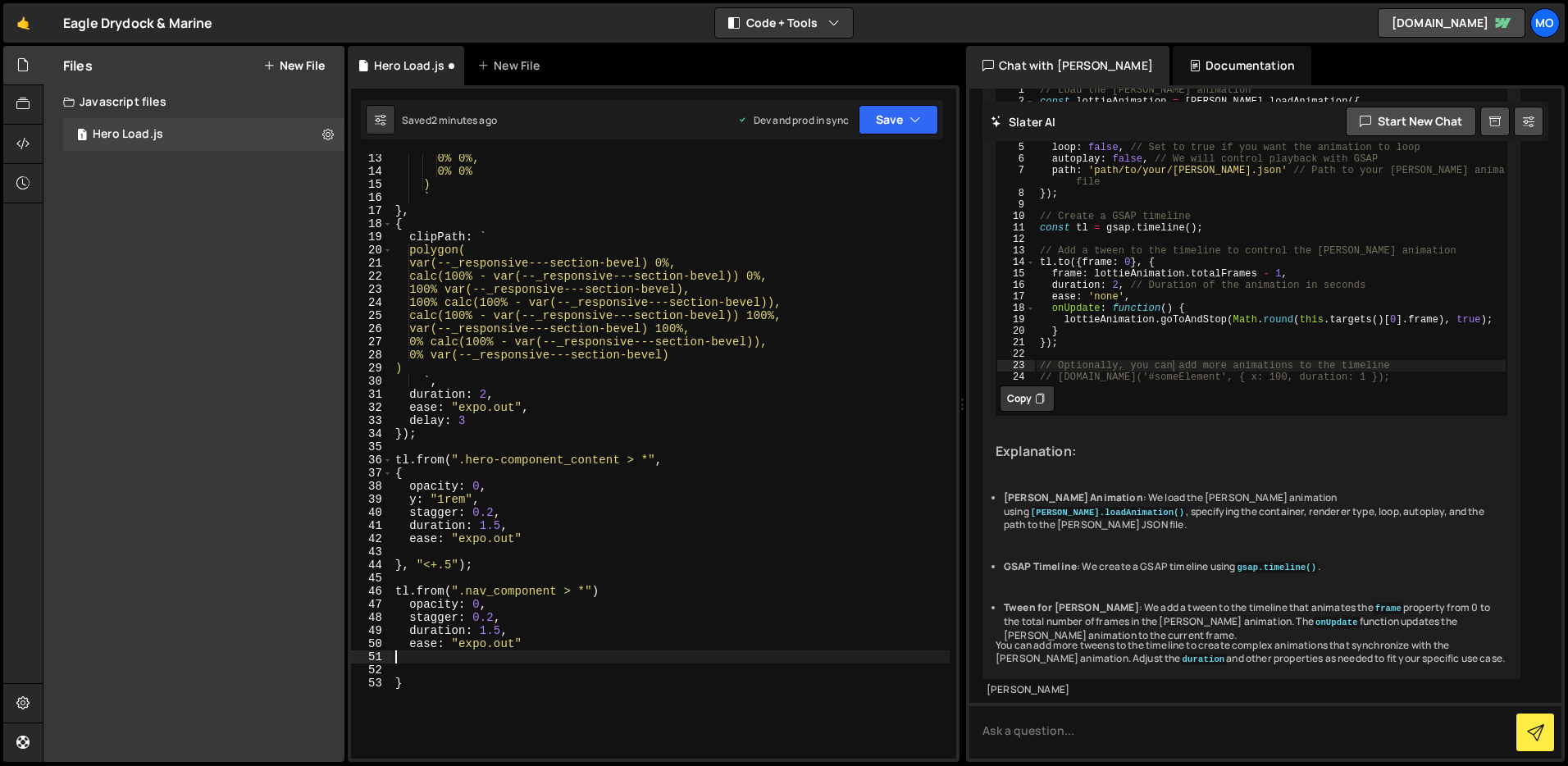
type textarea "ease: "expo.out""
click at [606, 583] on div "0% 0%, 0% 0% ) ` } , { clipPath : ` polygon( var(--_responsive---section-bevel)…" at bounding box center [671, 467] width 557 height 631
type textarea "tl.from(".nav_component > *")"
click at [590, 670] on div "0% 0%, 0% 0% ) ` } , { clipPath : ` polygon( var(--_responsive---section-bevel)…" at bounding box center [671, 467] width 557 height 631
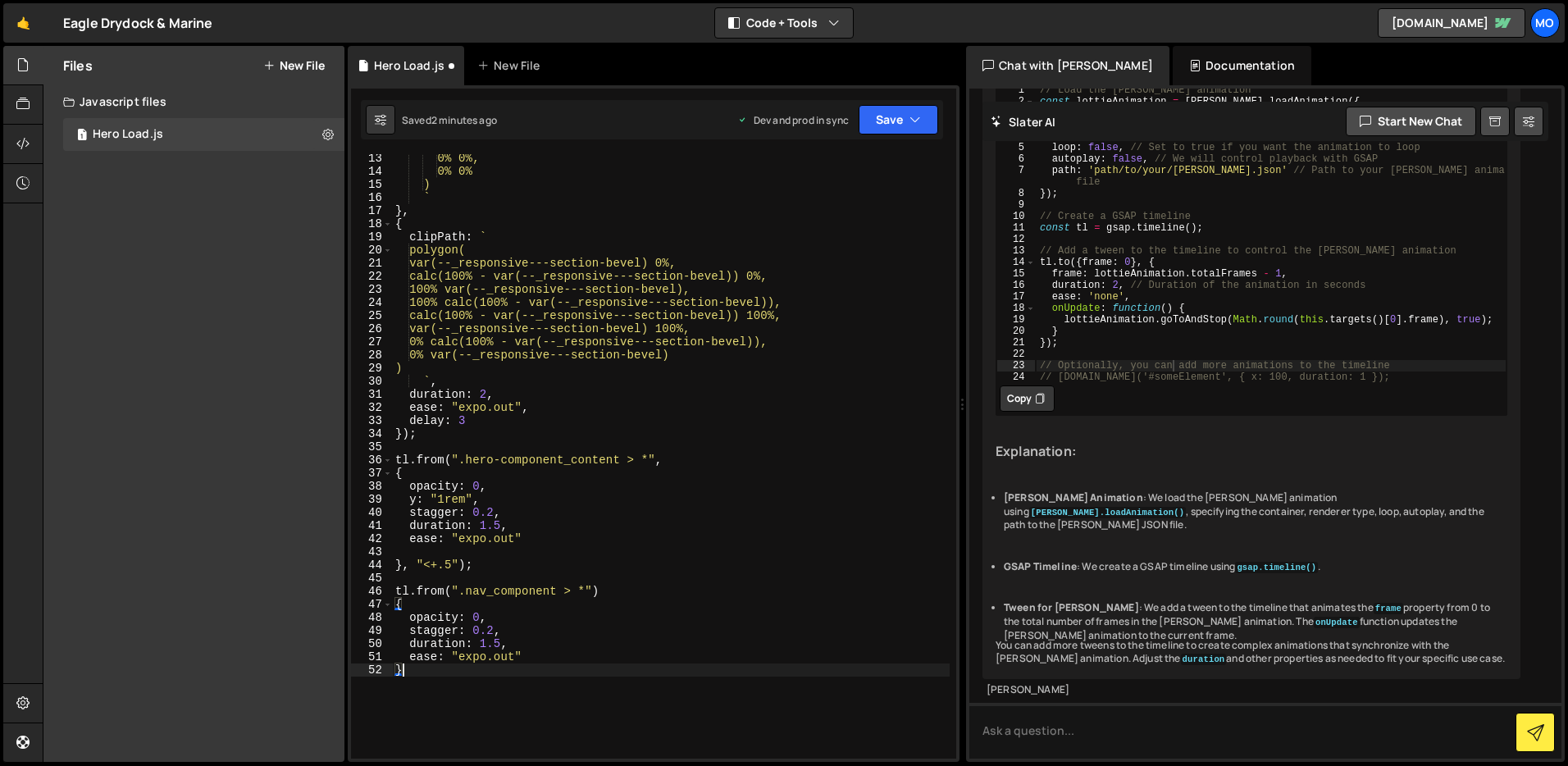
paste textarea ", "<+.5");"
click at [452, 670] on div "0% 0%, 0% 0% ) ` } , { clipPath : ` polygon( var(--_responsive---section-bevel)…" at bounding box center [671, 467] width 557 height 631
click at [497, 702] on div "0% 0%, 0% 0% ) ` } , { clipPath : ` polygon( var(--_responsive---section-bevel)…" at bounding box center [671, 467] width 557 height 631
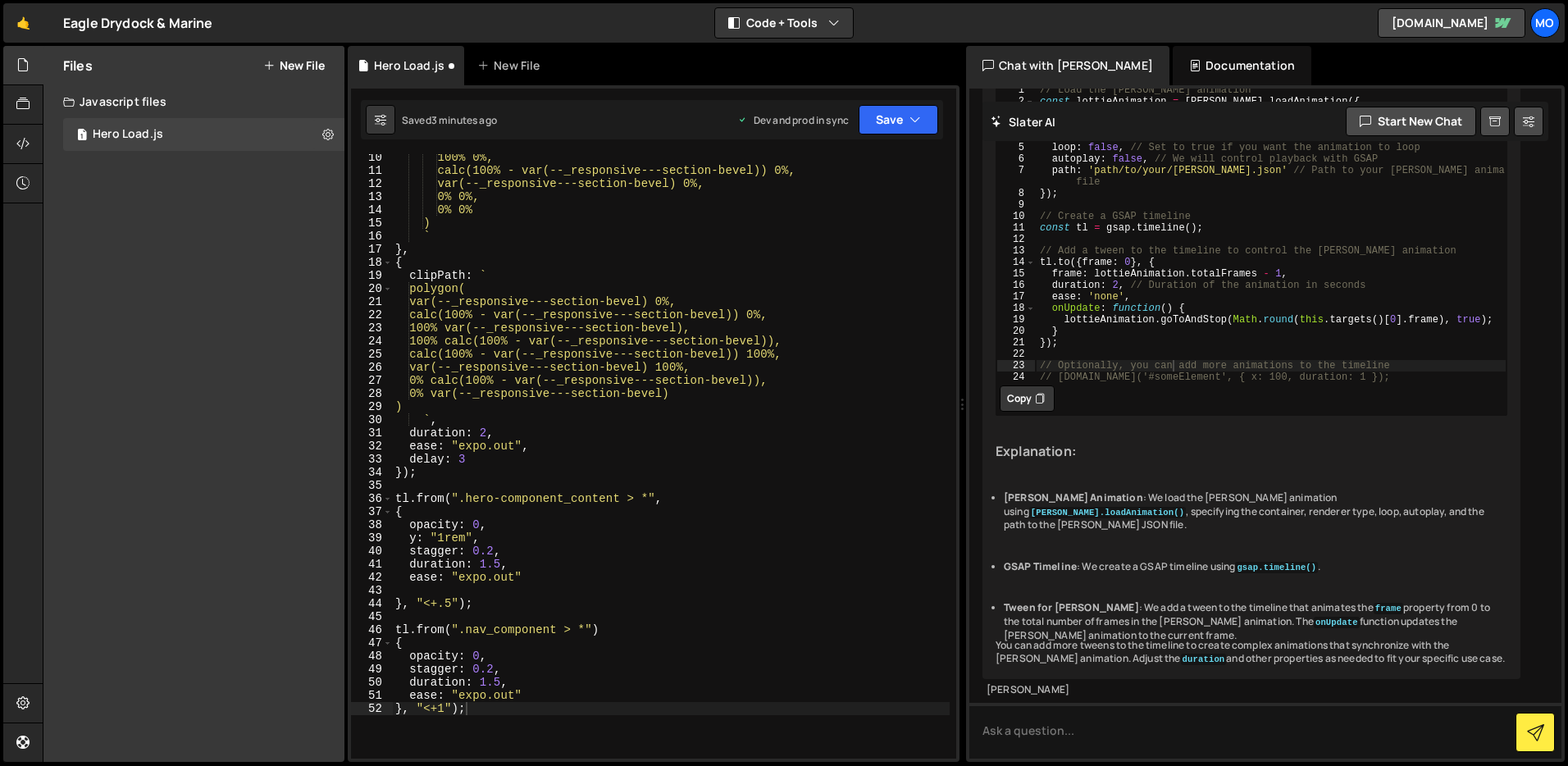
scroll to position [0, 0]
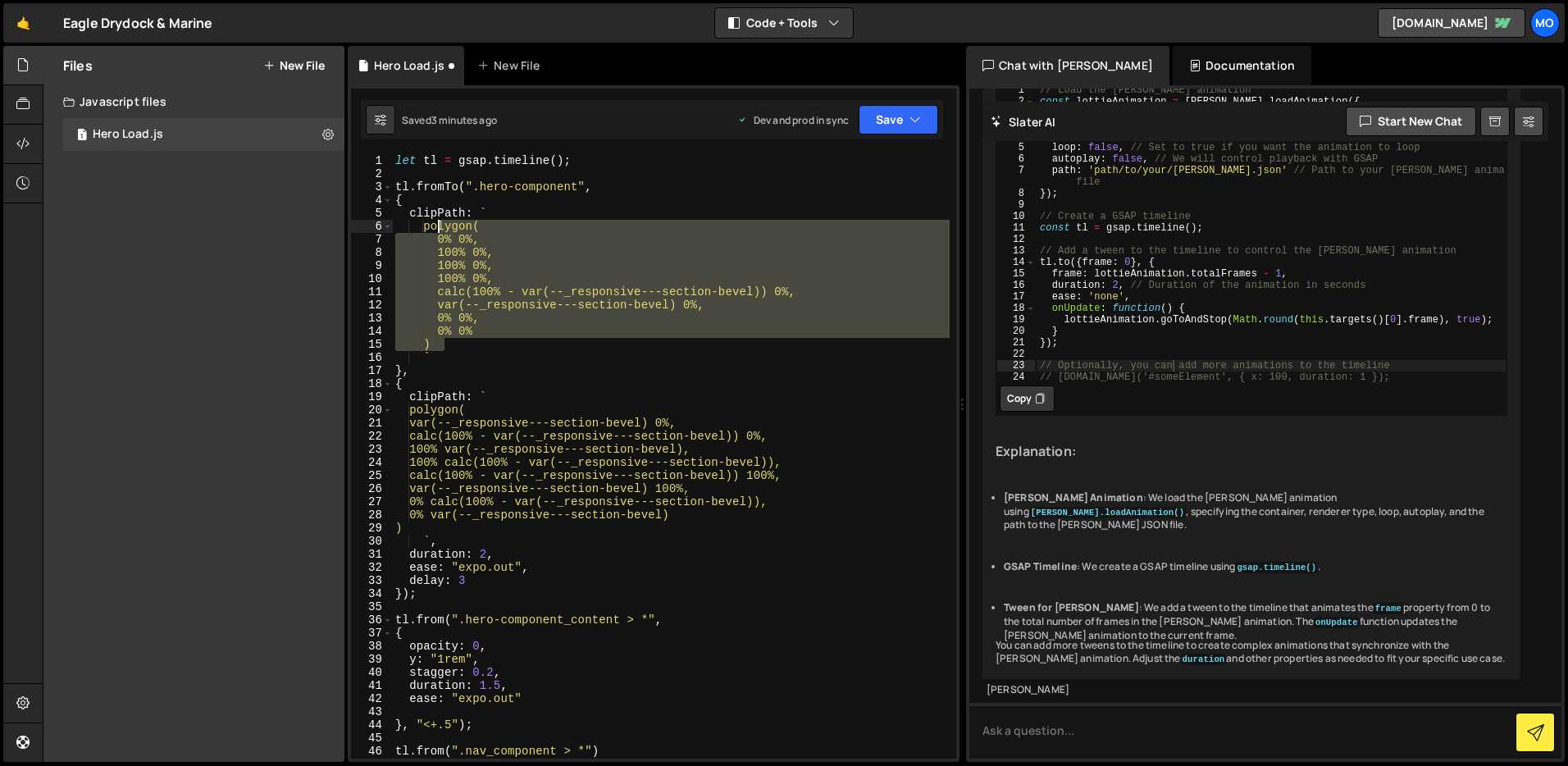
drag, startPoint x: 451, startPoint y: 344, endPoint x: 439, endPoint y: 227, distance: 117.6
click at [439, 227] on div "let tl = gsap . timeline ( ) ; tl . fromTo ( ".hero-component" , { clipPath : `…" at bounding box center [671, 469] width 557 height 631
paste textarea ")"
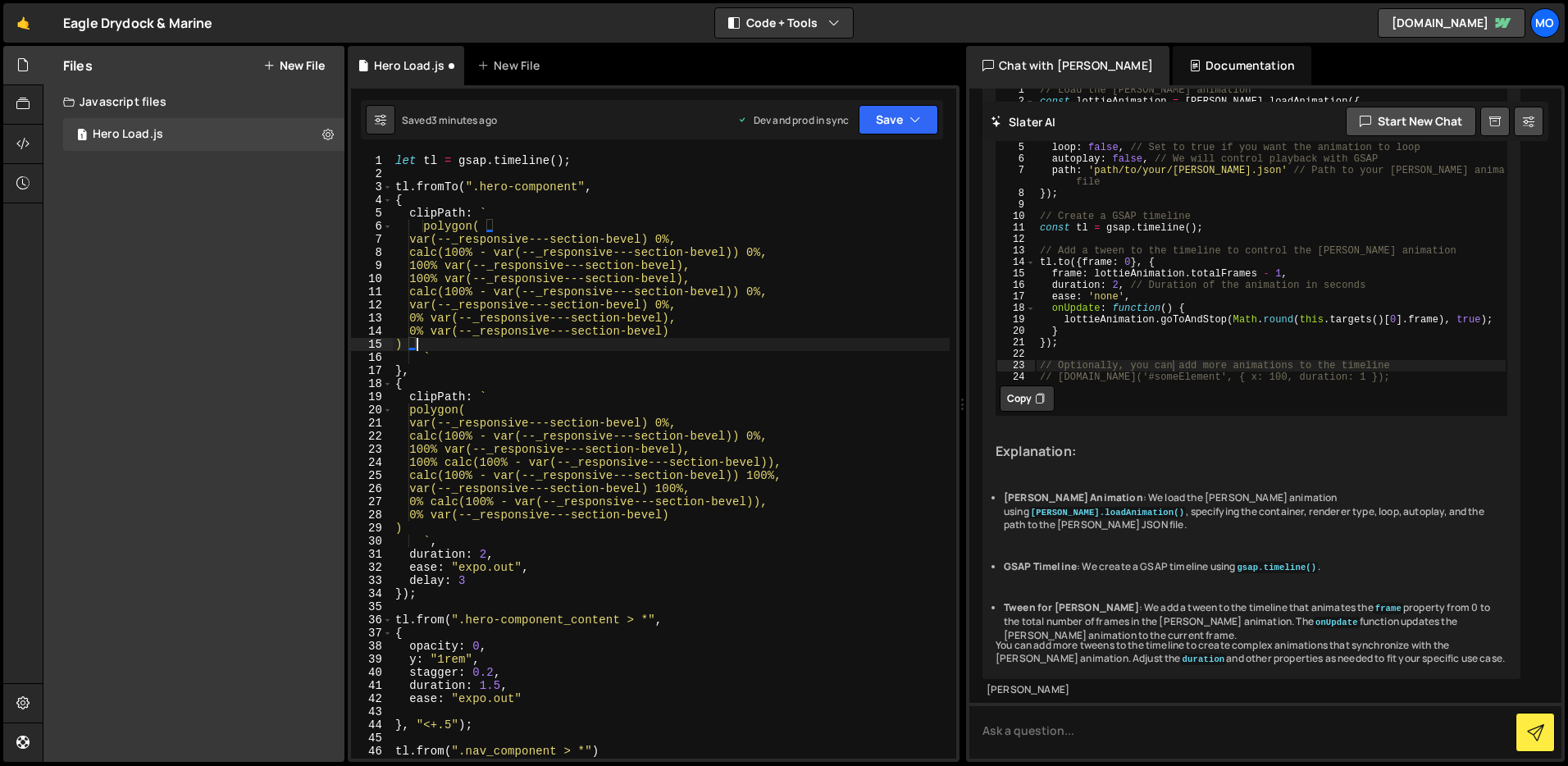
click at [790, 314] on div "let tl = gsap . timeline ( ) ; tl . fromTo ( ".hero-component" , { clipPath : `…" at bounding box center [671, 469] width 557 height 631
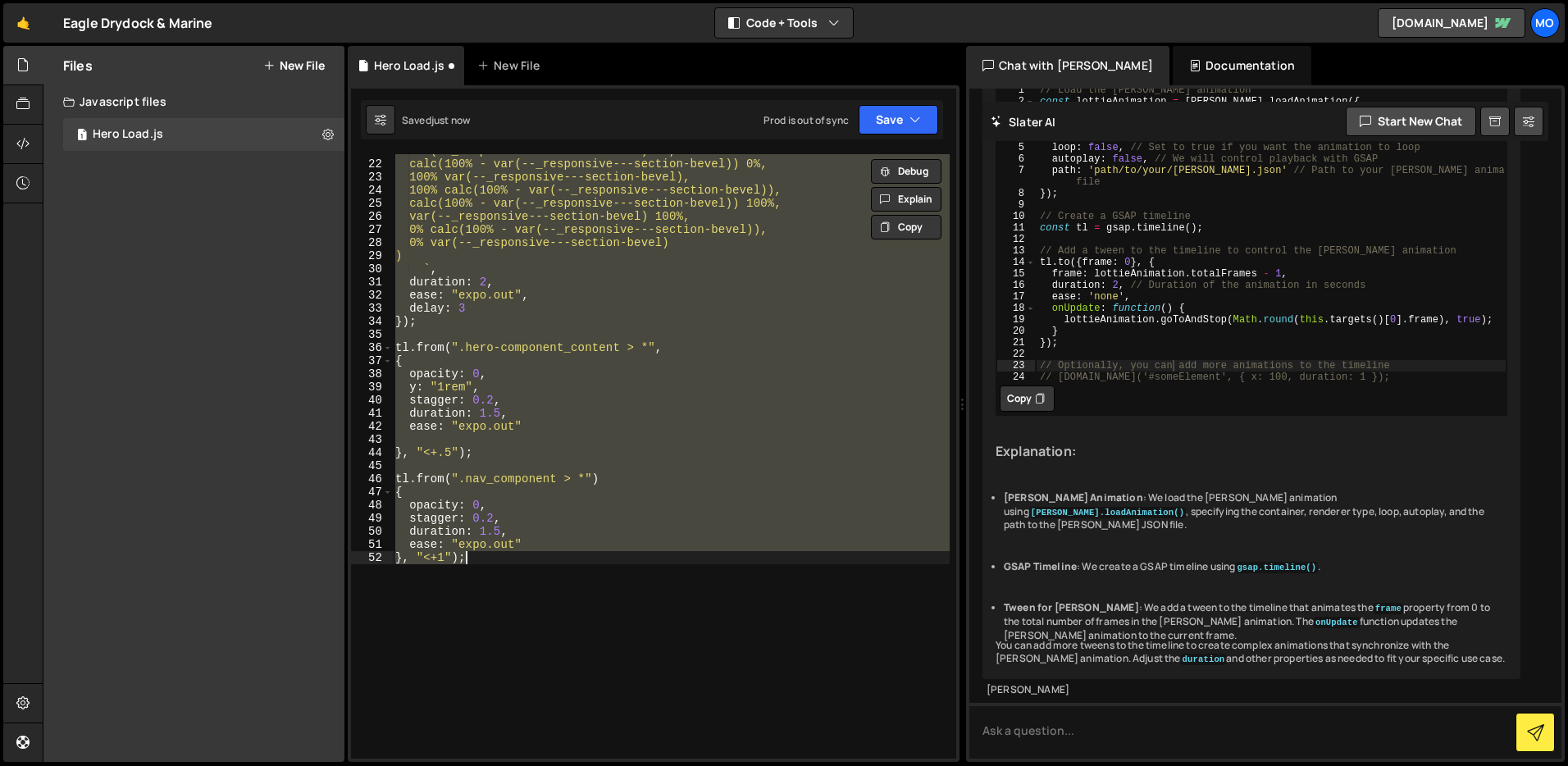
scroll to position [272, 0]
click at [546, 367] on div "var(--_responsive---section-bevel) 0%, calc(100% - var(--_responsive---section-…" at bounding box center [671, 456] width 557 height 604
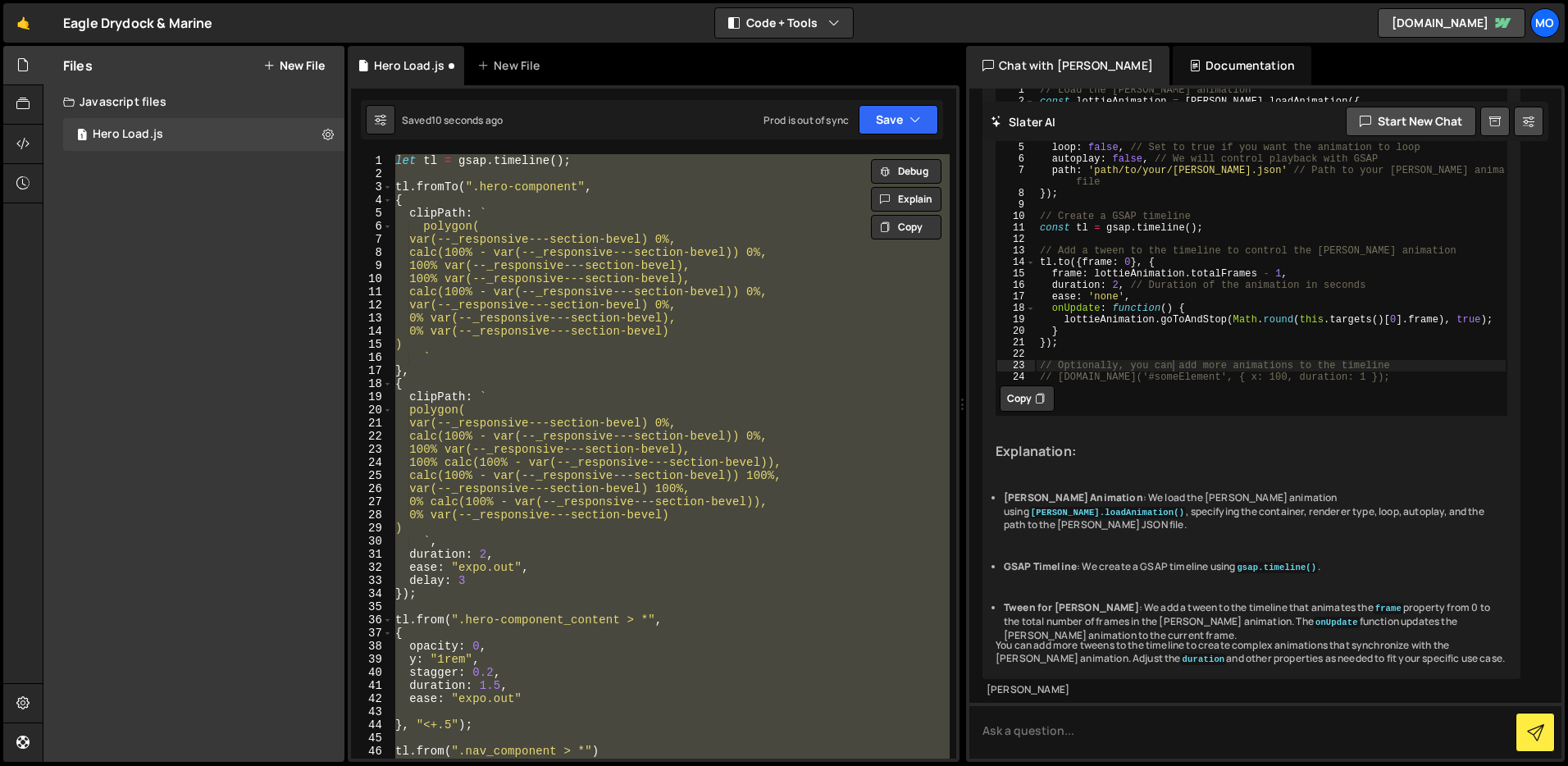
scroll to position [0, 0]
click at [545, 367] on div "let tl = gsap . timeline ( ) ; tl . fromTo ( ".hero-component" , { clipPath : `…" at bounding box center [671, 456] width 557 height 604
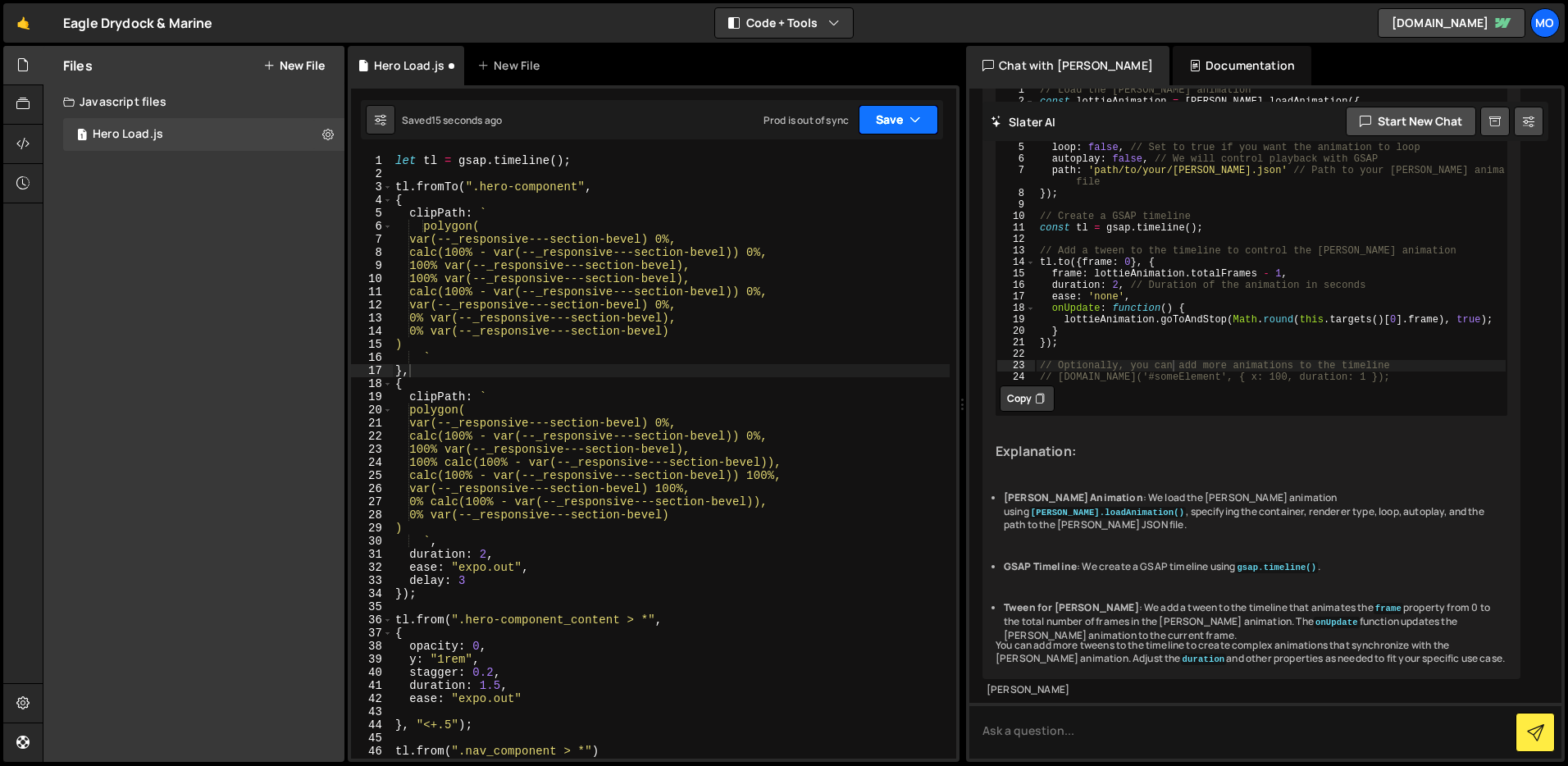
click at [907, 119] on button "Save" at bounding box center [899, 120] width 80 height 30
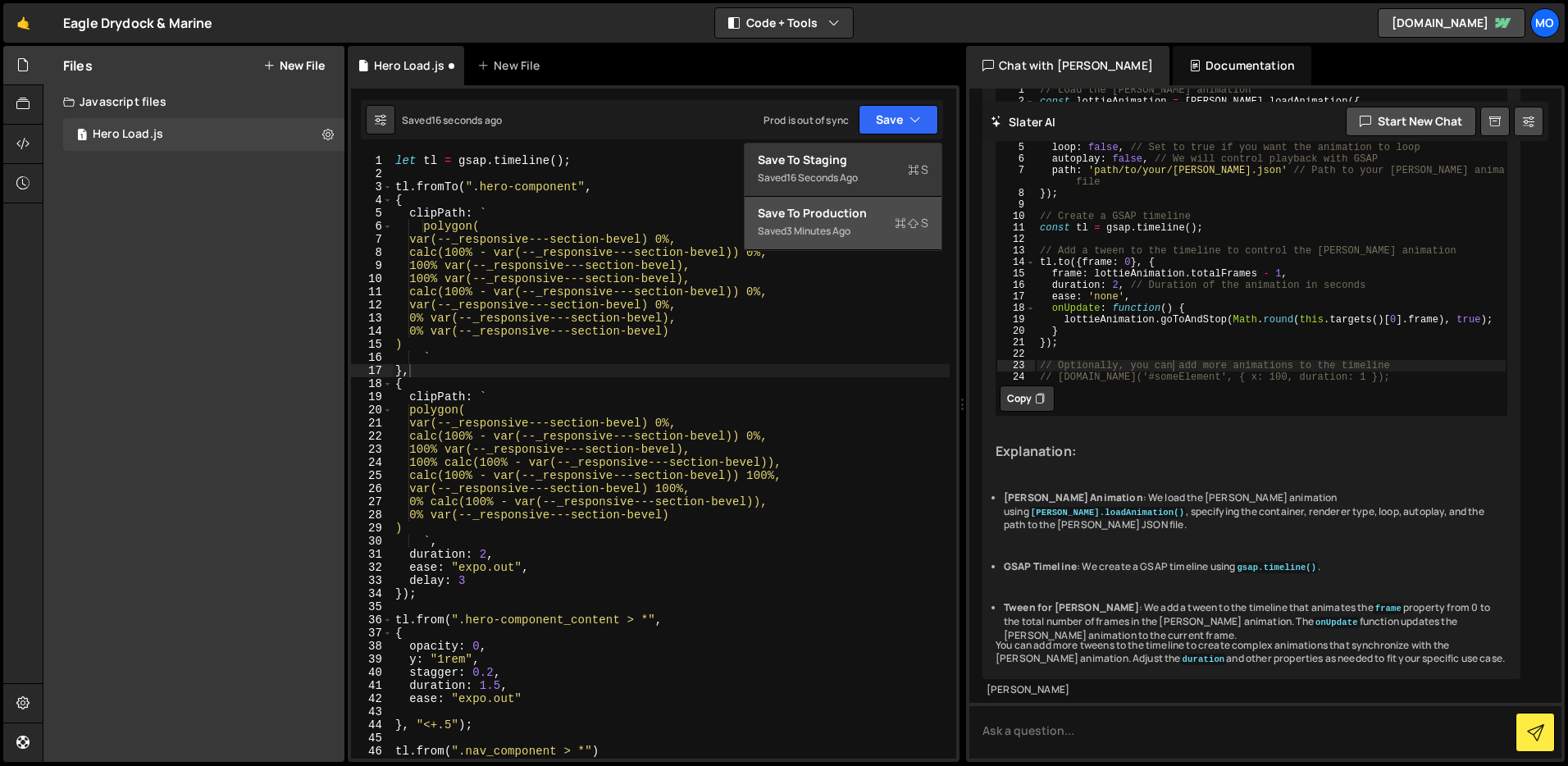
click at [895, 201] on button "Save to Production S Saved 3 minutes ago" at bounding box center [843, 223] width 197 height 53
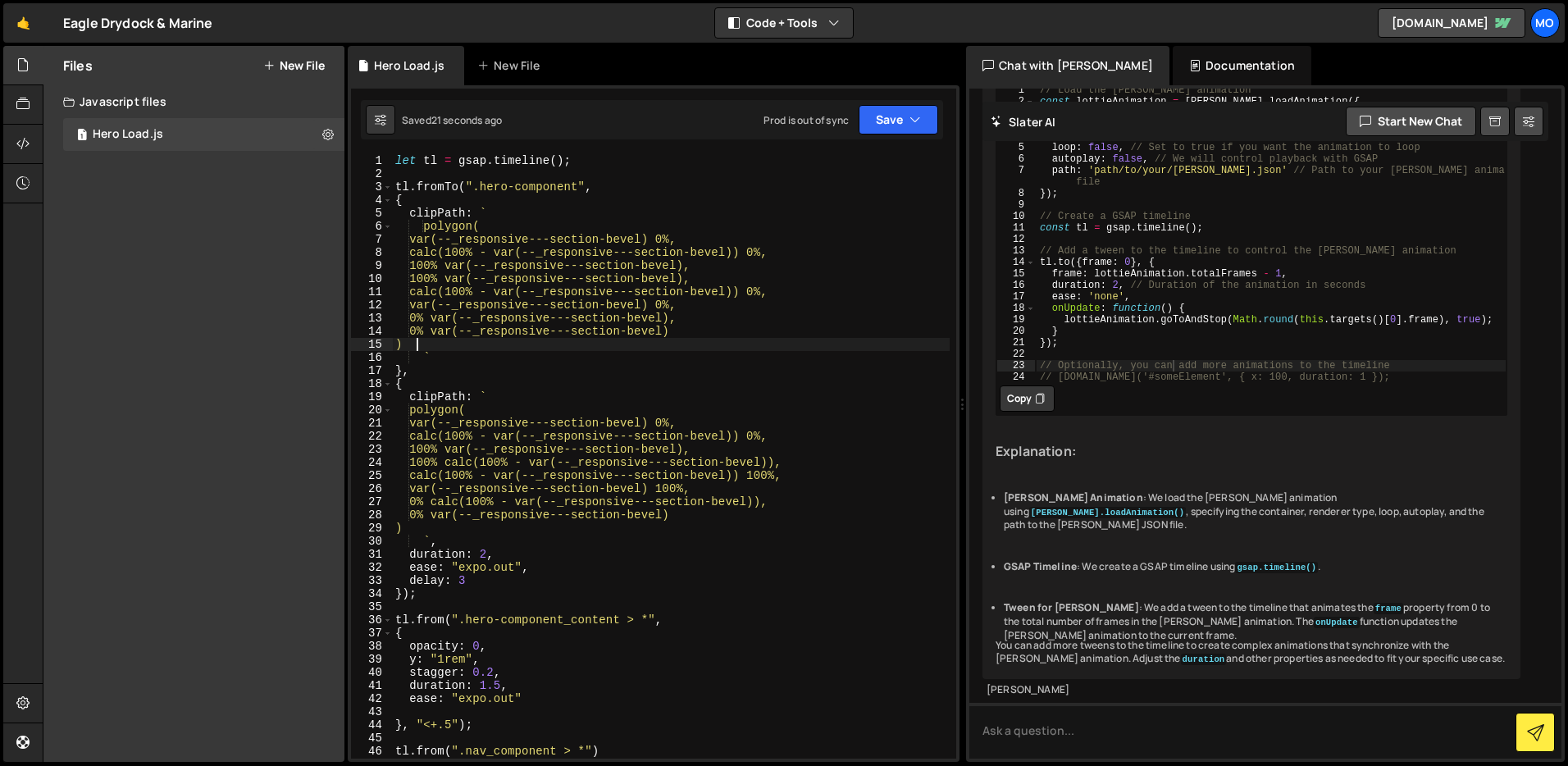
click at [426, 340] on div "let tl = gsap . timeline ( ) ; tl . fromTo ( ".hero-component" , { clipPath : `…" at bounding box center [671, 469] width 557 height 631
click at [437, 354] on div "let tl = gsap . timeline ( ) ; tl . fromTo ( ".hero-component" , { clipPath : `…" at bounding box center [671, 469] width 557 height 631
click at [439, 227] on div "let tl = gsap . timeline ( ) ; tl . fromTo ( ".hero-component" , { clipPath : `…" at bounding box center [671, 469] width 557 height 631
click at [463, 187] on div "let tl = gsap . timeline ( ) ; tl . fromTo ( ".hero-component" , { clipPath : `…" at bounding box center [671, 469] width 557 height 631
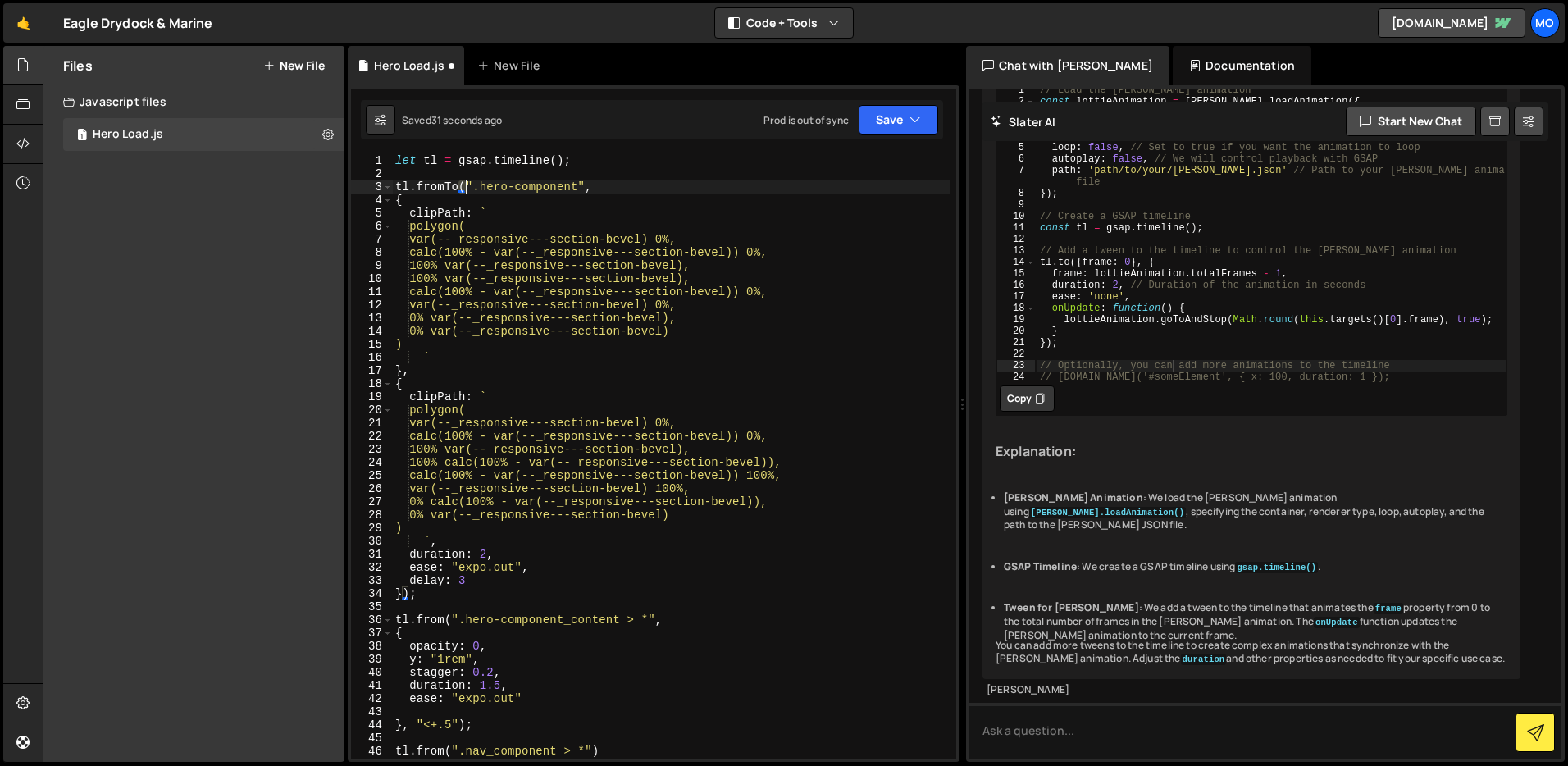
click at [466, 186] on div "let tl = gsap . timeline ( ) ; tl . fromTo ( ".hero-component" , { clipPath : `…" at bounding box center [671, 469] width 557 height 631
click at [446, 381] on div "let tl = gsap . timeline ( ) ; tl . fromTo ( ".hero-component" , { clipPath : `…" at bounding box center [671, 469] width 557 height 631
click at [411, 592] on div "let tl = gsap . timeline ( ) ; tl . fromTo ( ".hero-component" , { clipPath : `…" at bounding box center [671, 469] width 557 height 631
click at [462, 186] on div "let tl = gsap . timeline ( ) ; tl . fromTo ( ".hero-component" , { clipPath : `…" at bounding box center [671, 469] width 557 height 631
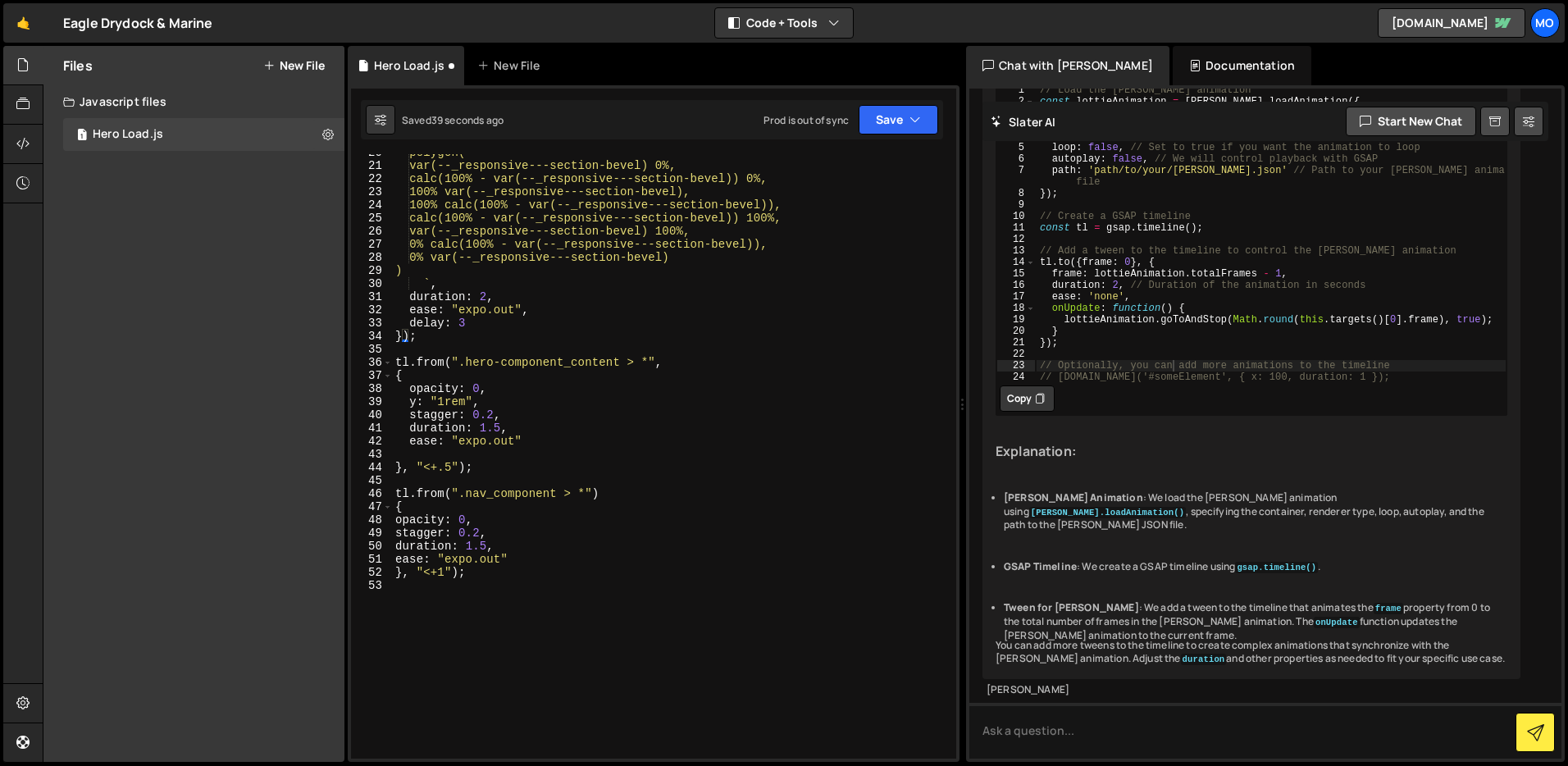
scroll to position [257, 0]
click at [511, 572] on div "polygon( var(--_responsive---section-bevel) 0%, calc(100% - var(--_responsive--…" at bounding box center [671, 462] width 557 height 631
click at [458, 575] on div "polygon( var(--_responsive---section-bevel) 0%, calc(100% - var(--_responsive--…" at bounding box center [671, 461] width 557 height 631
type textarea "}, "<+1";"
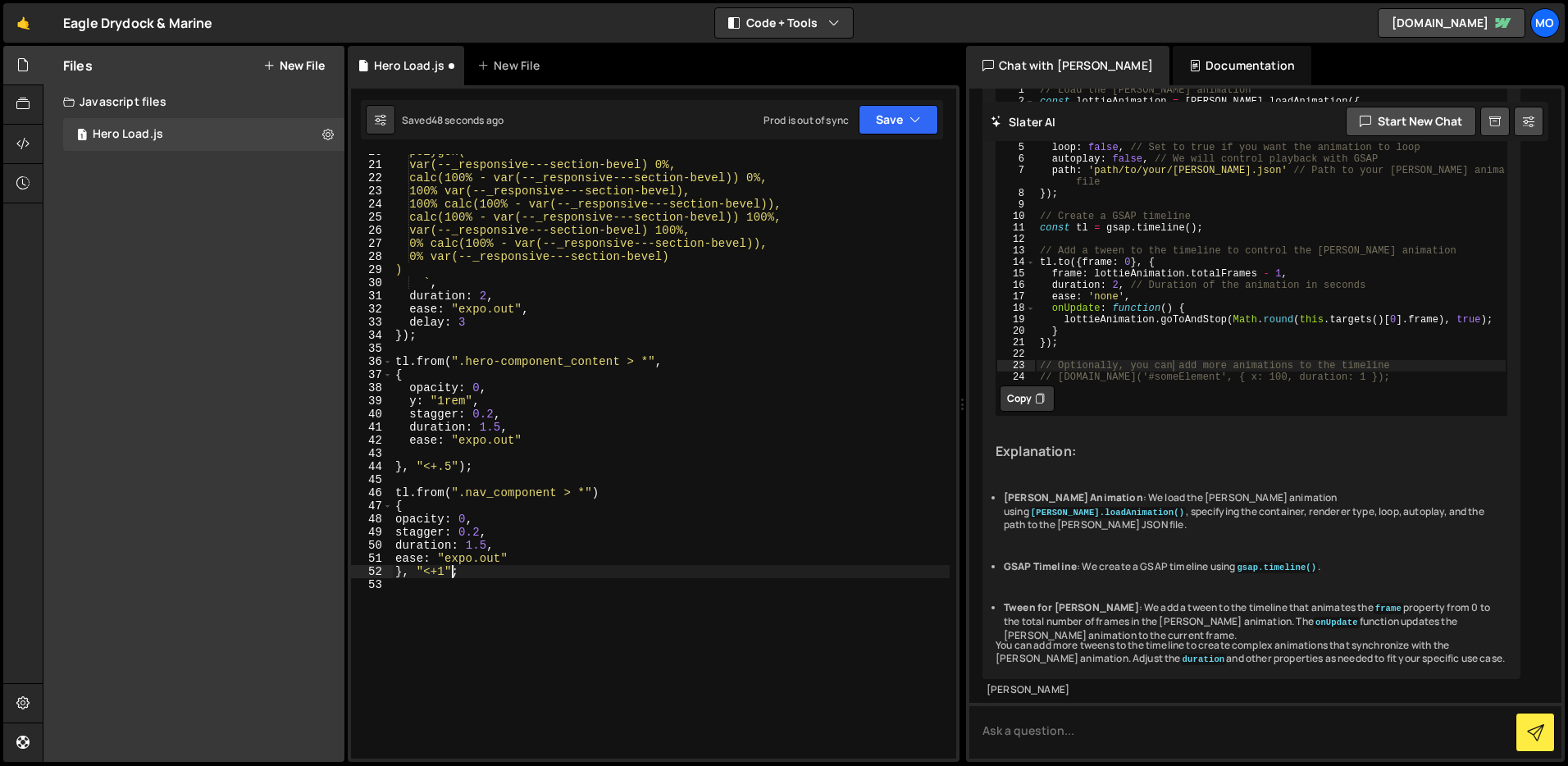
click at [481, 580] on div "polygon( var(--_responsive---section-bevel) 0%, calc(100% - var(--_responsive--…" at bounding box center [671, 461] width 557 height 631
click at [616, 488] on div "polygon( var(--_responsive---section-bevel) 0%, calc(100% - var(--_responsive--…" at bounding box center [671, 461] width 557 height 631
click at [601, 490] on div "polygon( var(--_responsive---section-bevel) 0%, calc(100% - var(--_responsive--…" at bounding box center [671, 461] width 557 height 631
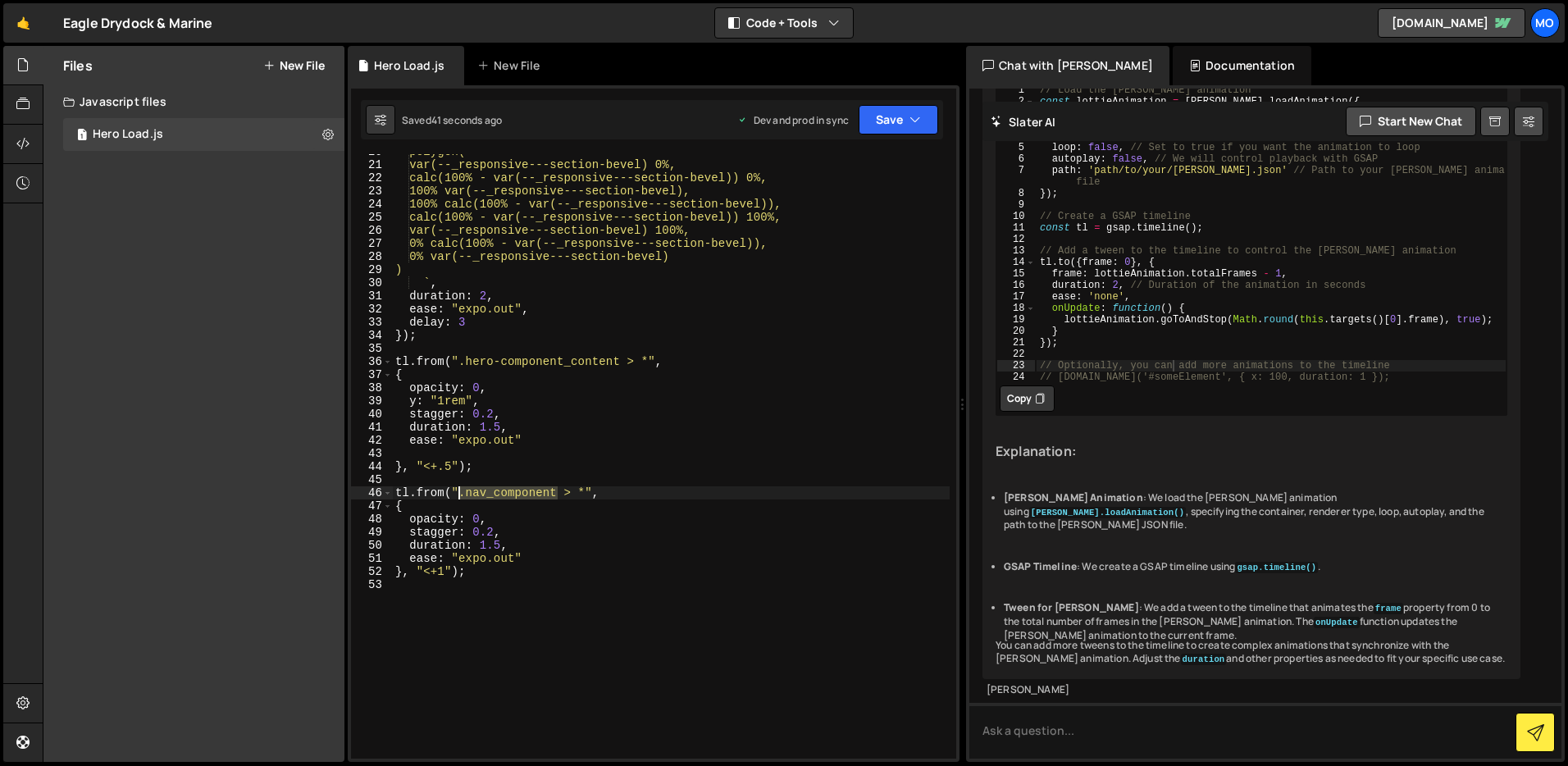
drag, startPoint x: 557, startPoint y: 494, endPoint x: 469, endPoint y: 486, distance: 88.4
click at [461, 491] on div "polygon( var(--_responsive---section-bevel) 0%, calc(100% - var(--_responsive--…" at bounding box center [671, 461] width 557 height 631
click at [466, 492] on div "polygon( var(--_responsive---section-bevel) 0%, calc(100% - var(--_responsive--…" at bounding box center [671, 456] width 557 height 604
paste textarea "ntainer"
click at [917, 107] on button "Save" at bounding box center [899, 120] width 80 height 30
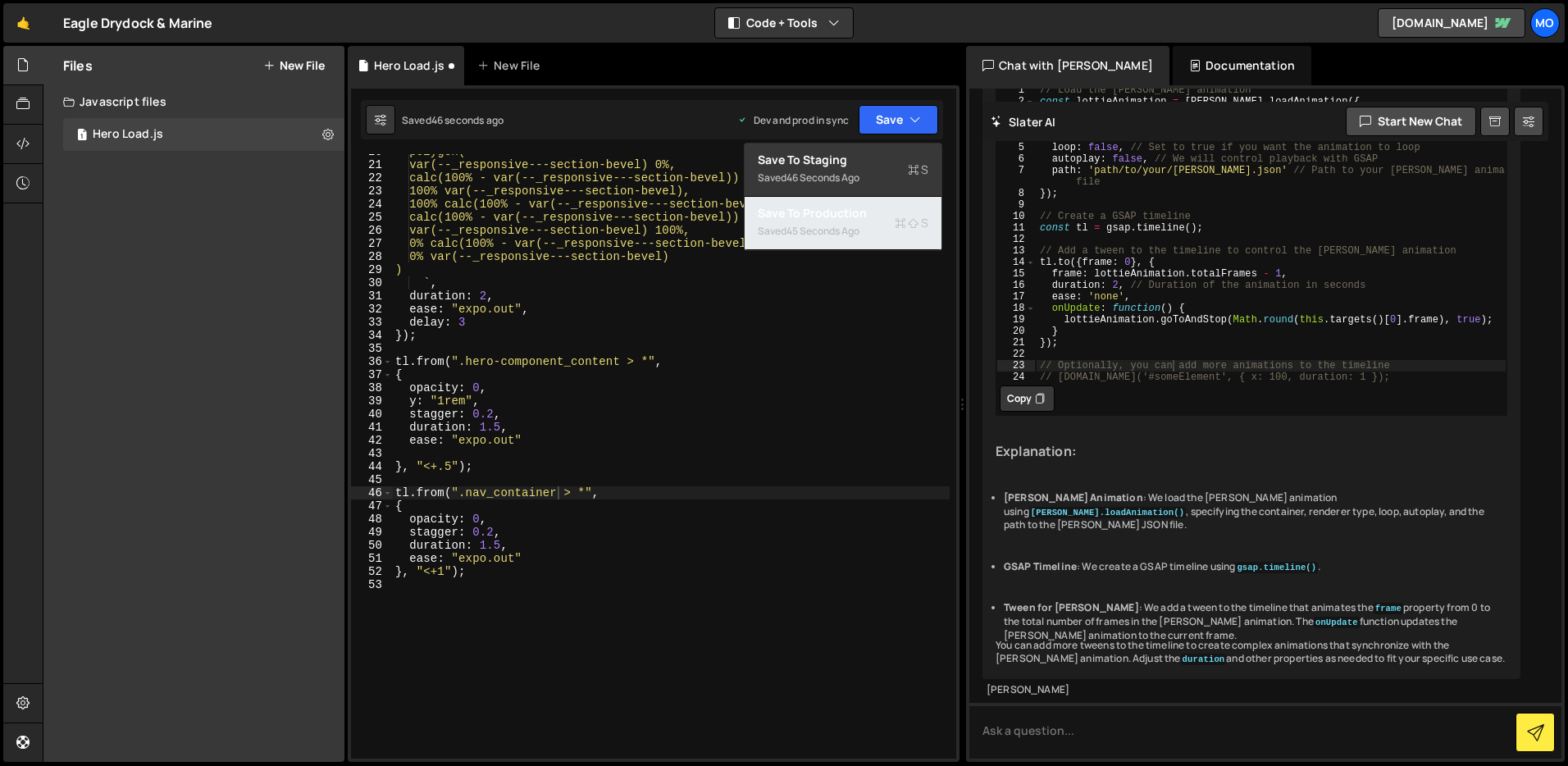
click at [879, 215] on div "Save to Production S" at bounding box center [844, 213] width 171 height 16
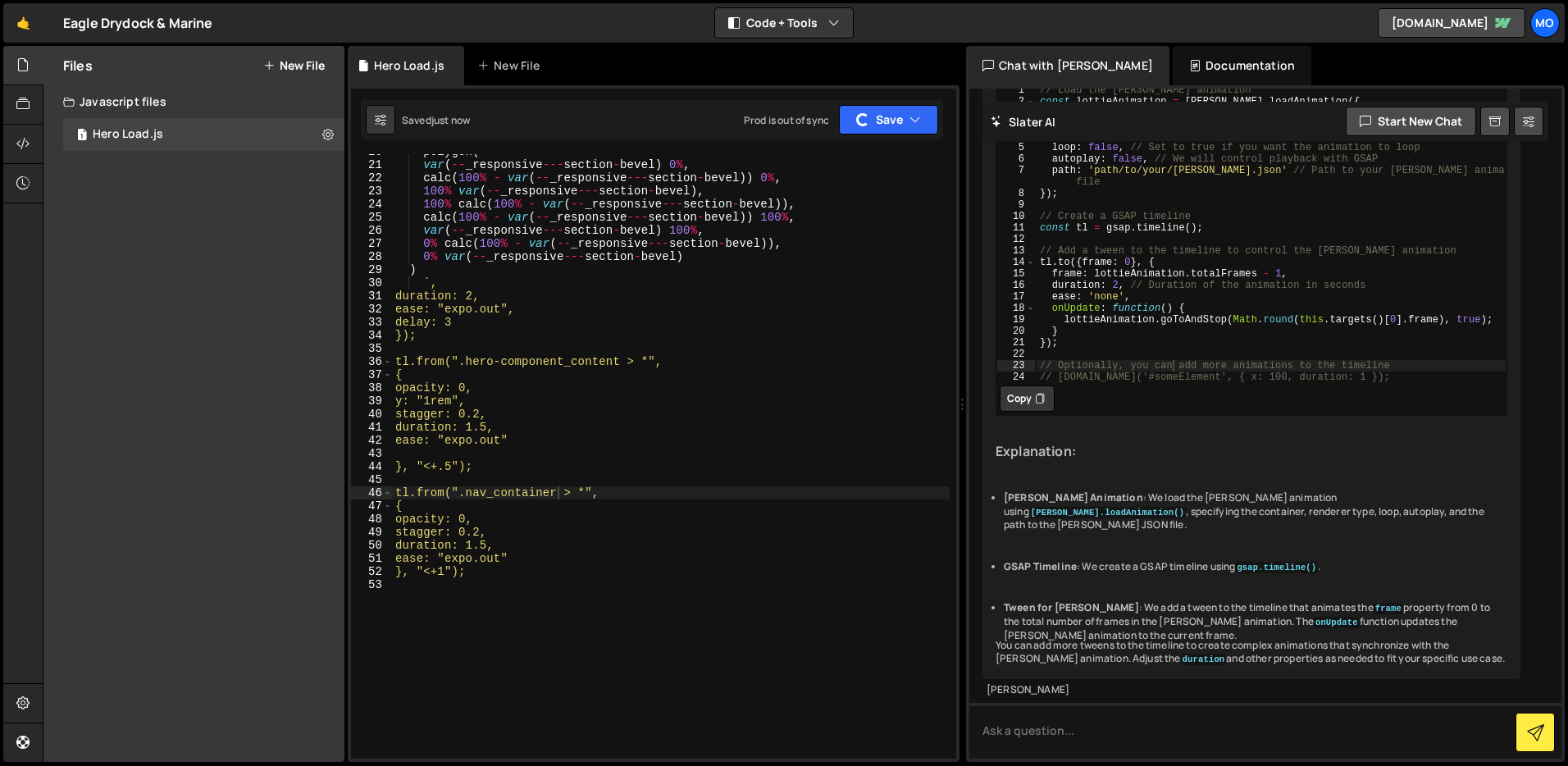
scroll to position [0, 1]
click at [887, 338] on div "polygon ( var ( -- _responsive --- section - bevel ) 0 % , calc ( 100 % - var (…" at bounding box center [671, 461] width 557 height 631
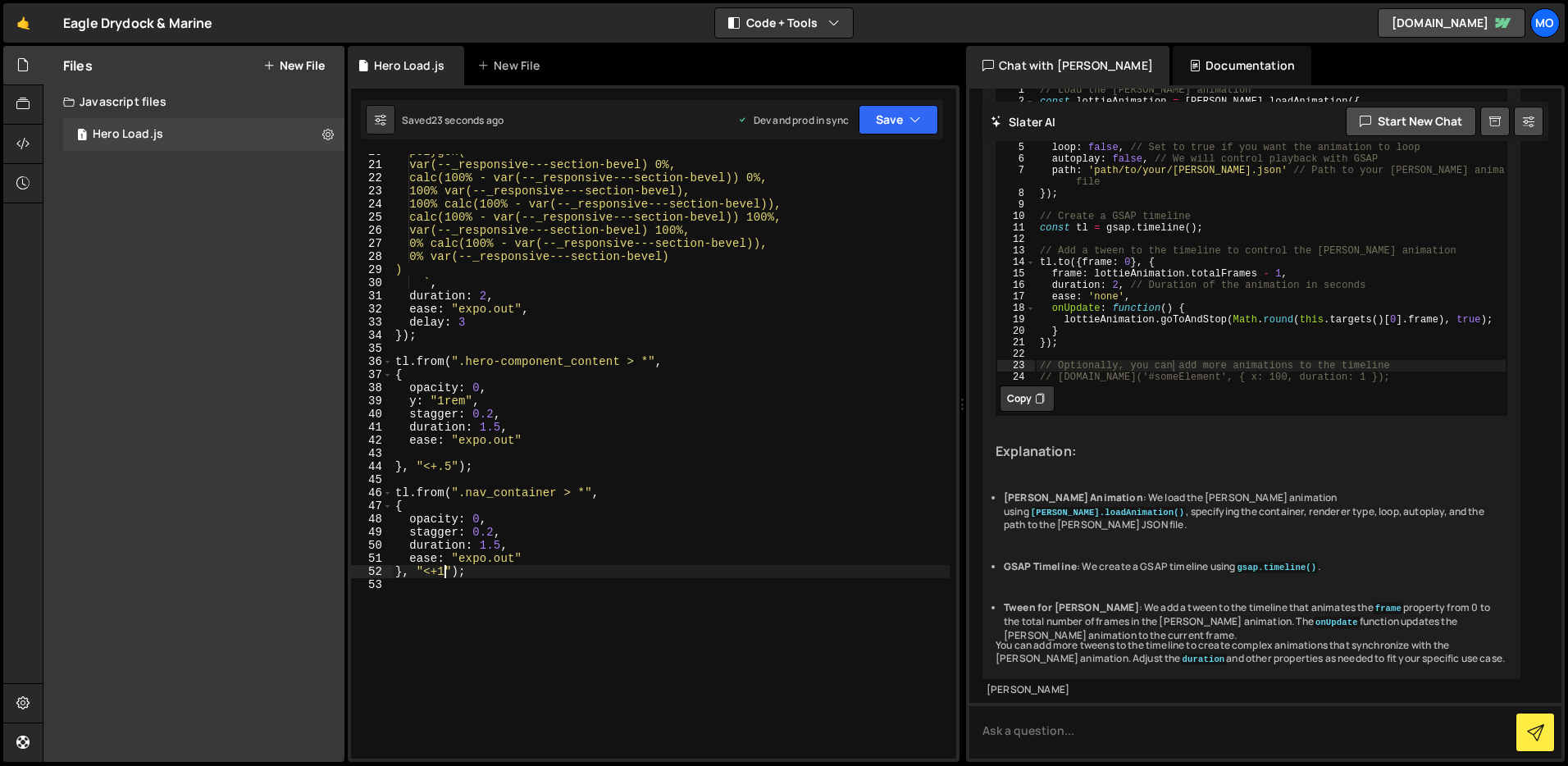
drag, startPoint x: 445, startPoint y: 572, endPoint x: 463, endPoint y: 572, distance: 18.0
click at [445, 572] on div "polygon( var(--_responsive---section-bevel) 0%, calc(100% - var(--_responsive--…" at bounding box center [671, 461] width 557 height 631
click at [500, 546] on div "polygon( var(--_responsive---section-bevel) 0%, calc(100% - var(--_responsive--…" at bounding box center [671, 461] width 557 height 631
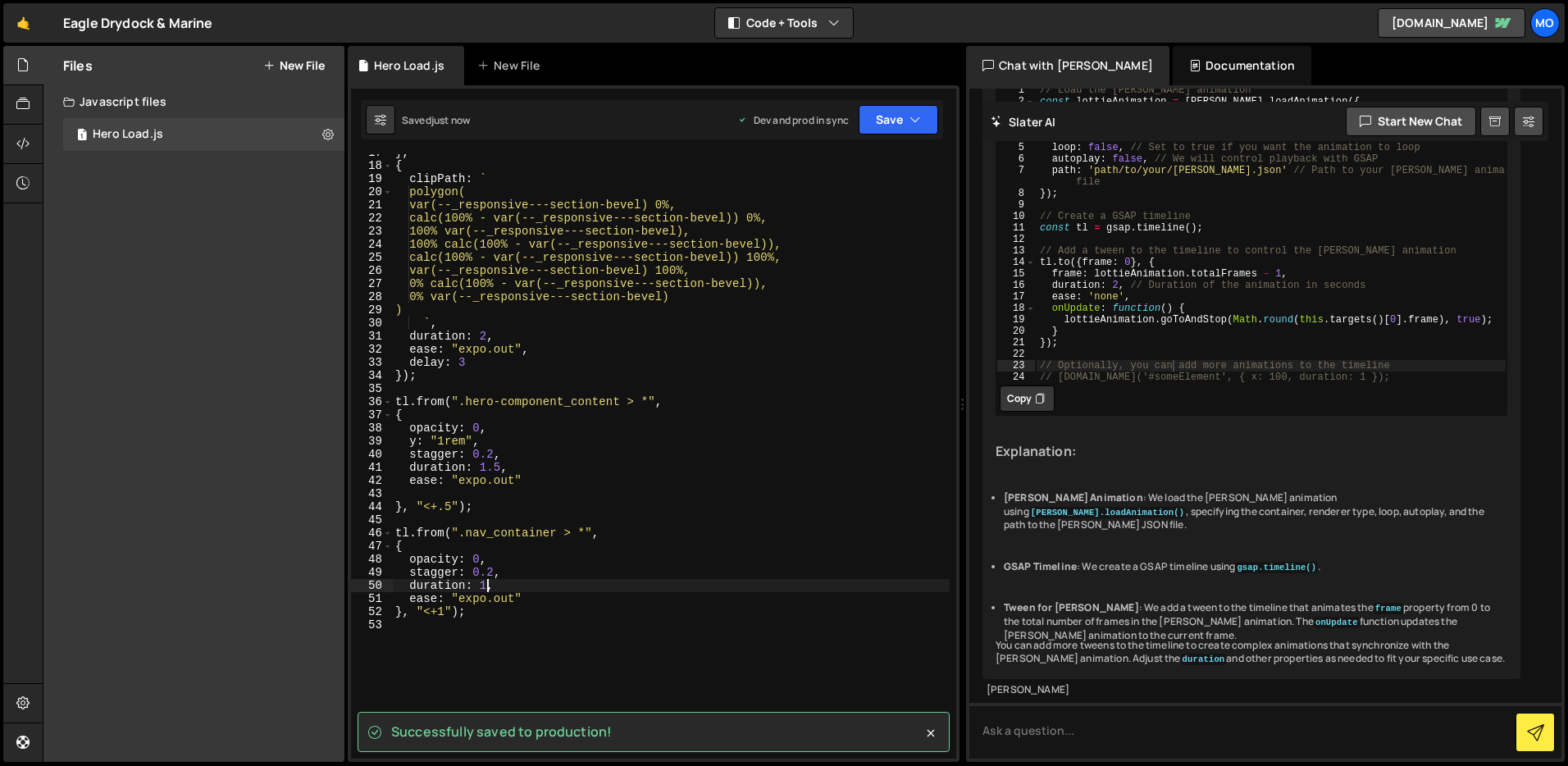
scroll to position [214, 0]
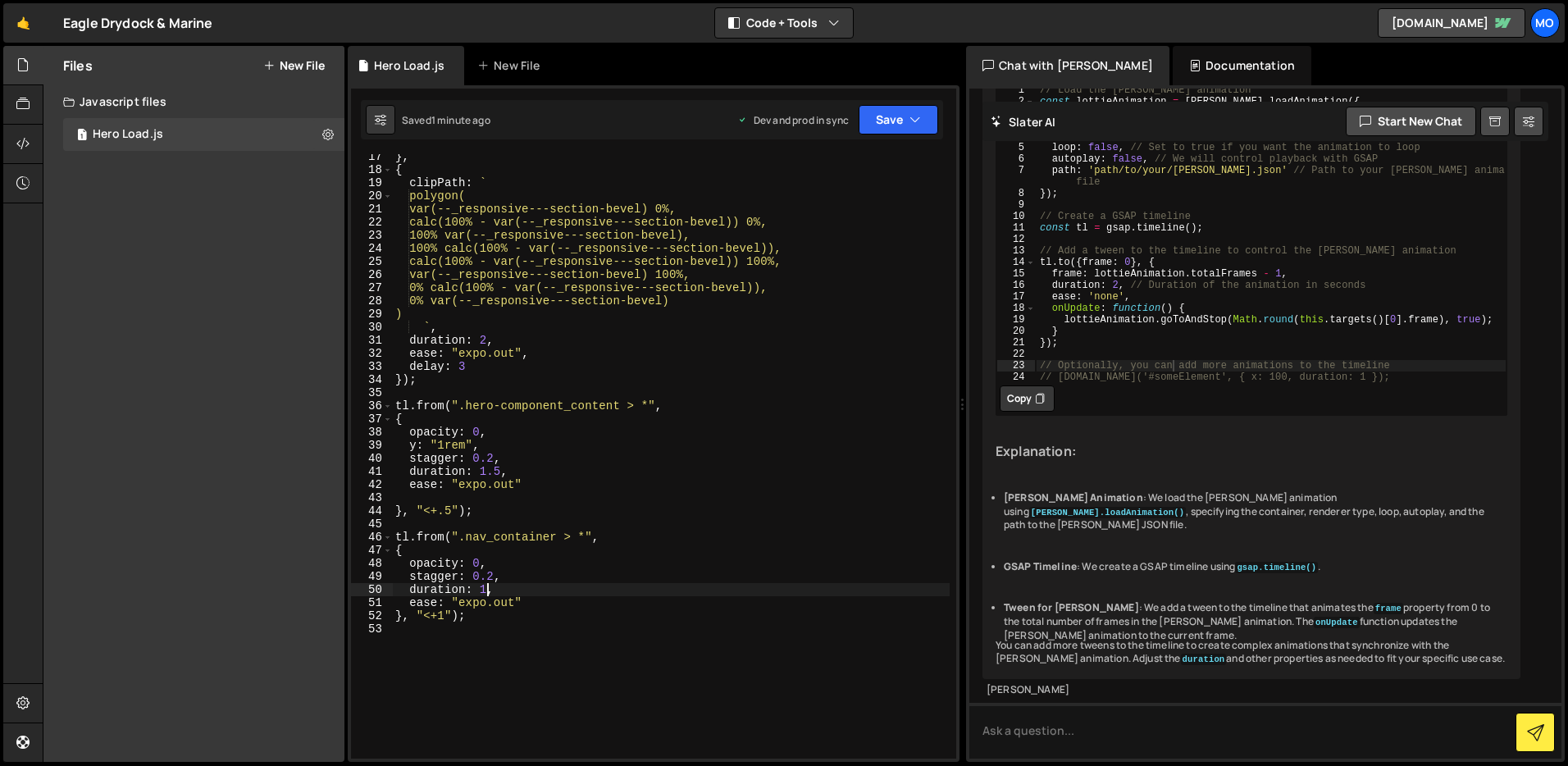
drag, startPoint x: 481, startPoint y: 253, endPoint x: 463, endPoint y: 245, distance: 19.7
click at [481, 253] on div "} , { clipPath : ` polygon( var(--_responsive---section-bevel) 0%, calc(100% - …" at bounding box center [671, 466] width 557 height 631
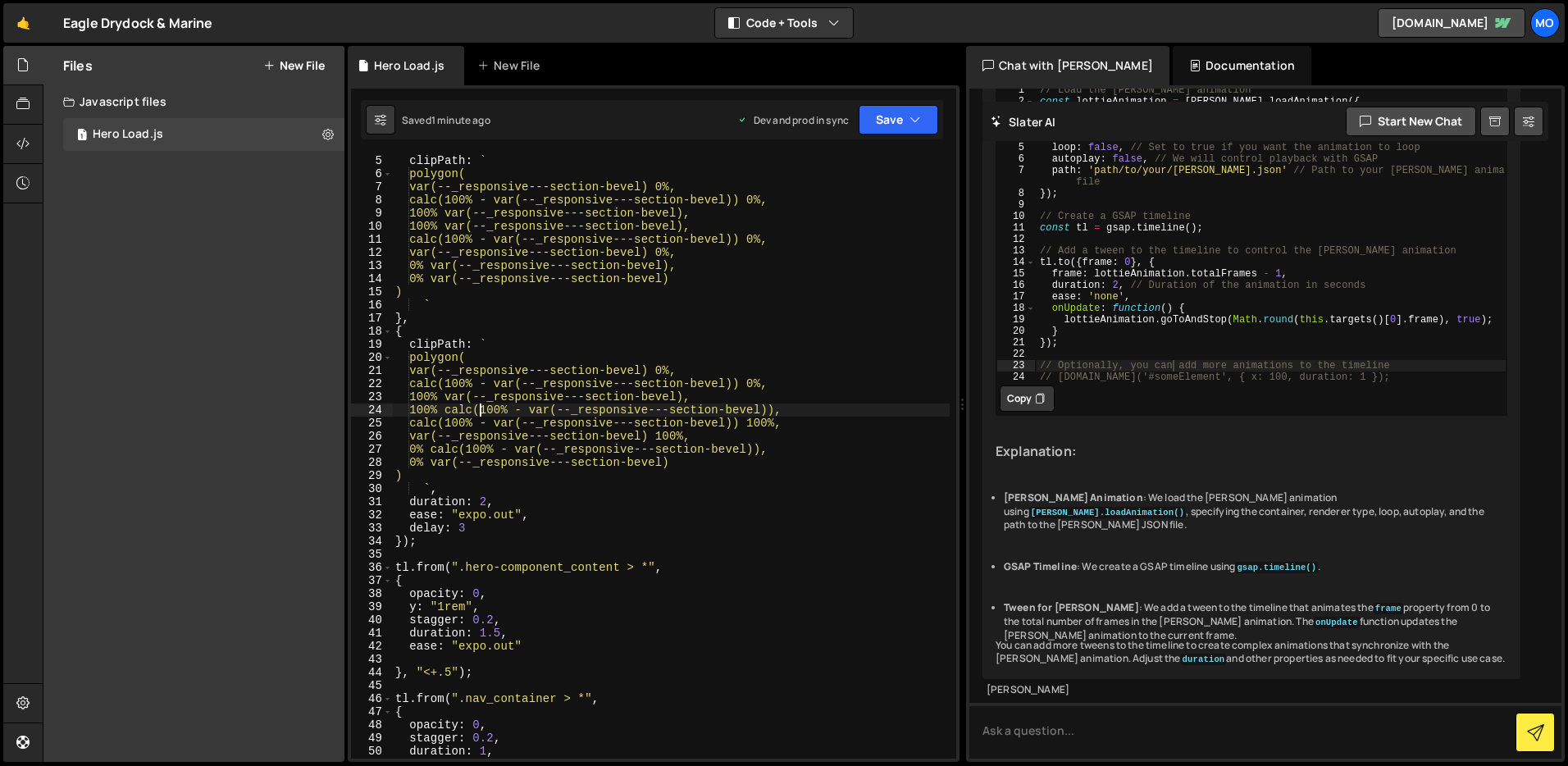
scroll to position [0, 0]
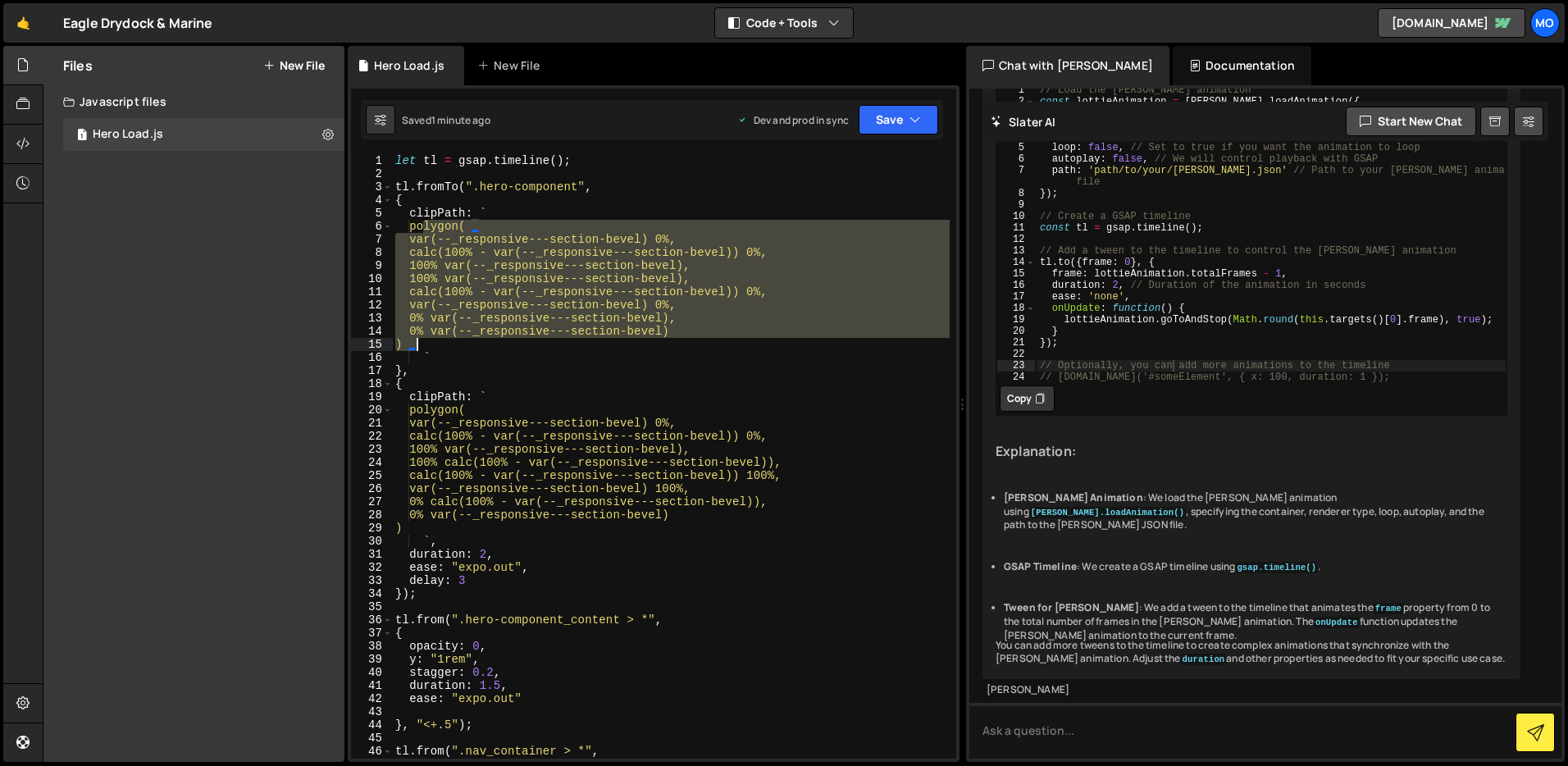
drag, startPoint x: 425, startPoint y: 227, endPoint x: 504, endPoint y: 348, distance: 144.5
click at [503, 348] on div "let tl = gsap . timeline ( ) ; tl . fromTo ( ".hero-component" , { clipPath : `…" at bounding box center [671, 469] width 557 height 631
paste textarea
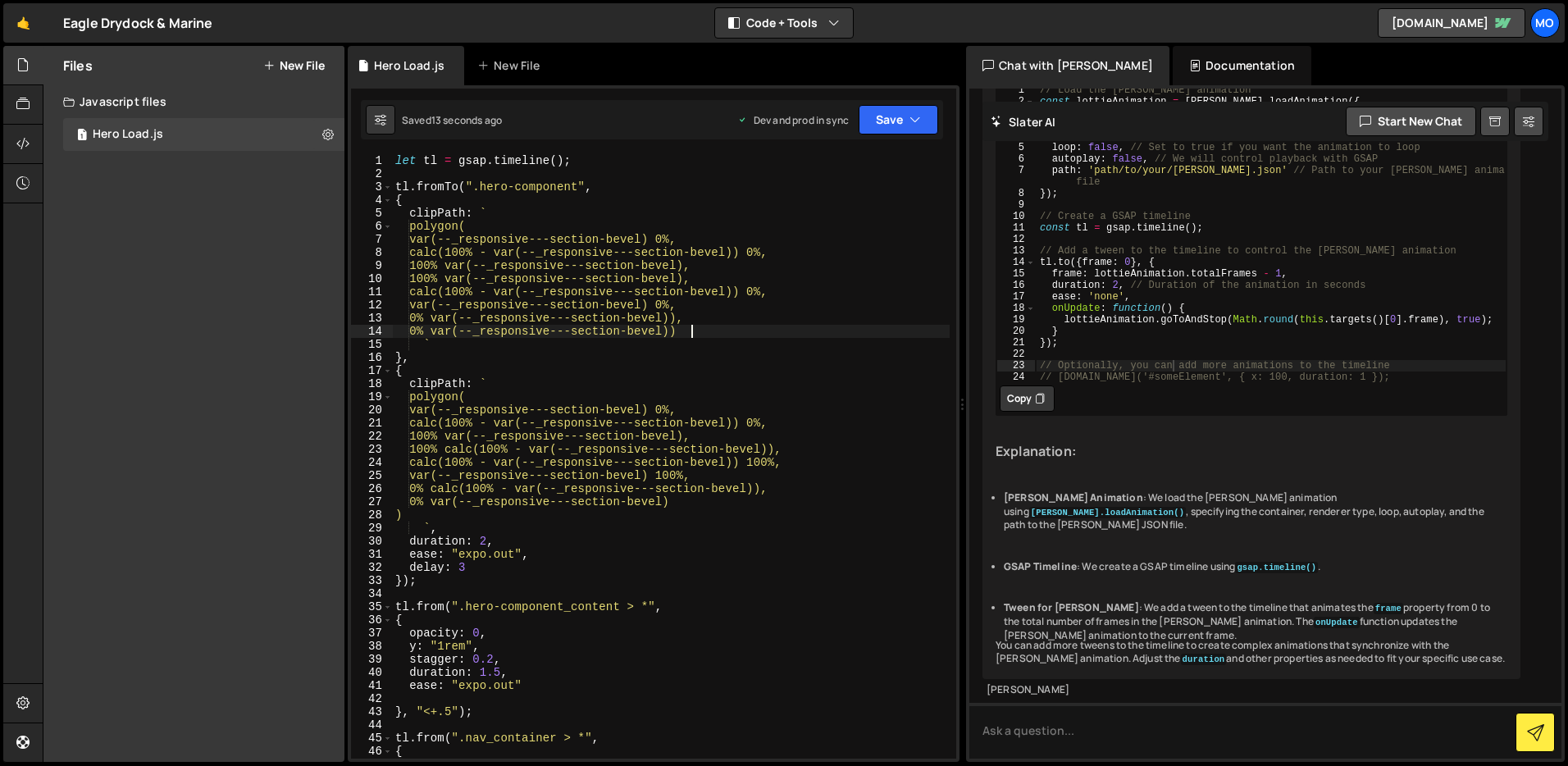
click at [691, 321] on div "let tl = gsap . timeline ( ) ; tl . fromTo ( ".hero-component" , { clipPath : `…" at bounding box center [671, 469] width 557 height 631
click at [742, 327] on div "let tl = gsap . timeline ( ) ; tl . fromTo ( ".hero-component" , { clipPath : `…" at bounding box center [671, 469] width 557 height 631
click at [746, 310] on div "let tl = gsap . timeline ( ) ; tl . fromTo ( ".hero-component" , { clipPath : `…" at bounding box center [671, 469] width 557 height 631
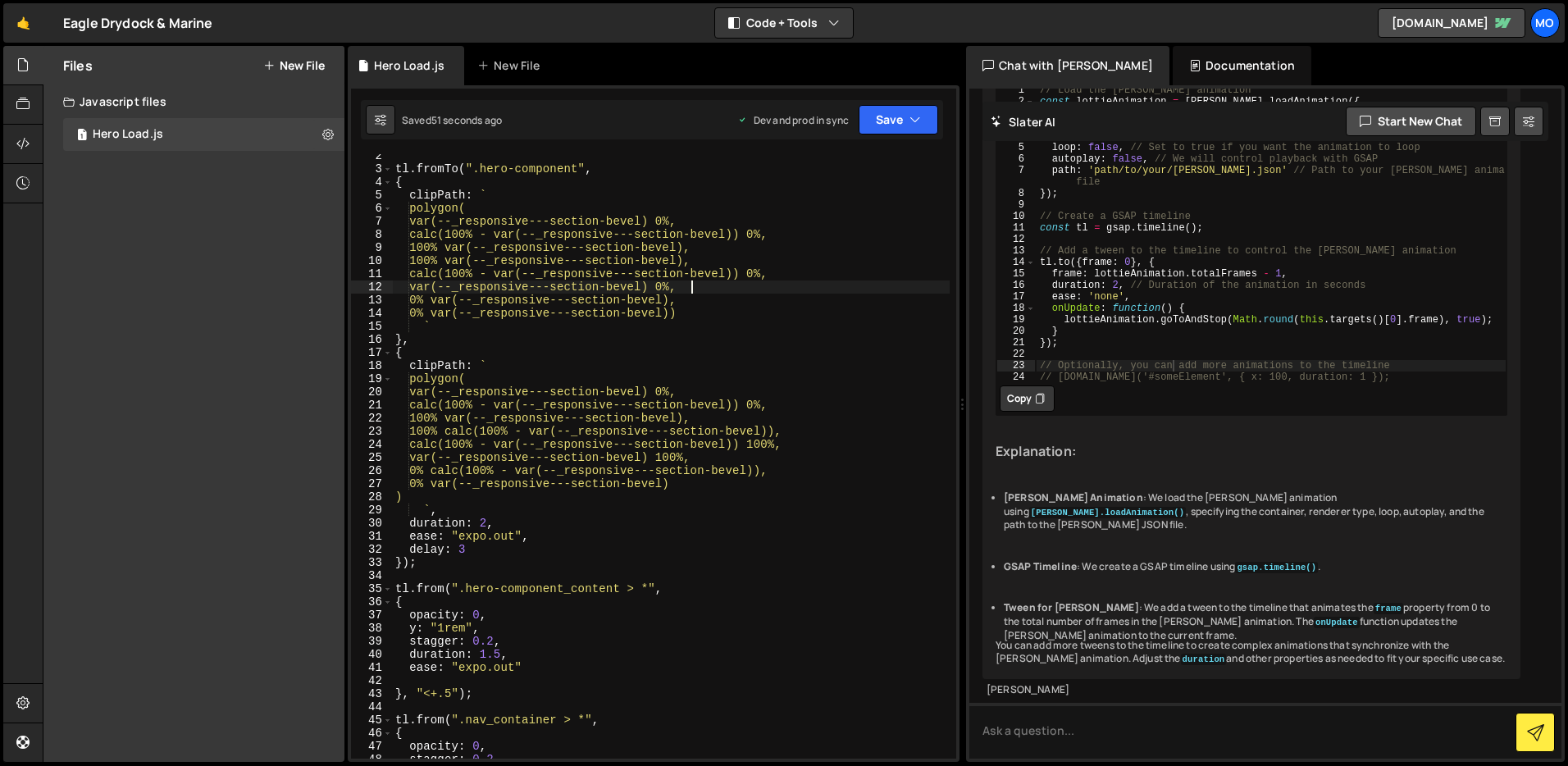
scroll to position [210, 0]
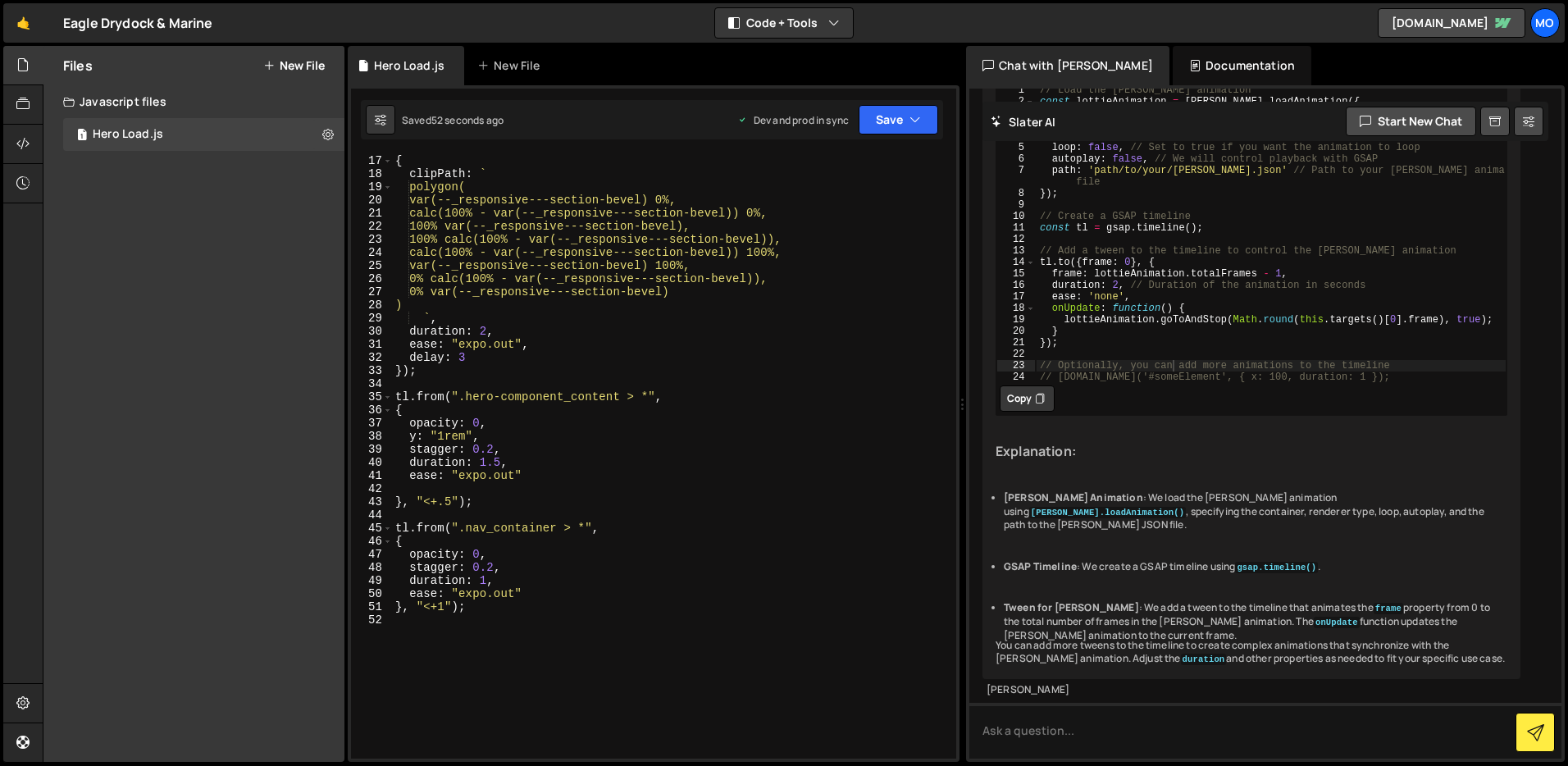
click at [468, 526] on div "{ clipPath : ` polygon( var(--_responsive---section-bevel) 0%, calc(100% - var(…" at bounding box center [671, 469] width 557 height 631
click at [411, 405] on div "{ clipPath : ` polygon( var(--_responsive---section-bevel) 0%, calc(100% - var(…" at bounding box center [671, 469] width 557 height 631
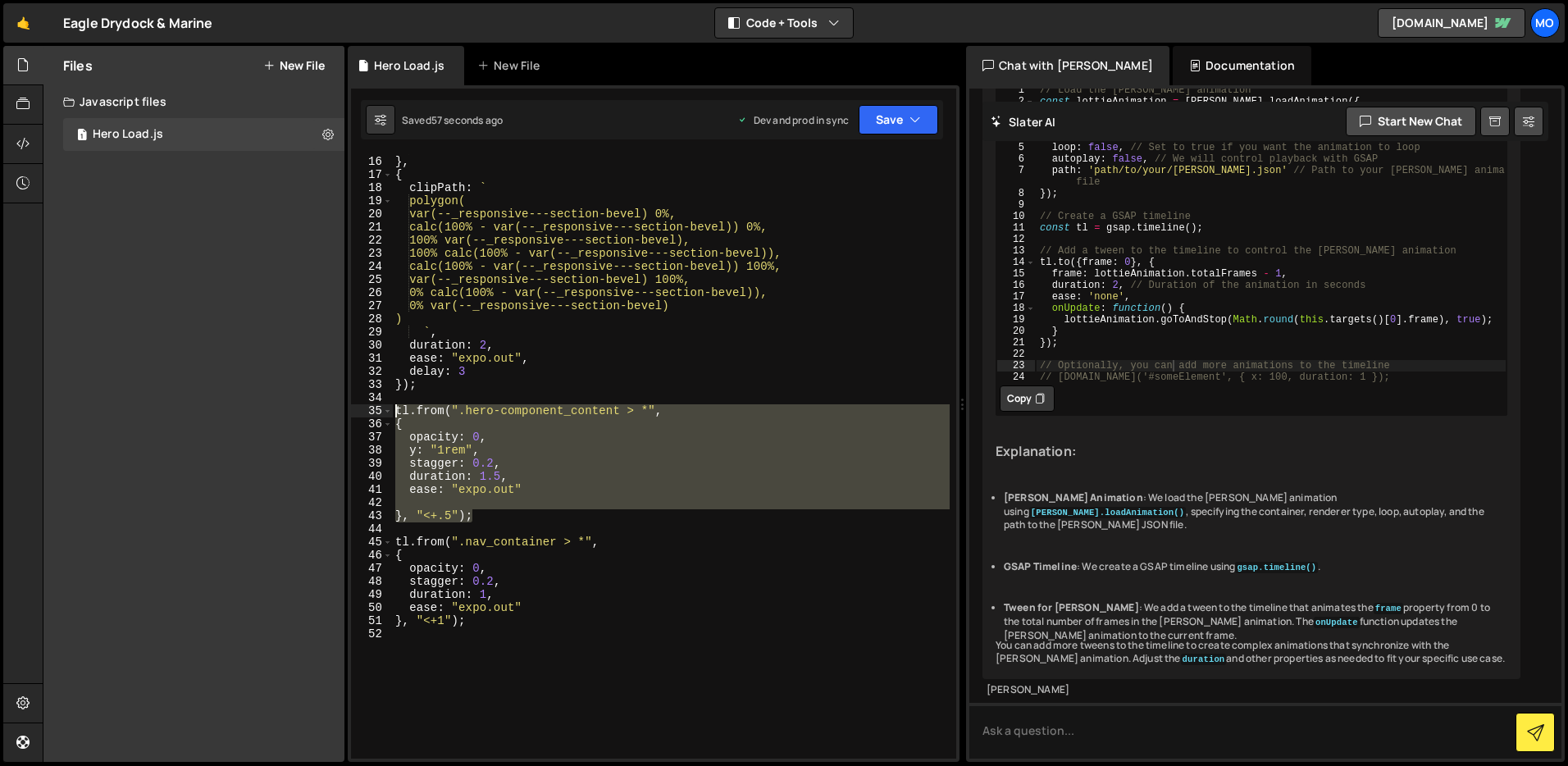
drag, startPoint x: 484, startPoint y: 516, endPoint x: 398, endPoint y: 405, distance: 140.4
click at [398, 405] on div "` } , { clipPath : ` polygon( var(--_responsive---section-bevel) 0%, calc(100% …" at bounding box center [671, 457] width 557 height 631
click at [410, 415] on div "` } , { clipPath : ` polygon( var(--_responsive---section-bevel) 0%, calc(100% …" at bounding box center [671, 456] width 557 height 604
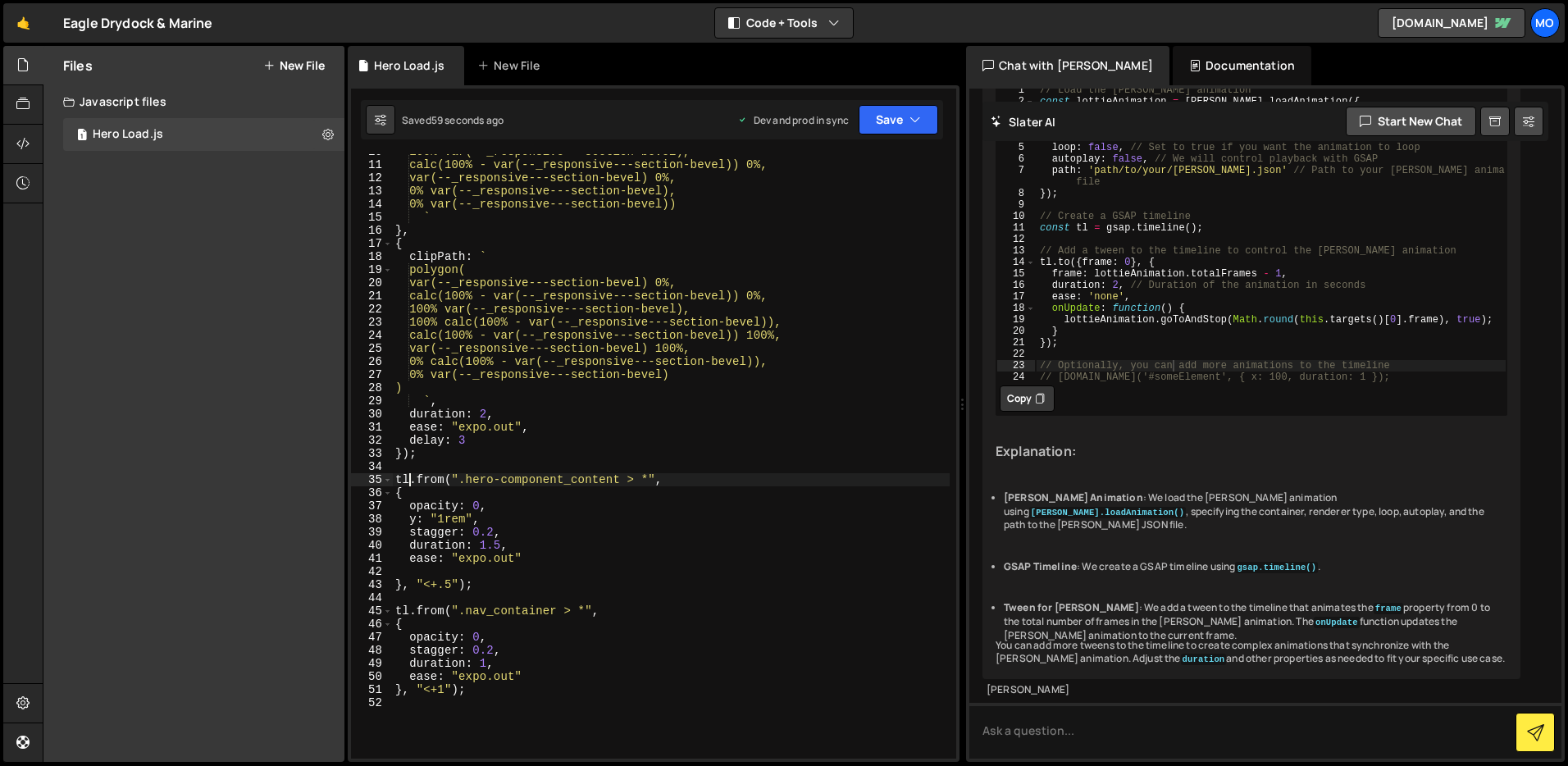
scroll to position [132, 0]
click at [506, 507] on div "calc(100% - var(--_responsive---section-bevel)) 0%, var(--_responsive---section…" at bounding box center [671, 468] width 557 height 631
drag, startPoint x: 621, startPoint y: 475, endPoint x: 467, endPoint y: 479, distance: 154.1
click at [467, 479] on div "calc(100% - var(--_responsive---section-bevel)) 0%, var(--_responsive---section…" at bounding box center [671, 468] width 557 height 631
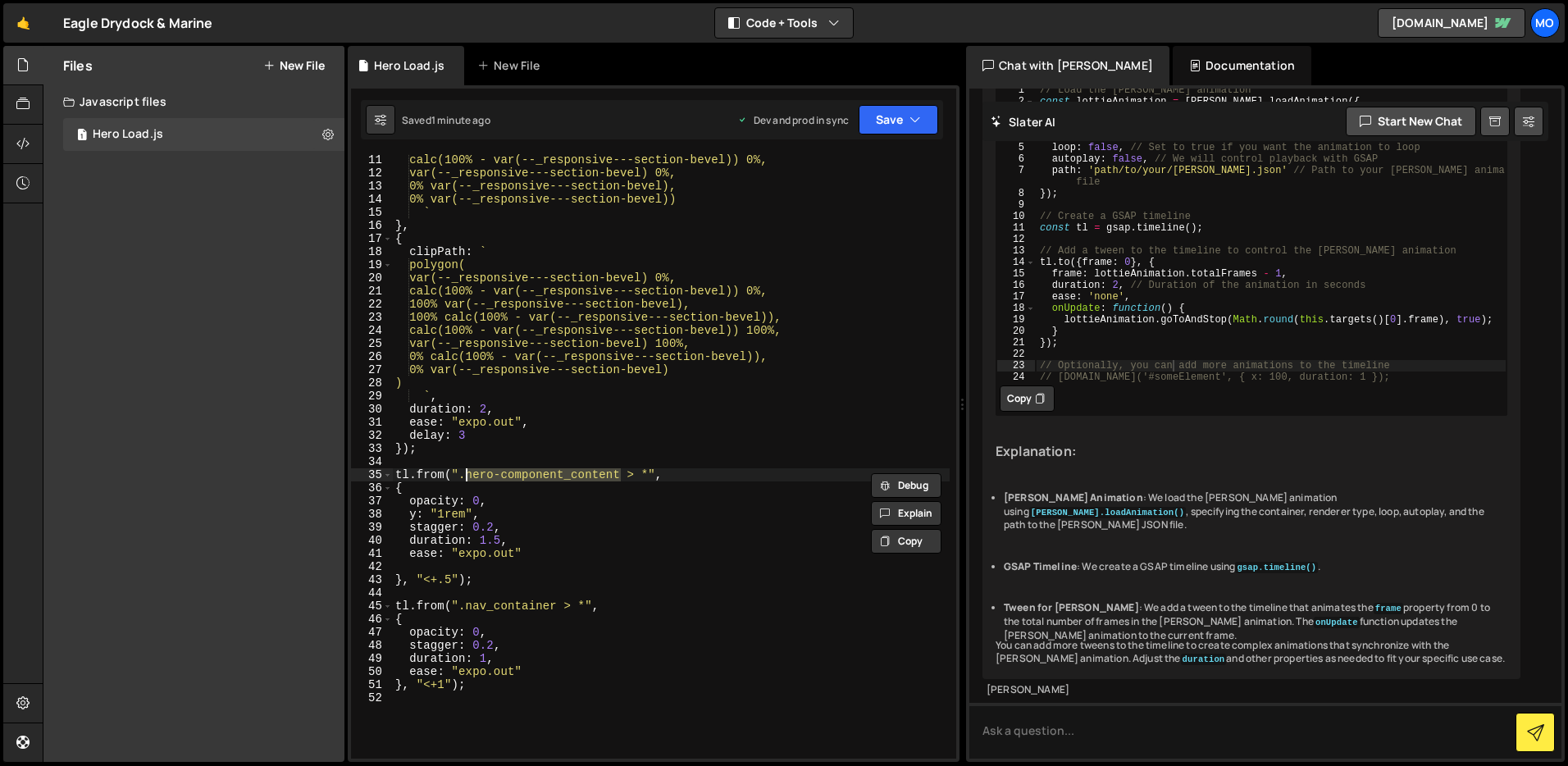
click at [499, 473] on div "calc(100% - var(--_responsive---section-bevel)) 0%, var(--_responsive---section…" at bounding box center [671, 456] width 557 height 604
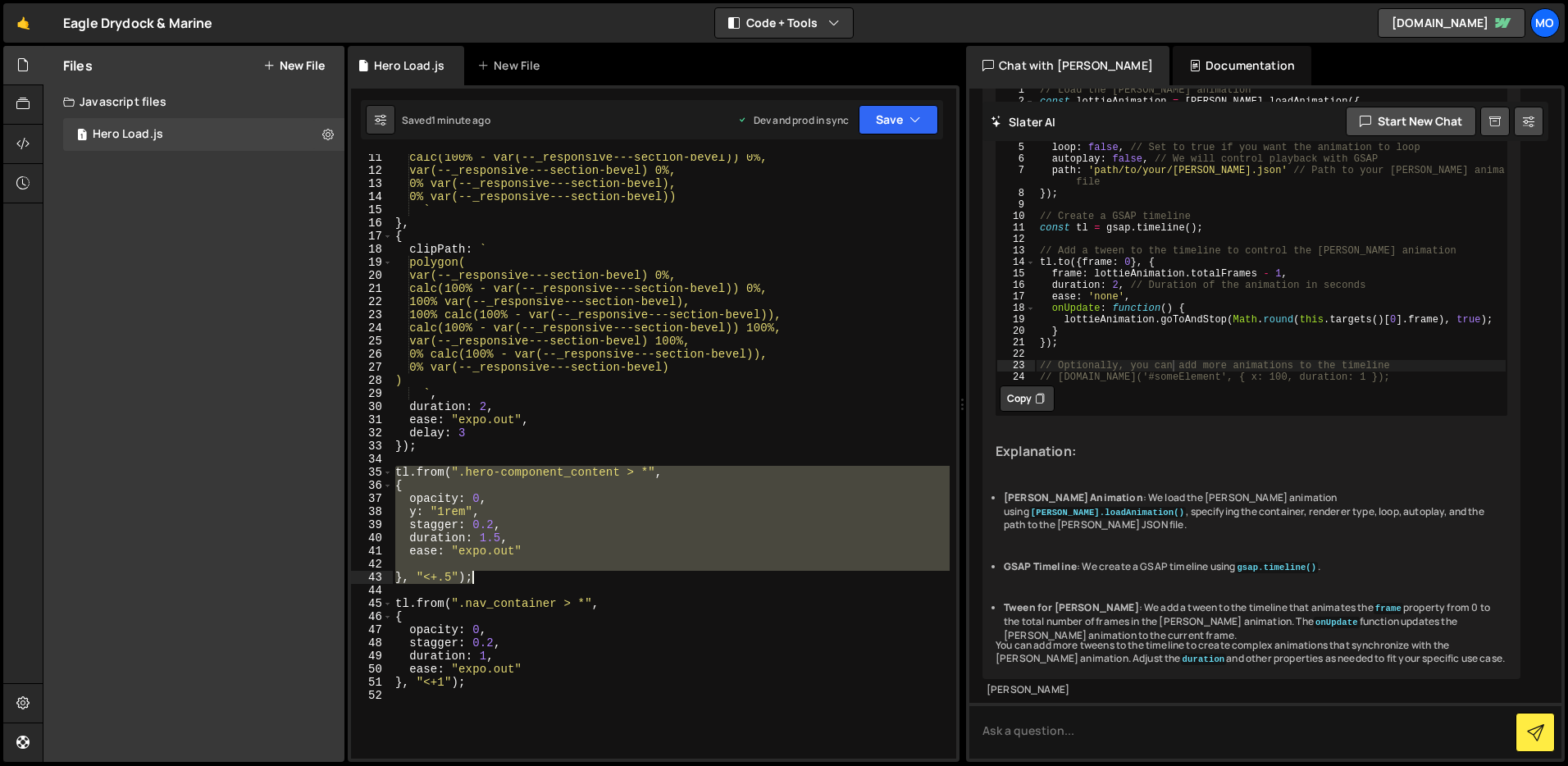
drag, startPoint x: 394, startPoint y: 474, endPoint x: 496, endPoint y: 576, distance: 144.2
click at [497, 576] on div "calc(100% - var(--_responsive---section-bevel)) 0%, var(--_responsive---section…" at bounding box center [671, 467] width 557 height 631
type textarea "}, "<+.5");"
click at [518, 564] on div "calc(100% - var(--_responsive---section-bevel)) 0%, var(--_responsive---section…" at bounding box center [671, 456] width 557 height 604
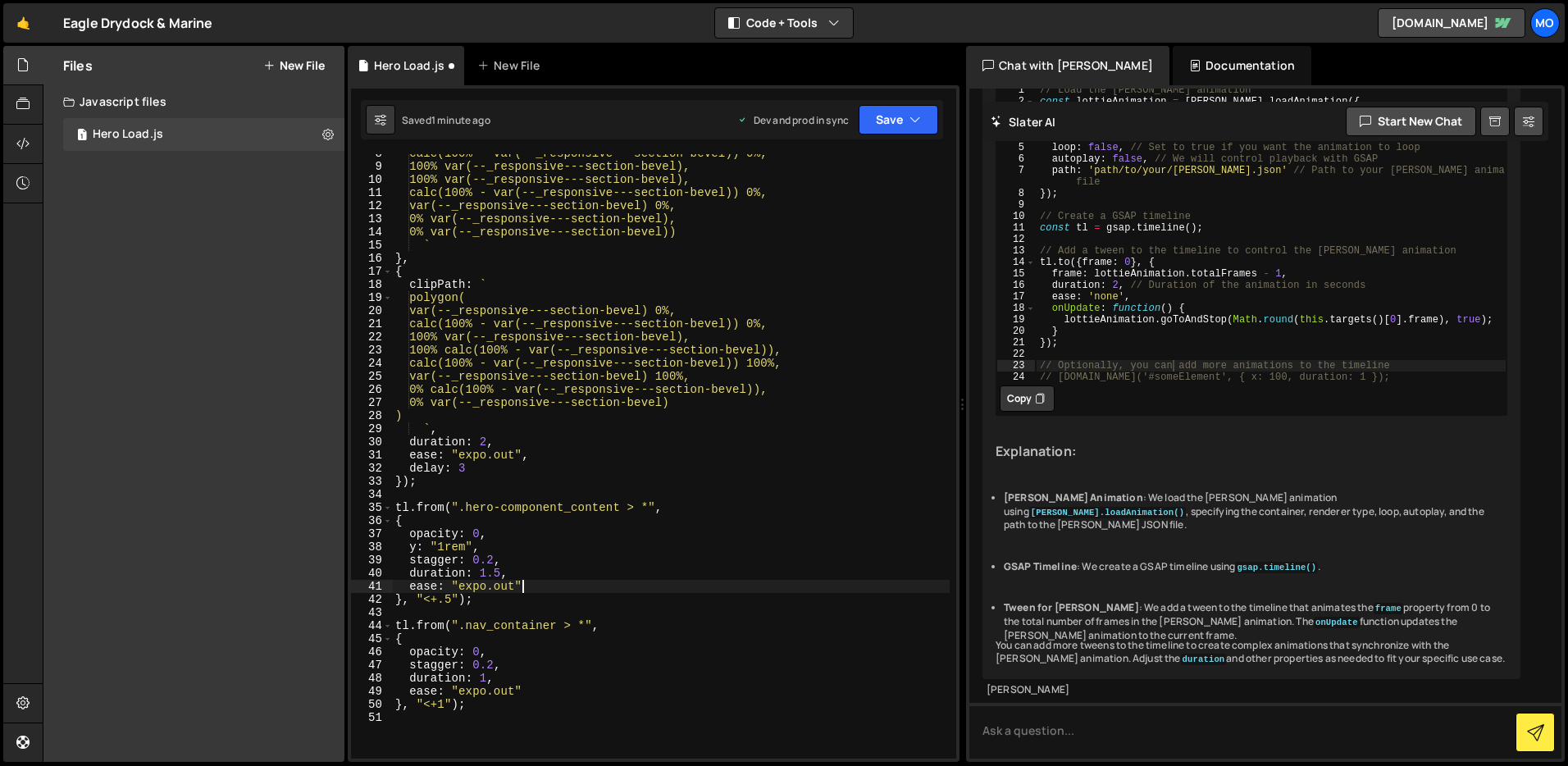
scroll to position [57, 0]
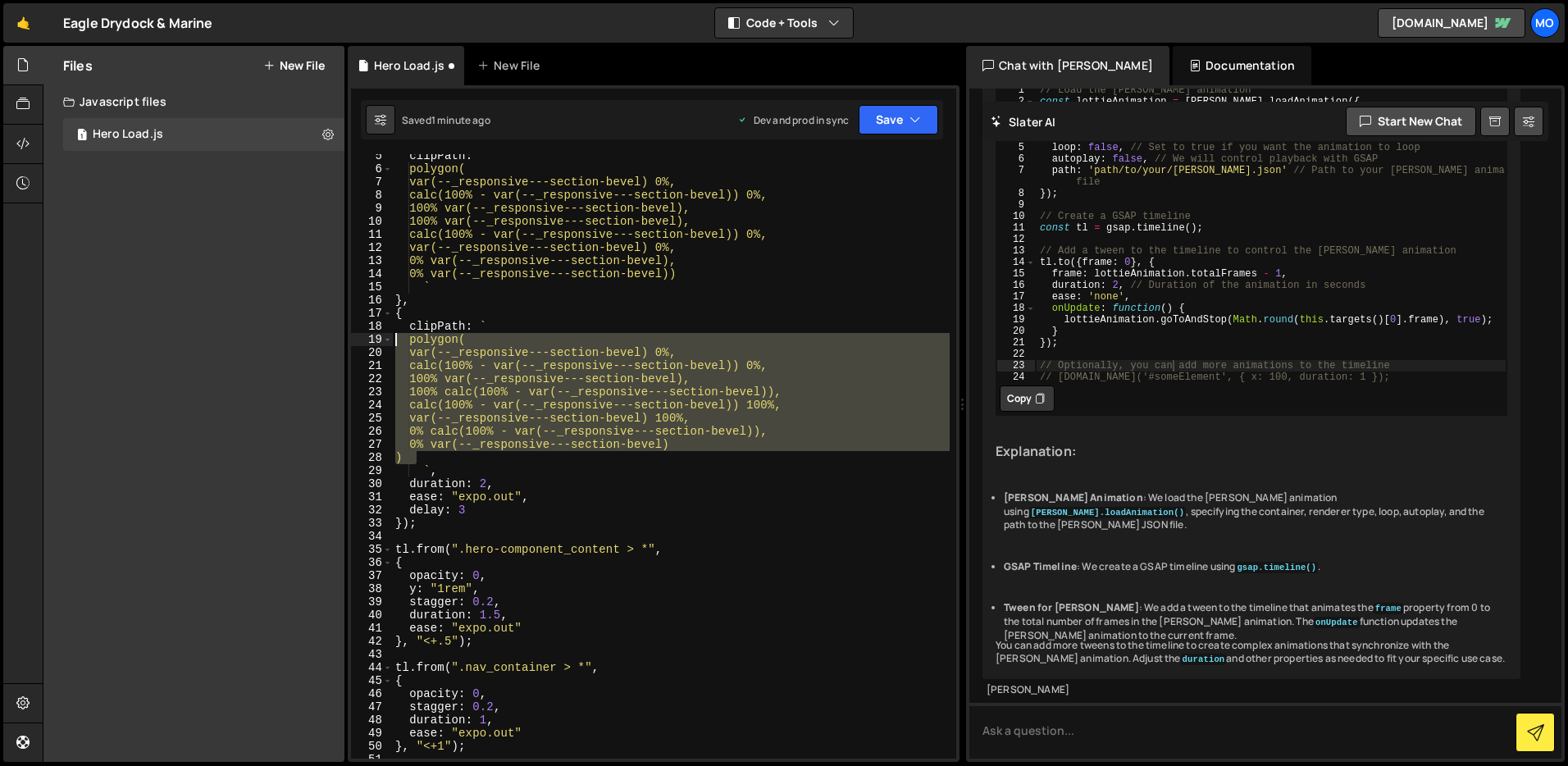
drag, startPoint x: 424, startPoint y: 451, endPoint x: 367, endPoint y: 338, distance: 126.6
click at [367, 338] on div "ease: "expo.out" 5 6 7 8 9 10 11 12 13 14 15 16 17 18 19 20 21 22 23 24 25 26 2…" at bounding box center [654, 456] width 605 height 604
click at [680, 296] on div "clipPath : ` polygon( var(--_responsive---section-bevel) 0%, calc(100% - var(--…" at bounding box center [671, 465] width 557 height 631
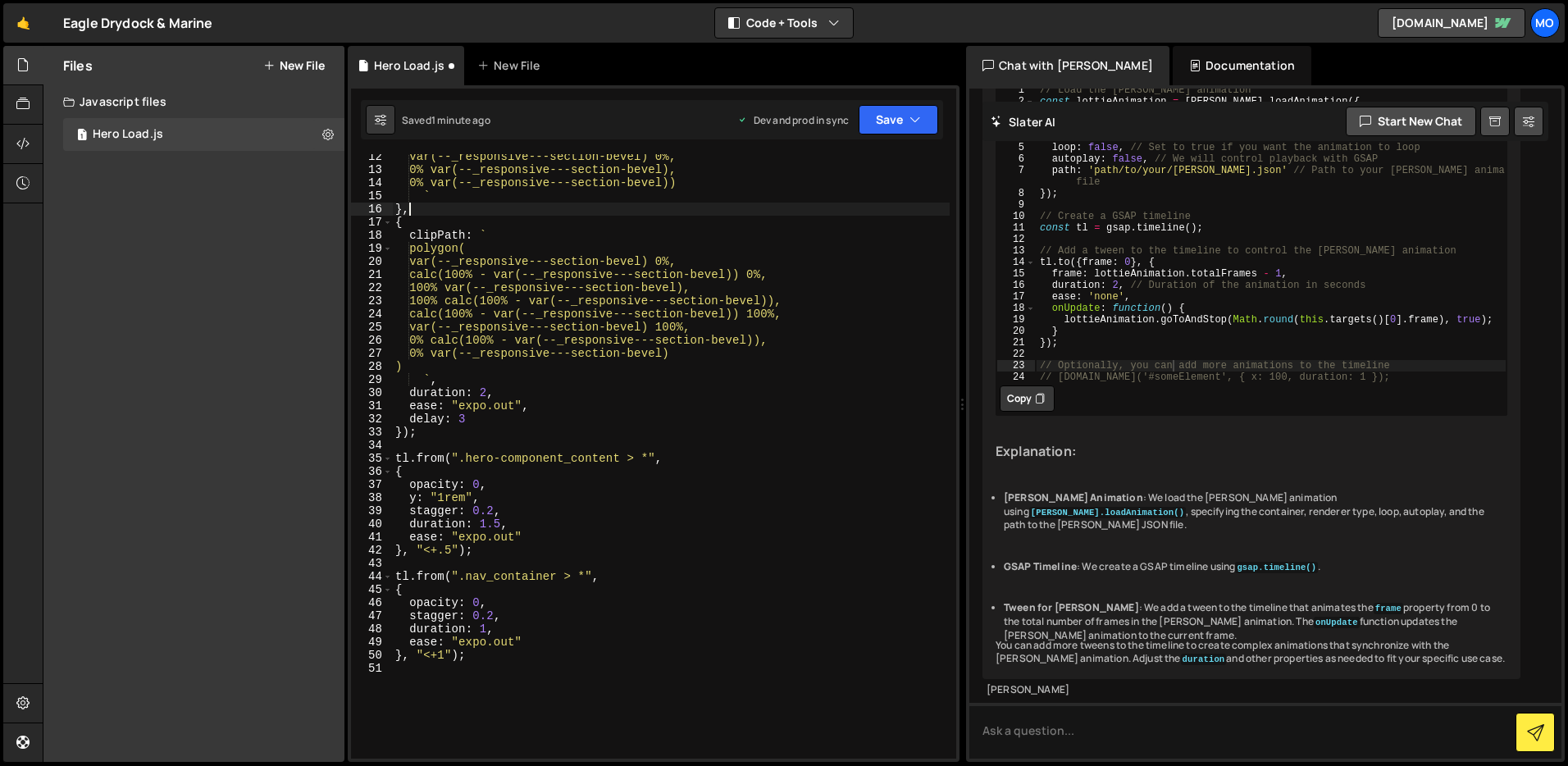
scroll to position [150, 0]
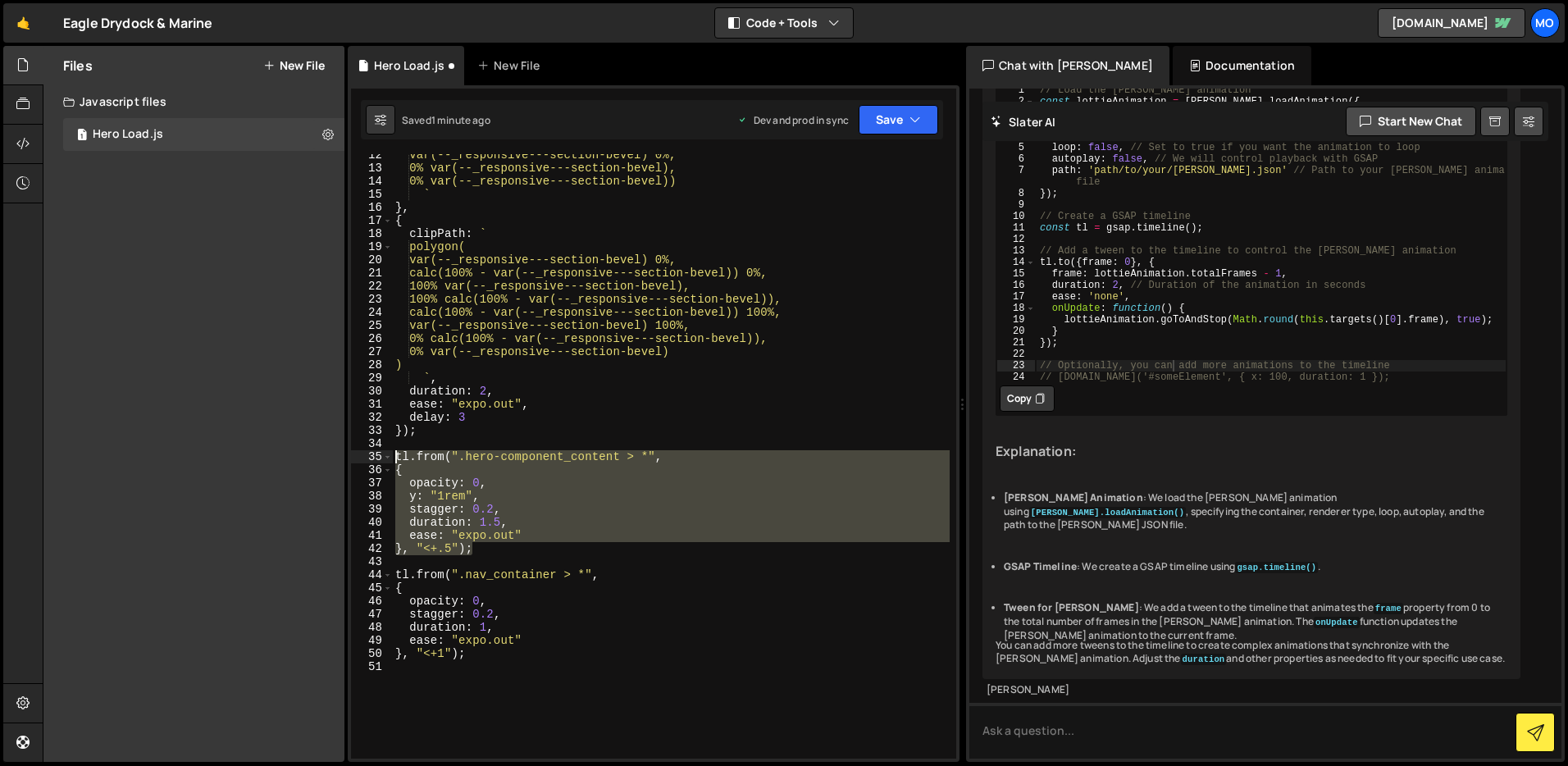
drag, startPoint x: 478, startPoint y: 552, endPoint x: 368, endPoint y: 459, distance: 144.0
click at [368, 458] on div "}, 12 13 14 15 16 17 18 19 20 21 22 23 24 25 26 27 28 29 30 31 32 33 34 35 36 3…" at bounding box center [654, 456] width 605 height 604
type textarea "tl.from(".hero-component_content > *", {"
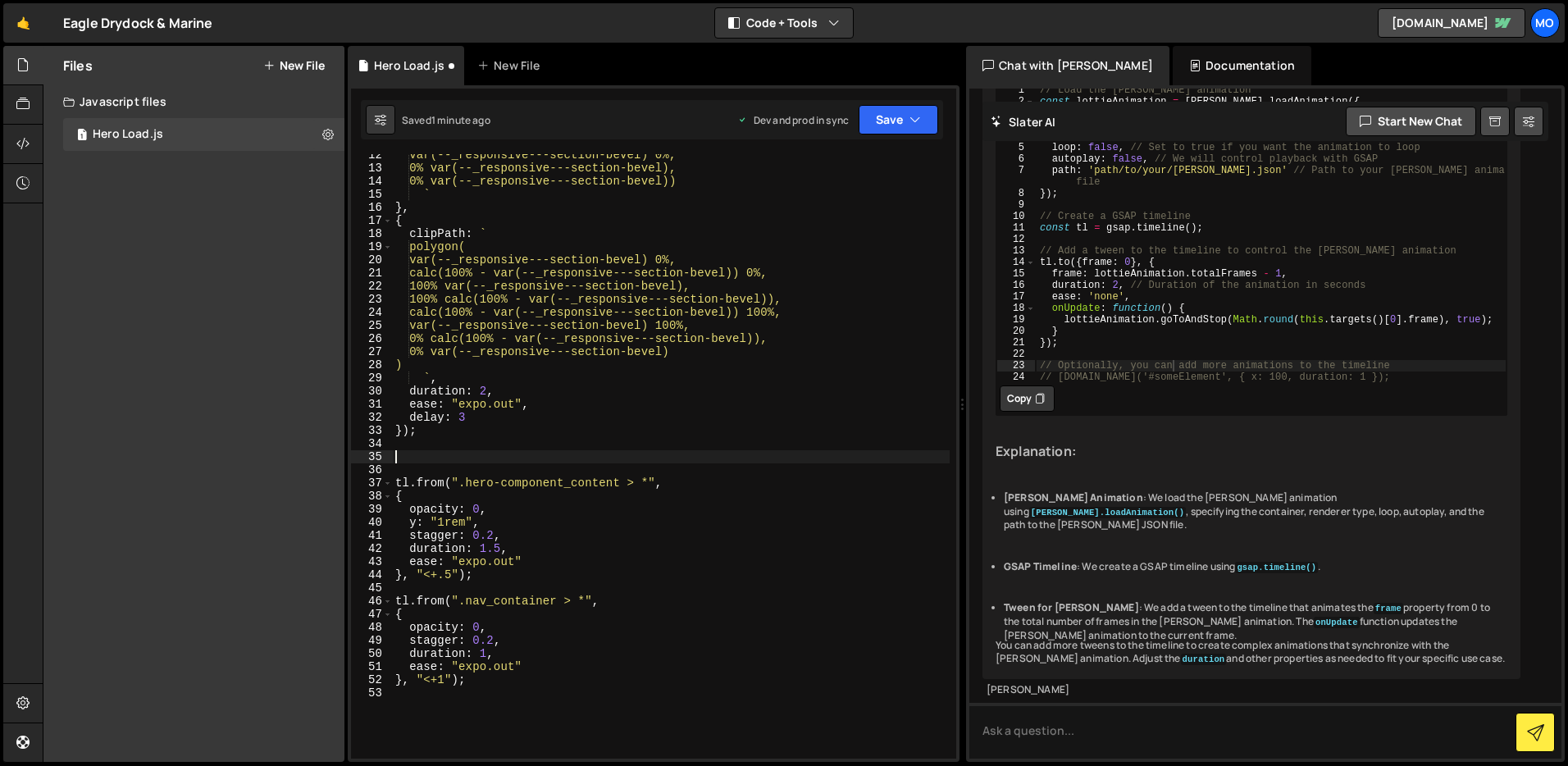
paste textarea "}, "<+.5");"
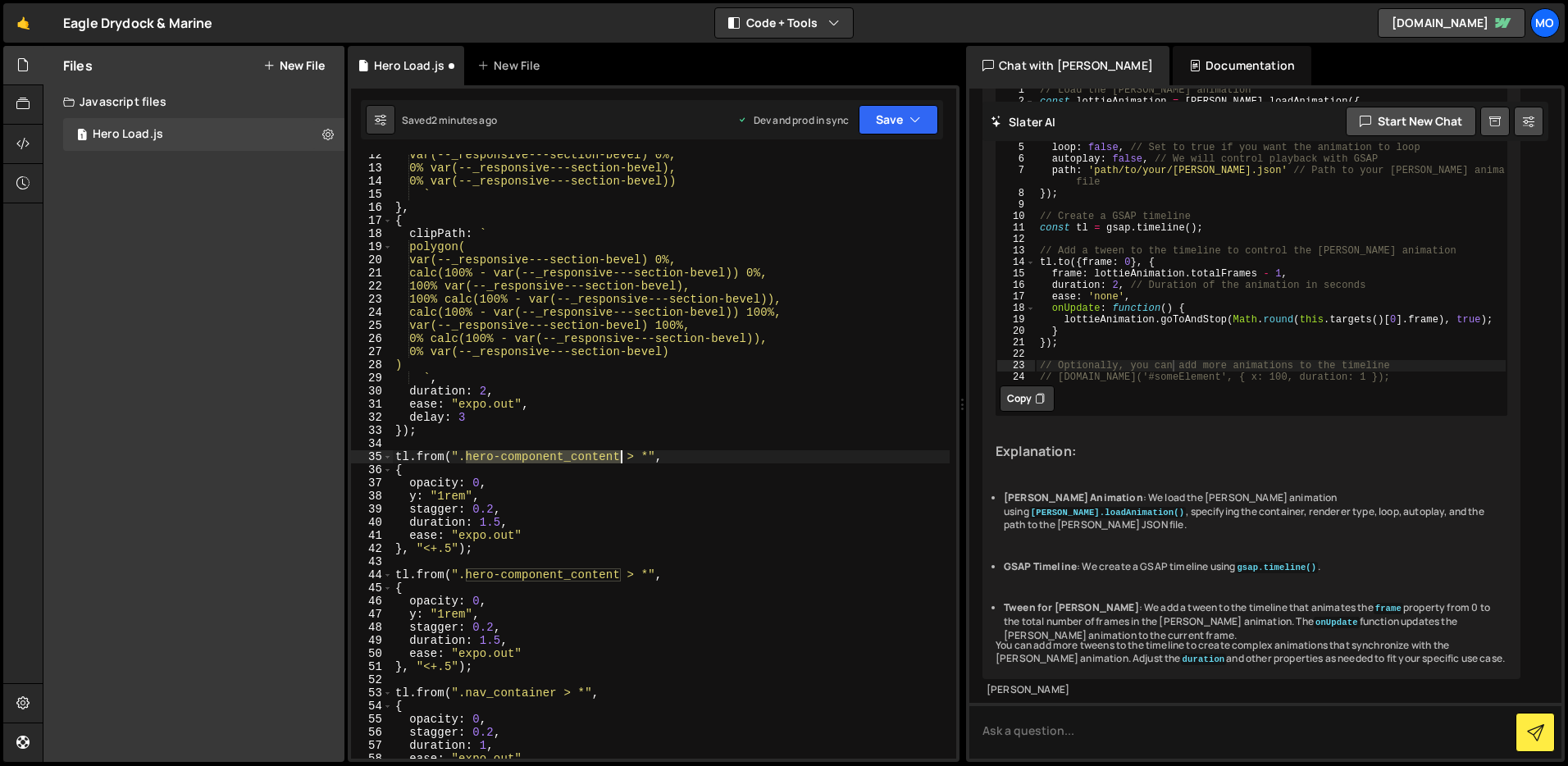
drag, startPoint x: 465, startPoint y: 457, endPoint x: 619, endPoint y: 457, distance: 154.0
click at [619, 457] on div "var(--_responsive---section-bevel) 0%, 0% var(--_responsive---section-bevel), 0…" at bounding box center [671, 464] width 557 height 631
paste textarea
click at [592, 456] on div "var(--_responsive---section-bevel) 0%, 0% var(--_responsive---section-bevel), 0…" at bounding box center [671, 464] width 557 height 631
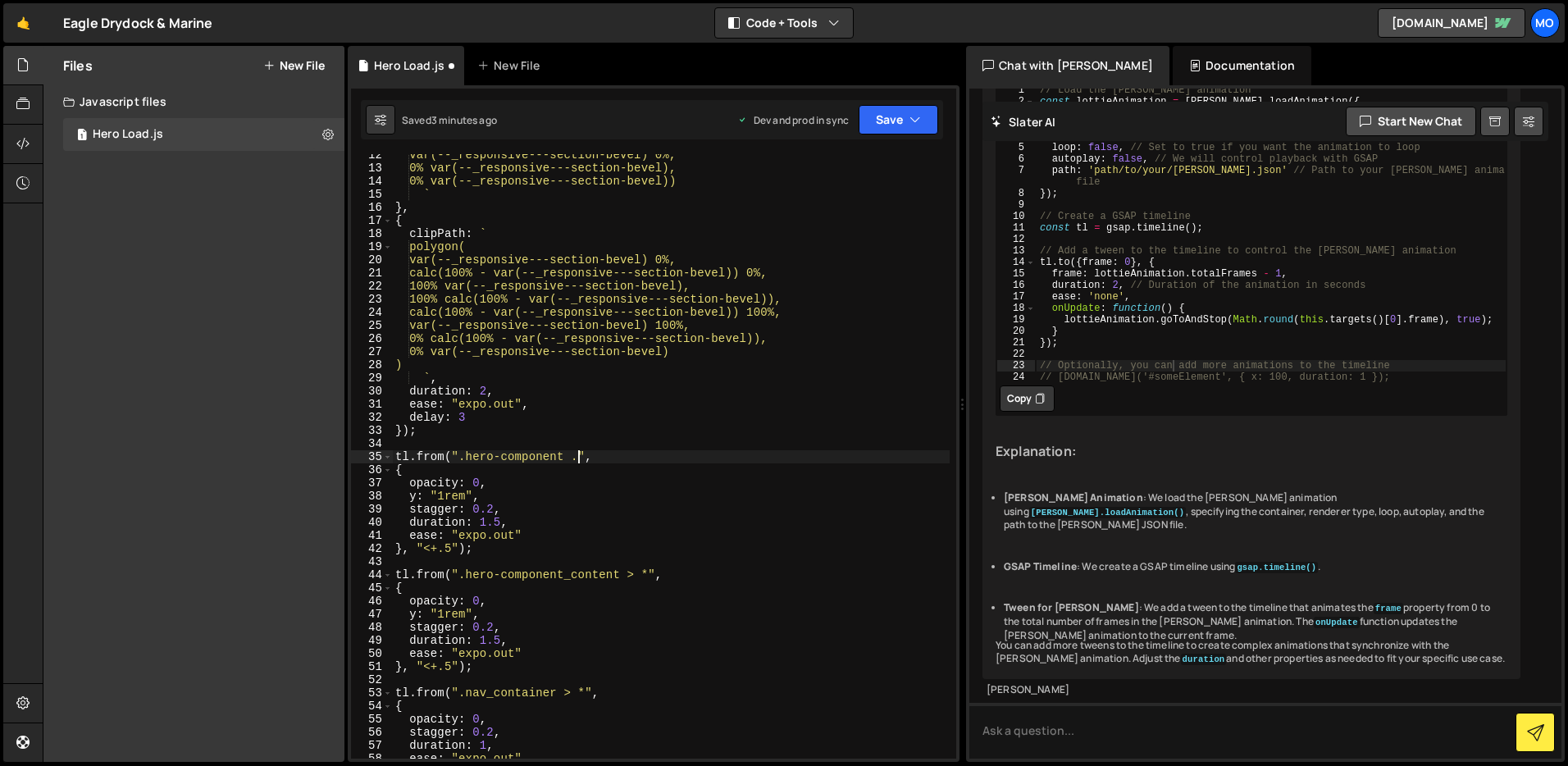
paste textarea "background-image"
click at [630, 476] on div "var(--_responsive---section-bevel) 0%, 0% var(--_responsive---section-bevel), 0…" at bounding box center [671, 464] width 557 height 631
click at [401, 498] on div "var(--_responsive---section-bevel) 0%, 0% var(--_responsive---section-bevel), 0…" at bounding box center [671, 464] width 557 height 631
click at [531, 496] on div "var(--_responsive---section-bevel) 0%, 0% var(--_responsive---section-bevel), 0…" at bounding box center [671, 464] width 557 height 631
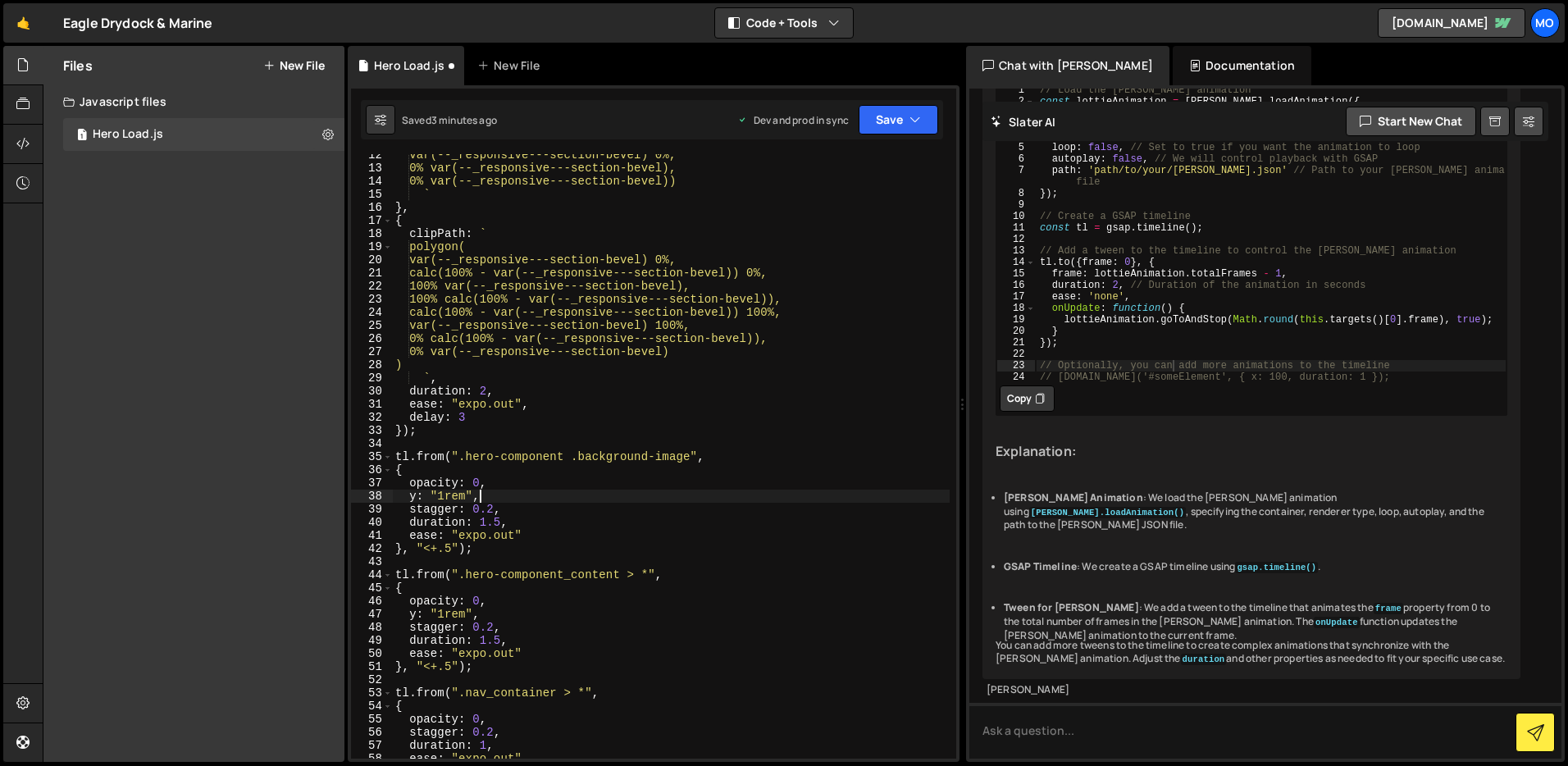
click at [531, 496] on div "var(--_responsive---section-bevel) 0%, 0% var(--_responsive---section-bevel), 0…" at bounding box center [671, 464] width 557 height 631
click at [532, 496] on div "var(--_responsive---section-bevel) 0%, 0% var(--_responsive---section-bevel), 0…" at bounding box center [671, 464] width 557 height 631
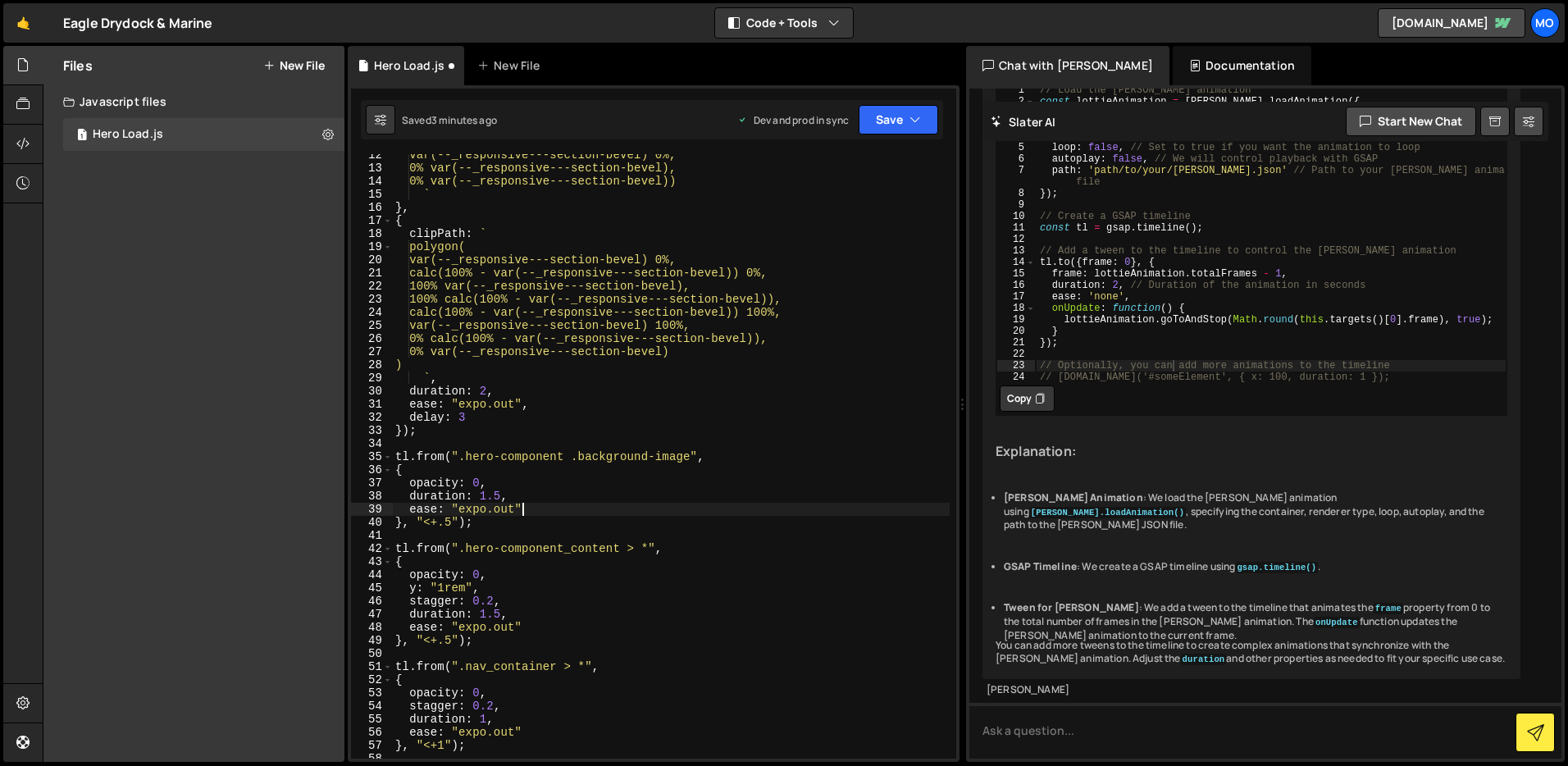
click at [535, 511] on div "var(--_responsive---section-bevel) 0%, 0% var(--_responsive---section-bevel), 0…" at bounding box center [671, 464] width 557 height 631
click at [517, 484] on div "var(--_responsive---section-bevel) 0%, 0% var(--_responsive---section-bevel), 0…" at bounding box center [671, 464] width 557 height 631
type textarea "opacity: 0,"
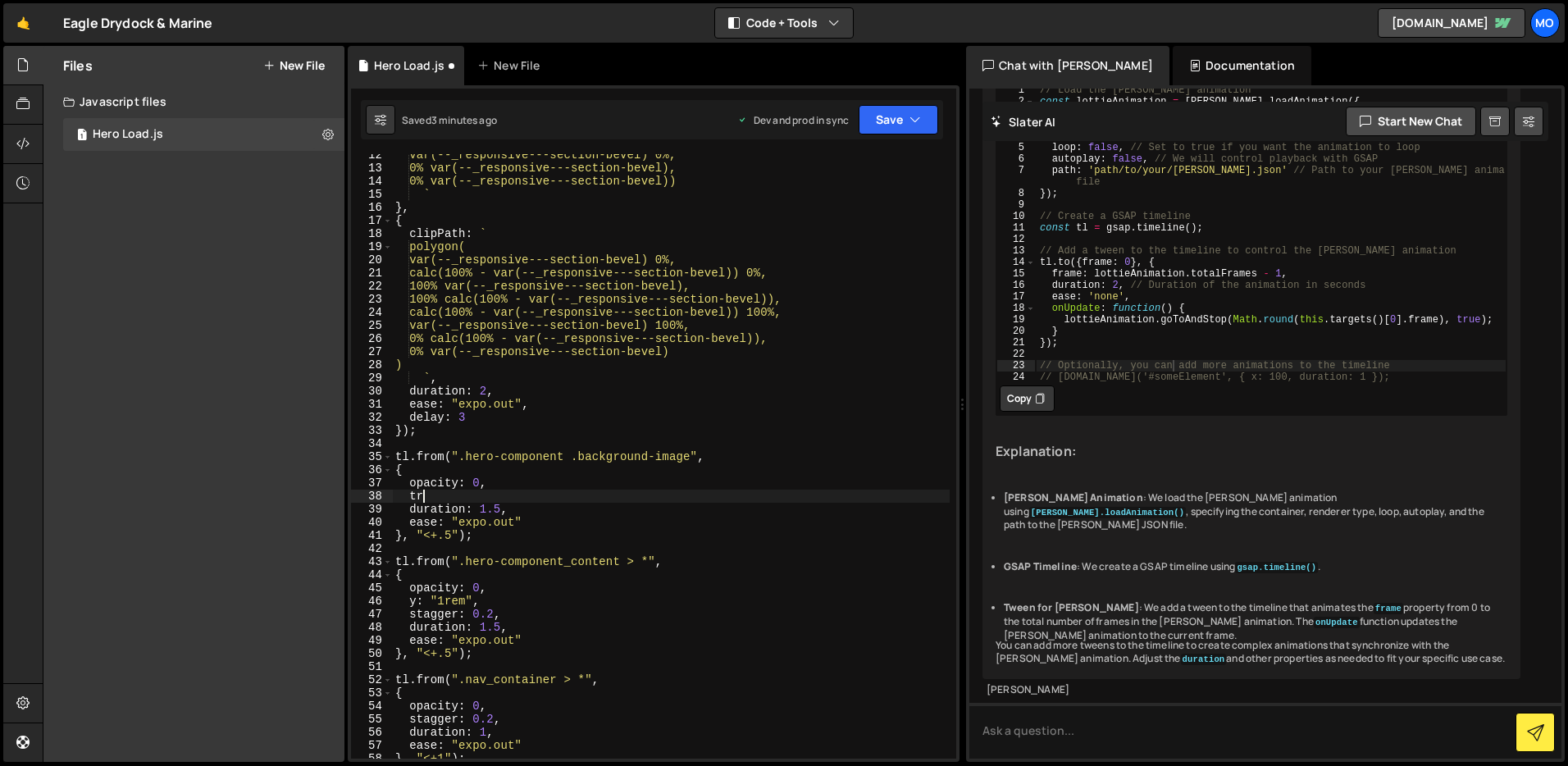
scroll to position [0, 1]
type textarea "t"
click at [504, 273] on div "var(--_responsive---section-bevel) 0%, 0% var(--_responsive---section-bevel), 0…" at bounding box center [671, 464] width 557 height 631
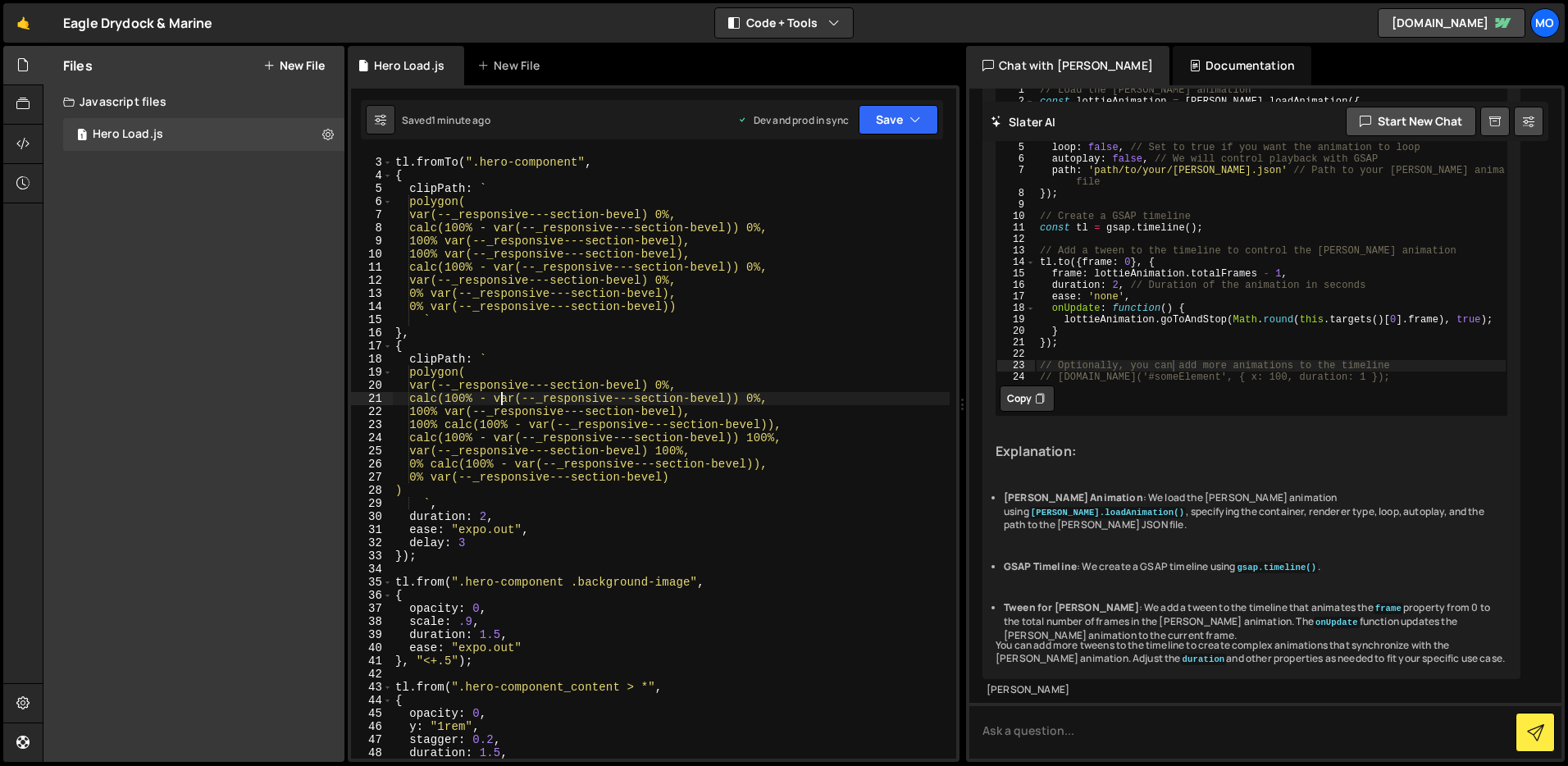
scroll to position [26, 0]
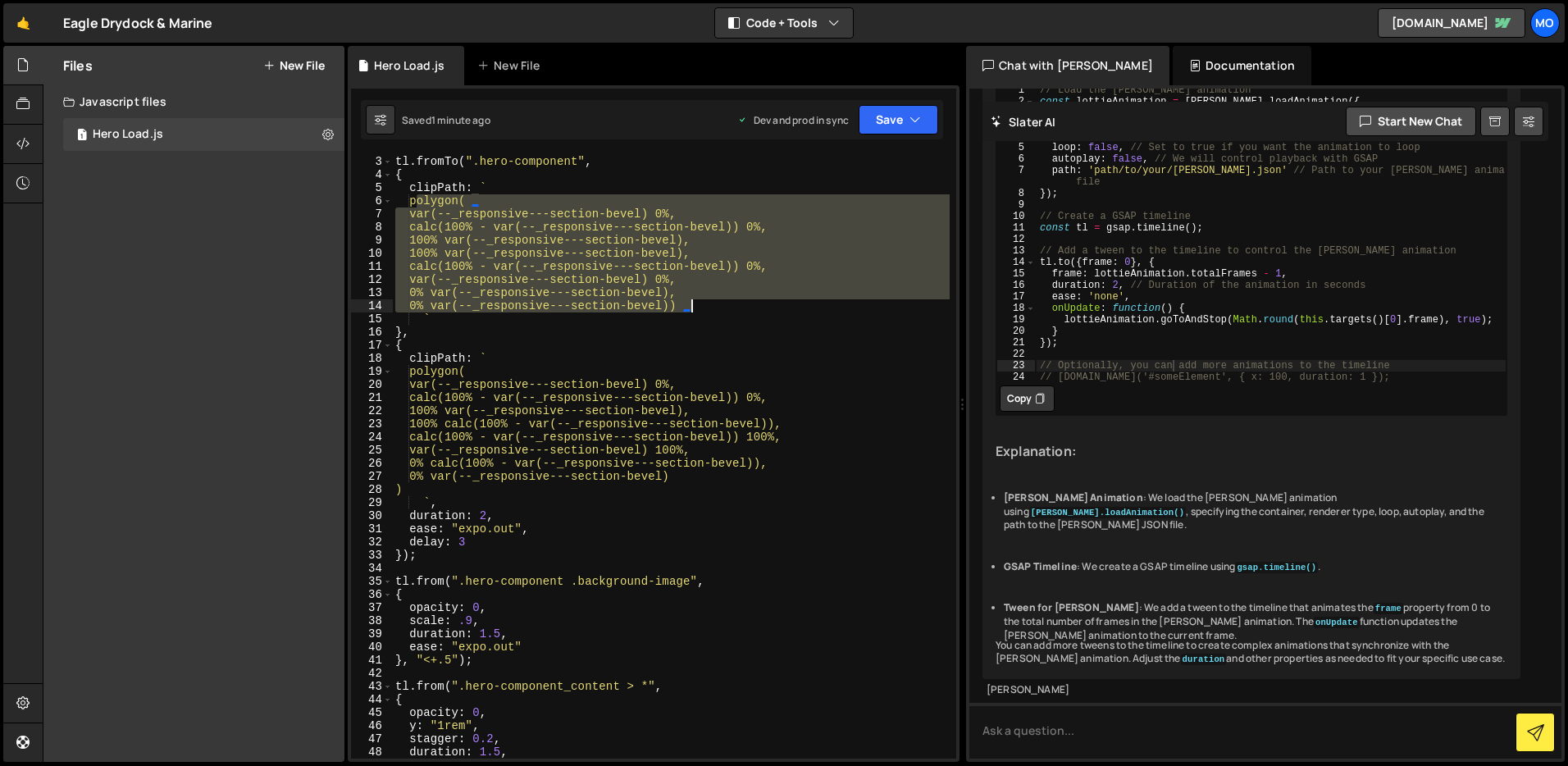
drag, startPoint x: 426, startPoint y: 205, endPoint x: 739, endPoint y: 304, distance: 328.3
click at [739, 304] on div "tl . fromTo ( ".hero-component" , { clipPath : ` polygon( var(--_responsive---s…" at bounding box center [671, 457] width 557 height 631
paste textarea ");"
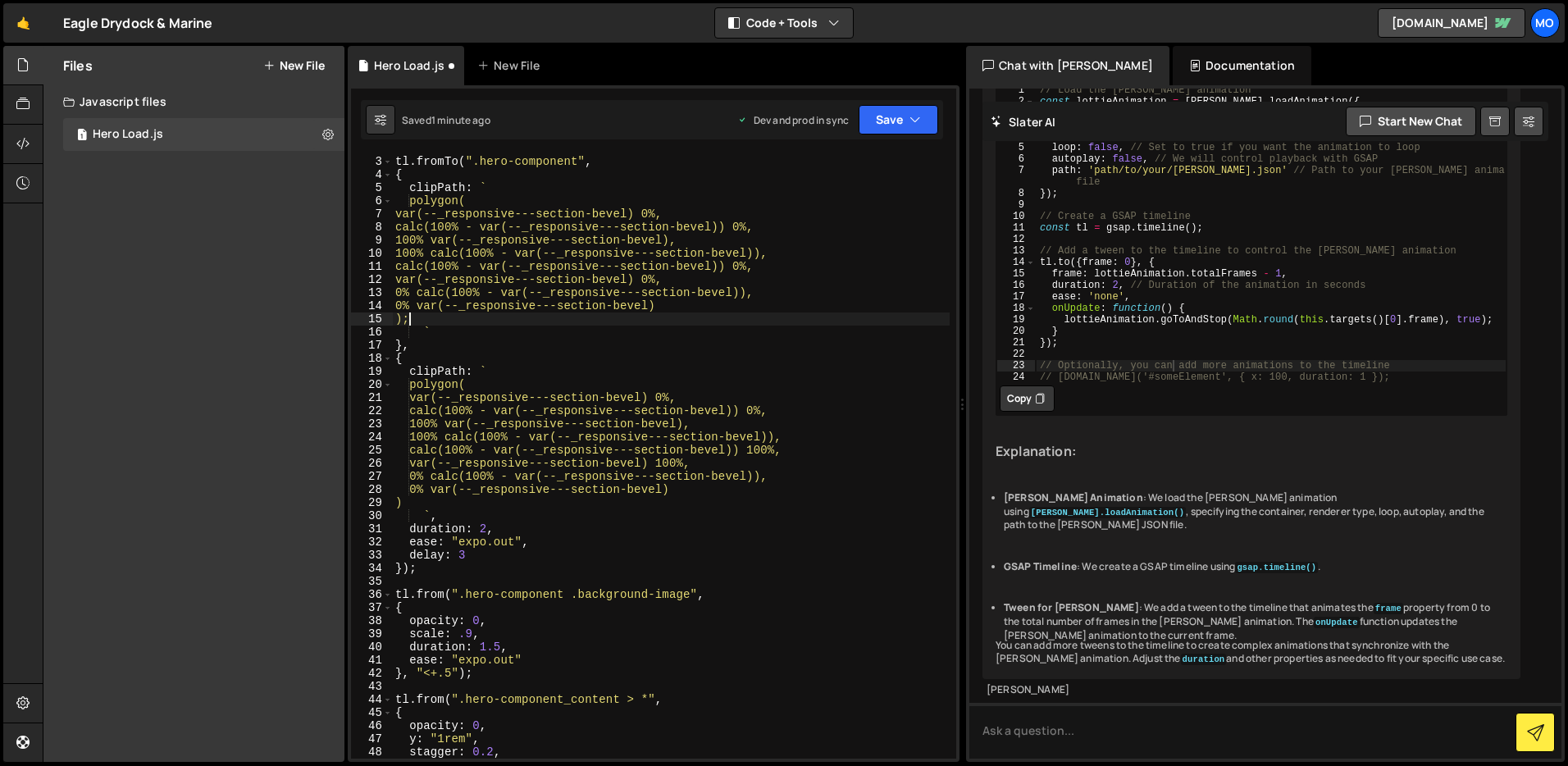
scroll to position [0, 0]
click at [415, 203] on div "tl . fromTo ( ".hero-component" , { clipPath : ` polygon( var(--_responsive---s…" at bounding box center [671, 457] width 557 height 631
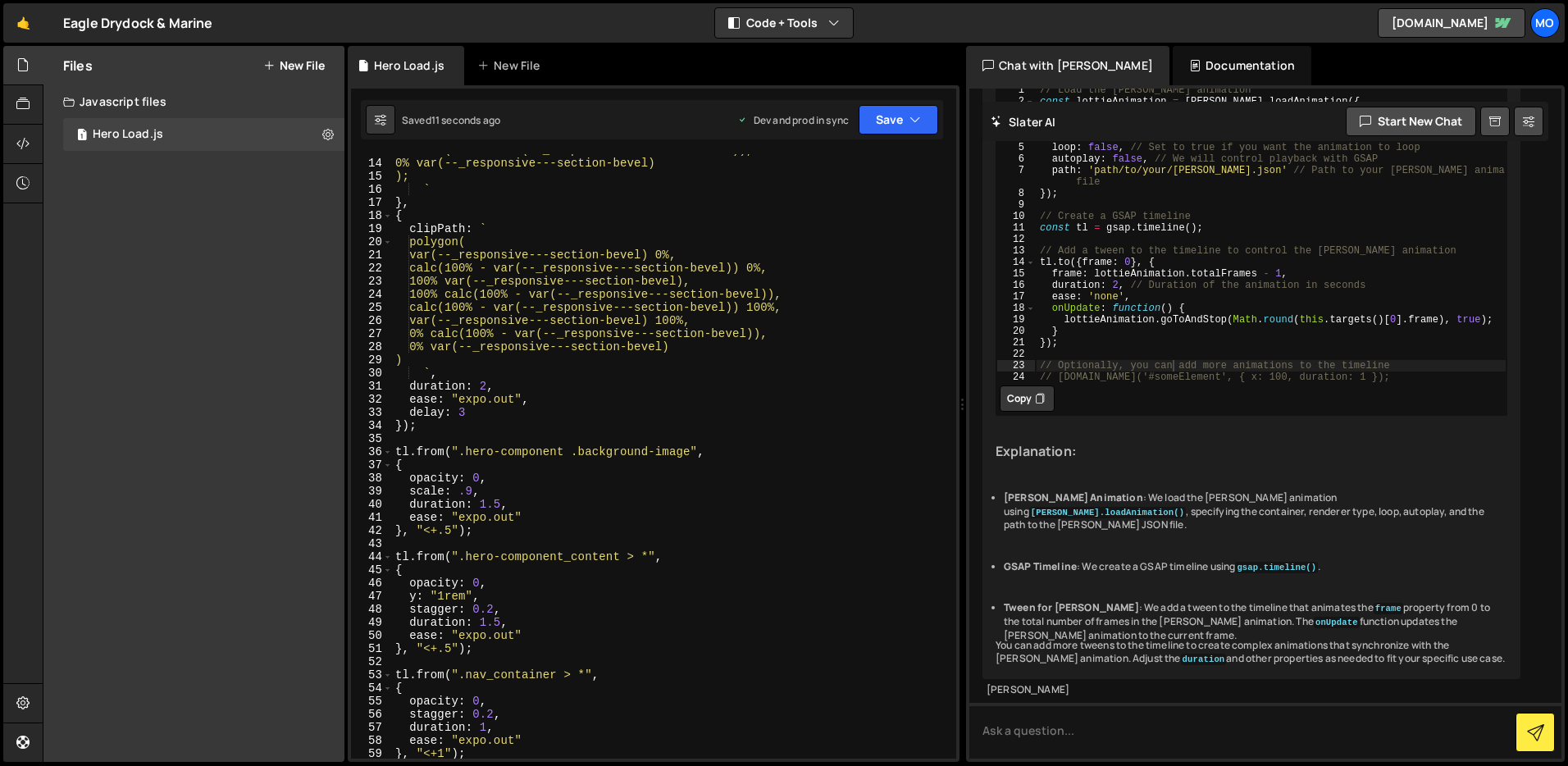
scroll to position [174, 0]
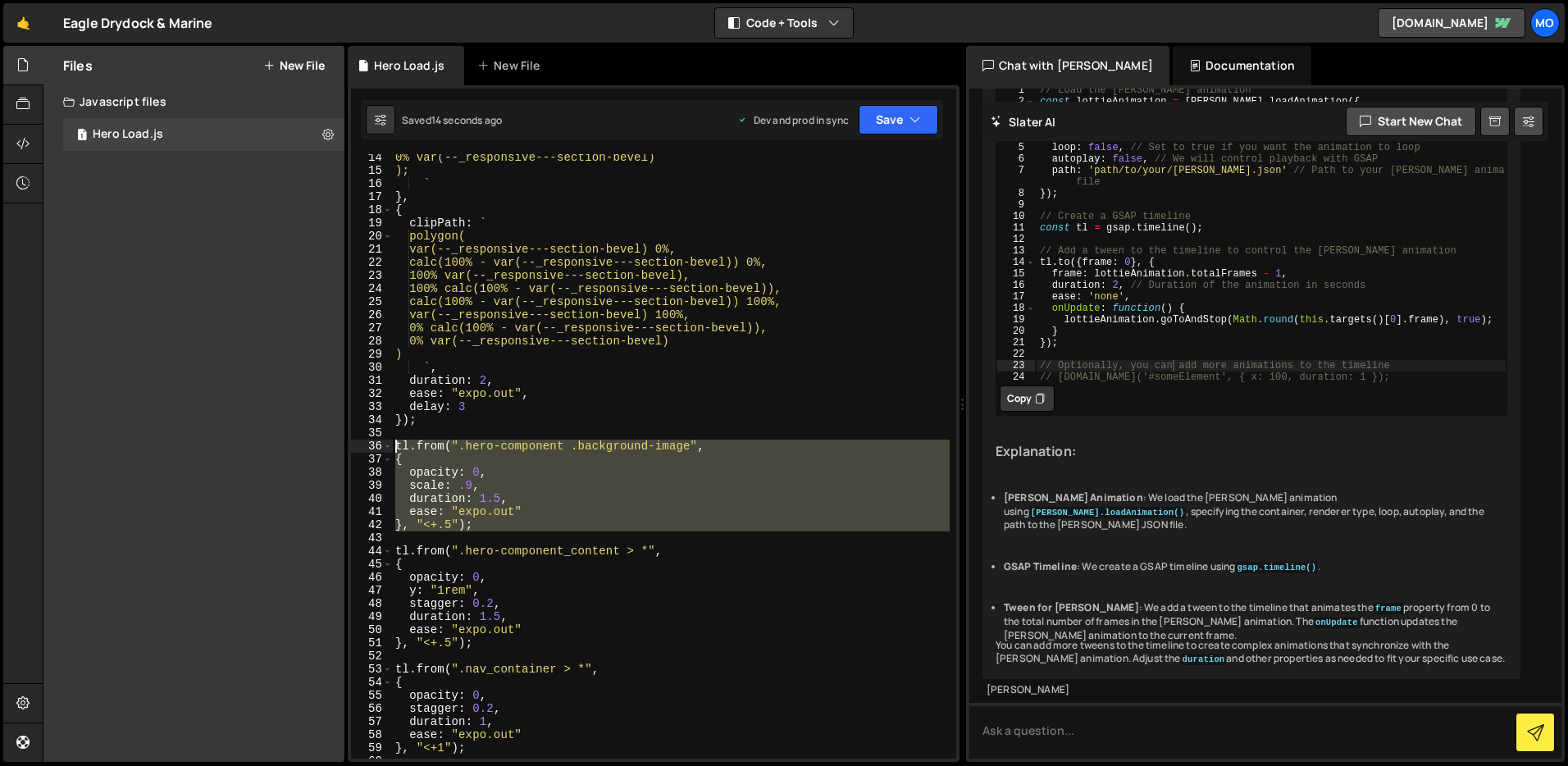
drag, startPoint x: 484, startPoint y: 532, endPoint x: 371, endPoint y: 444, distance: 143.2
click at [371, 444] on div "polygon( 14 15 16 17 18 19 20 21 22 23 24 25 26 27 28 29 30 31 32 33 34 35 36 3…" at bounding box center [654, 456] width 605 height 604
click at [639, 506] on div "0% var(--_responsive---section-bevel) ); ` } , { clipPath : ` polygon( var(--_r…" at bounding box center [671, 456] width 557 height 604
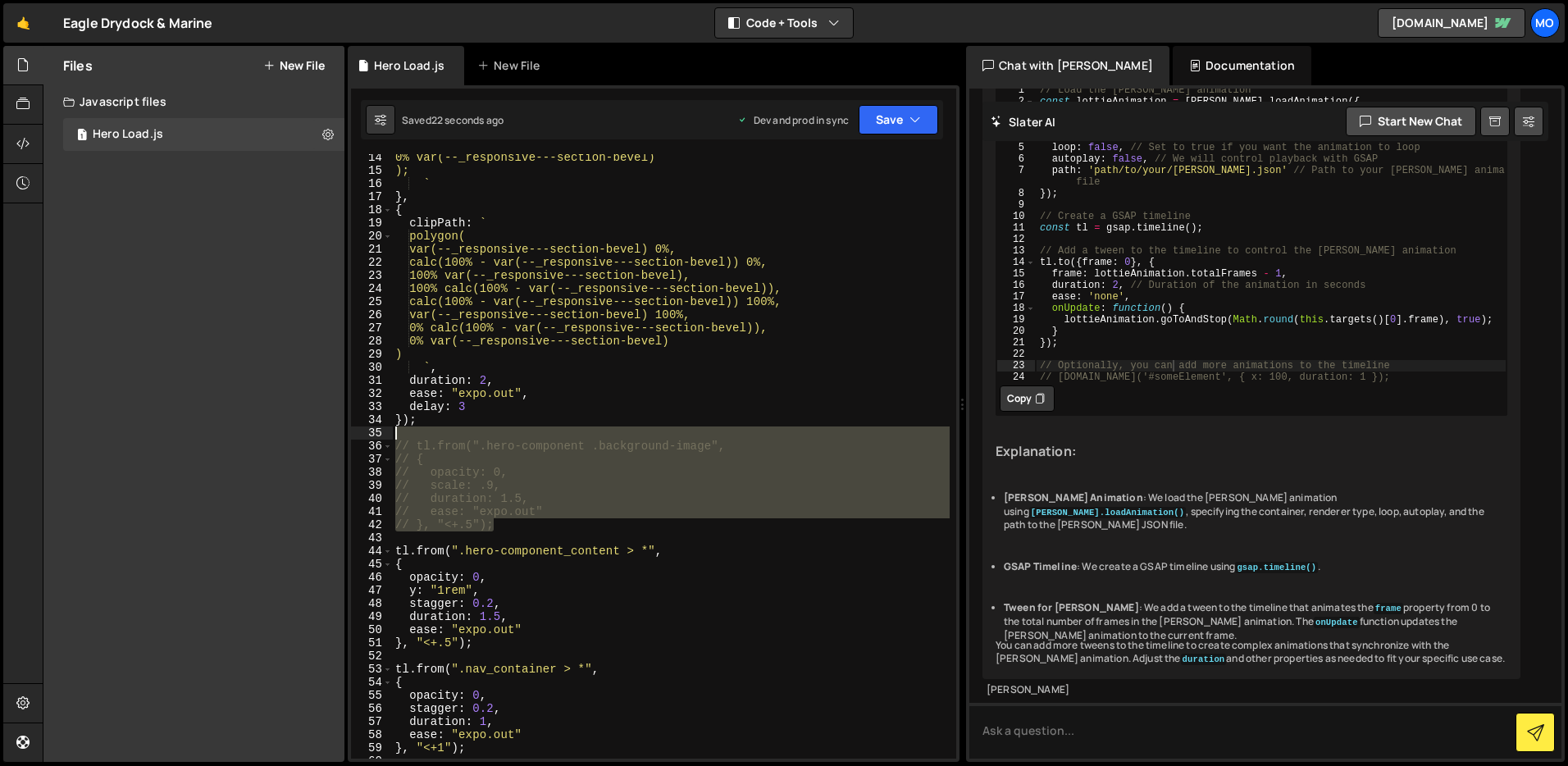
drag, startPoint x: 507, startPoint y: 525, endPoint x: 370, endPoint y: 433, distance: 165.0
click at [370, 433] on div "// ease: "expo.out" 14 15 16 17 18 19 20 21 22 23 24 25 26 27 28 29 30 31 32 33…" at bounding box center [654, 456] width 605 height 604
type textarea "// tl.from(".hero-component .background-image","
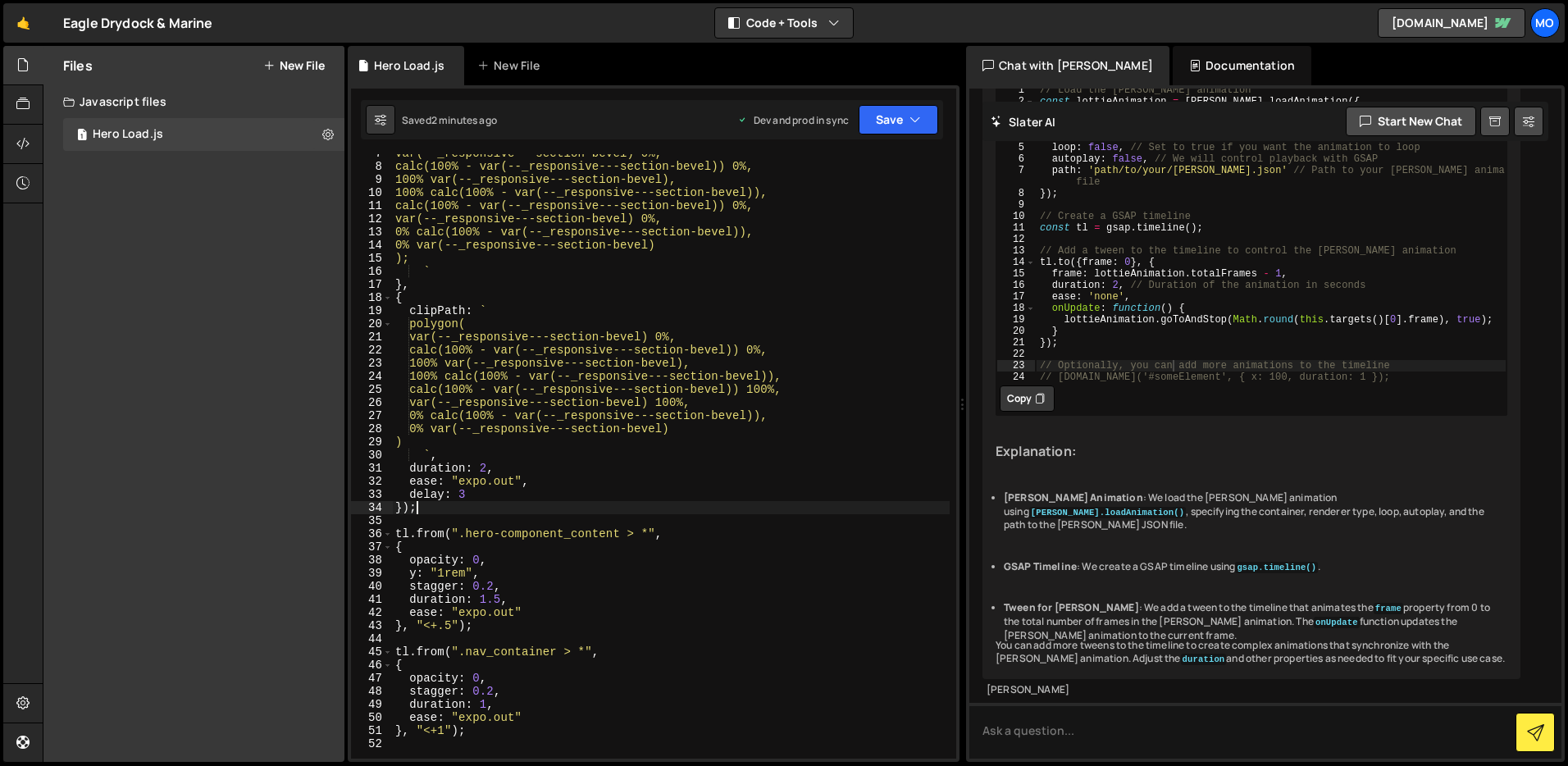
scroll to position [0, 0]
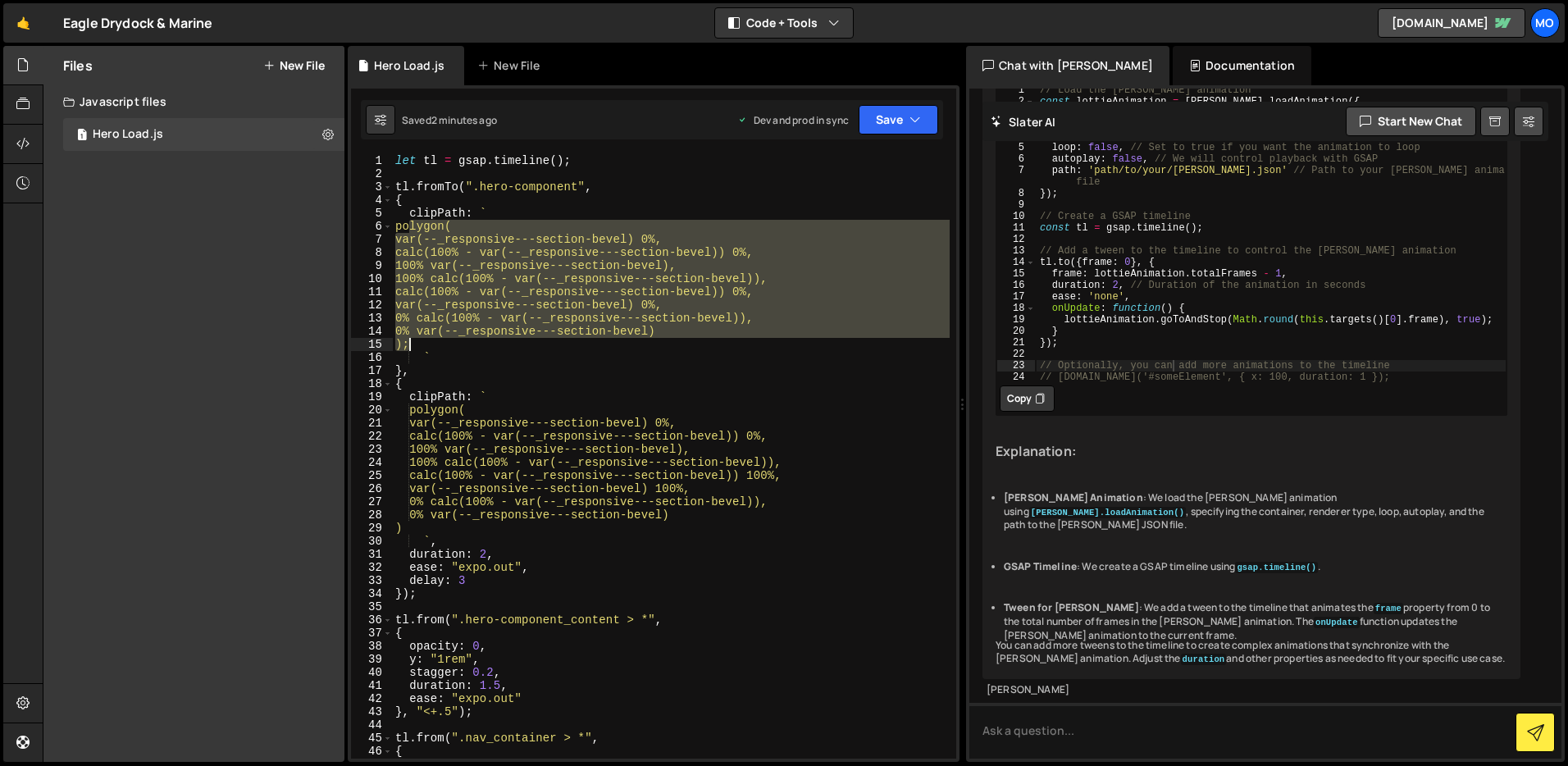
drag, startPoint x: 409, startPoint y: 228, endPoint x: 439, endPoint y: 339, distance: 115.0
click at [439, 339] on div "let tl = gsap . timeline ( ) ; tl . fromTo ( ".hero-component" , { clipPath : `…" at bounding box center [671, 469] width 557 height 631
paste textarea ")"
type textarea ")"
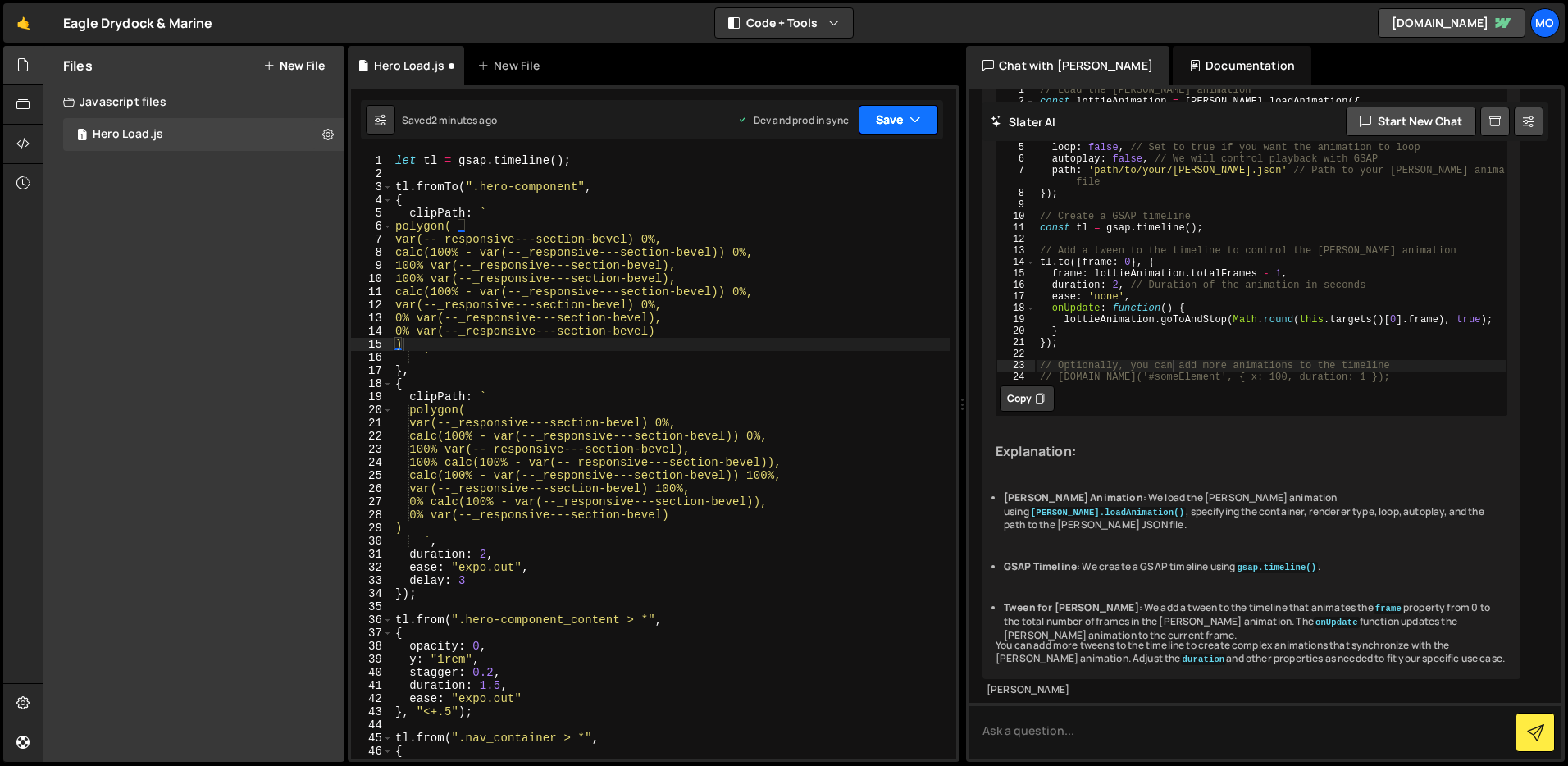
click at [903, 127] on button "Save" at bounding box center [899, 120] width 80 height 30
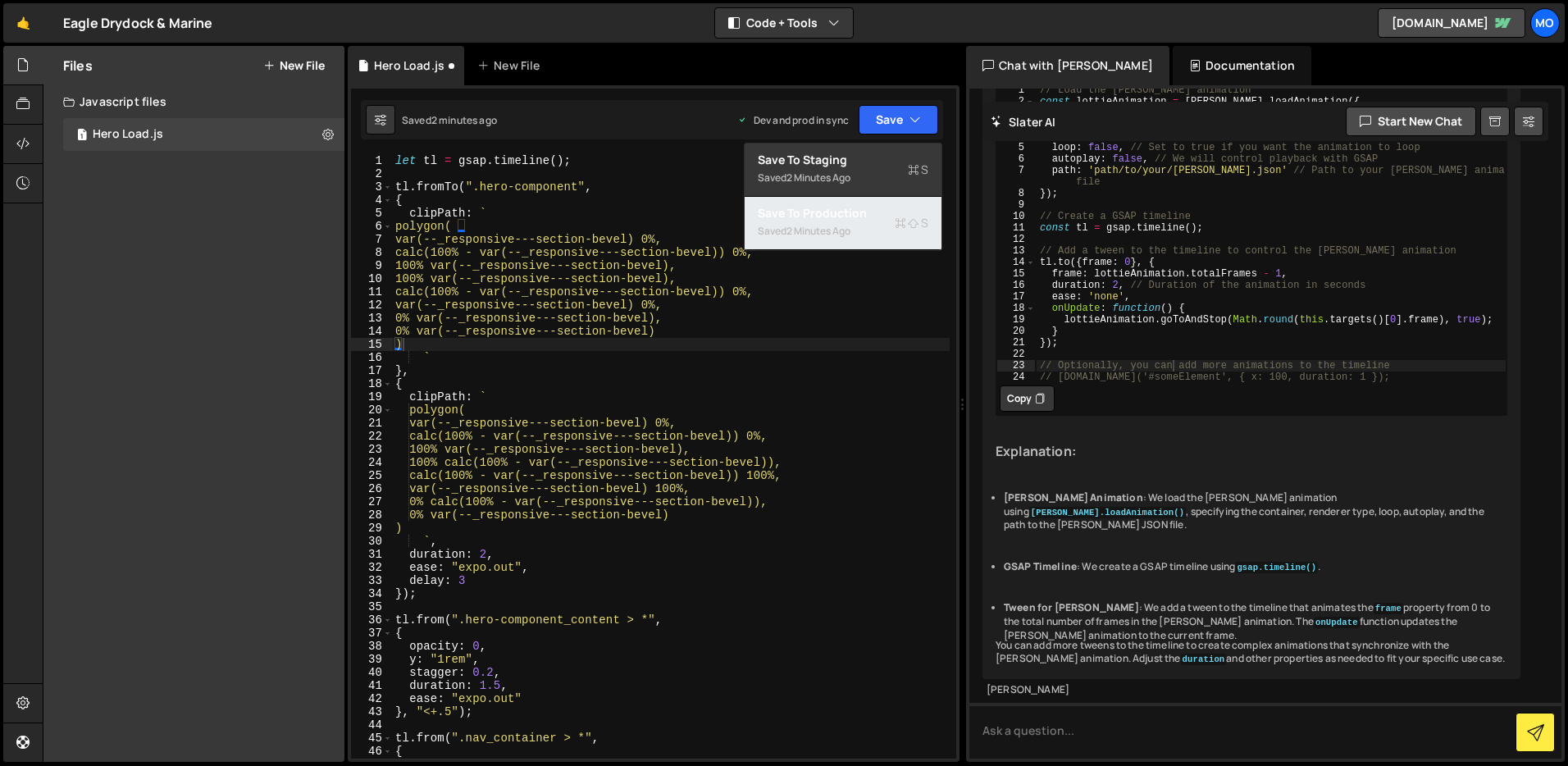
click at [875, 228] on div "Saved 2 minutes ago" at bounding box center [844, 231] width 171 height 20
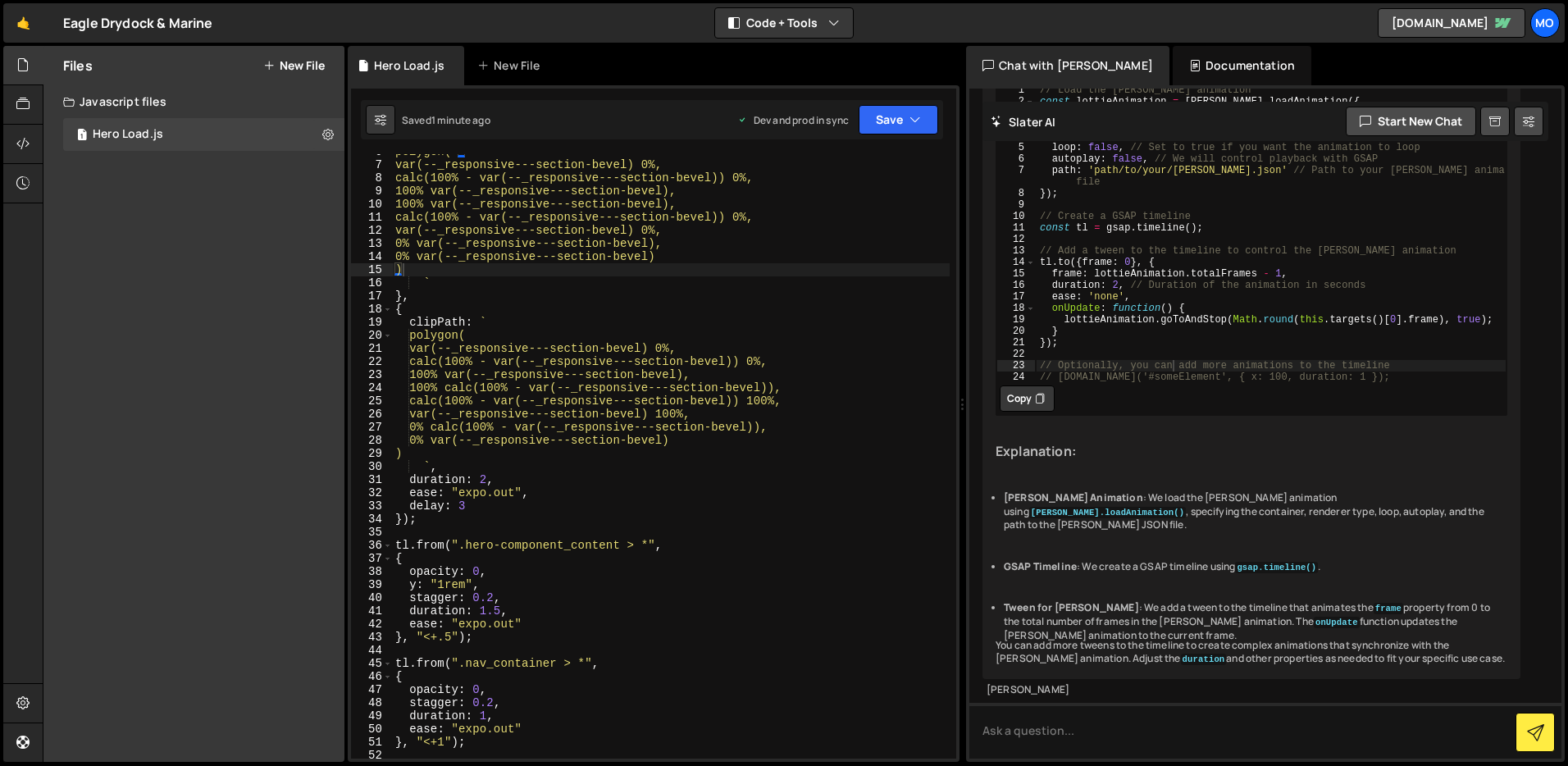
scroll to position [112, 0]
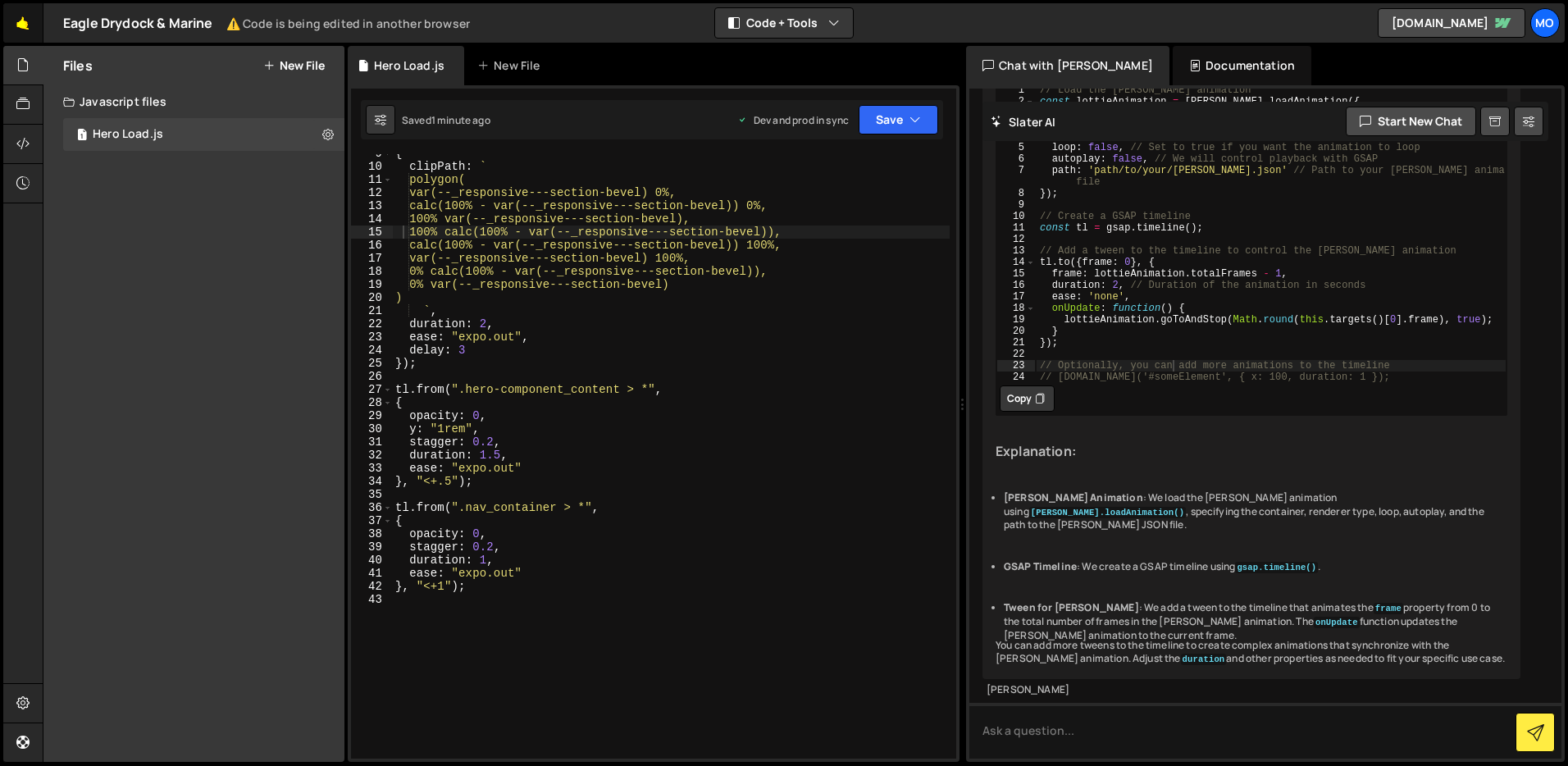
click at [29, 21] on link "🤙" at bounding box center [23, 23] width 40 height 39
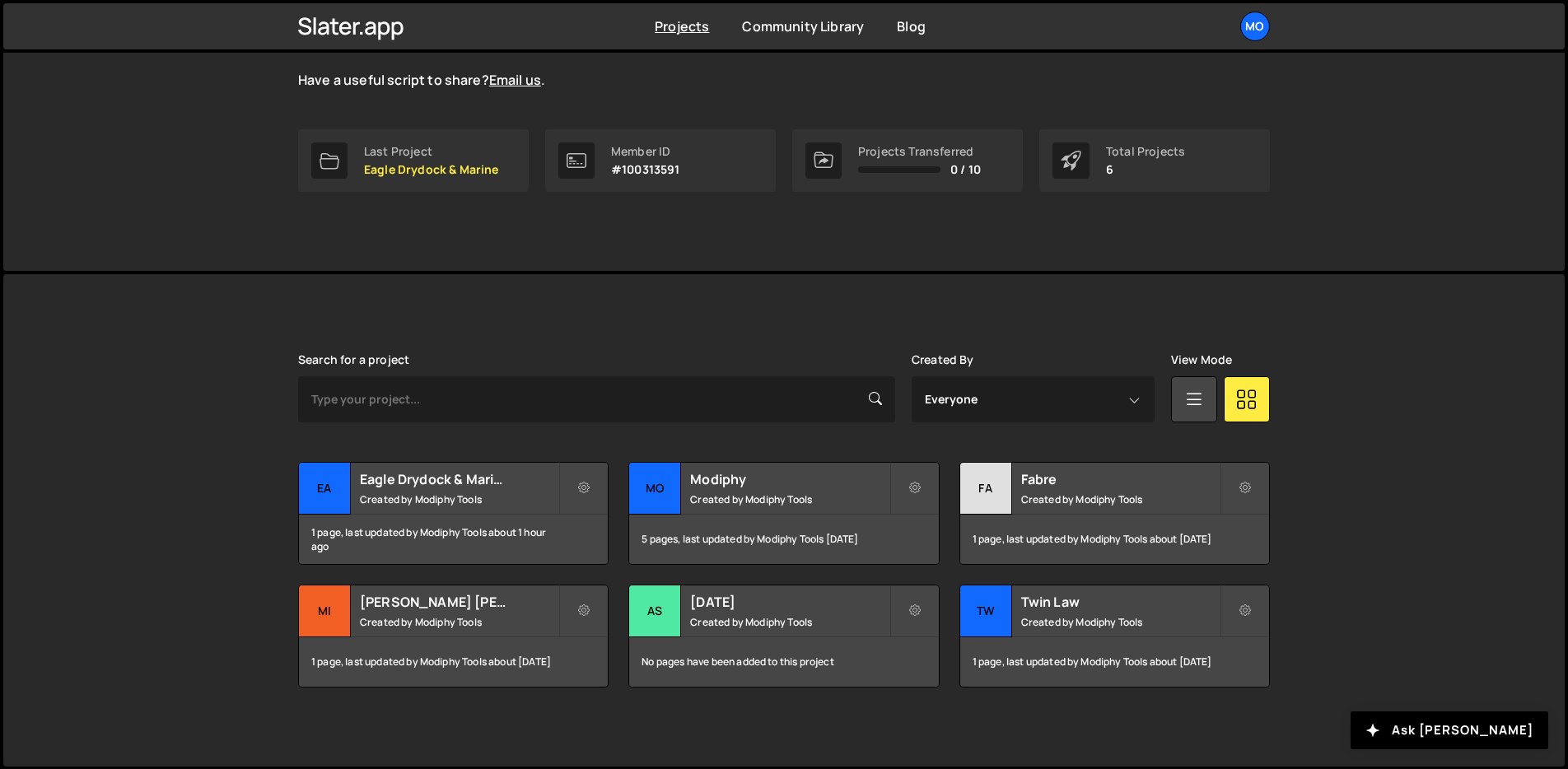
scroll to position [55, 0]
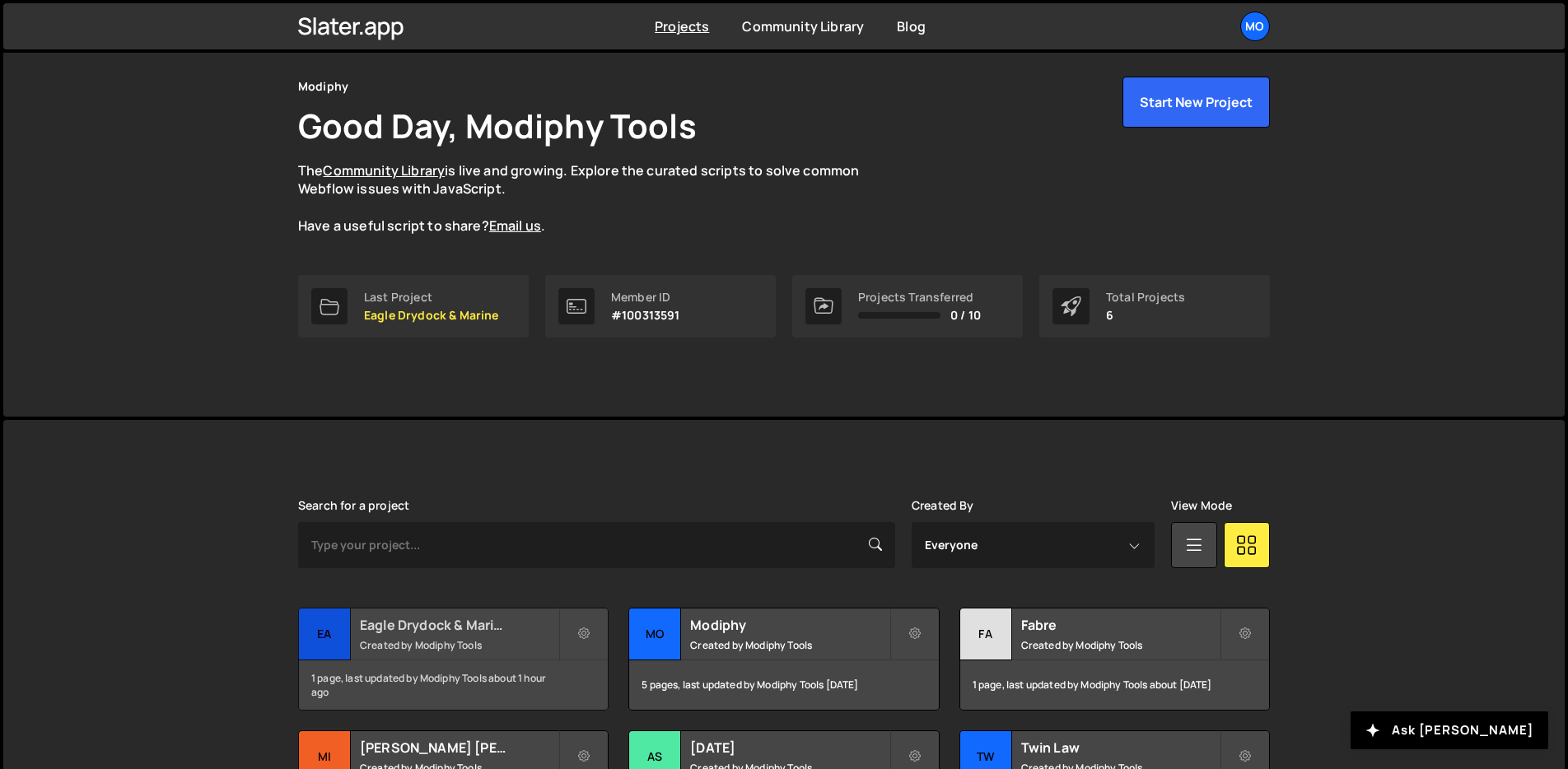
click at [506, 619] on h2 "Eagle Drydock & Marine" at bounding box center [458, 625] width 198 height 18
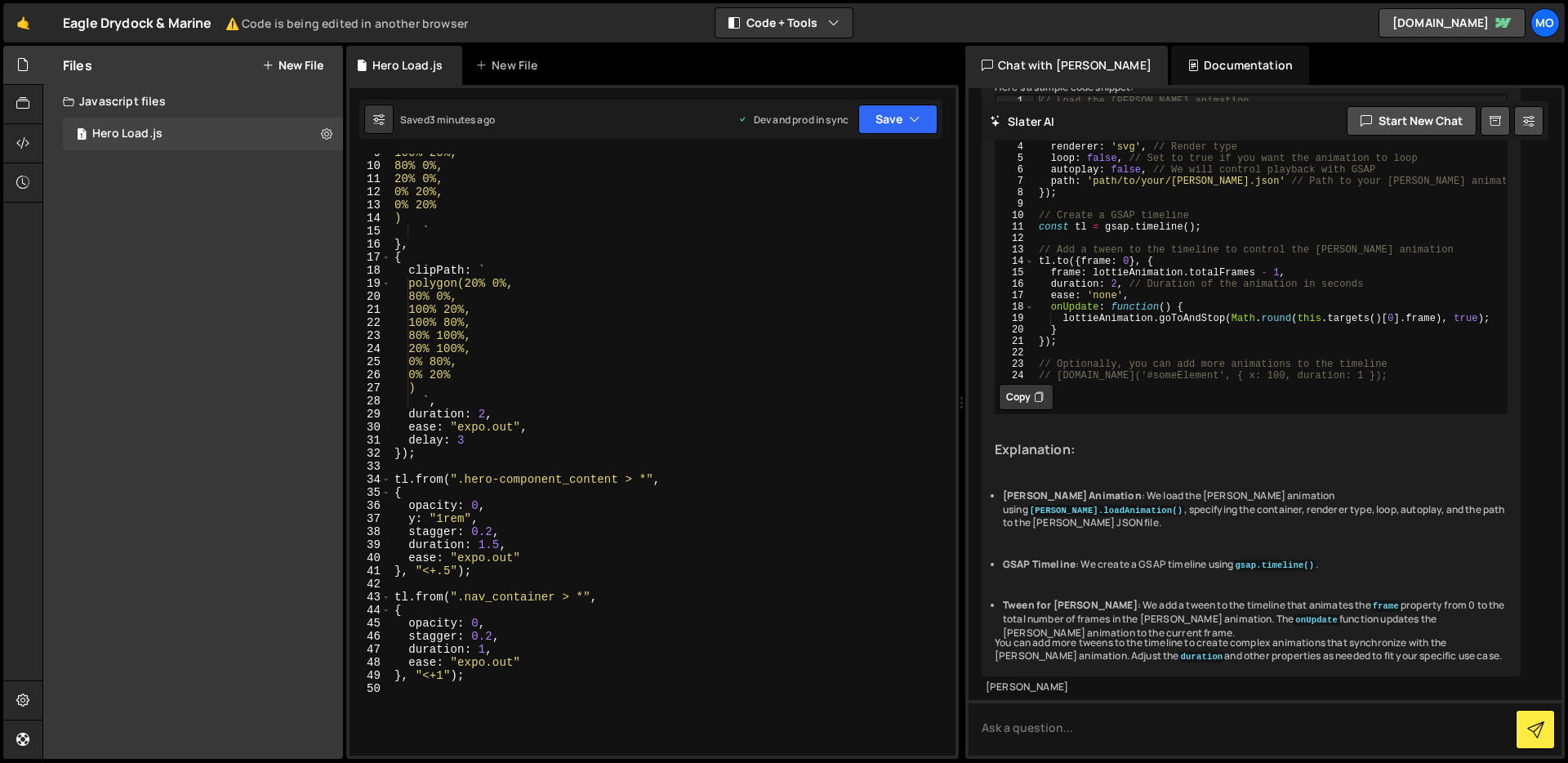
scroll to position [151, 0]
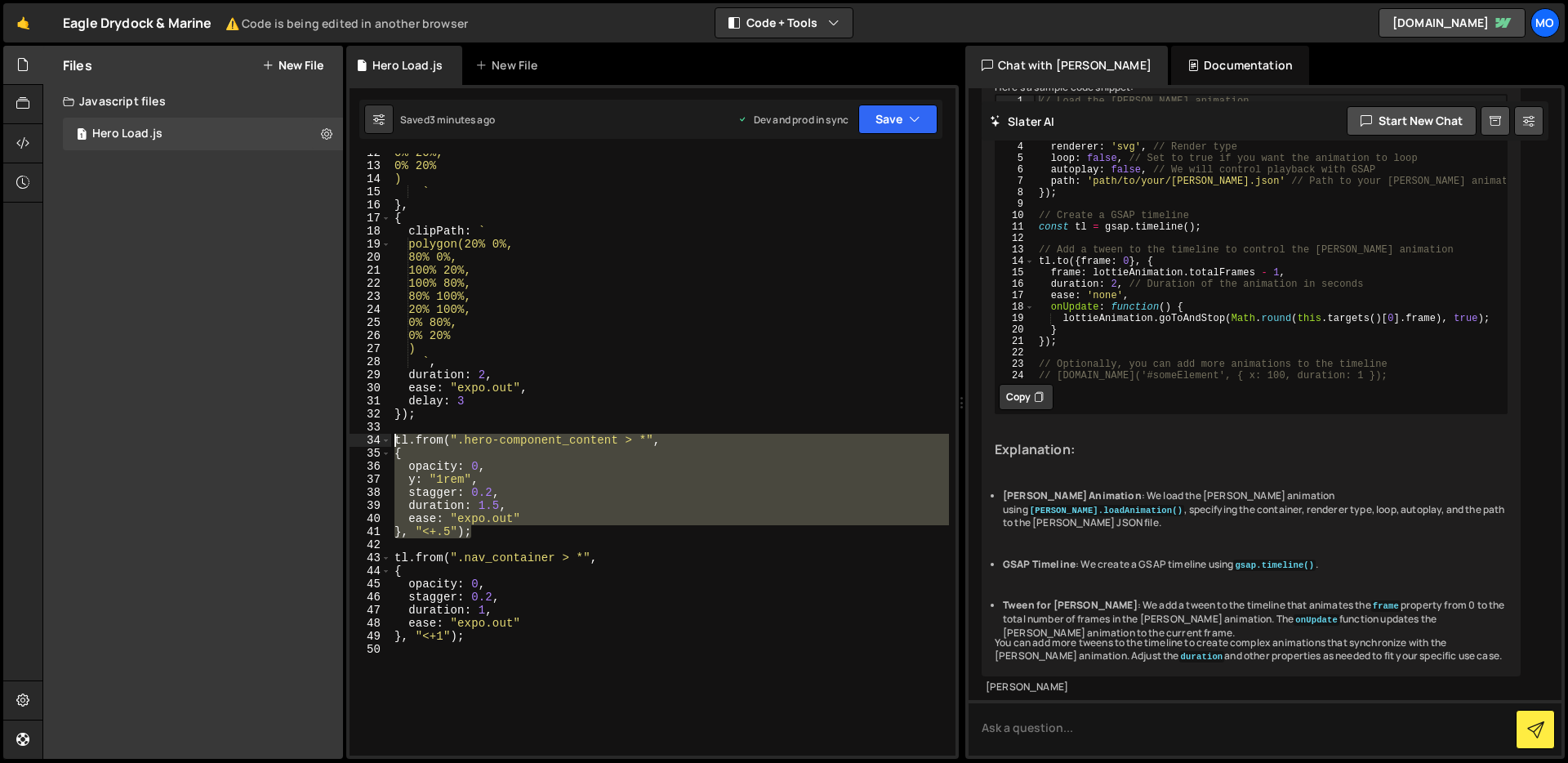
drag, startPoint x: 475, startPoint y: 532, endPoint x: 358, endPoint y: 437, distance: 150.7
click at [358, 437] on div "}, "<+.5"); 12 13 14 15 16 17 18 19 20 21 22 23 24 25 26 27 28 29 30 31 32 33 3…" at bounding box center [653, 454] width 606 height 602
click at [491, 536] on div "0% 20%, 0% 20% ) ` } , { clipPath : ` polygon(20% 0%, 80% 0%, 100% 20%, 100% 80…" at bounding box center [670, 454] width 558 height 602
type textarea "}, "<+.5");"
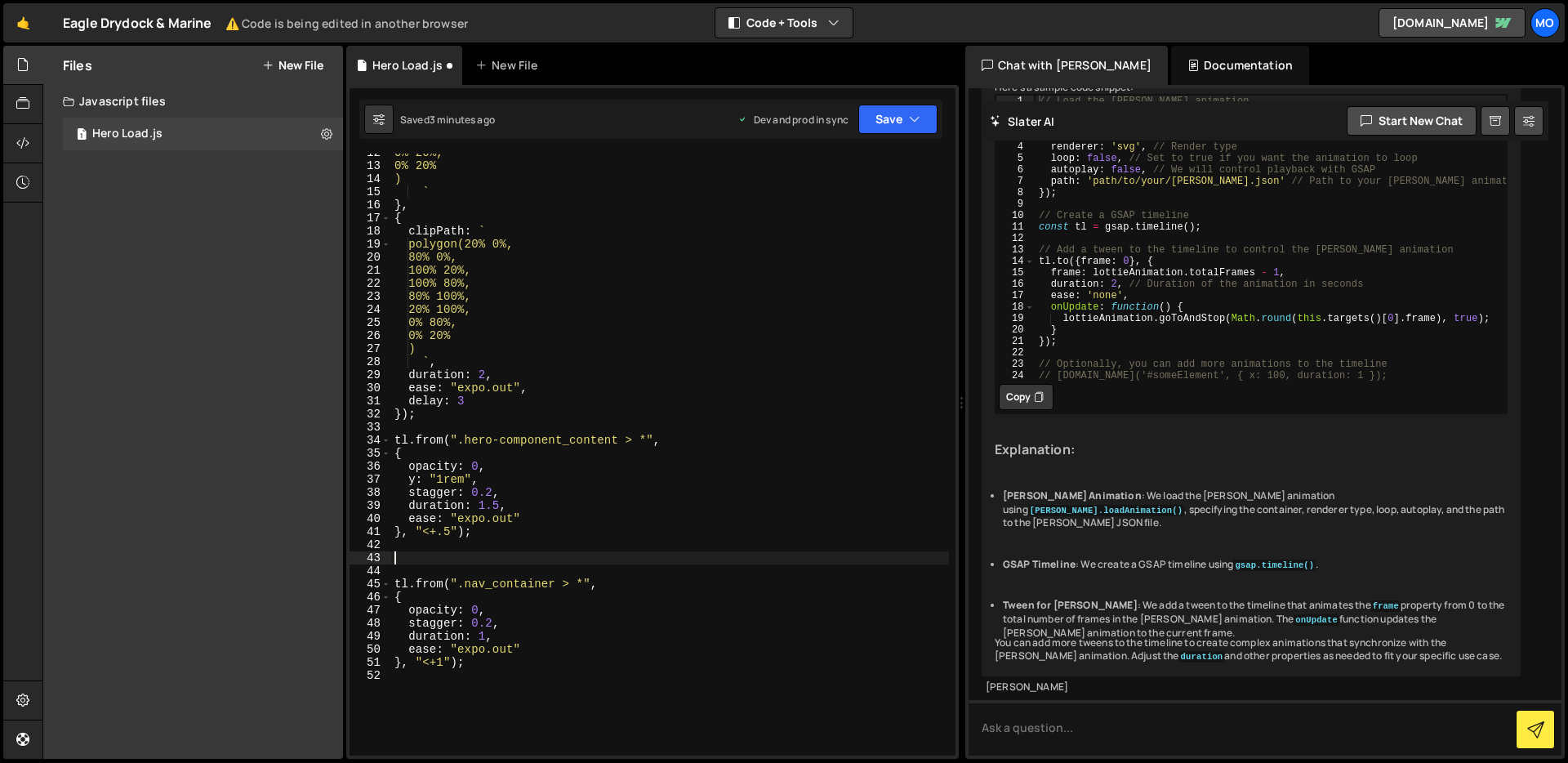
paste textarea "}, "<+.5");"
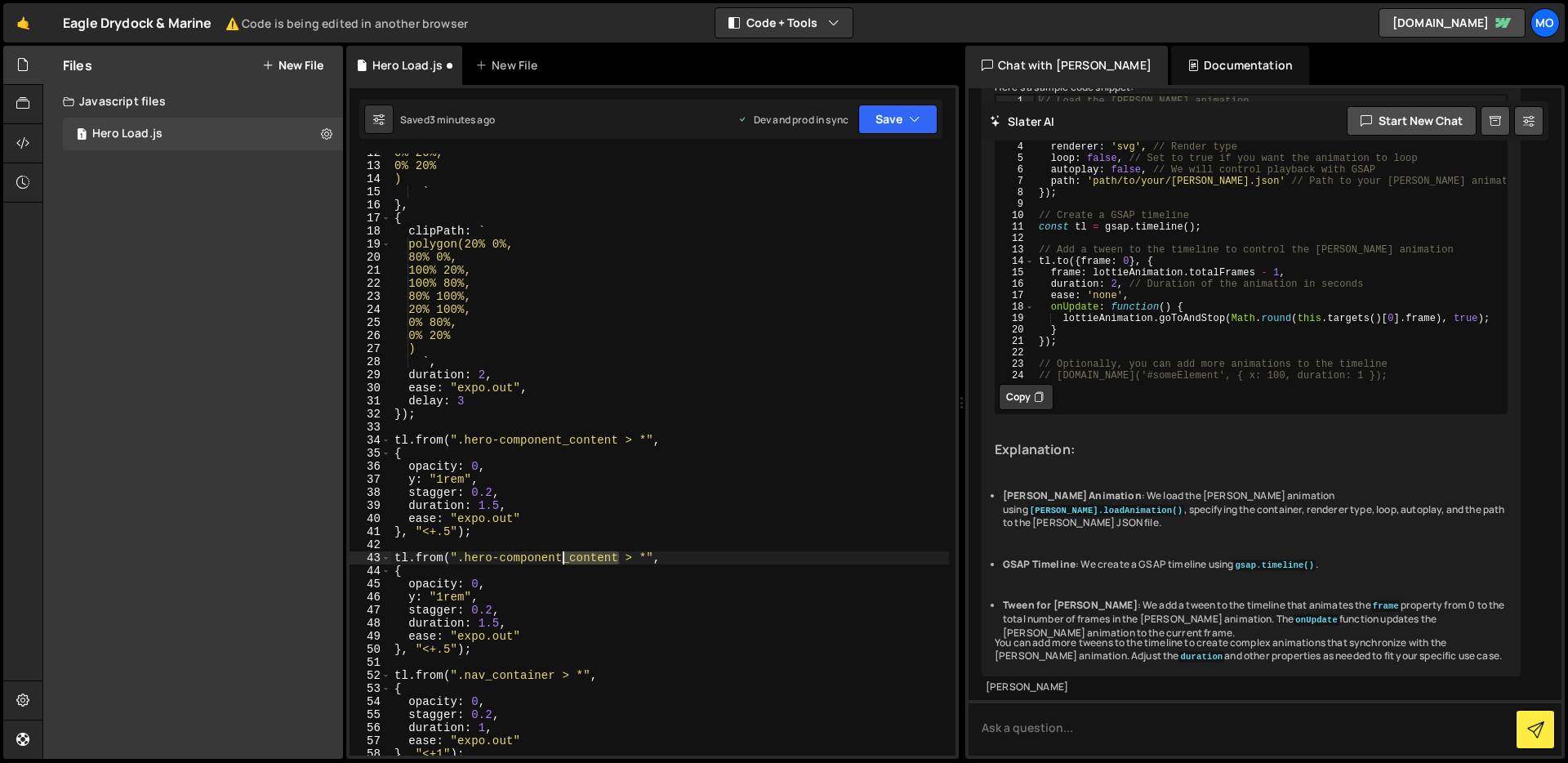
drag, startPoint x: 616, startPoint y: 559, endPoint x: 564, endPoint y: 559, distance: 52.0
click at [564, 559] on div "0% 20%, 0% 20% ) ` } , { clipPath : ` polygon(20% 0%, 80% 0%, 100% 20%, 100% 80…" at bounding box center [670, 461] width 558 height 628
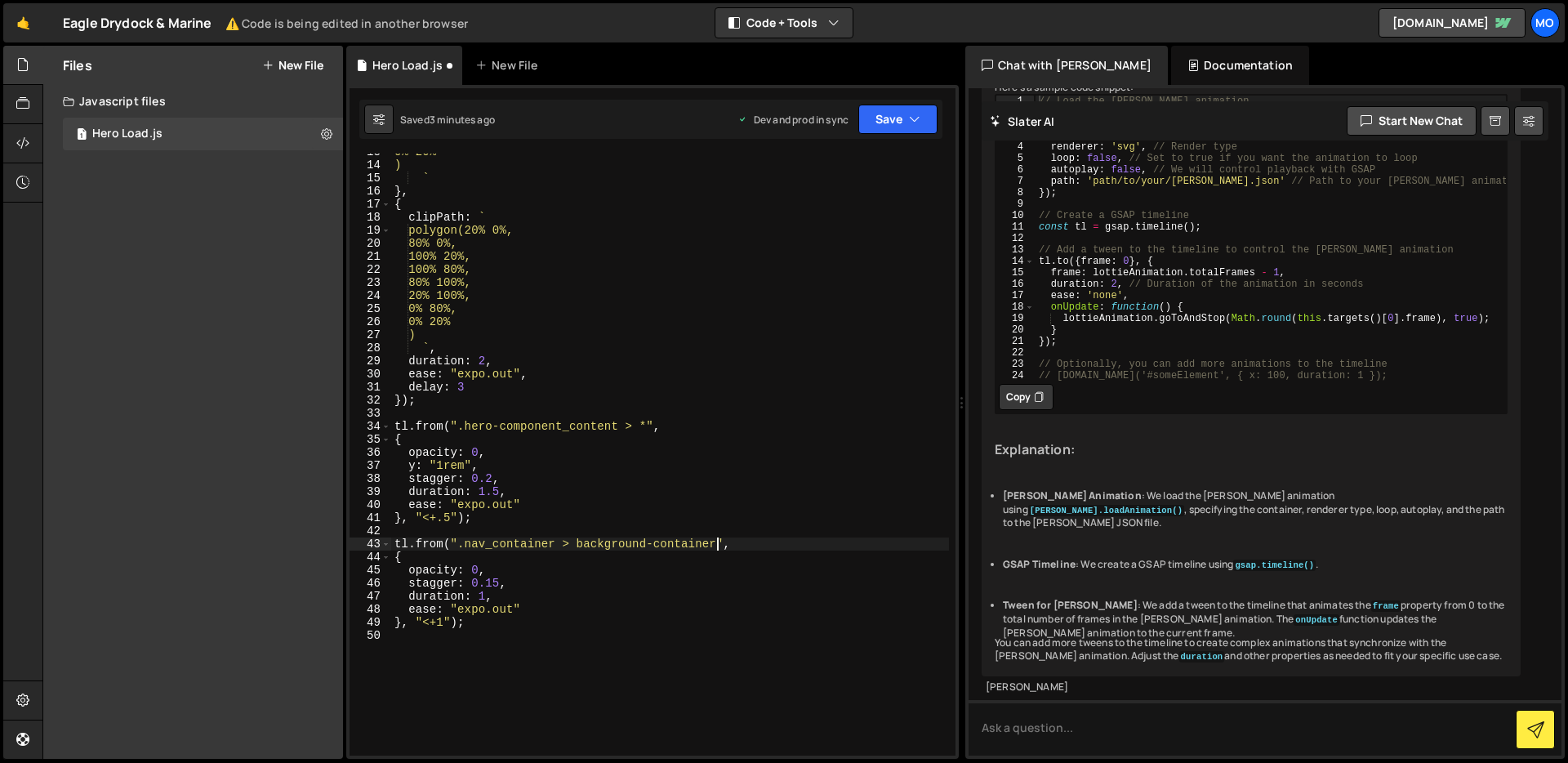
scroll to position [165, 0]
click at [569, 544] on div "0% 20% ) ` } , { clipPath : ` polygon(20% 0%, 80% 0%, 100% 20%, 100% 80%, 80% 1…" at bounding box center [670, 460] width 558 height 628
click at [510, 548] on div "0% 20% ) ` } , { clipPath : ` polygon(20% 0%, 80% 0%, 100% 20%, 100% 80%, 80% 1…" at bounding box center [670, 460] width 558 height 628
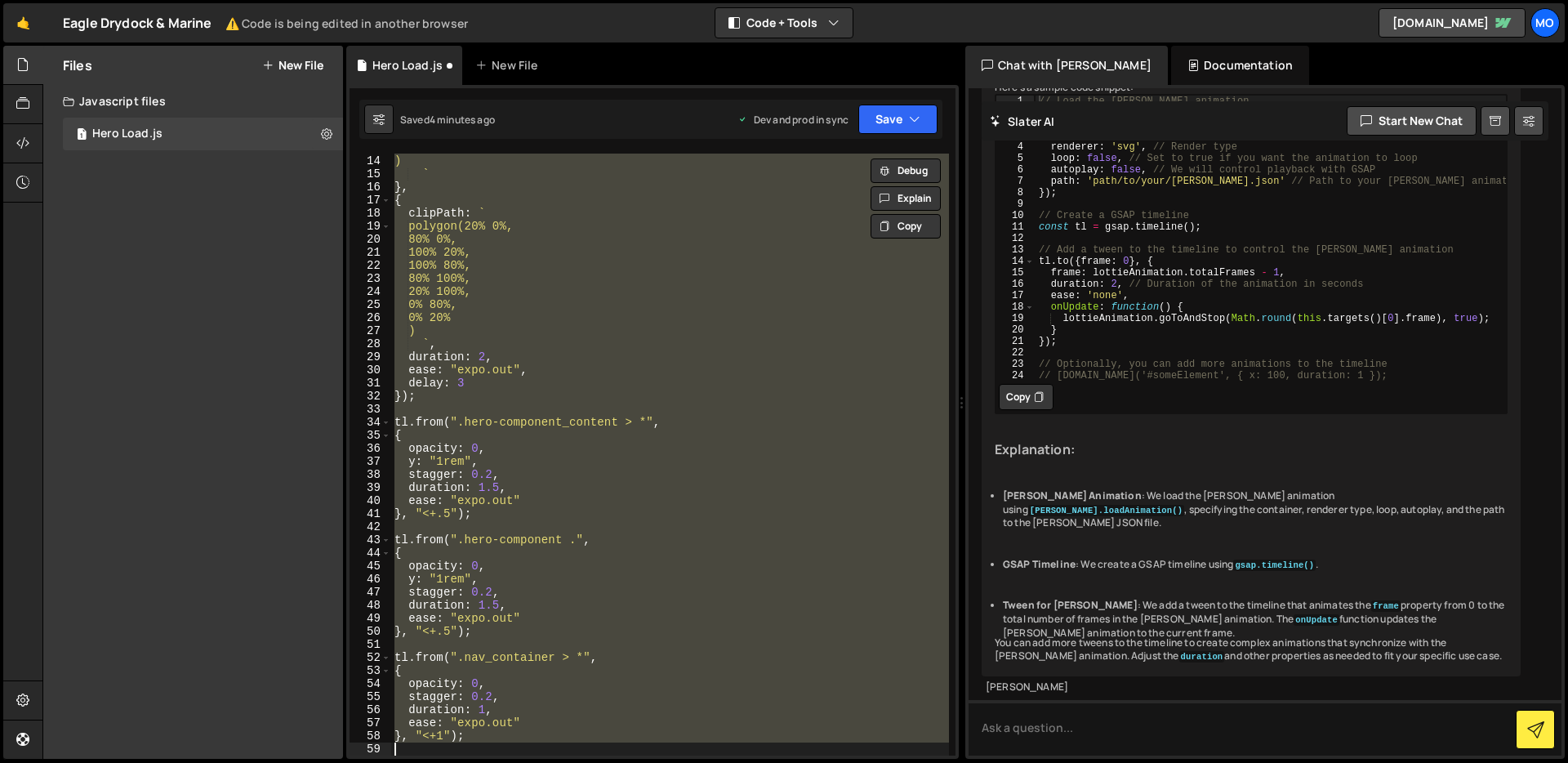
click at [617, 584] on div "0% 20% ) ` } , { clipPath : ` polygon(20% 0%, 80% 0%, 100% 20%, 100% 80%, 80% 1…" at bounding box center [670, 454] width 558 height 602
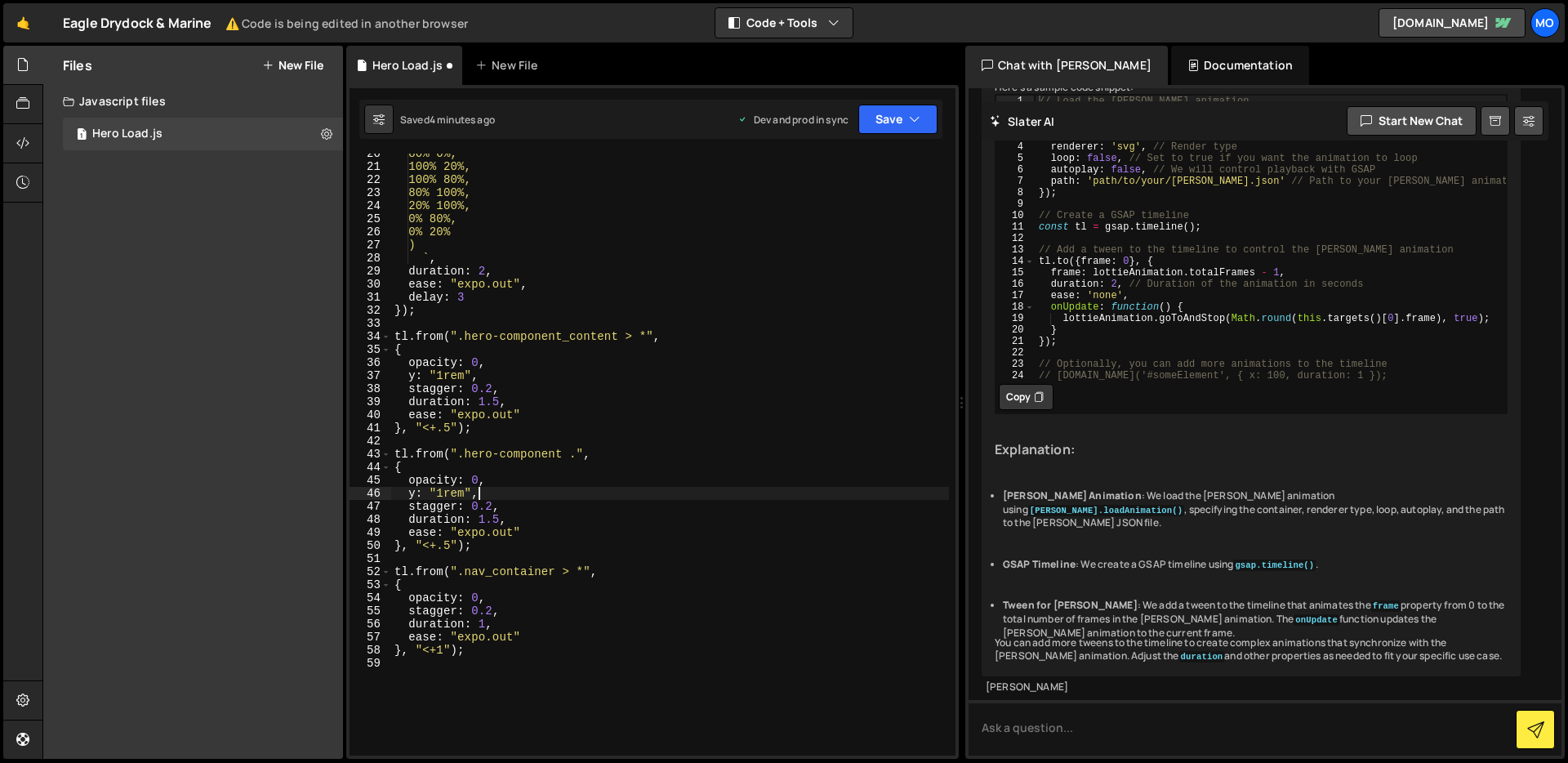
scroll to position [255, 0]
click at [574, 454] on div "80% 0%, 100% 20%, 100% 80%, 80% 100%, 20% 100%, 0% 80%, 0% 20% ) ` , duration :…" at bounding box center [670, 462] width 558 height 628
click at [428, 456] on div "80% 0%, 100% 20%, 100% 80%, 80% 100%, 20% 100%, 0% 80%, 0% 20% ) ` , duration :…" at bounding box center [670, 462] width 558 height 628
click at [427, 456] on div "80% 0%, 100% 20%, 100% 80%, 80% 100%, 20% 100%, 0% 80%, 0% 20% ) ` , duration :…" at bounding box center [670, 462] width 558 height 628
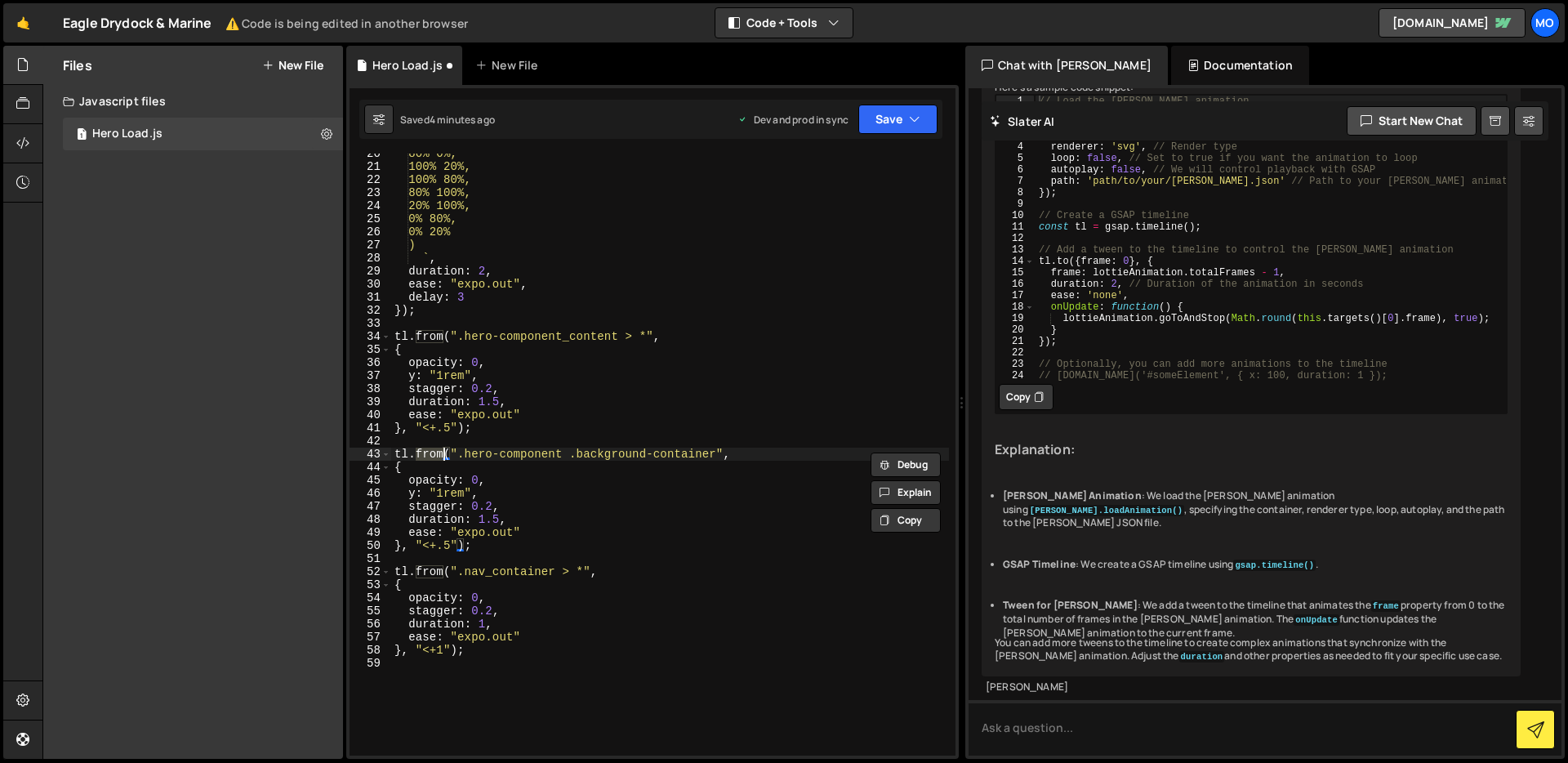
type textarea "[DOMAIN_NAME](".hero-component .background-container","
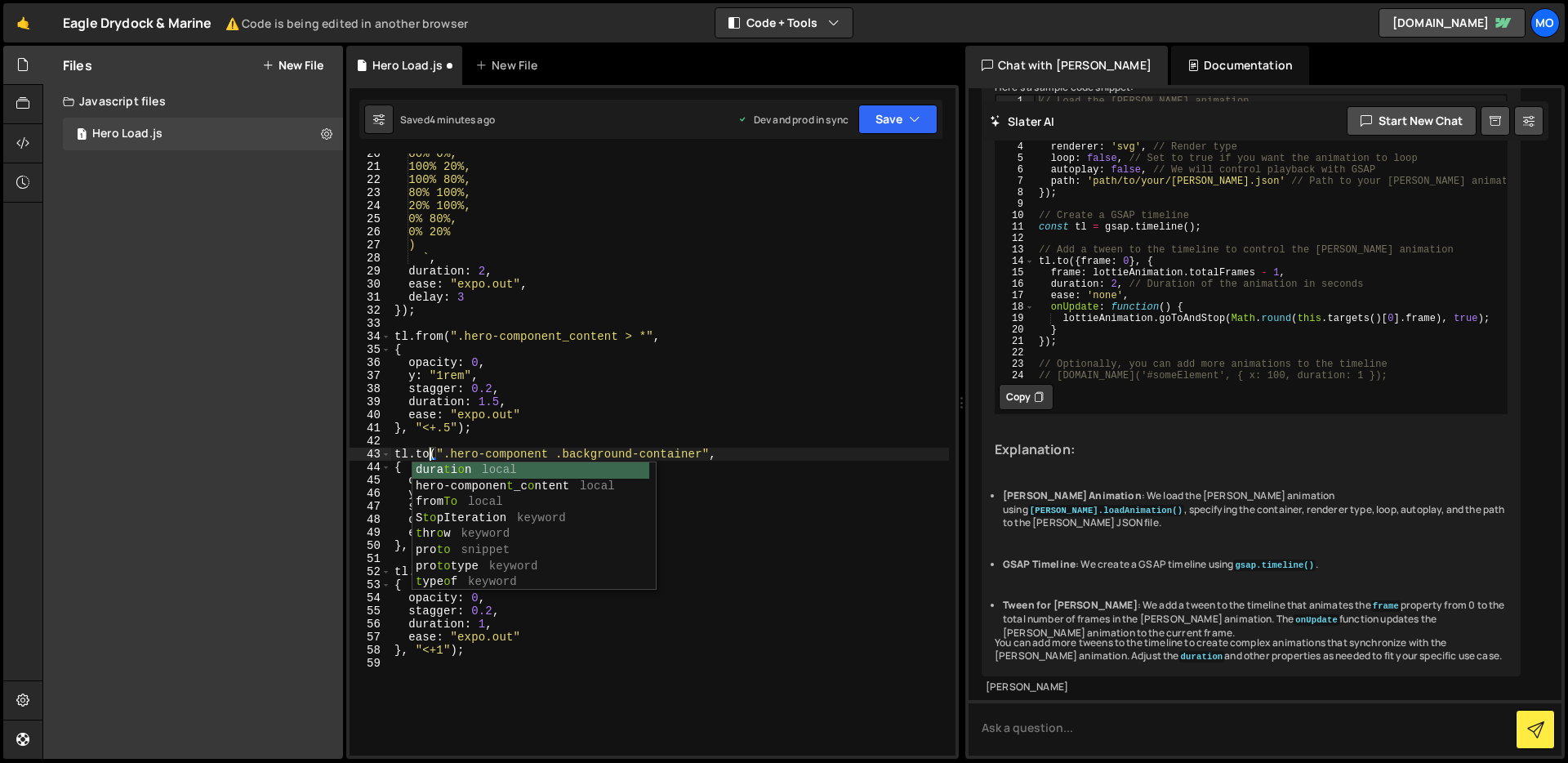
click at [514, 443] on div "80% 0%, 100% 20%, 100% 80%, 80% 100%, 20% 100%, 0% 80%, 0% 20% ) ` , duration :…" at bounding box center [670, 462] width 558 height 628
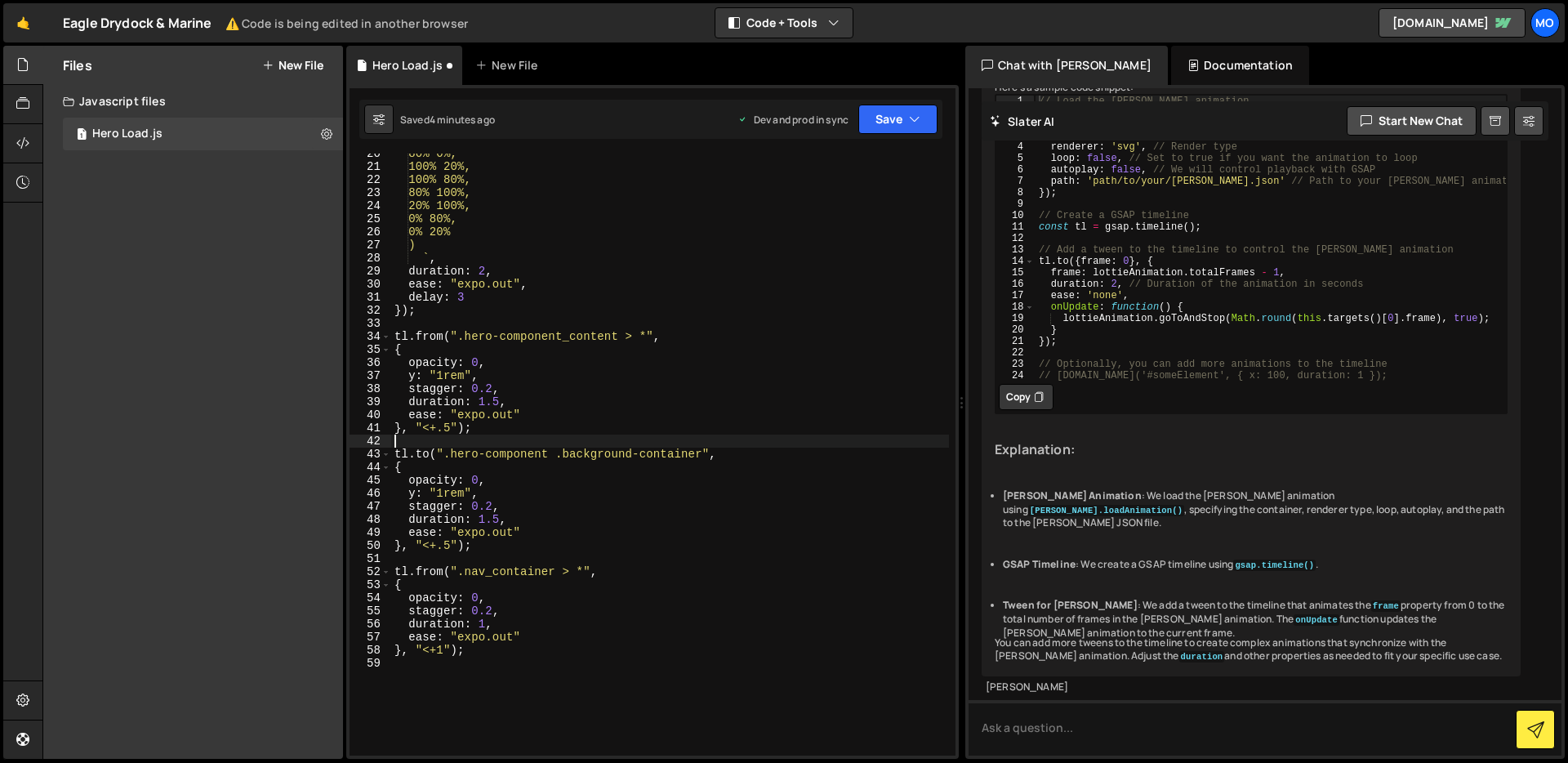
scroll to position [0, 0]
click at [477, 480] on div "80% 0%, 100% 20%, 100% 80%, 80% 100%, 20% 100%, 0% 80%, 0% 20% ) ` , duration :…" at bounding box center [670, 462] width 558 height 628
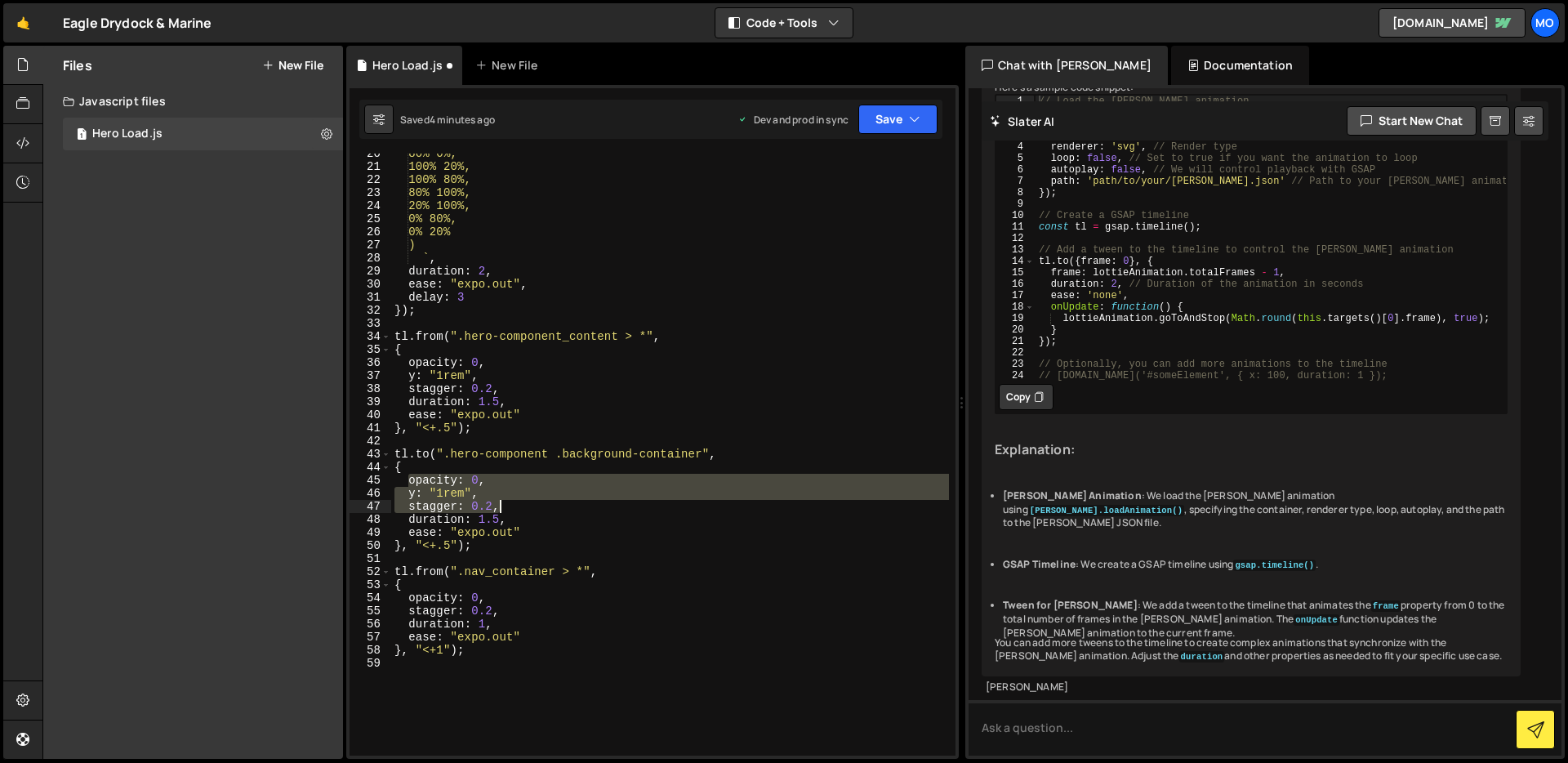
drag, startPoint x: 408, startPoint y: 481, endPoint x: 578, endPoint y: 513, distance: 173.0
click at [578, 513] on div "80% 0%, 100% 20%, 100% 80%, 80% 100%, 20% 100%, 0% 80%, 0% 20% ) ` , duration :…" at bounding box center [670, 462] width 558 height 628
type textarea "y: "1rem", stagger: 0.2,"
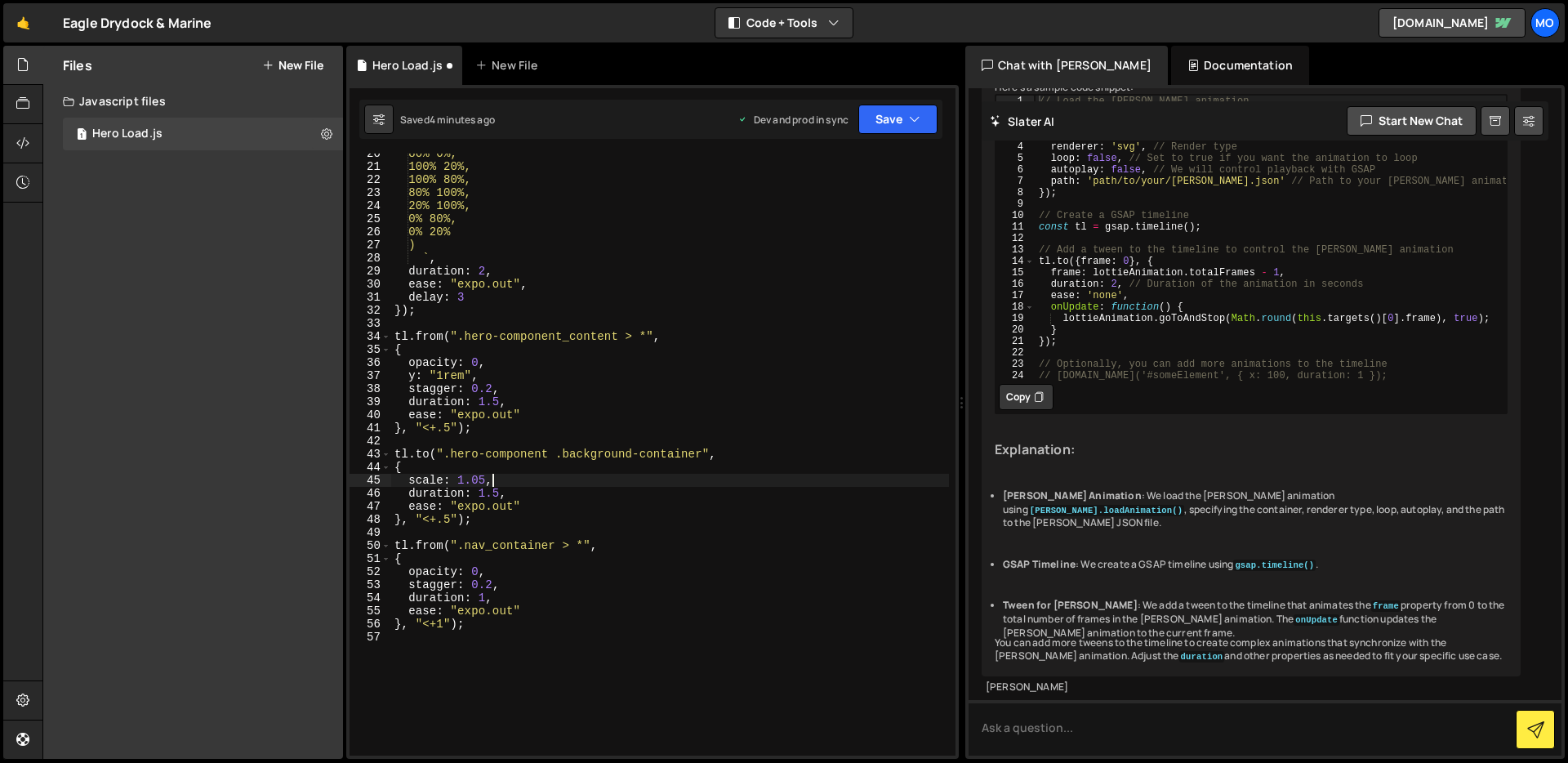
scroll to position [0, 6]
click at [451, 519] on div "80% 0%, 100% 20%, 100% 80%, 80% 100%, 20% 100%, 0% 80%, 0% 20% ) ` , duration :…" at bounding box center [670, 462] width 558 height 628
click at [463, 519] on div "80% 0%, 100% 20%, 100% 80%, 80% 100%, 20% 100%, 0% 80%, 0% 20% ) ` , duration :…" at bounding box center [670, 462] width 558 height 628
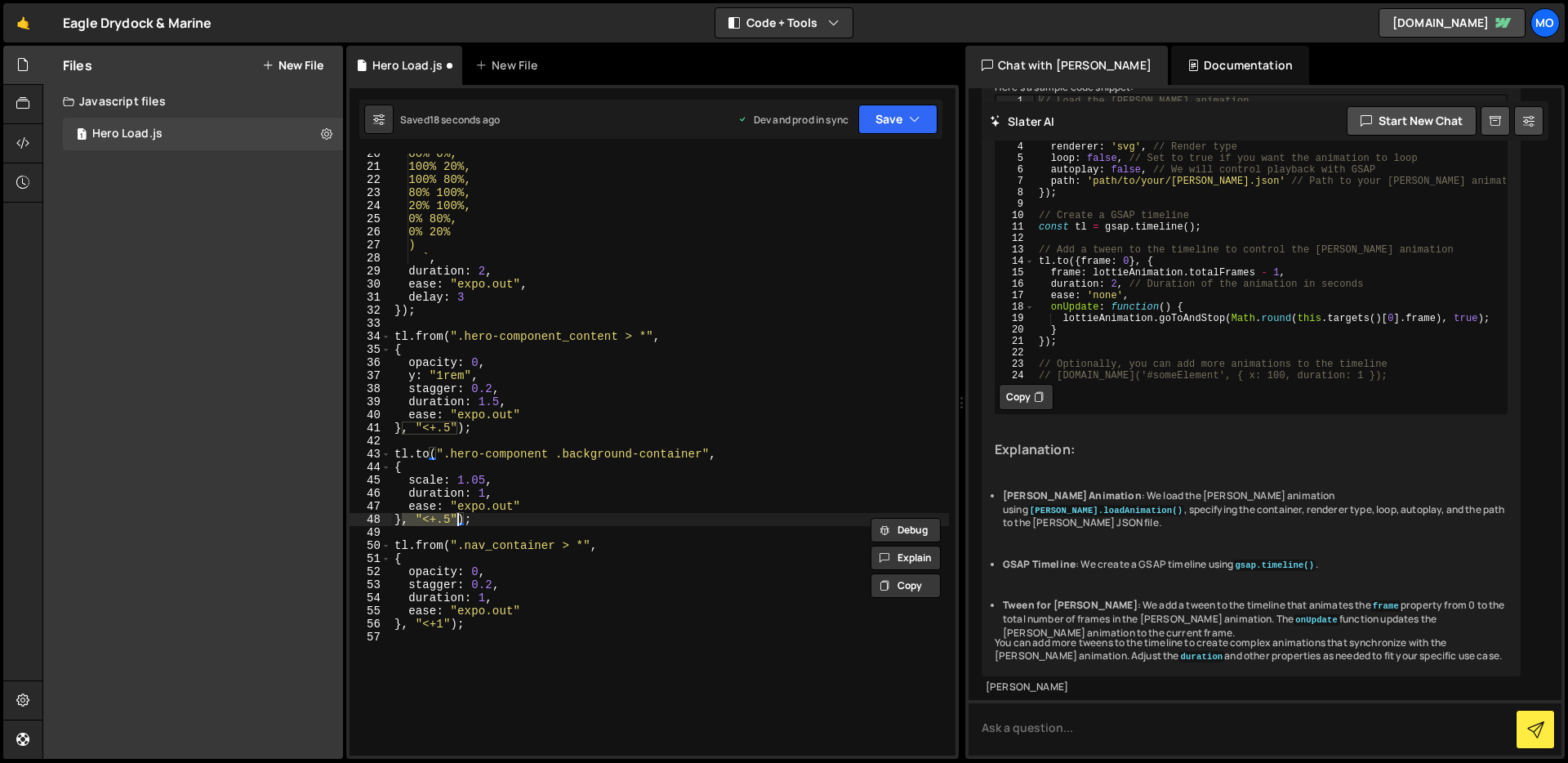
click at [567, 508] on div "80% 0%, 100% 20%, 100% 80%, 80% 100%, 20% 100%, 0% 80%, 0% 20% ) ` , duration :…" at bounding box center [670, 462] width 558 height 628
click at [444, 520] on div "80% 0%, 100% 20%, 100% 80%, 80% 100%, 20% 100%, 0% 80%, 0% 20% ) ` , duration :…" at bounding box center [670, 462] width 558 height 628
click at [444, 521] on div "80% 0%, 100% 20%, 100% 80%, 80% 100%, 20% 100%, 0% 80%, 0% 20% ) ` , duration :…" at bounding box center [670, 462] width 558 height 628
type textarea "}, "<-.25");"
